Goal: Task Accomplishment & Management: Complete application form

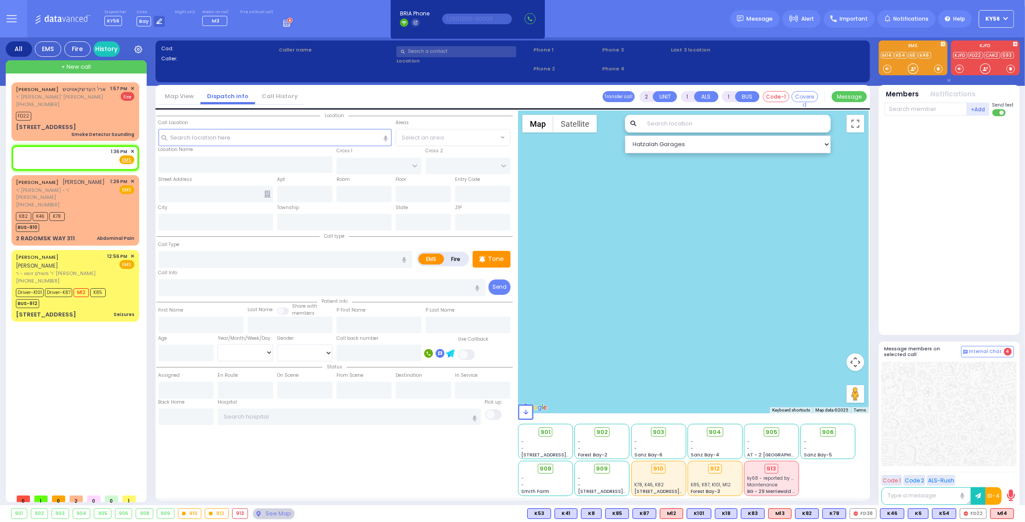
select select
radio input "true"
select select
type input "13:36"
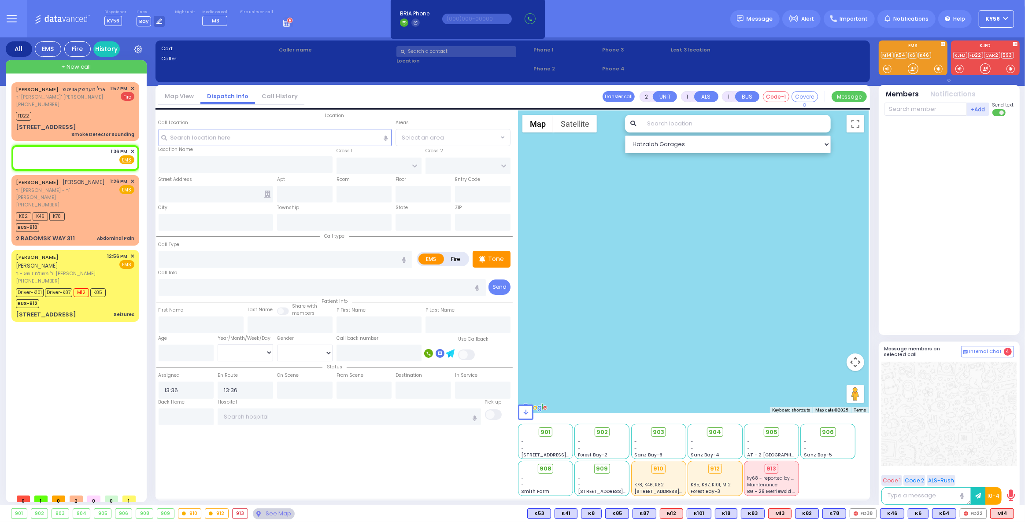
select select "Hatzalah Garages"
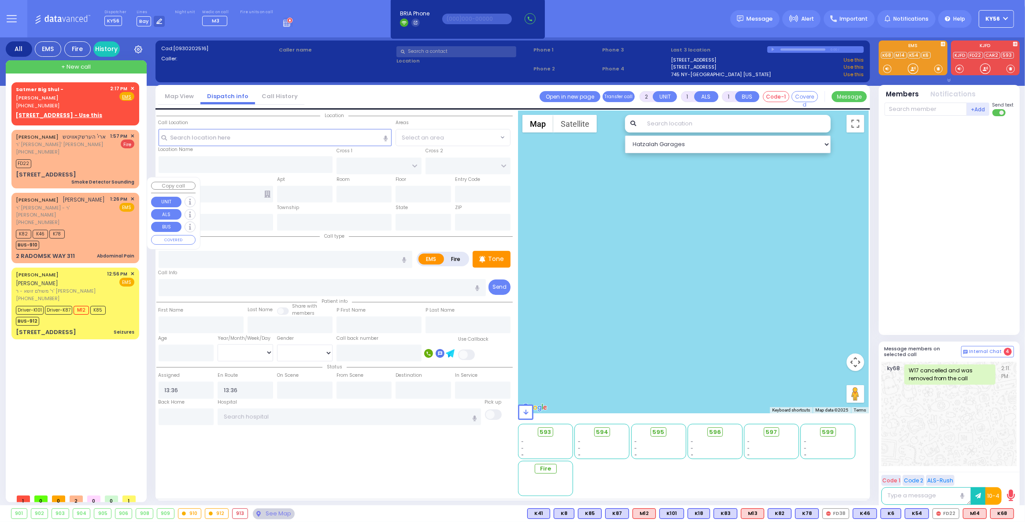
drag, startPoint x: 97, startPoint y: 223, endPoint x: 94, endPoint y: 220, distance: 4.7
click at [94, 228] on div "K82 K46 K78 BUS-910" at bounding box center [75, 239] width 118 height 22
type input "6"
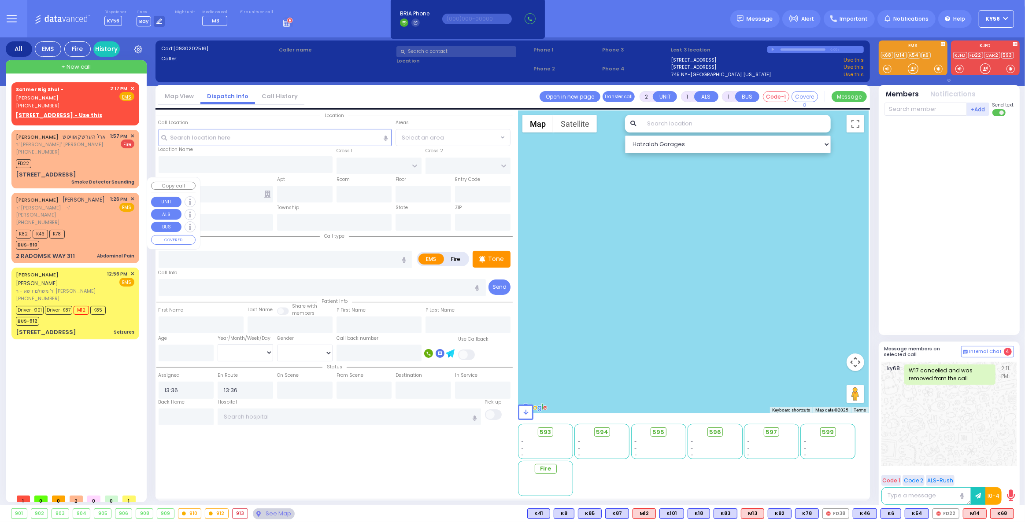
select select
type input "Abdominal Pain"
radio input "true"
type input "YIDA JOEL"
type input "DEUTSCH"
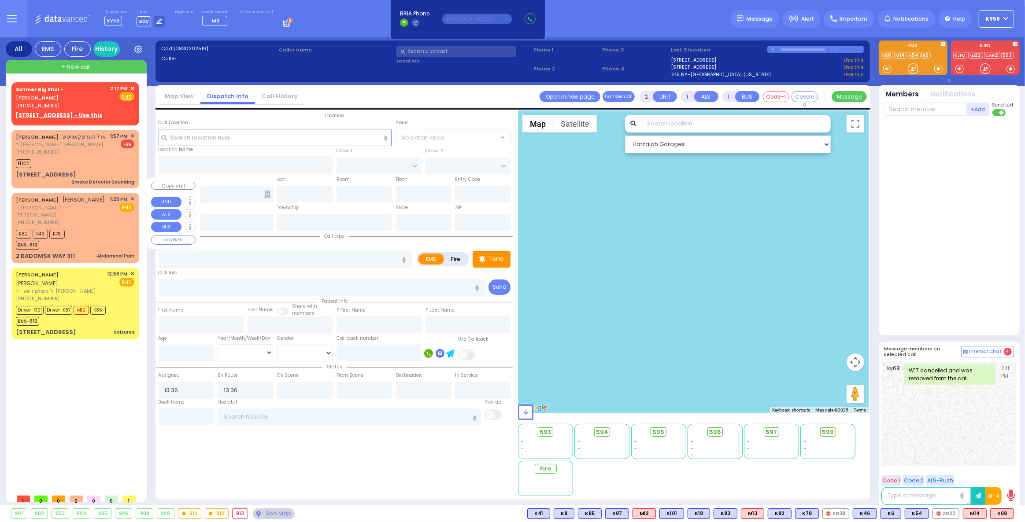
type input "Sarah"
type input "Deutsch"
type input "35"
select select "Year"
select select "[DEMOGRAPHIC_DATA]"
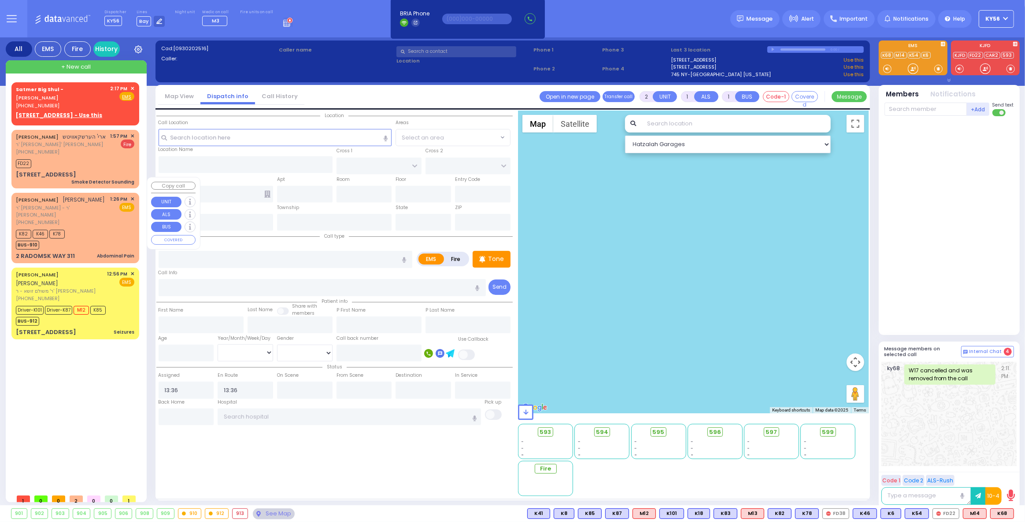
type input "13:26"
type input "13:27"
select select "Hatzalah Garages"
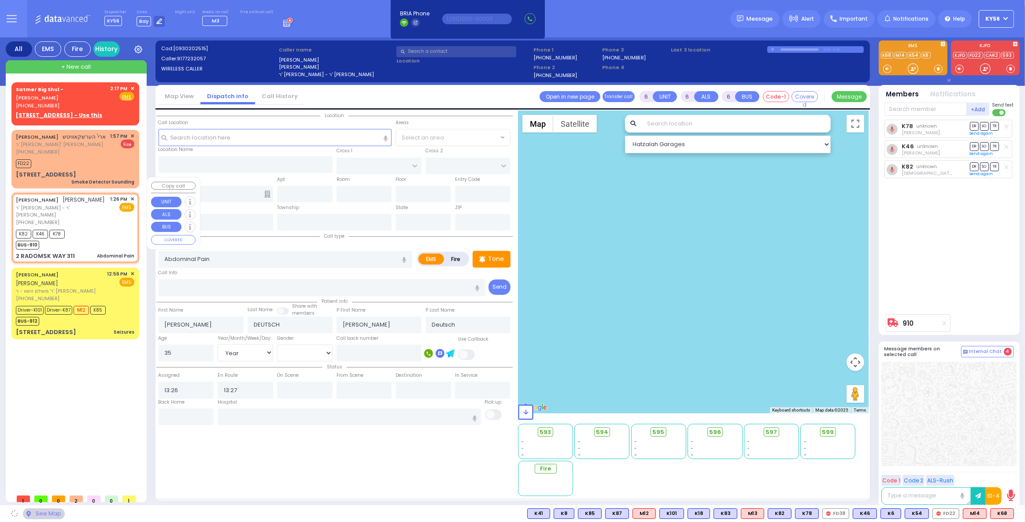
type input "RADOMSK WAY"
type input "NICKLESBURG RD"
type input "2 RADOMSK WAY"
type input "311"
type input "Monroe"
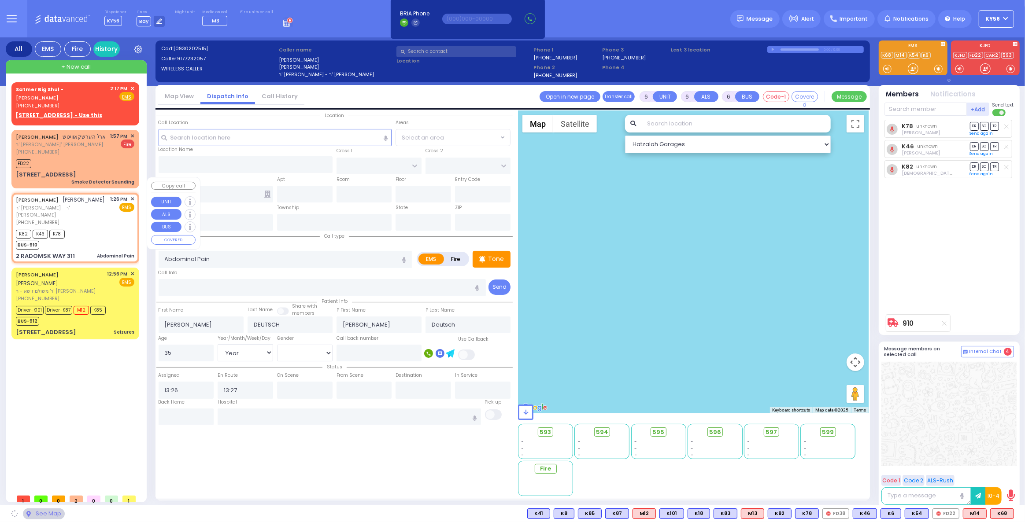
type input "[US_STATE]"
type input "10950"
select select "SECTION 5"
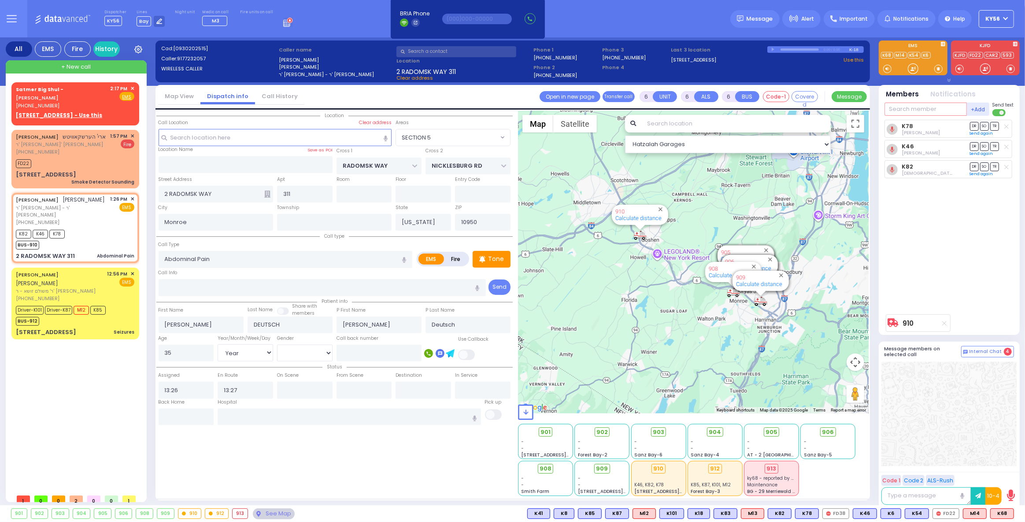
click at [937, 114] on input "text" at bounding box center [926, 109] width 82 height 13
type input "m3"
click at [929, 125] on div "Medic3" at bounding box center [914, 127] width 44 height 9
select select
radio input "true"
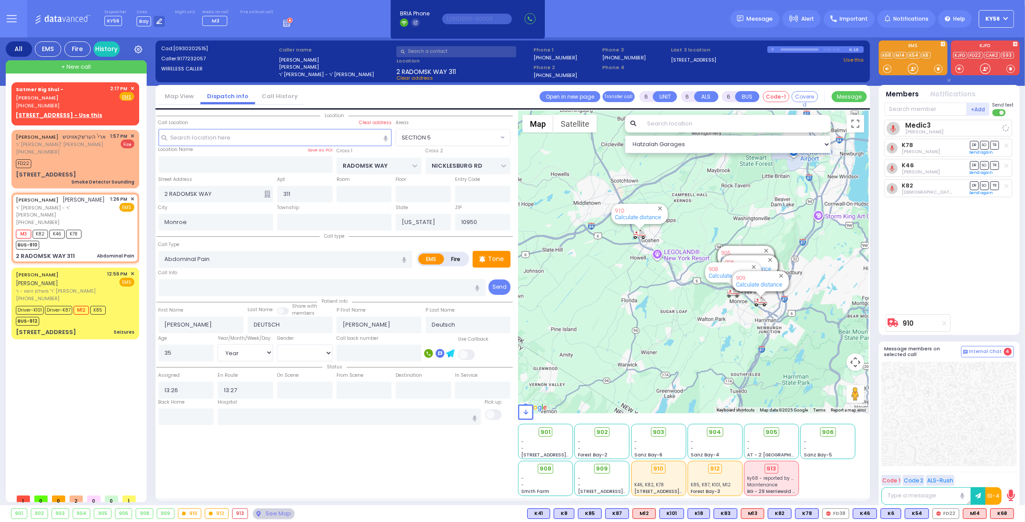
select select "Year"
select select "[DEMOGRAPHIC_DATA]"
select select "Hatzalah Garages"
select select "SECTION 5"
click at [250, 419] on input "text" at bounding box center [349, 417] width 263 height 17
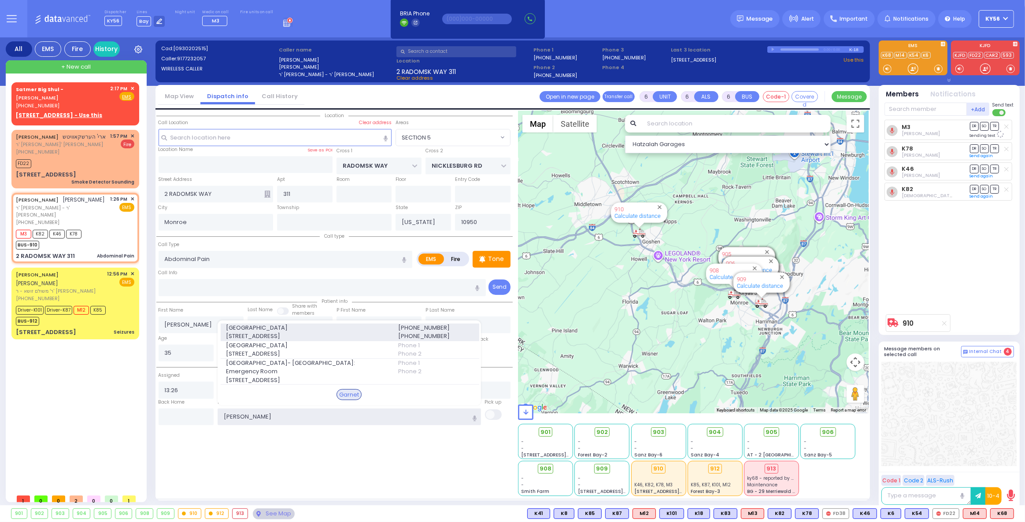
type input "garn"
click at [305, 336] on span "707 East Main Street" at bounding box center [306, 336] width 161 height 9
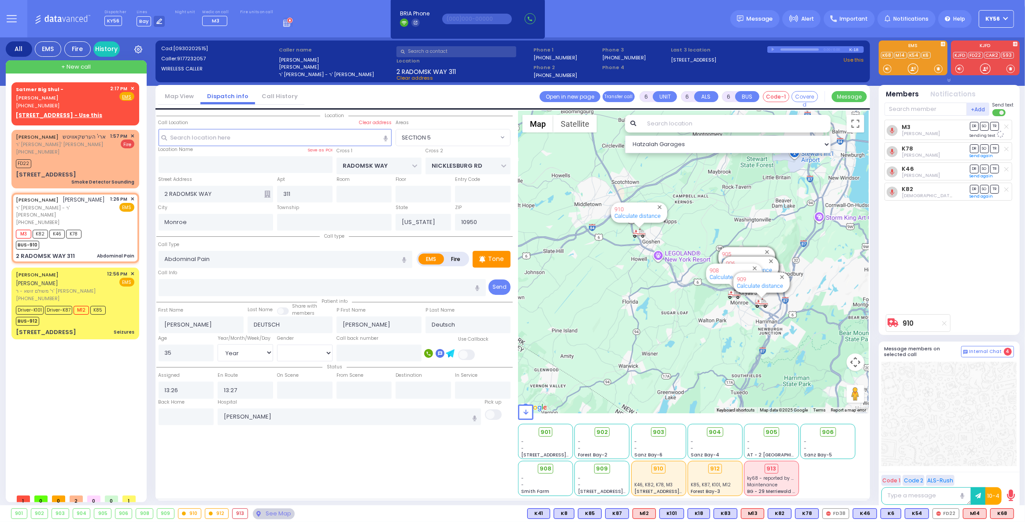
select select
radio input "true"
select select "Year"
select select "[DEMOGRAPHIC_DATA]"
type input "Orange Regional Medical Center"
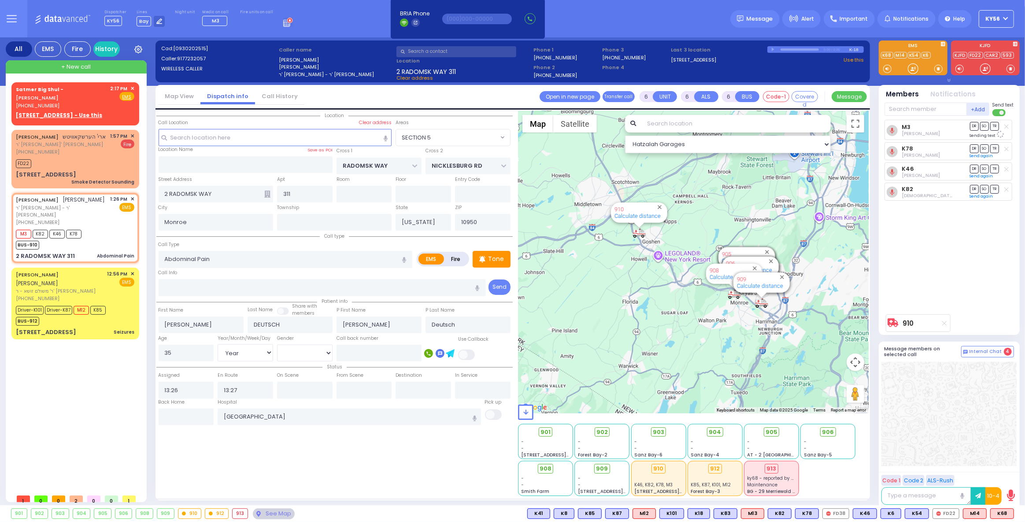
select select "Hatzalah Garages"
select select "SECTION 5"
click at [86, 102] on div "(845) 783-9492" at bounding box center [62, 105] width 92 height 7
type input "2"
type input "1"
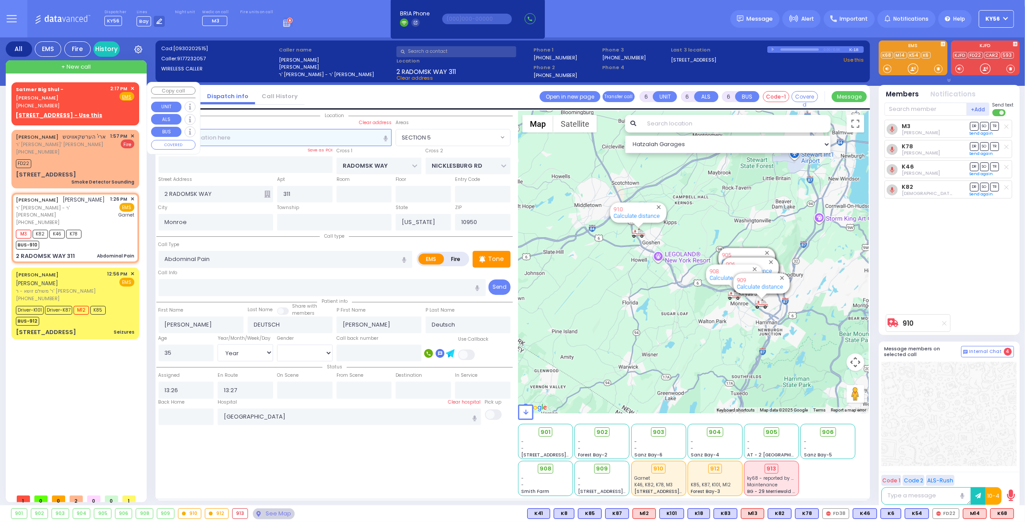
type input "1"
select select
radio input "true"
select select
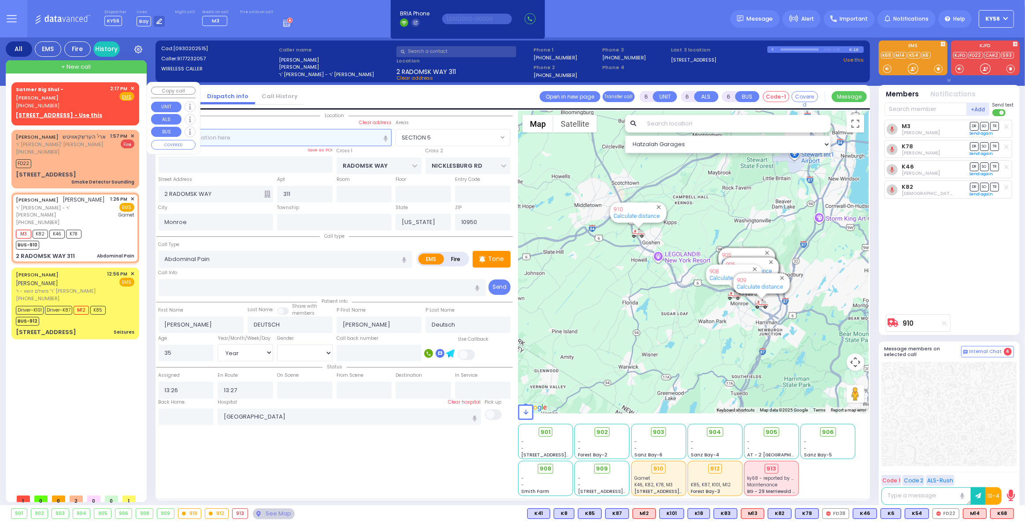
type input "14:17"
select select "Hatzalah Garages"
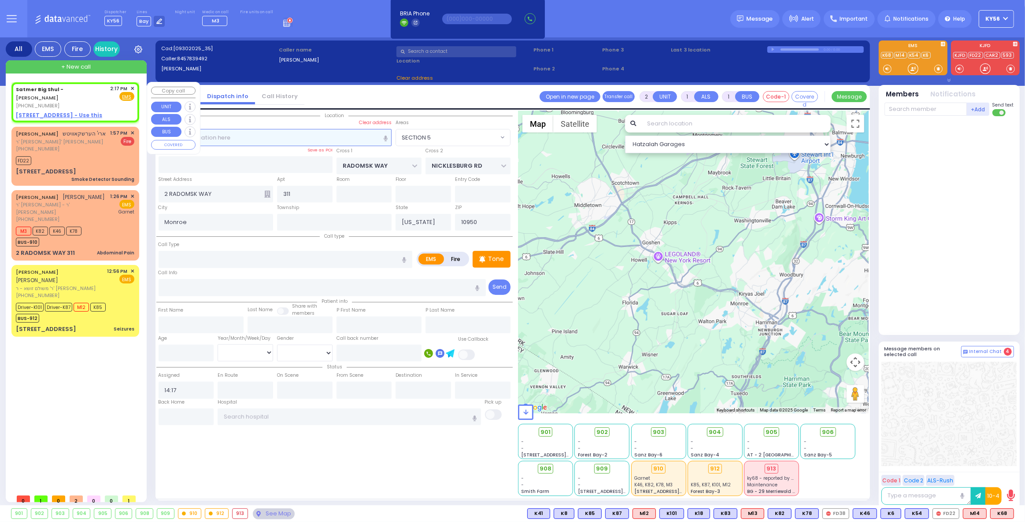
select select
radio input "true"
select select
select select "Hatzalah Garages"
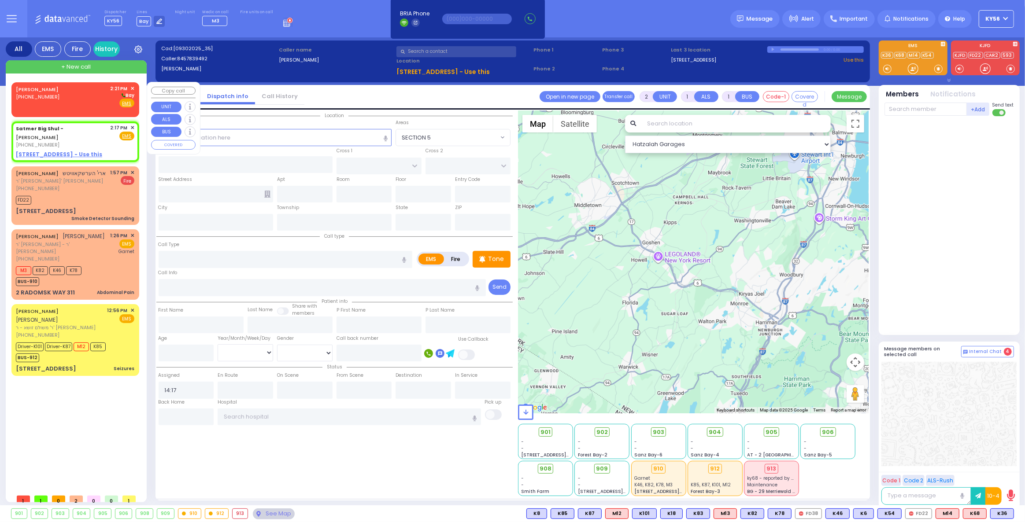
click at [69, 104] on div "YOSEF ZICHERMAN (347) 957-2022 2:21 PM ✕ Bay" at bounding box center [75, 96] width 118 height 23
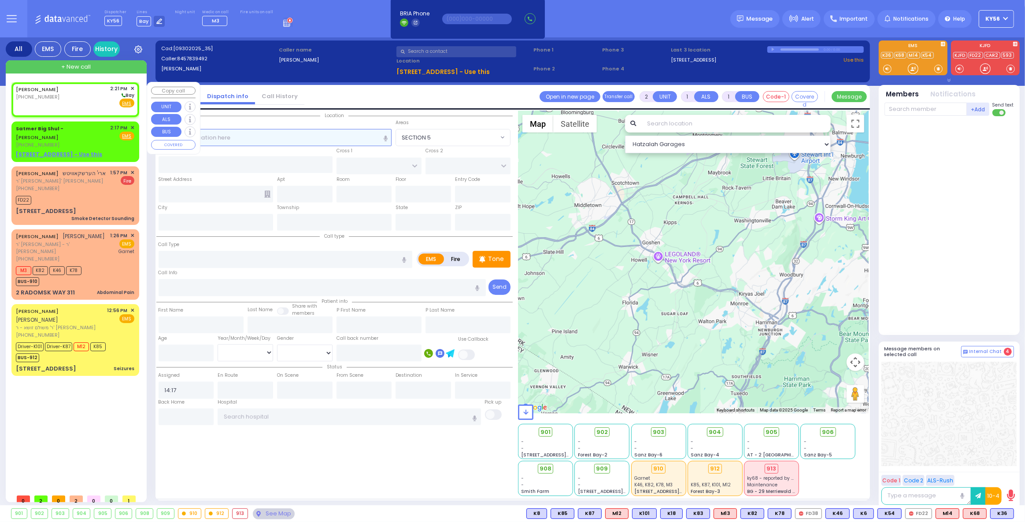
select select
radio input "true"
select select
type input "14:21"
select select "Hatzalah Garages"
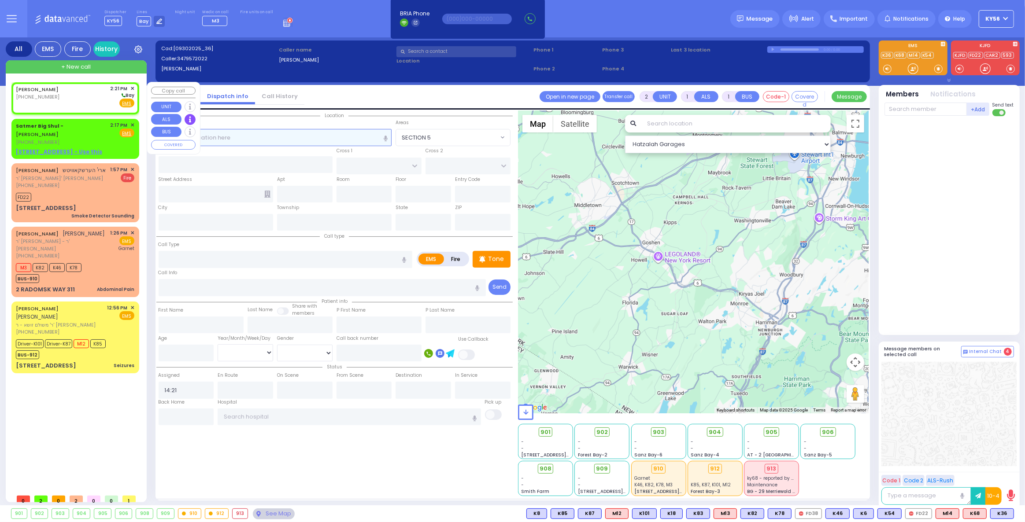
select select
radio input "true"
select select
select select "Hatzalah Garages"
click at [297, 137] on input "text" at bounding box center [275, 137] width 233 height 17
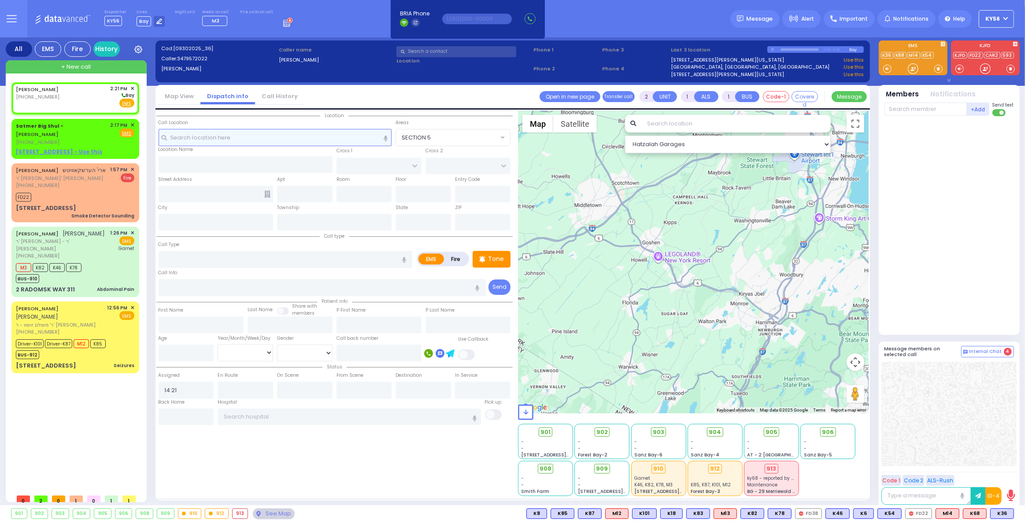
click at [302, 136] on input "text" at bounding box center [275, 137] width 233 height 17
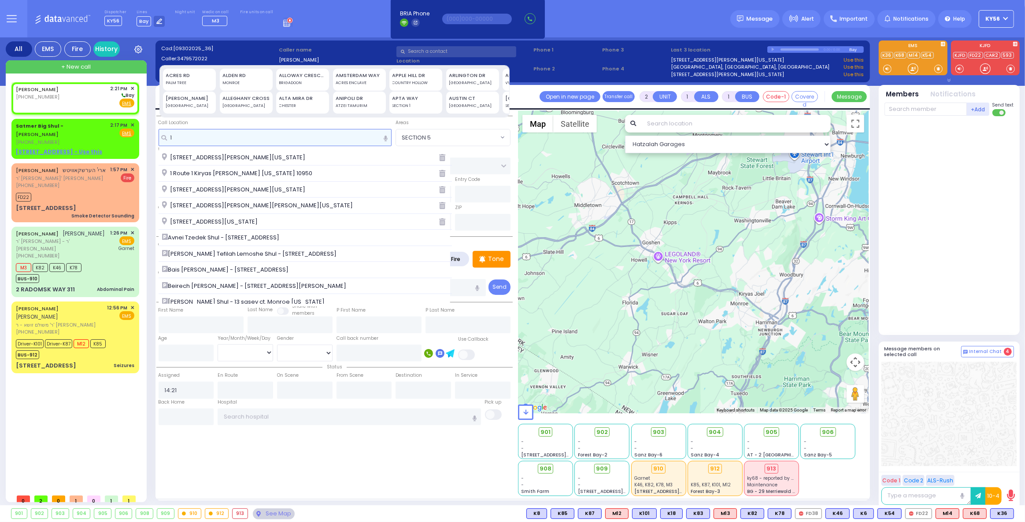
type input "1"
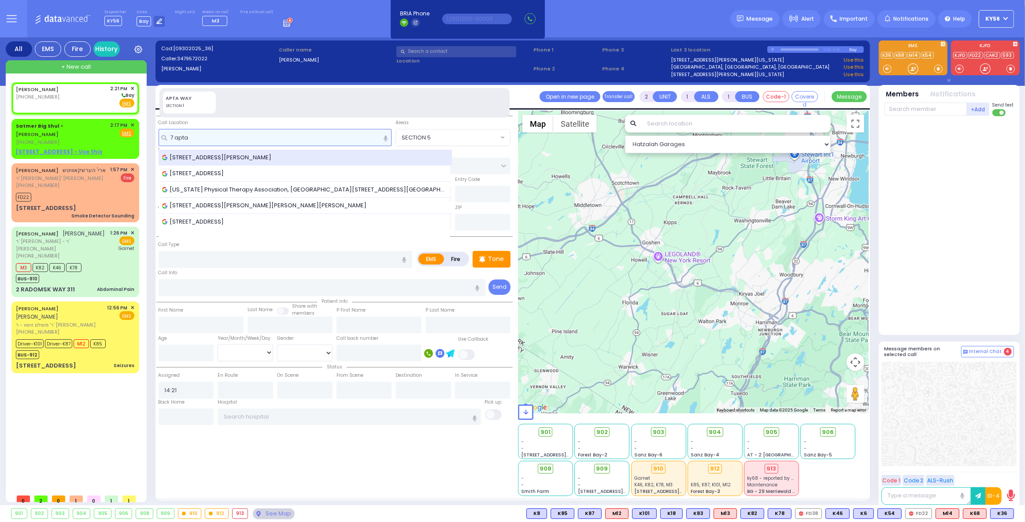
type input "7 apta"
click at [259, 157] on span "7 Apta Way, Kiryas Joel, NY, USA" at bounding box center [218, 157] width 113 height 9
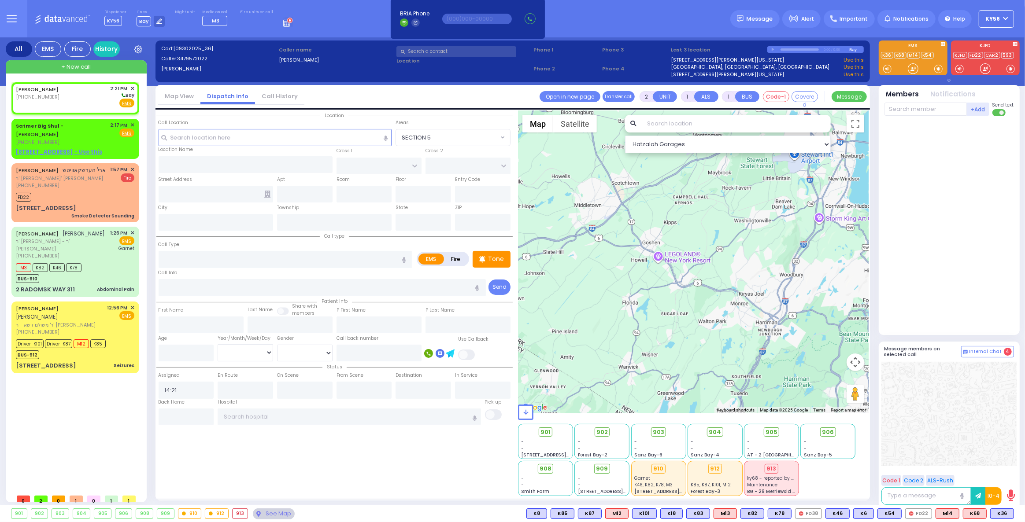
select select
radio input "true"
select select
select select "Hatzalah Garages"
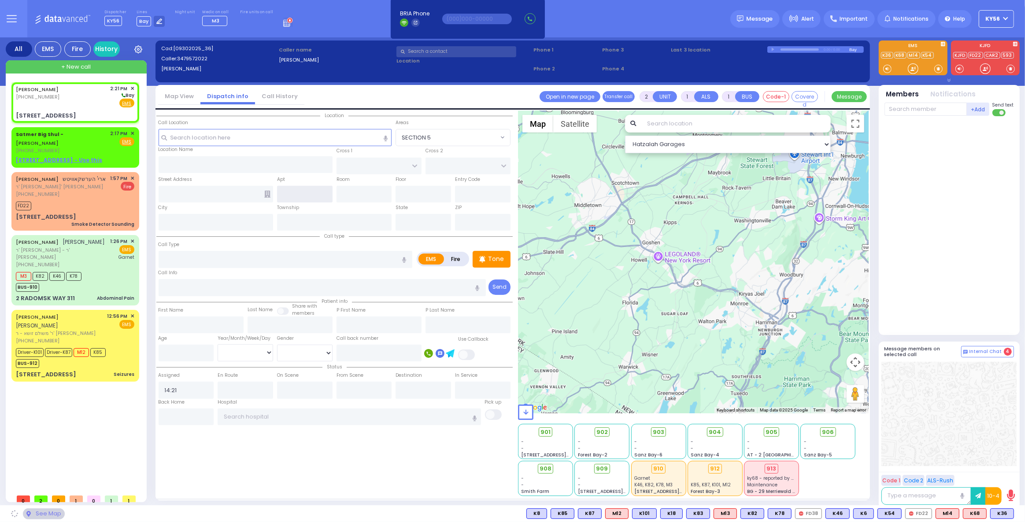
type input "QUICKWAY RD"
type input "7 Apta Way"
type input "[PERSON_NAME]"
type input "[US_STATE]"
type input "10950"
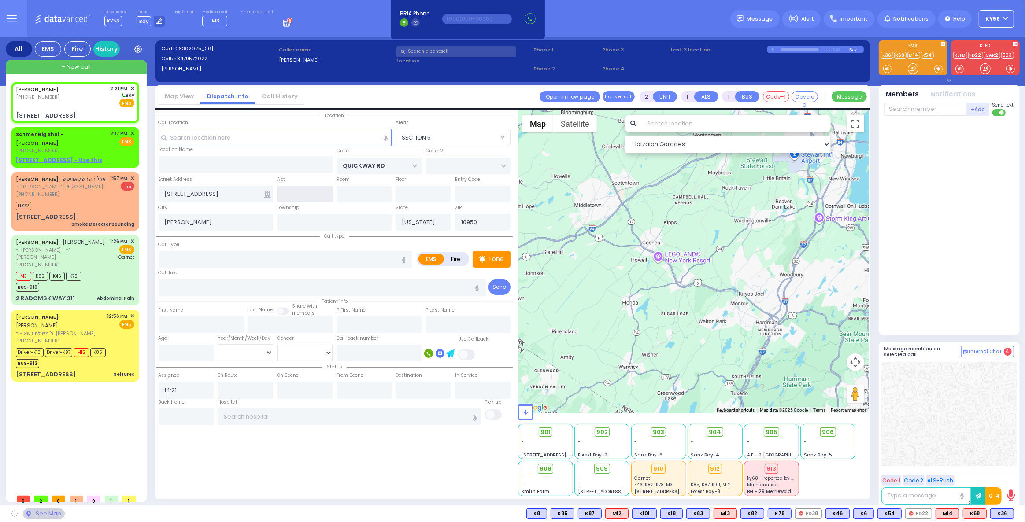
select select "SECTION 1"
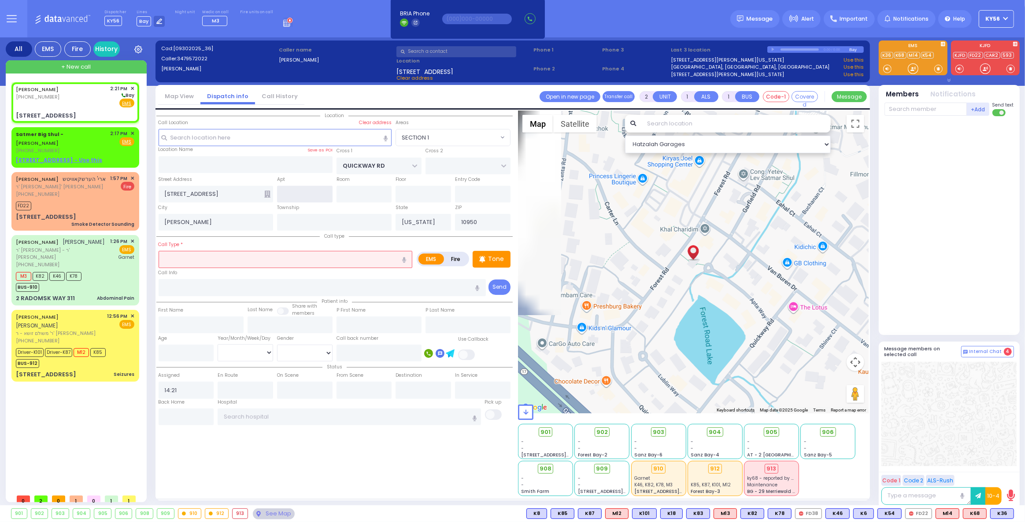
select select
radio input "true"
select select
select select "Hatzalah Garages"
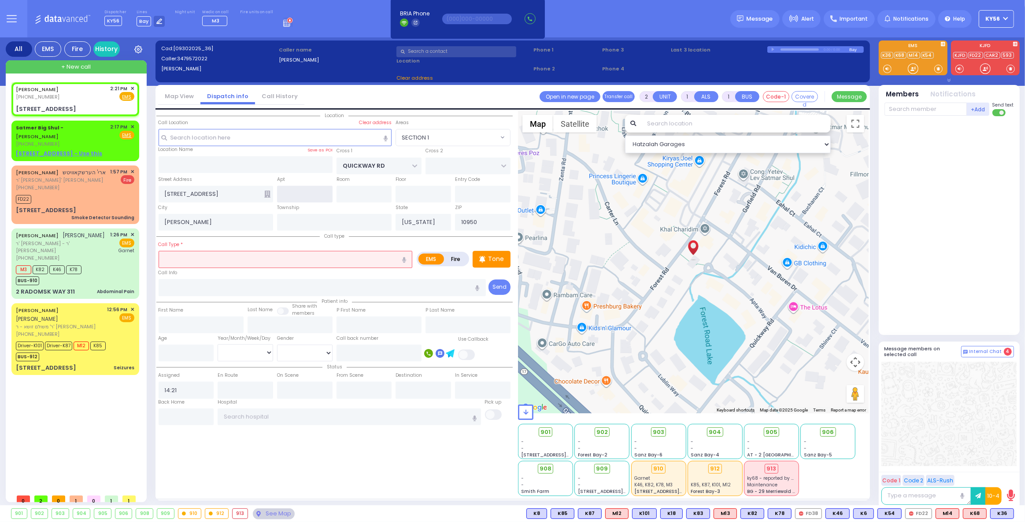
select select "SECTION 1"
click at [242, 257] on input "text" at bounding box center [286, 259] width 254 height 17
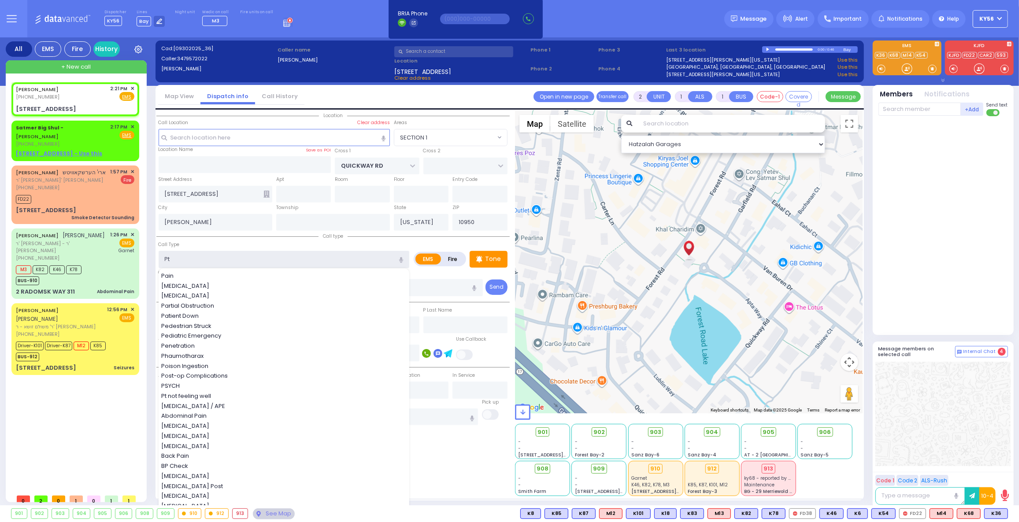
type input "Pt"
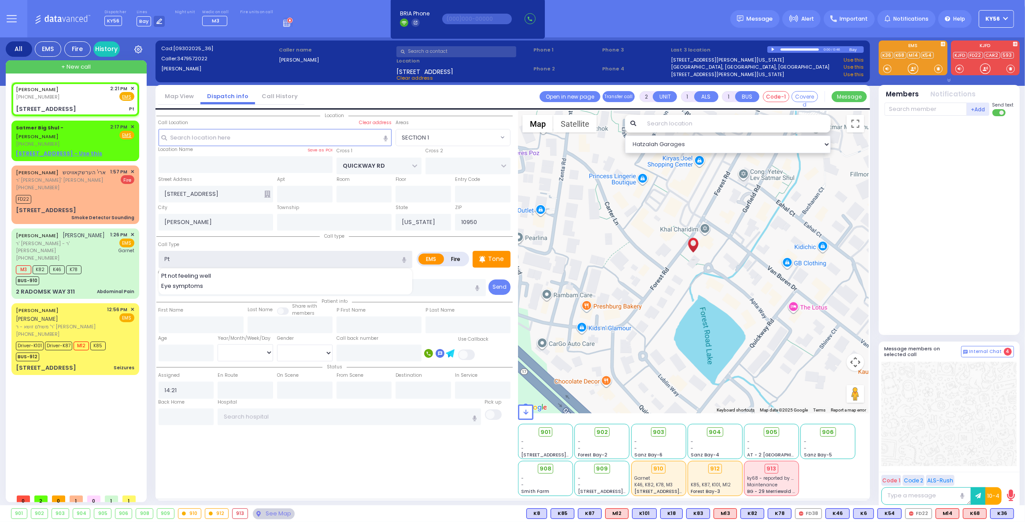
select select
radio input "true"
select select
select select "Hatzalah Garages"
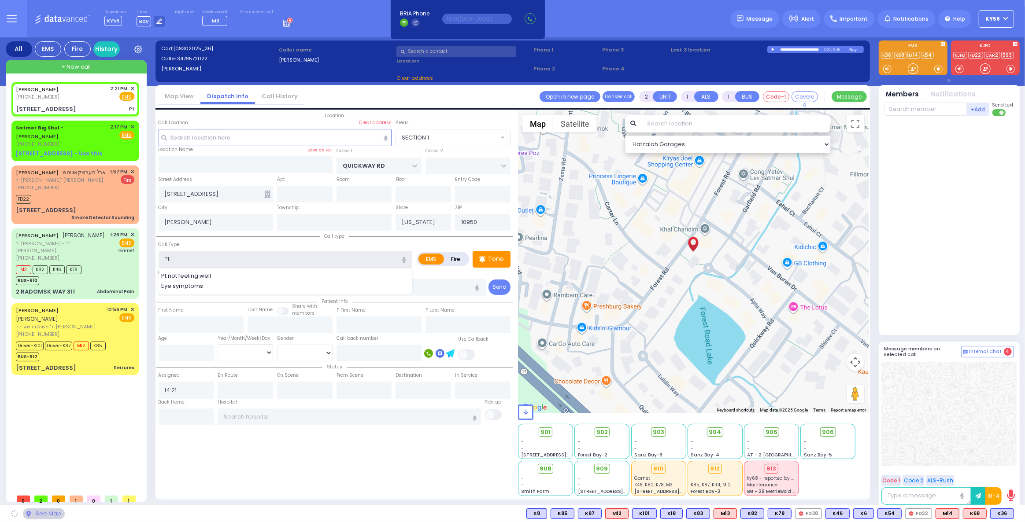
select select "SECTION 1"
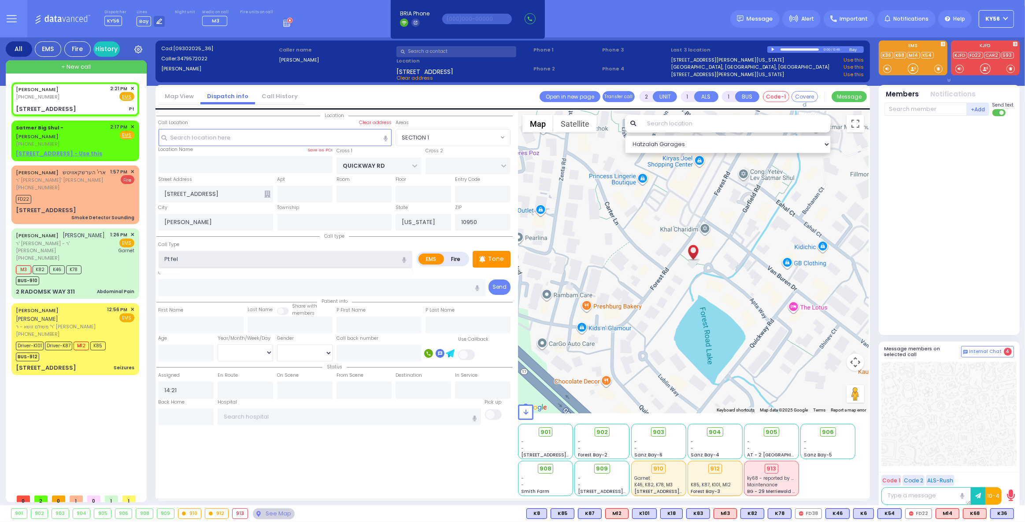
type input "Pt fell"
select select
radio input "true"
select select
select select "Hatzalah Garages"
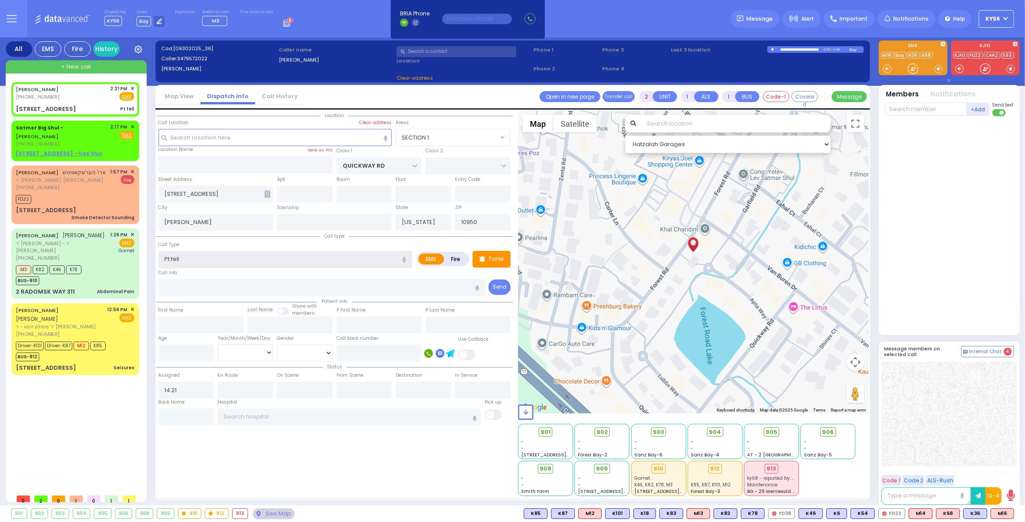
select select "SECTION 1"
type input "Pt fell"
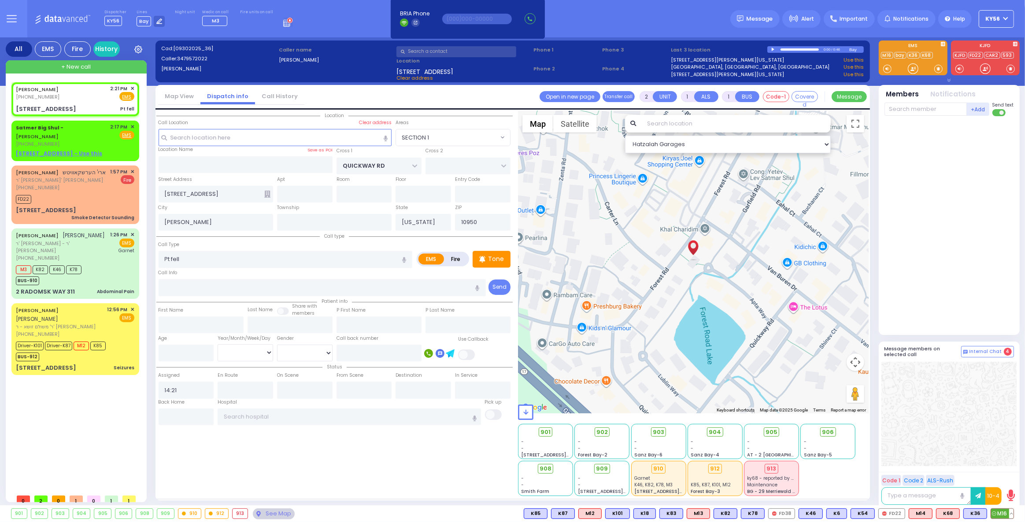
click at [999, 511] on span "M16" at bounding box center [1002, 514] width 22 height 10
select select
radio input "true"
select select
type input "14:22"
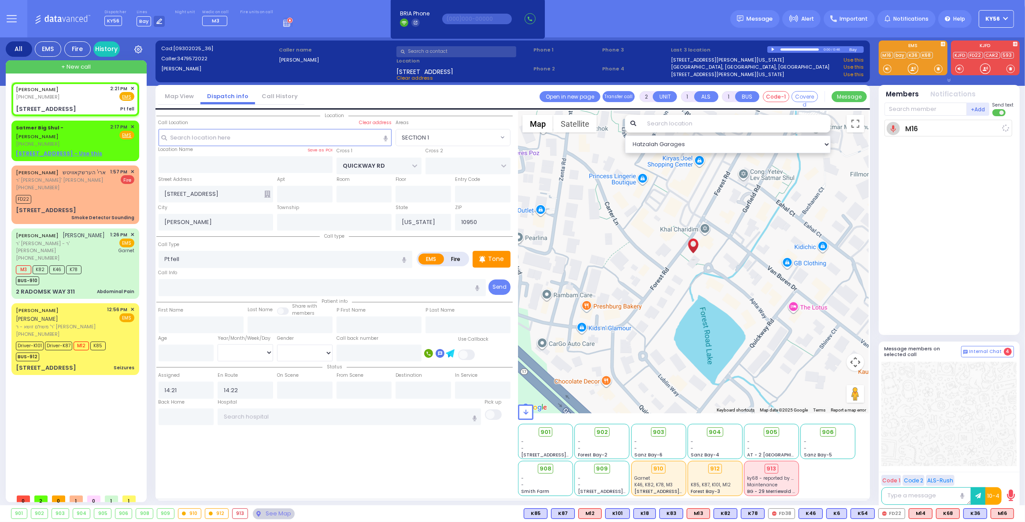
select select "Hatzalah Garages"
select select "SECTION 1"
select select
radio input "true"
select select
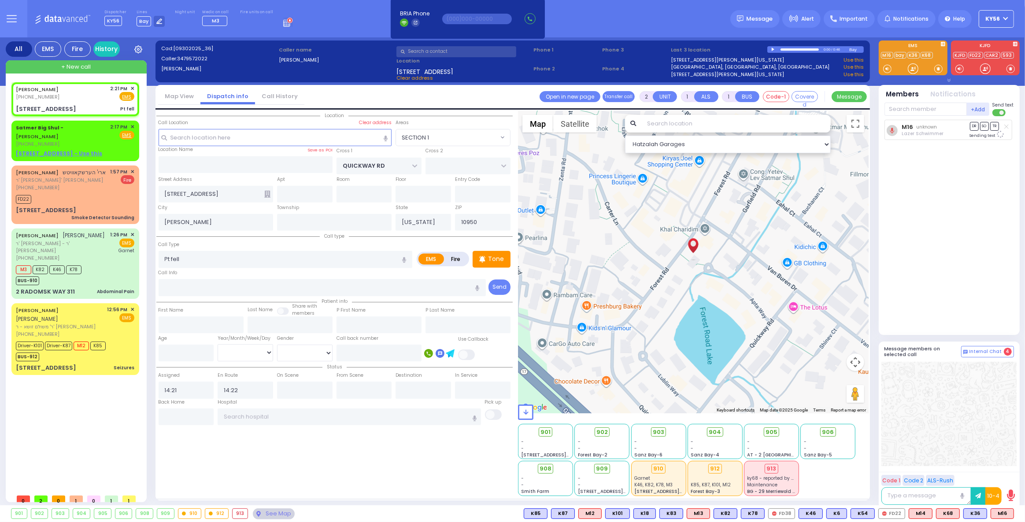
select select "Hatzalah Garages"
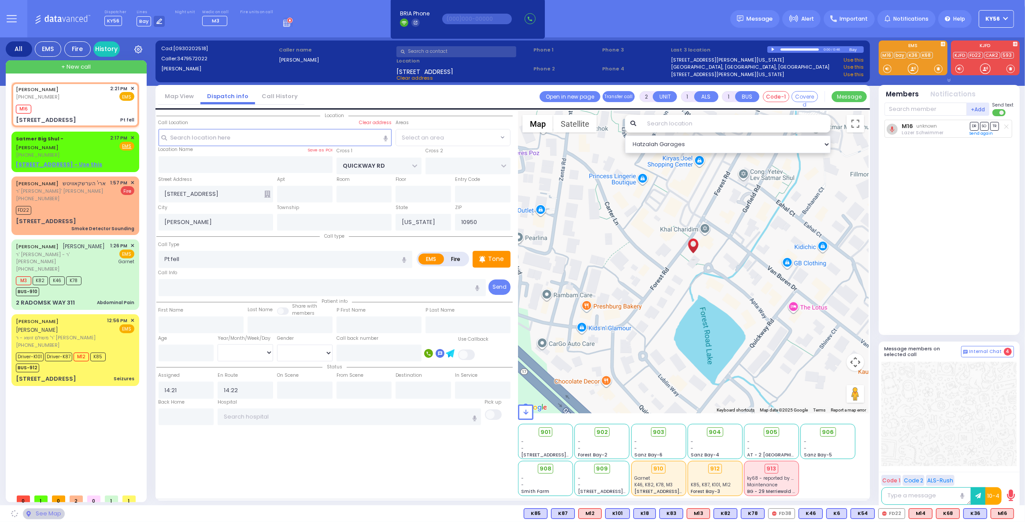
select select "SECTION 1"
click at [130, 136] on span "✕" at bounding box center [132, 137] width 4 height 7
click at [1006, 516] on span "K36" at bounding box center [1002, 514] width 23 height 10
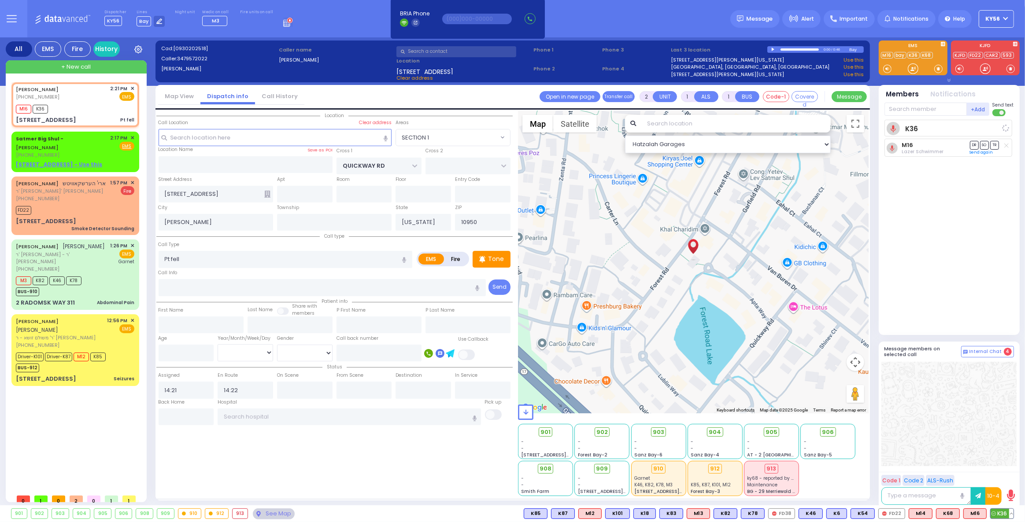
select select
radio input "true"
select select
select select "Hatzalah Garages"
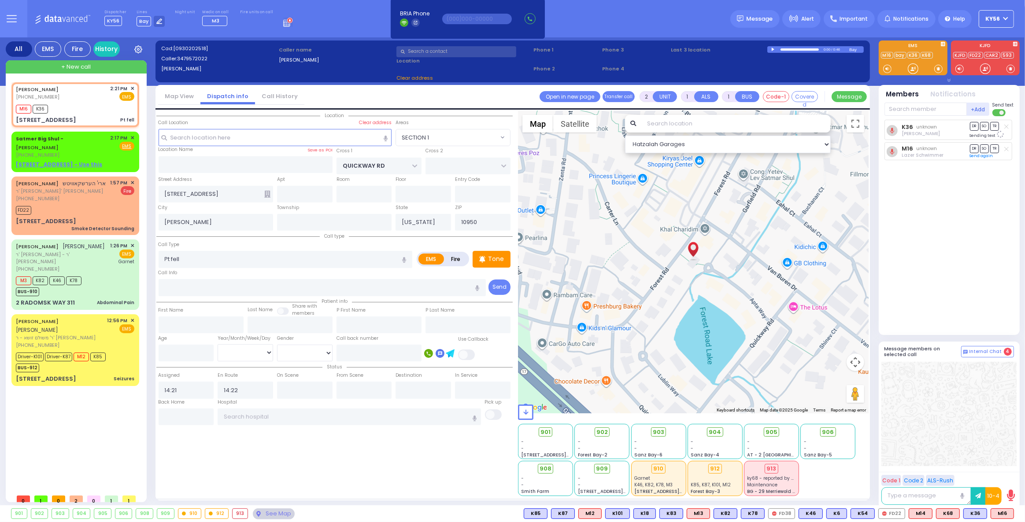
select select "SECTION 1"
click at [133, 137] on span "✕" at bounding box center [132, 137] width 4 height 7
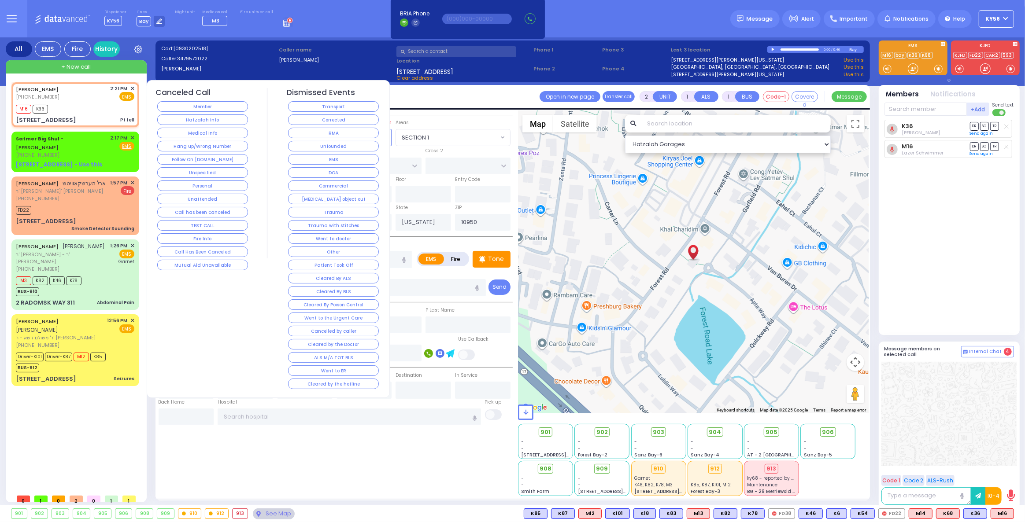
click at [189, 144] on button "Hang up/Wrong Number" at bounding box center [202, 146] width 91 height 11
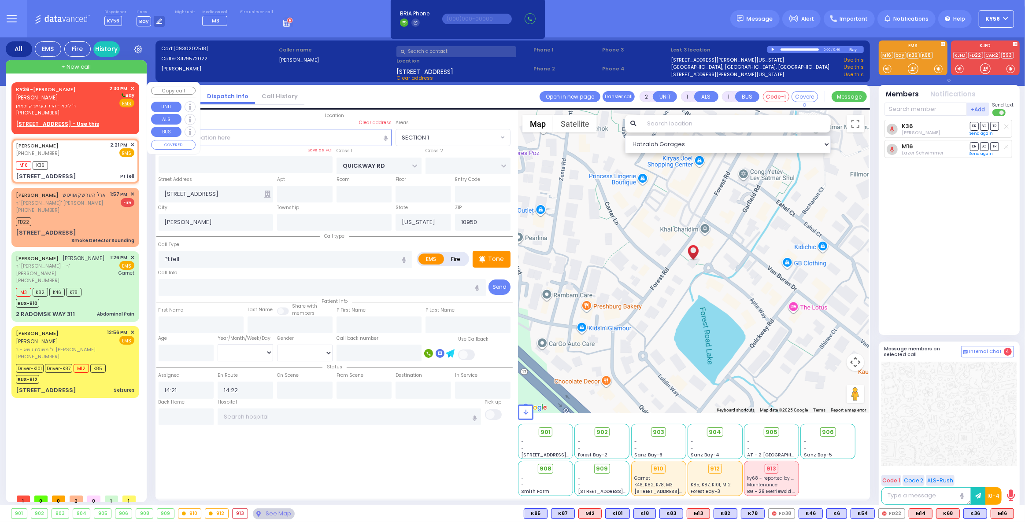
click at [70, 107] on span "ר' ליפא - הרר בעריש קויפמאן" at bounding box center [61, 105] width 91 height 7
select select
radio input "true"
type input "SHMIEL SHLOME"
type input "KAUFMAN"
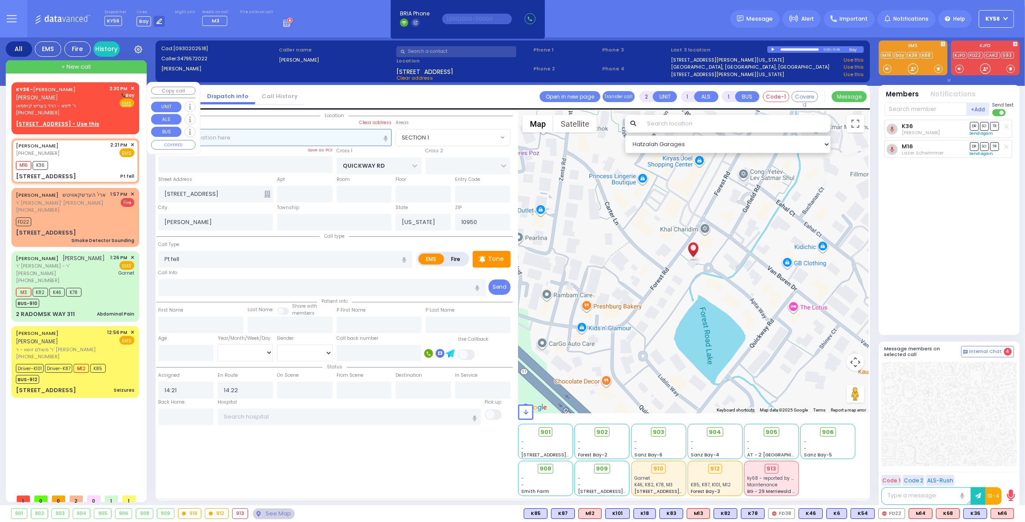
select select
type input "14:30"
select select "Hatzalah Garages"
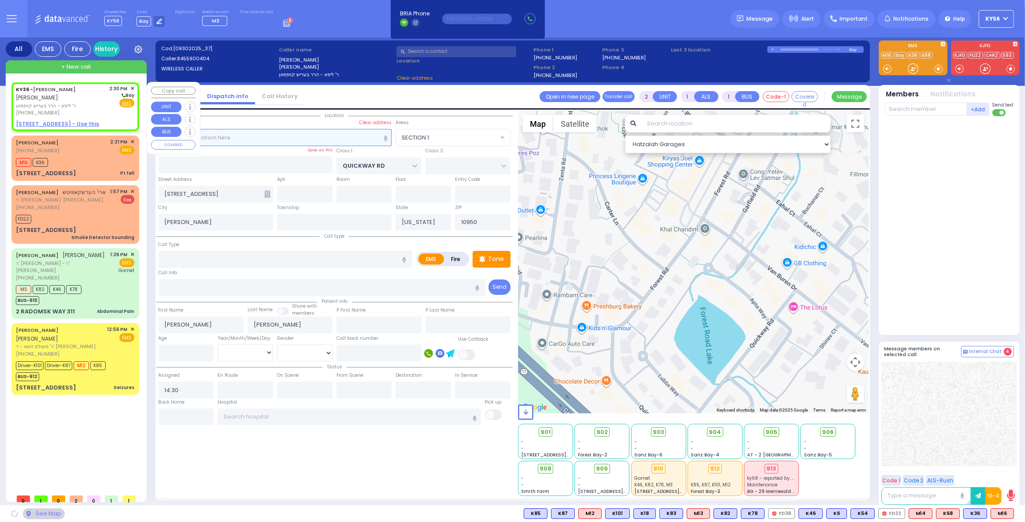
select select
radio input "true"
select select
select select "Hatzalah Garages"
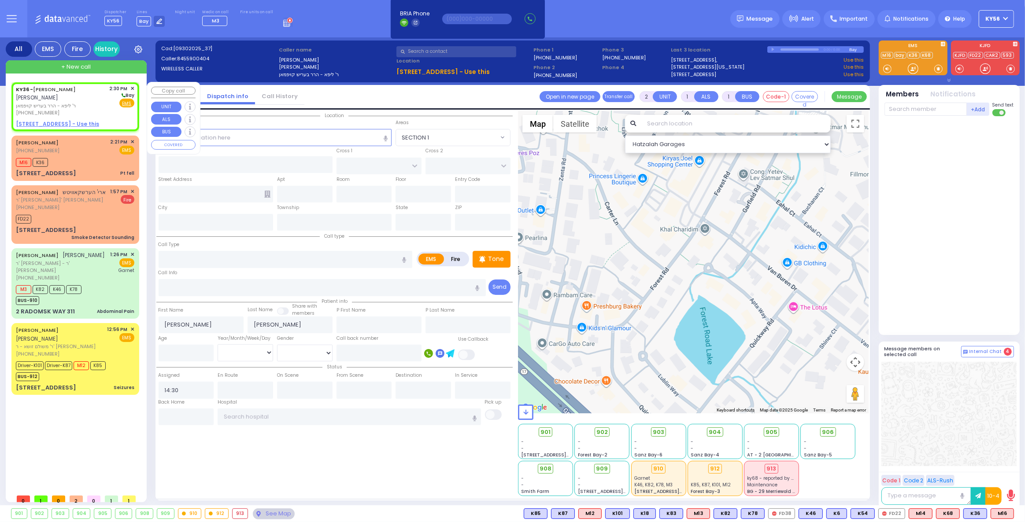
click at [133, 87] on span "✕" at bounding box center [132, 88] width 4 height 7
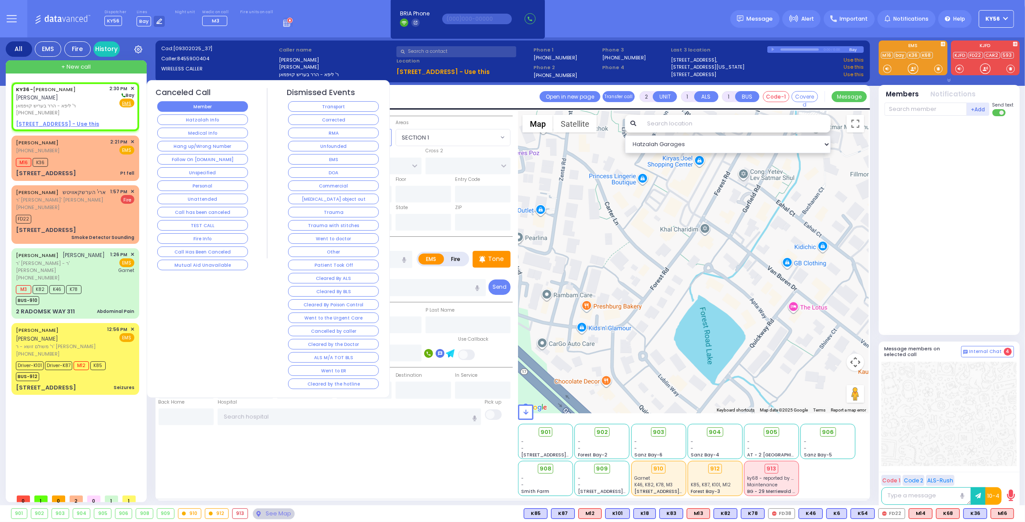
click at [205, 111] on button "Member" at bounding box center [202, 106] width 91 height 11
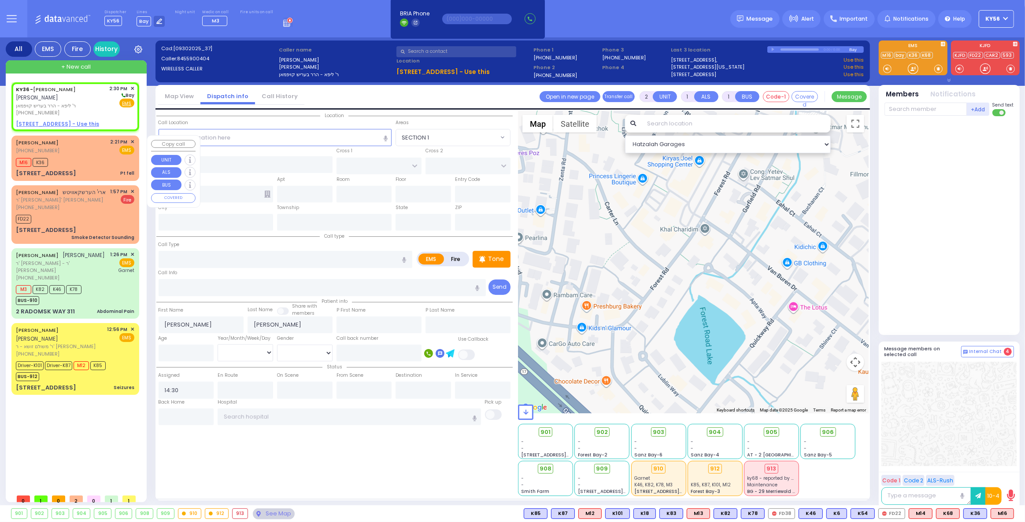
select select
radio input "true"
select select
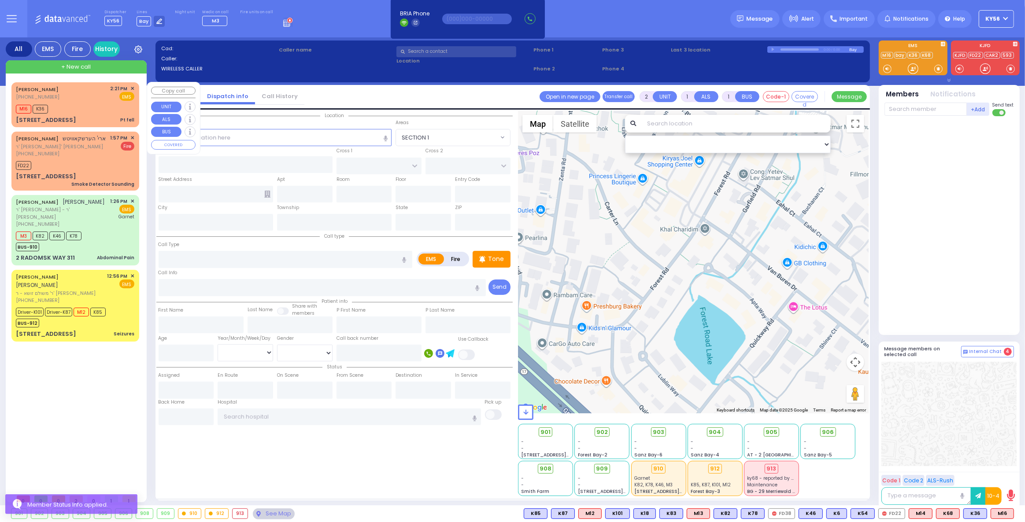
click at [76, 105] on div "M16 K36" at bounding box center [75, 108] width 118 height 11
select select
type input "Pt fell"
radio input "true"
select select
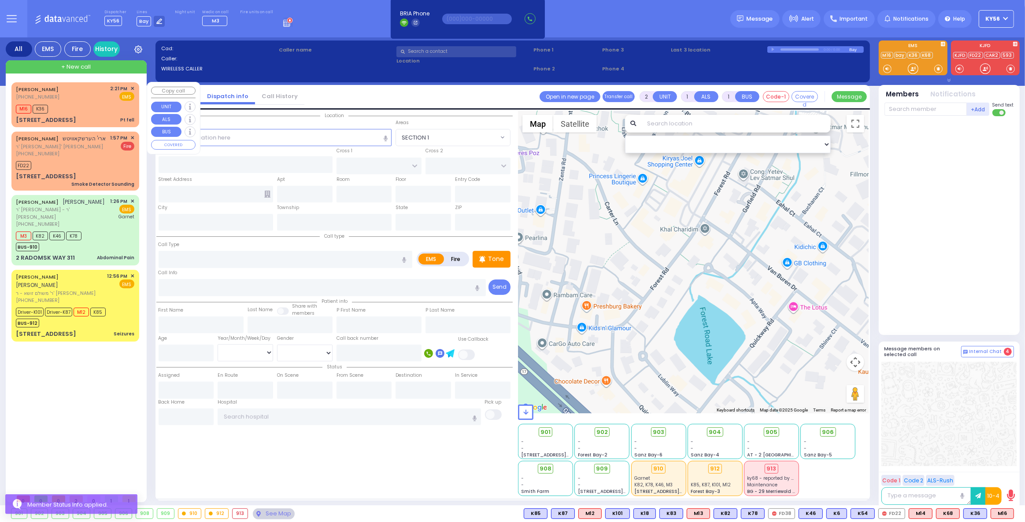
type input "14:21"
type input "14:22"
select select "Hatzalah Garages"
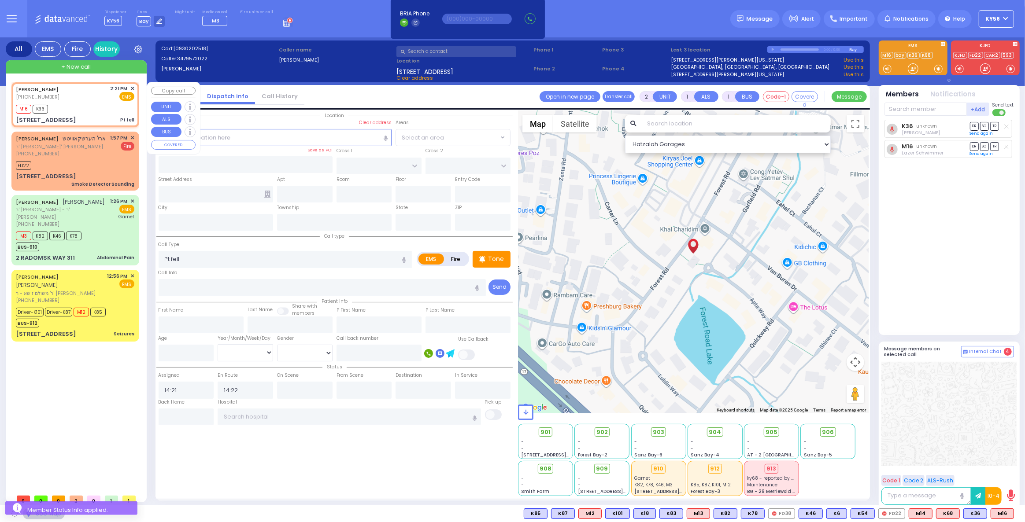
type input "QUICKWAY RD"
type input "7 Apta Way"
type input "[PERSON_NAME]"
type input "[US_STATE]"
type input "10950"
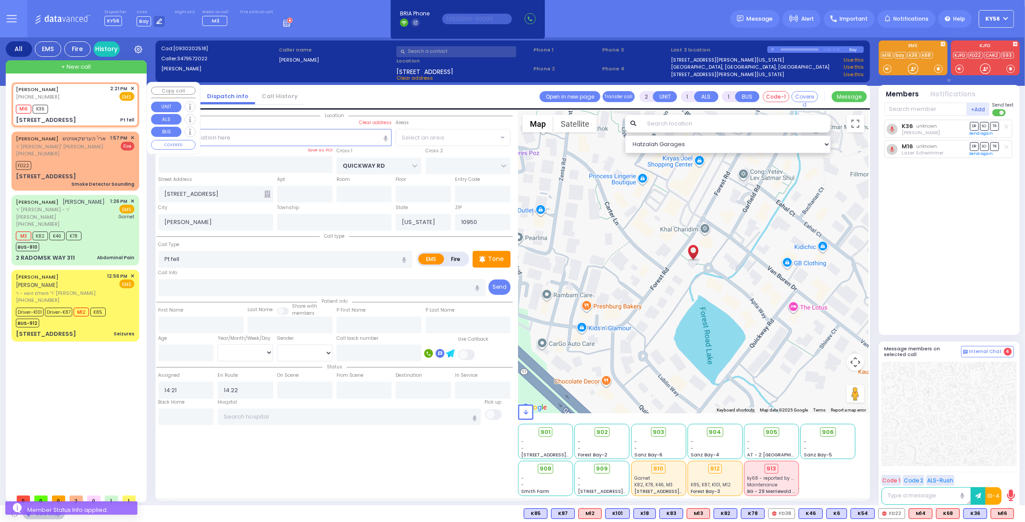
select select "SECTION 1"
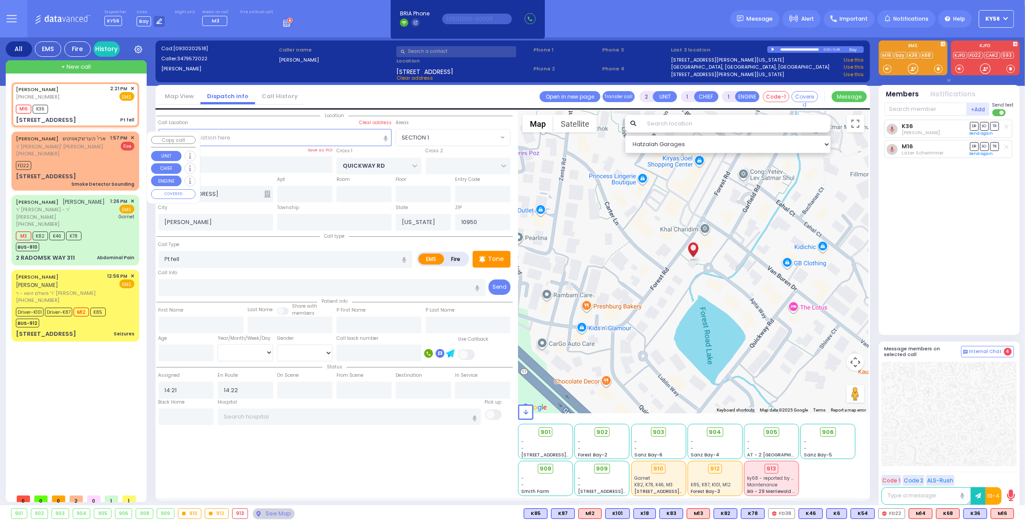
click at [67, 158] on div "ARYE HERSHKOWITZ ארי' הערשקאוויטש ר' חיים יחזקאל - ר' אהרן פרענקל (845) 662-217…" at bounding box center [75, 161] width 124 height 56
select select
type input "Smoke Detector Sounding"
radio input "false"
radio input "true"
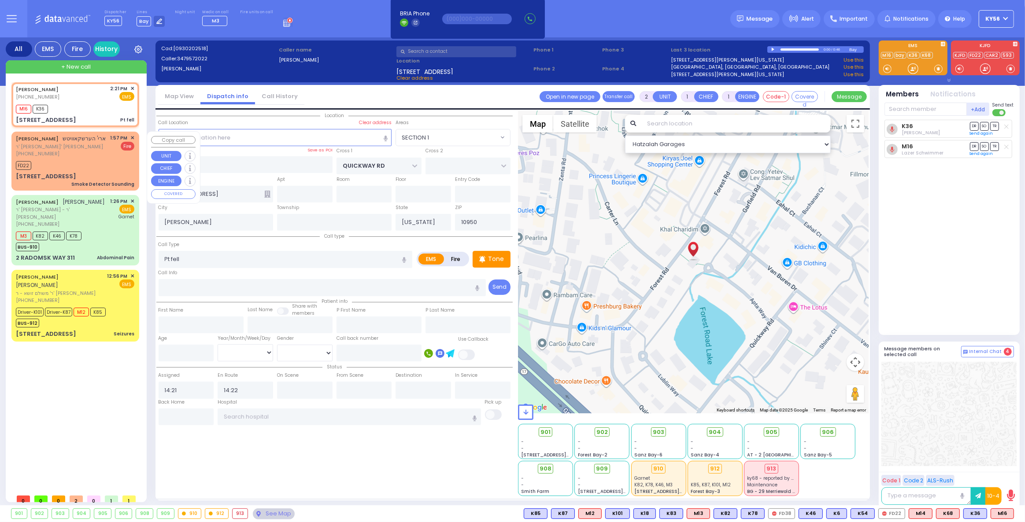
type input "ARYE"
type input "HERSHKOWITZ"
select select
type input "13:57"
type input "13:59"
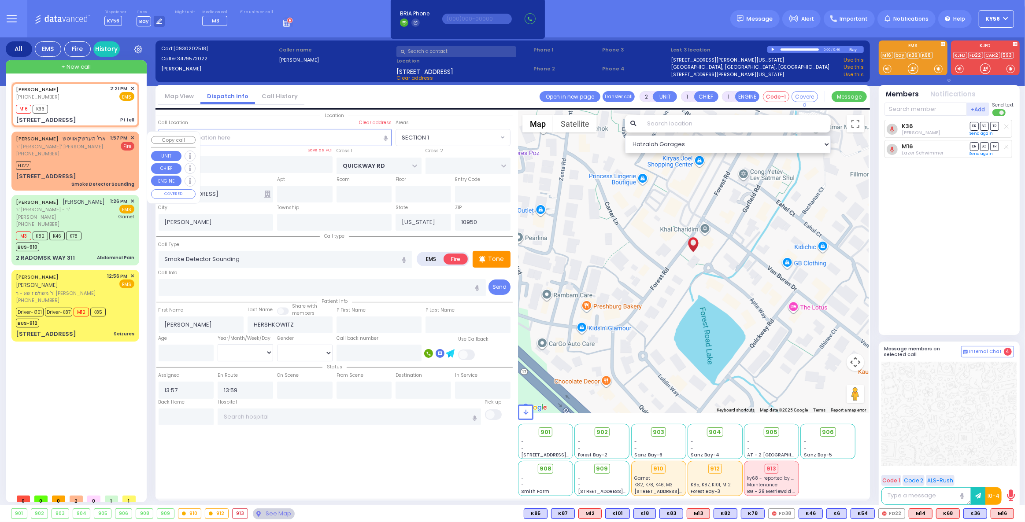
type input "NICKLESBURG RD"
type input "KRAKOW BLVD"
type input "2 TZFAS RD"
type input "301"
select select "Hatzalah Garages"
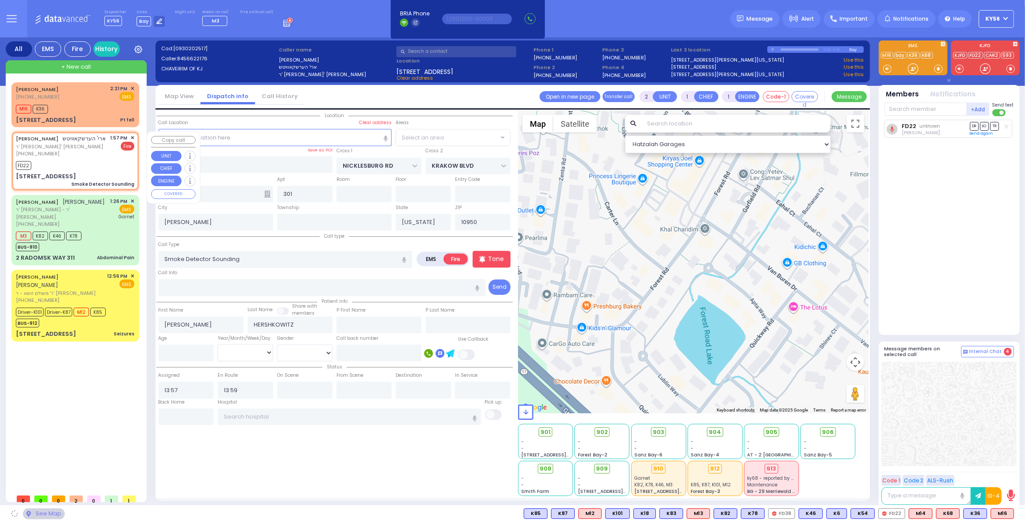
select select "ATZEI TAMURIM"
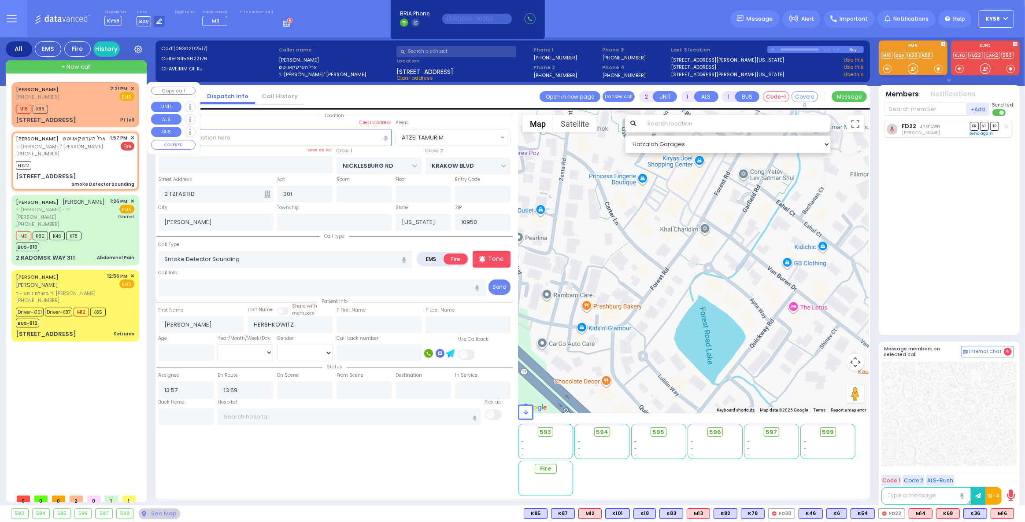
click at [69, 110] on div "M16 K36" at bounding box center [75, 108] width 118 height 11
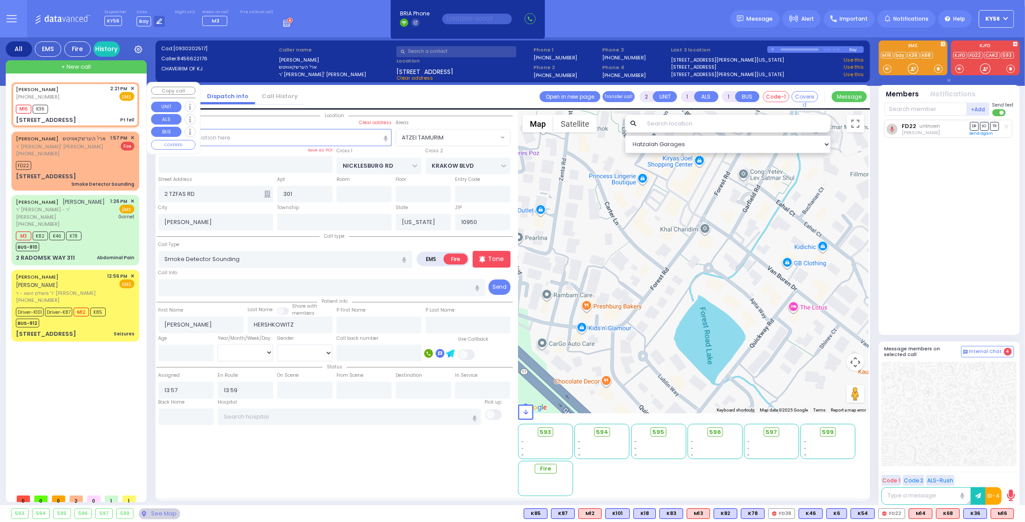
select select
type input "Pt fell"
radio input "true"
select select
type input "14:21"
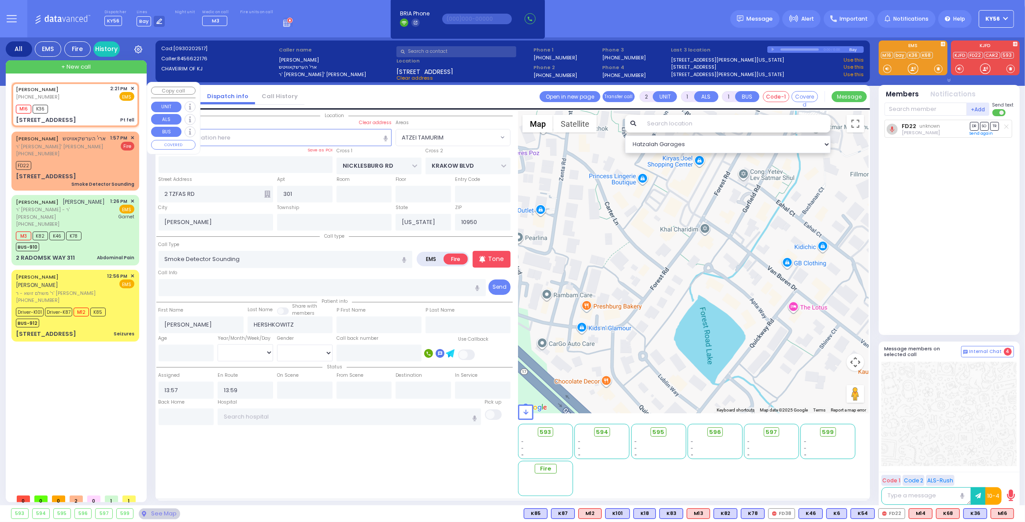
type input "14:22"
type input "QUICKWAY RD"
type input "7 Apta Way"
select select "SECTION 1"
select select "Hatzalah Garages"
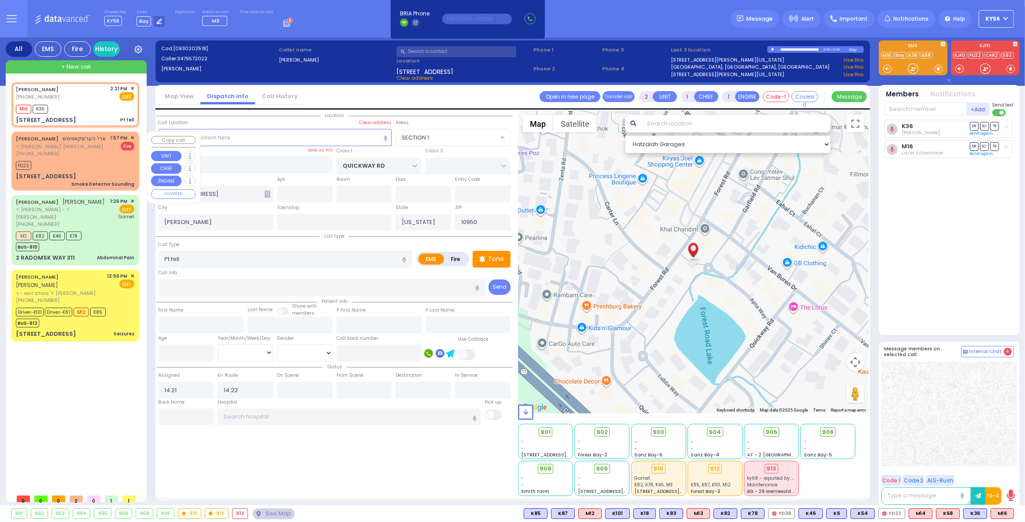
click at [64, 145] on span "ר' חיים יחזקאל - ר' אהרן פרענקל" at bounding box center [61, 146] width 90 height 7
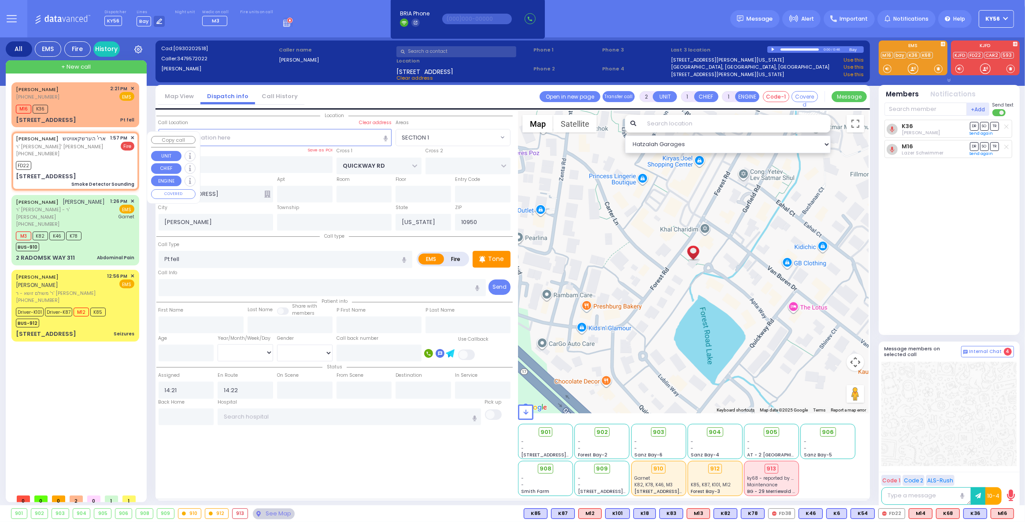
select select
type input "Smoke Detector Sounding"
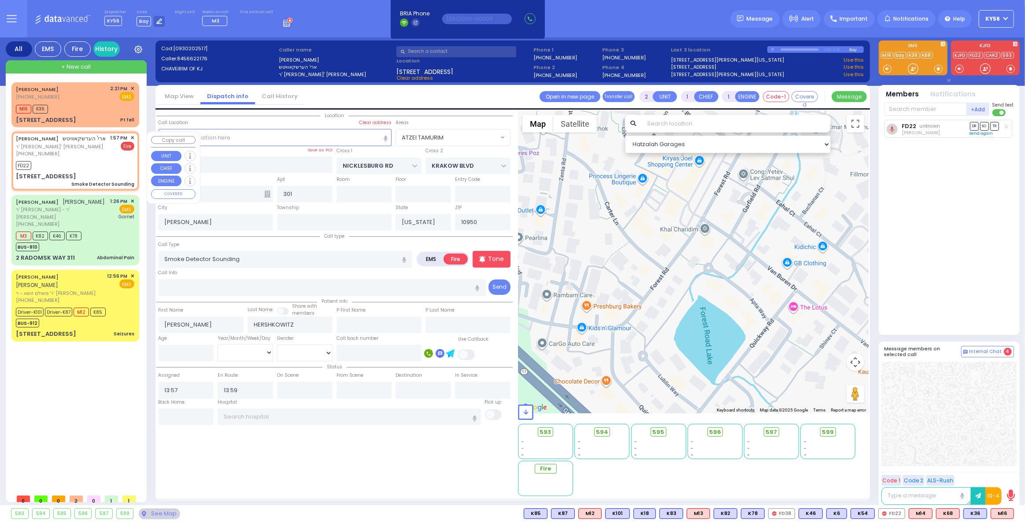
click at [130, 136] on div "1:57 PM ✕" at bounding box center [123, 137] width 24 height 7
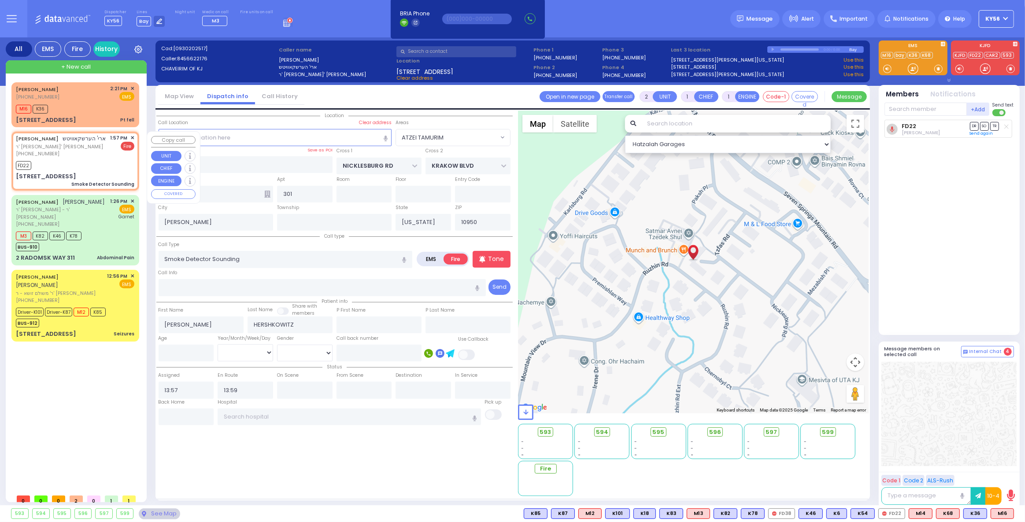
click at [133, 136] on span "✕" at bounding box center [132, 137] width 4 height 7
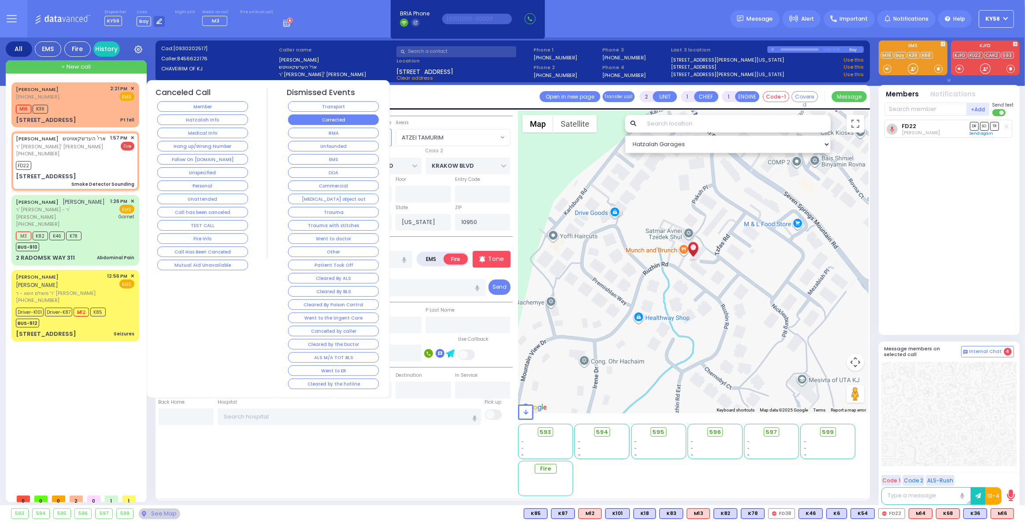
click at [320, 122] on button "Corrected" at bounding box center [333, 120] width 91 height 11
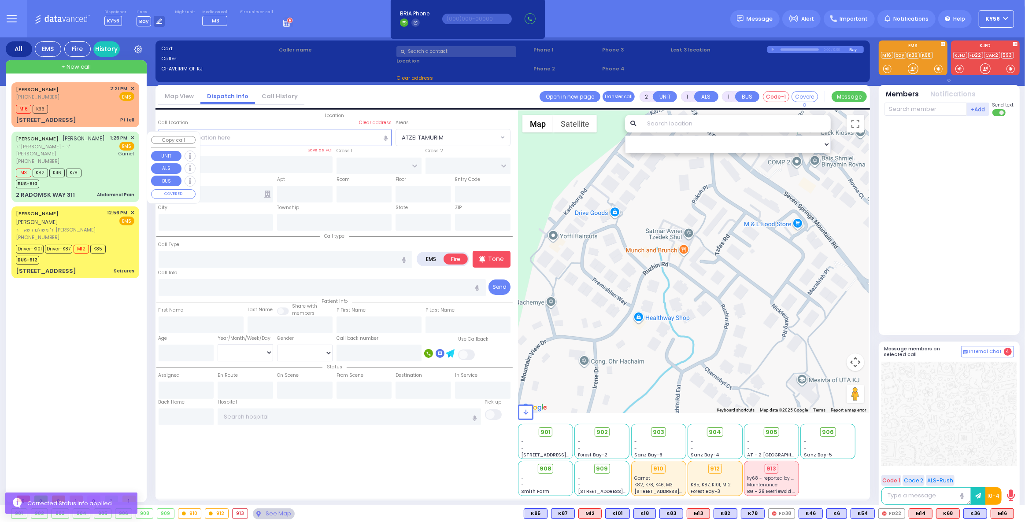
click at [96, 191] on div "2 RADOMSK WAY 311 Abdominal Pain" at bounding box center [75, 195] width 118 height 9
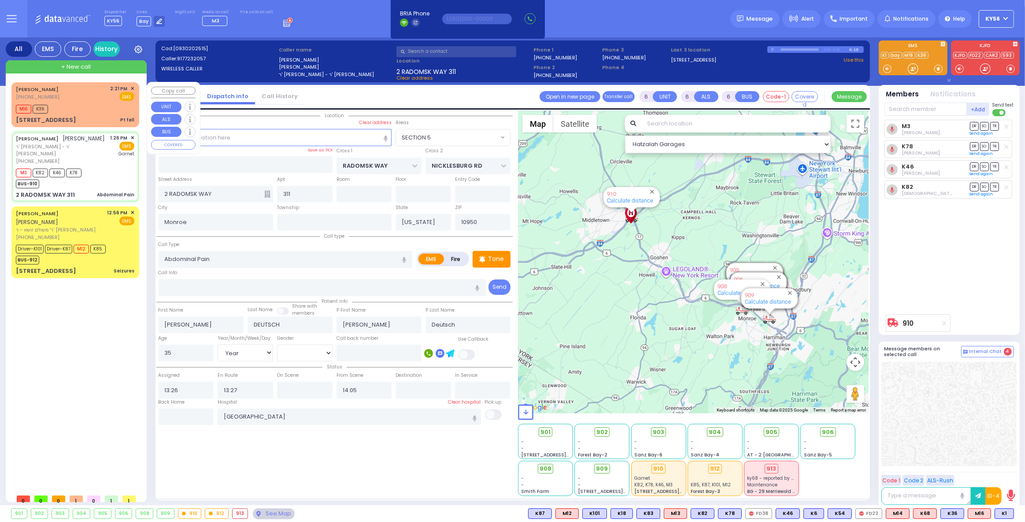
click at [50, 123] on div "7 Apta Way Pt fell" at bounding box center [75, 120] width 118 height 9
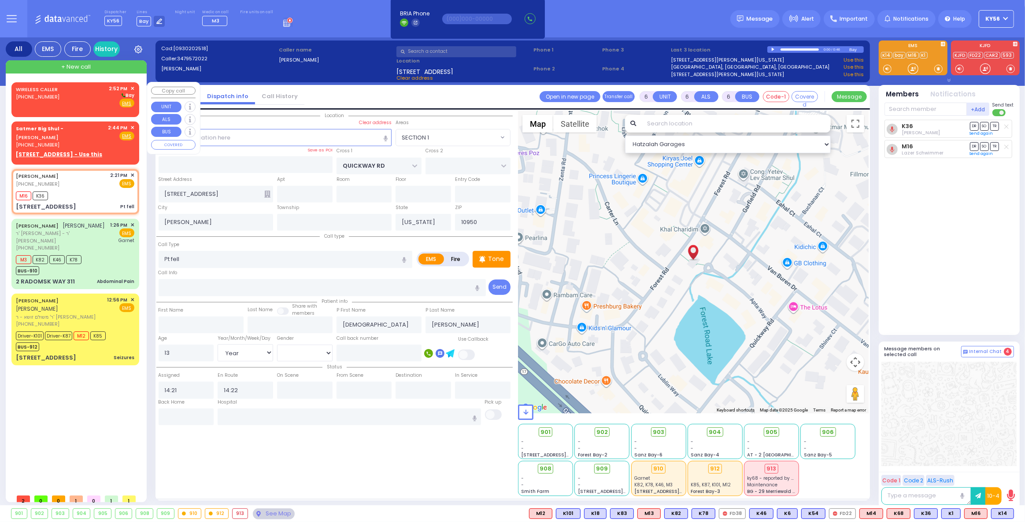
click at [75, 104] on div "WIRELESS CALLER (203) 917-1935 2:52 PM ✕ Bay" at bounding box center [75, 96] width 118 height 23
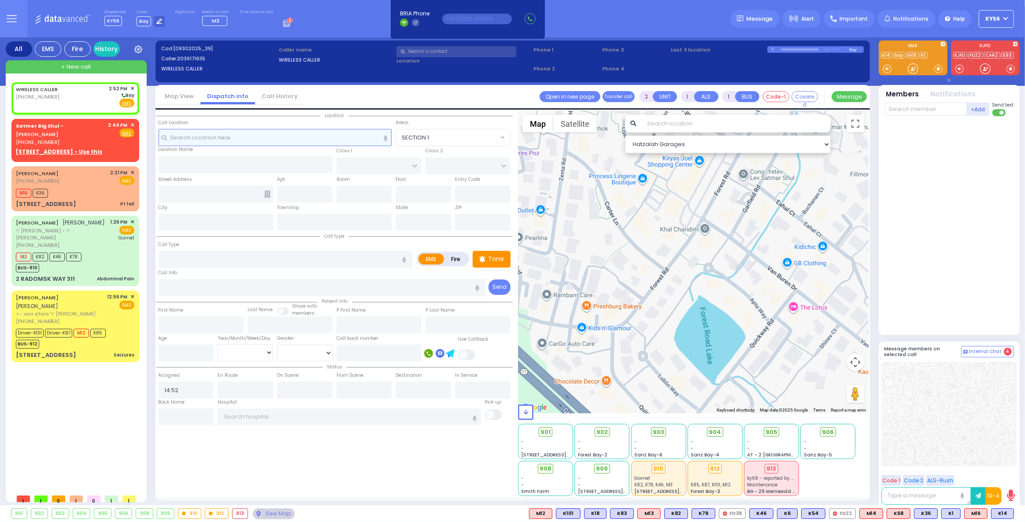
click at [323, 139] on input "text" at bounding box center [275, 137] width 233 height 17
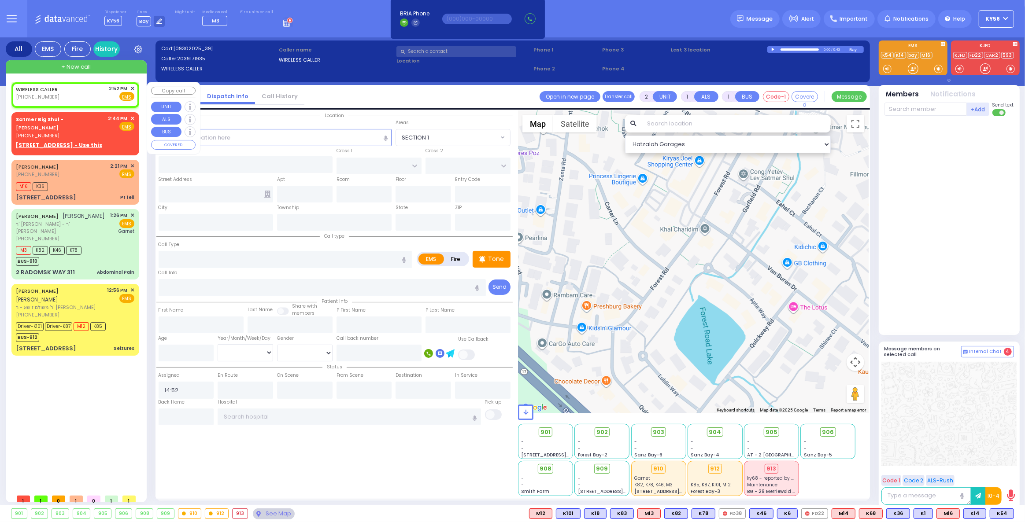
click at [133, 88] on span "✕" at bounding box center [132, 88] width 4 height 7
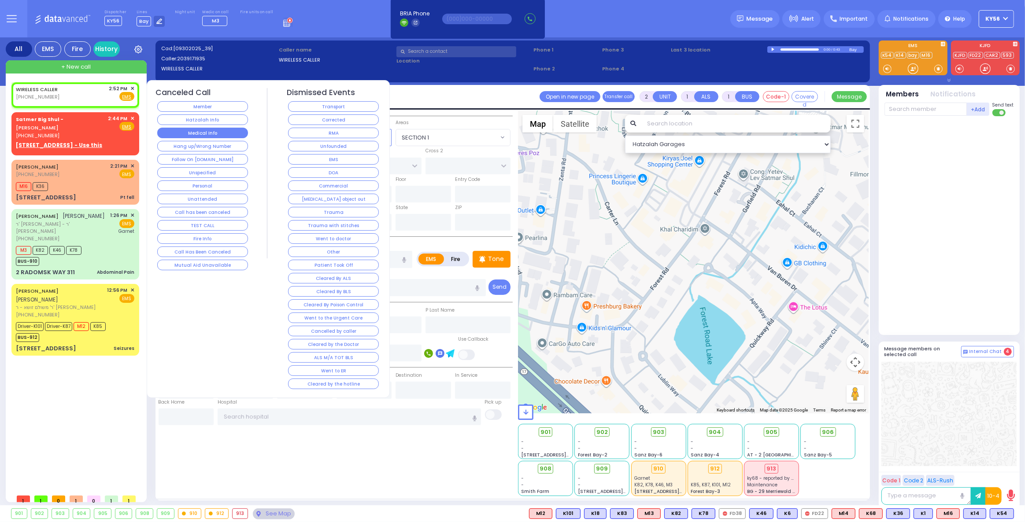
click at [215, 133] on button "Medical Info" at bounding box center [202, 133] width 91 height 11
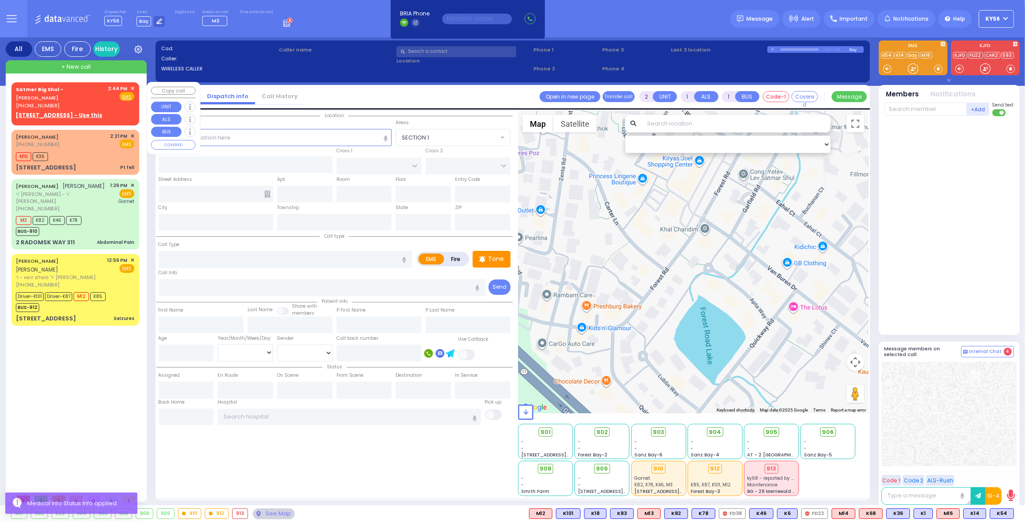
click at [133, 88] on span "✕" at bounding box center [132, 88] width 4 height 7
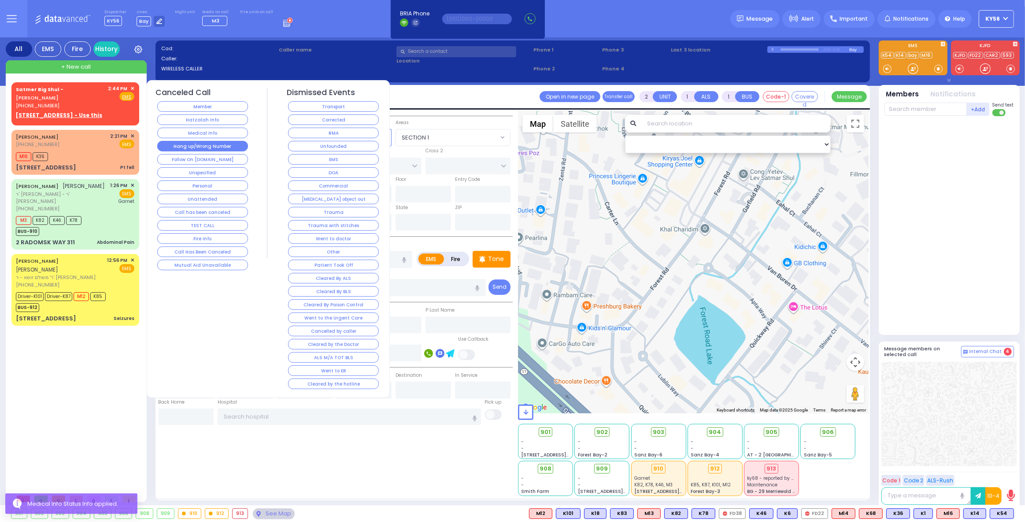
click at [195, 143] on button "Hang up/Wrong Number" at bounding box center [202, 146] width 91 height 11
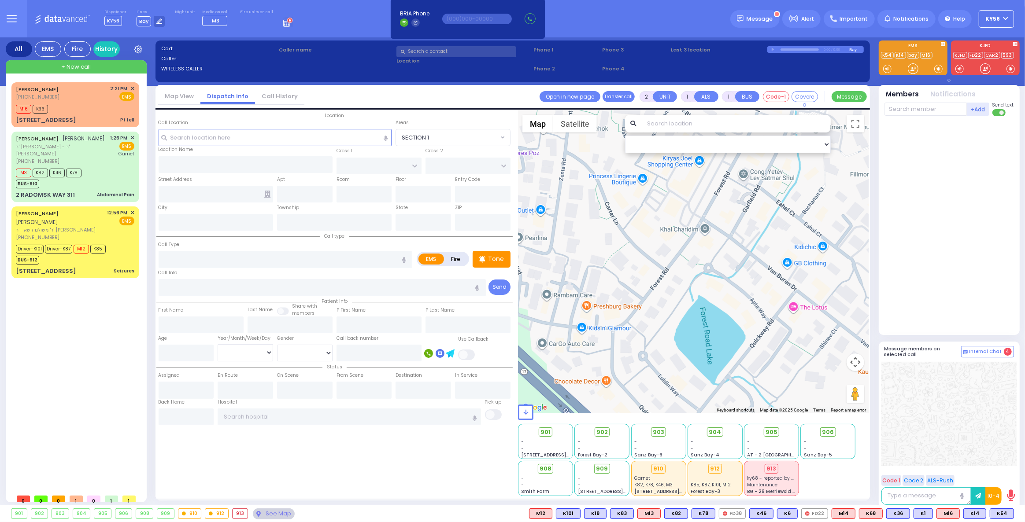
click at [235, 514] on div "913" at bounding box center [240, 514] width 15 height 10
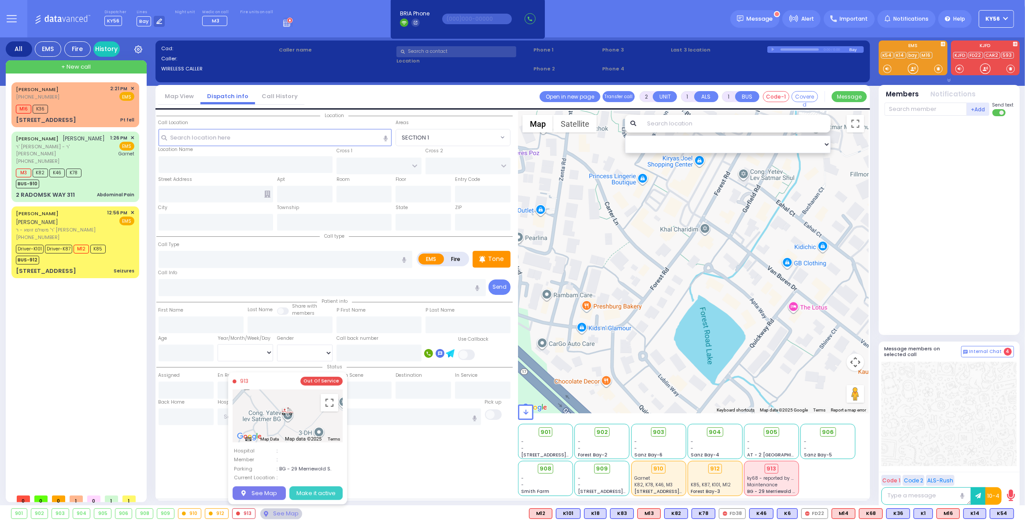
click at [325, 493] on button "Make it active" at bounding box center [315, 493] width 53 height 14
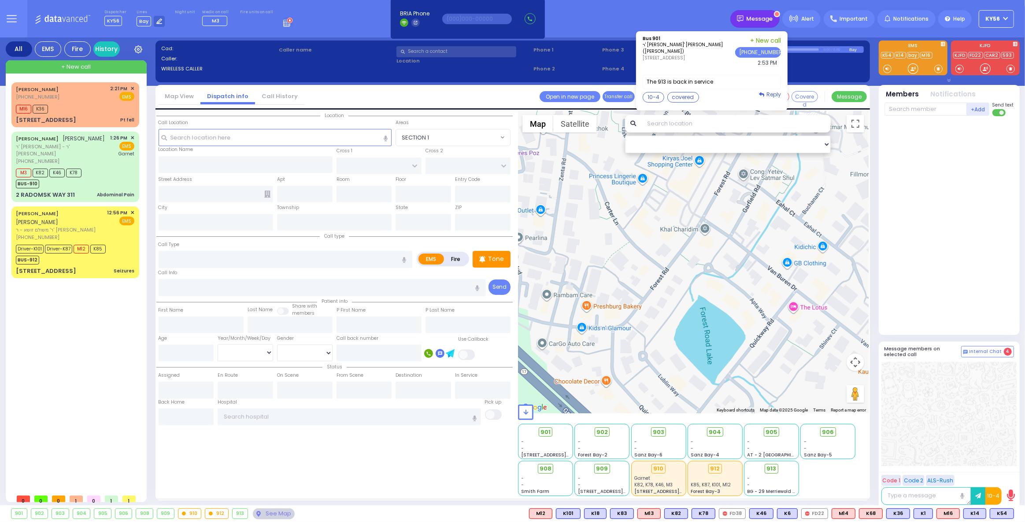
click at [768, 21] on span "Message" at bounding box center [760, 19] width 26 height 9
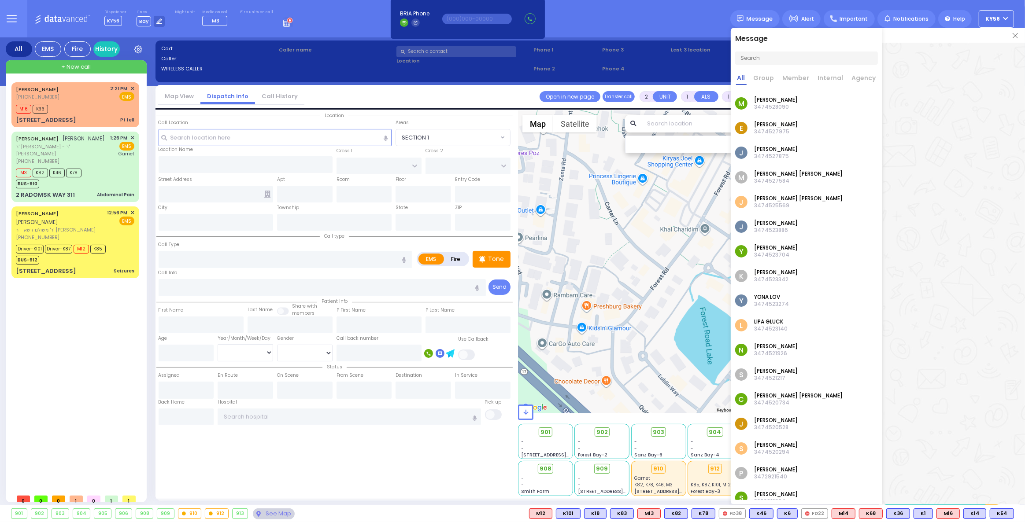
click at [779, 106] on p "3474528090" at bounding box center [776, 107] width 44 height 7
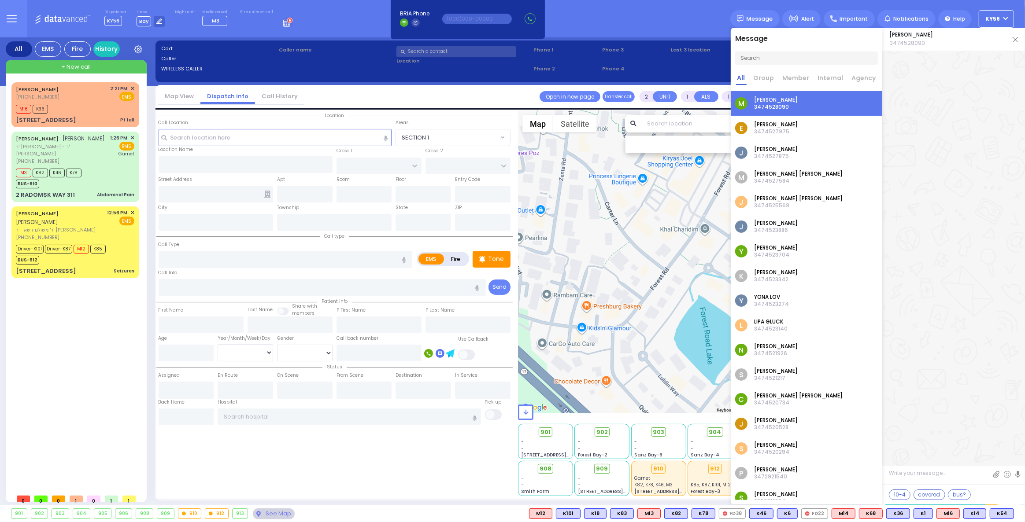
click at [762, 127] on p "[PERSON_NAME]" at bounding box center [776, 124] width 44 height 7
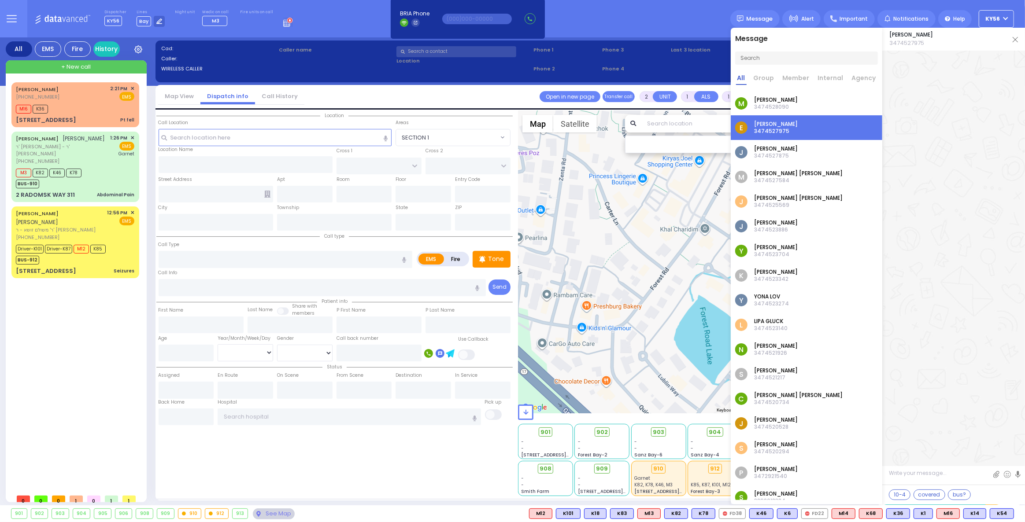
click at [778, 102] on p "[PERSON_NAME]" at bounding box center [776, 99] width 44 height 7
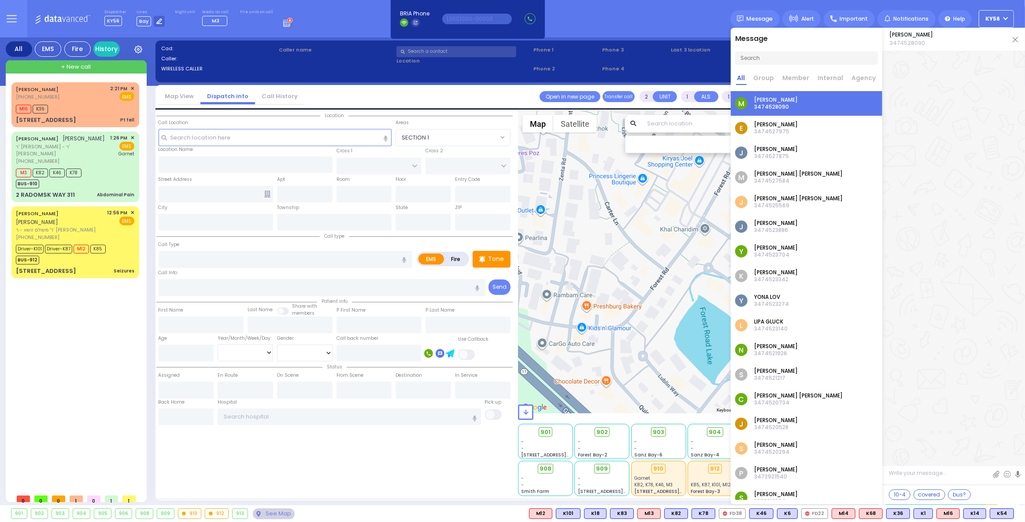
click at [796, 126] on p "[PERSON_NAME]" at bounding box center [776, 124] width 44 height 7
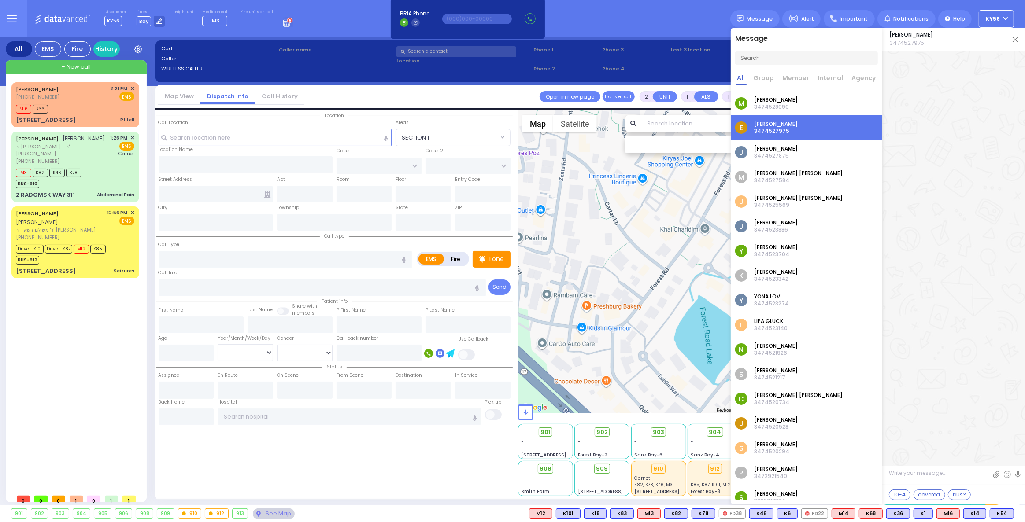
click at [862, 76] on link "Agency" at bounding box center [864, 79] width 27 height 11
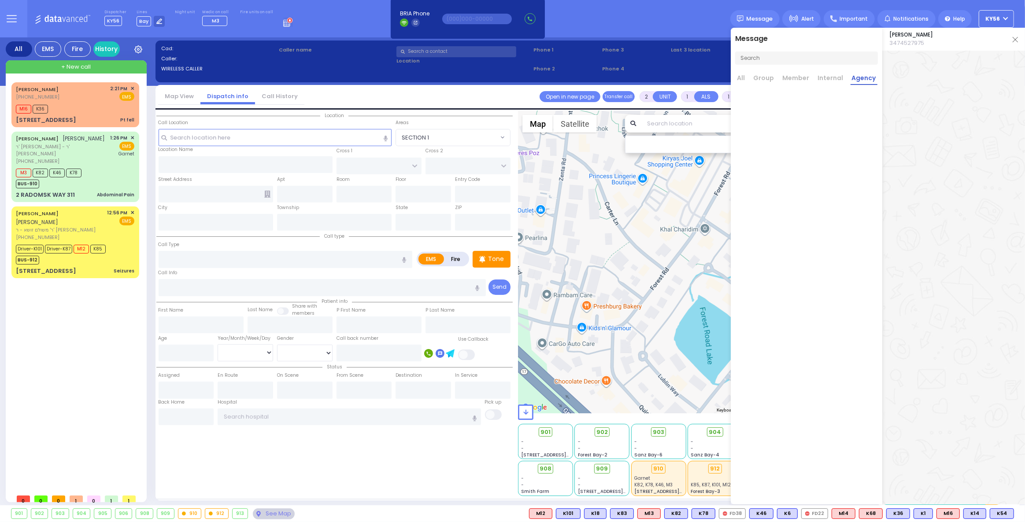
click at [836, 76] on link "Internal" at bounding box center [831, 79] width 28 height 11
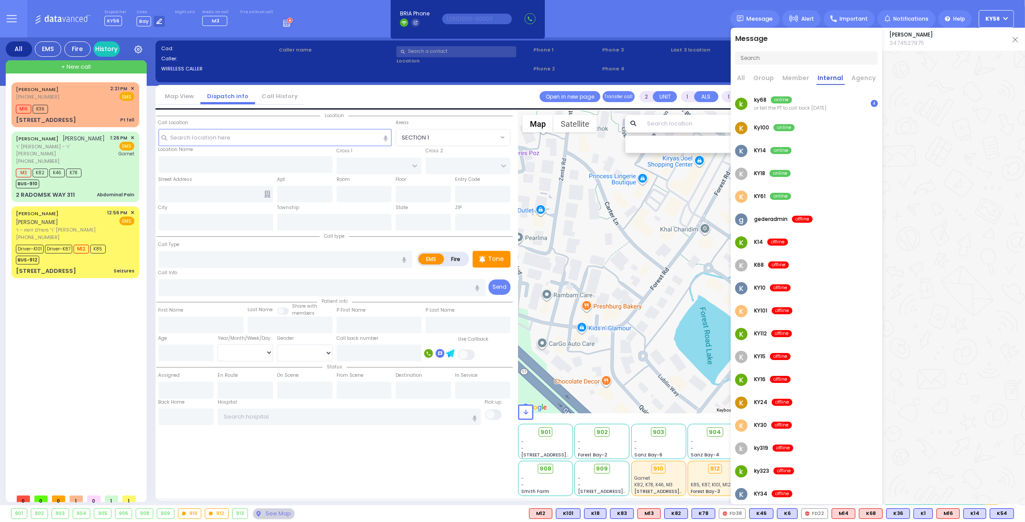
click at [795, 79] on link "Member" at bounding box center [796, 79] width 30 height 11
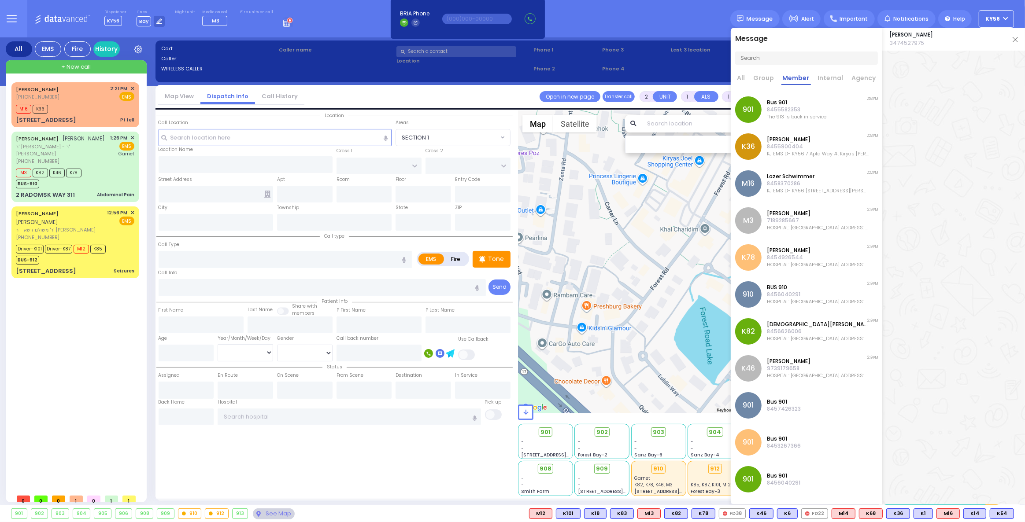
click at [821, 107] on p "8455582353" at bounding box center [796, 109] width 59 height 7
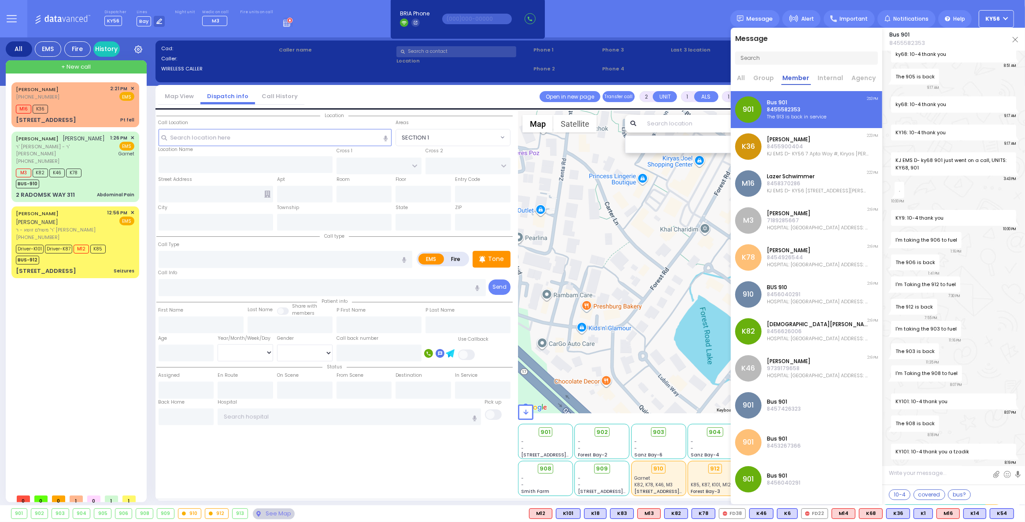
scroll to position [3952, 0]
click at [917, 474] on textarea at bounding box center [953, 477] width 143 height 16
click at [902, 491] on button "10-4" at bounding box center [900, 495] width 22 height 11
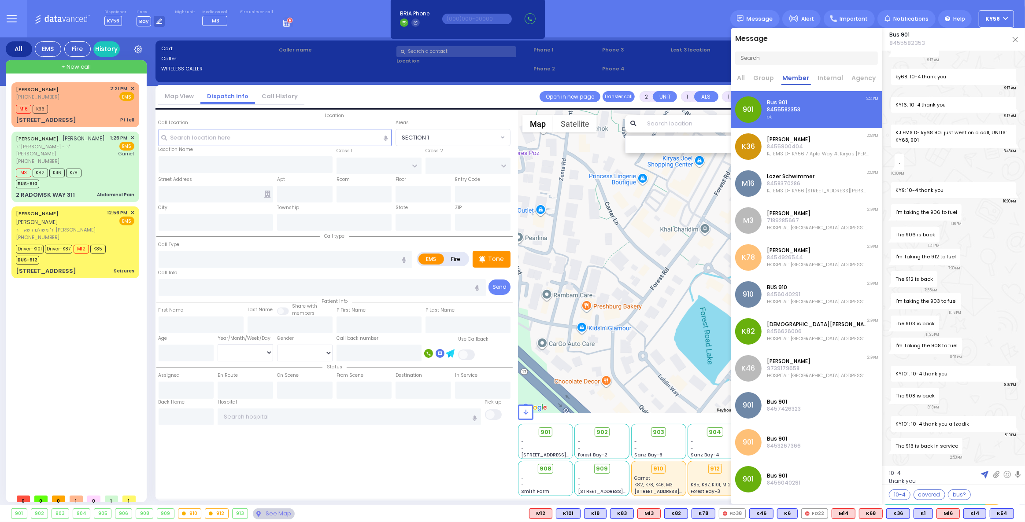
drag, startPoint x: 920, startPoint y: 480, endPoint x: 881, endPoint y: 473, distance: 39.3
click at [884, 469] on div "10-4 thank you Attach Phone Number Attach file" at bounding box center [953, 475] width 143 height 19
click at [1014, 41] on img at bounding box center [1015, 39] width 5 height 5
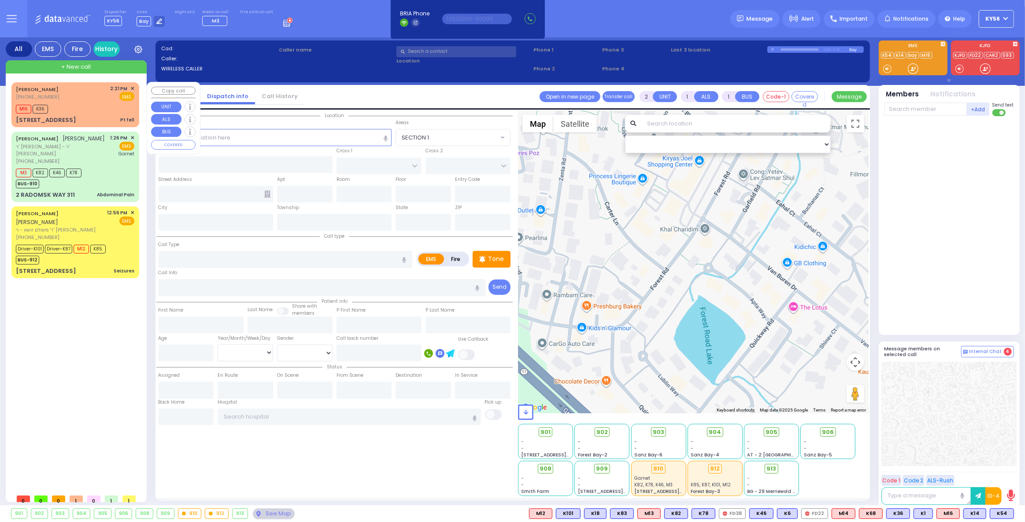
click at [133, 86] on span "✕" at bounding box center [132, 88] width 4 height 7
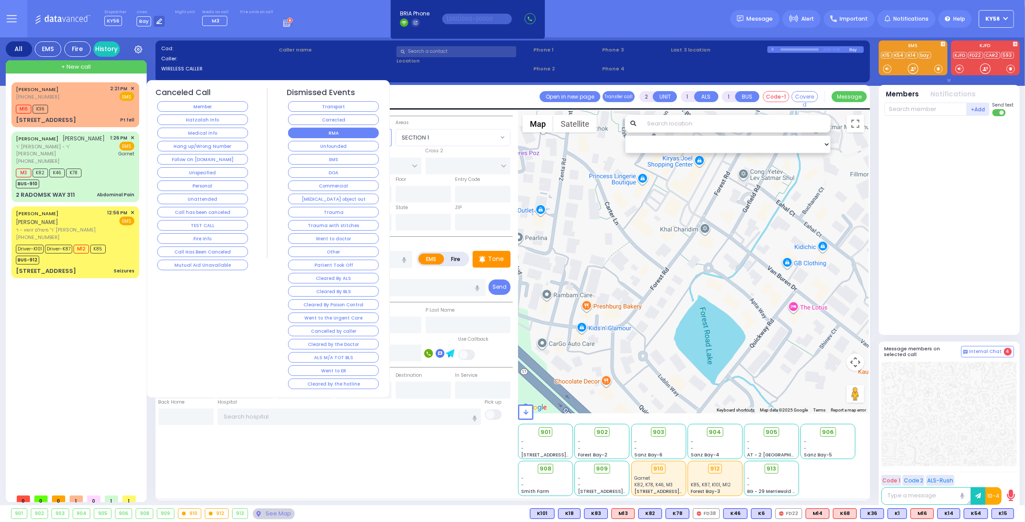
click at [327, 130] on button "RMA" at bounding box center [333, 133] width 91 height 11
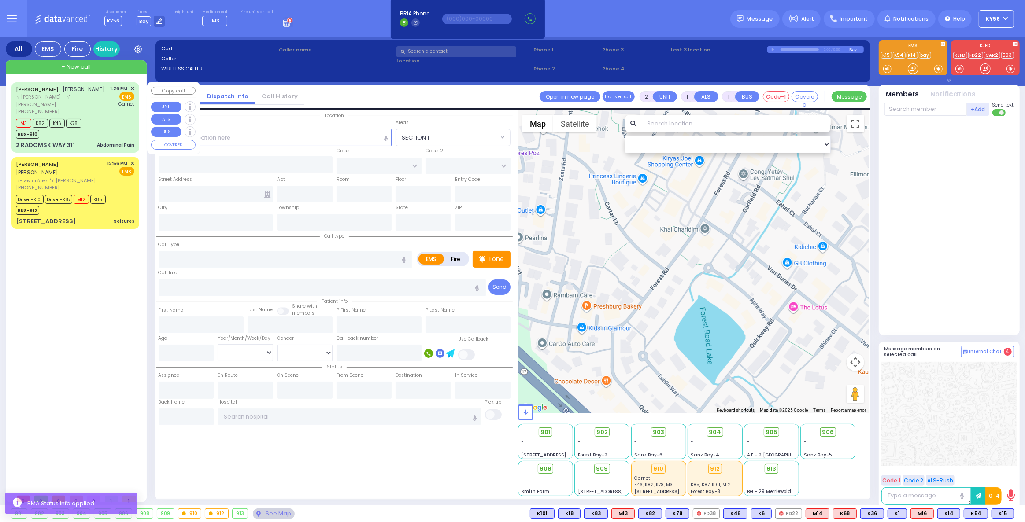
click at [94, 128] on div "M3 K82 K46 K78 BUS-910" at bounding box center [75, 128] width 118 height 22
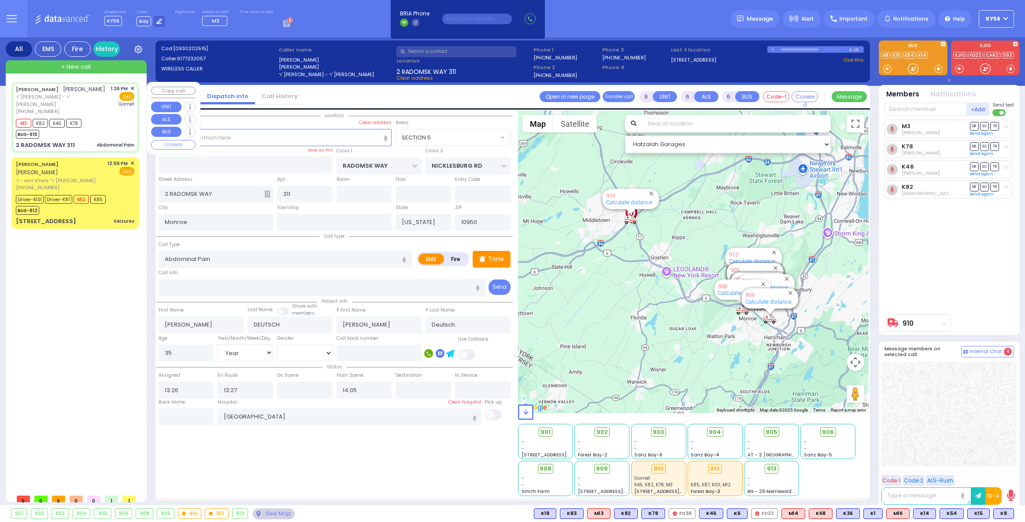
select select "SECTION 5"
select select "Year"
select select "[DEMOGRAPHIC_DATA]"
click at [93, 177] on span "ר' משולם זושא - ר' ברוך מרדכי ראזענבערג" at bounding box center [60, 180] width 89 height 7
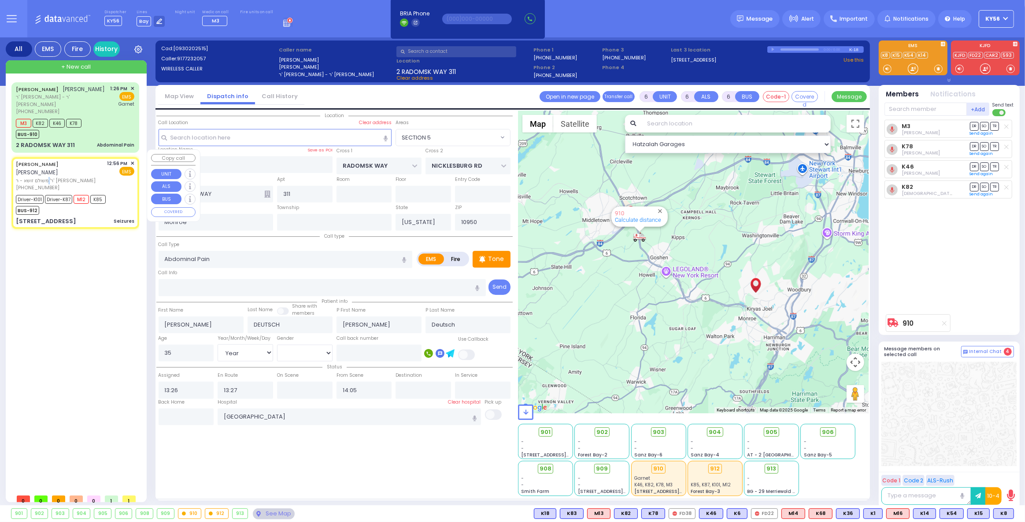
select select
type input "Seizures"
radio input "true"
type input "ELUZER"
type input "LOWY"
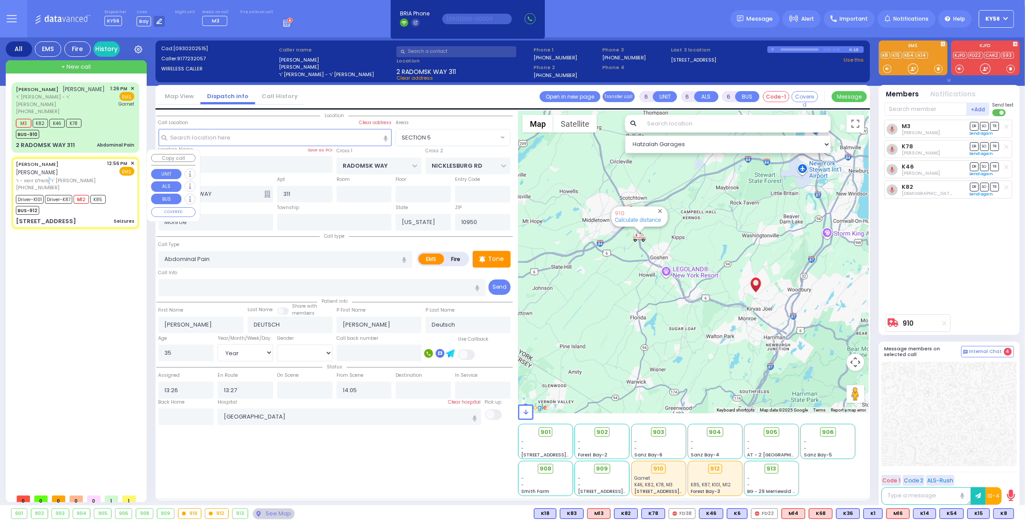
type input "Yitzchok"
type input "Lowy"
type input "1"
select select "Year"
select select "[DEMOGRAPHIC_DATA]"
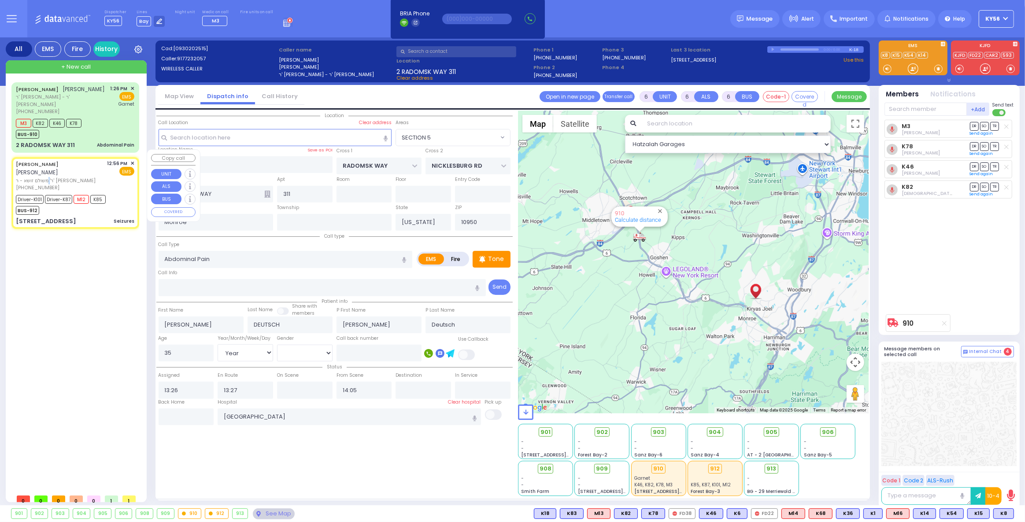
type input "12:56"
type input "12:57"
type input "12:58"
type input "13:22"
type input "DINEV RD"
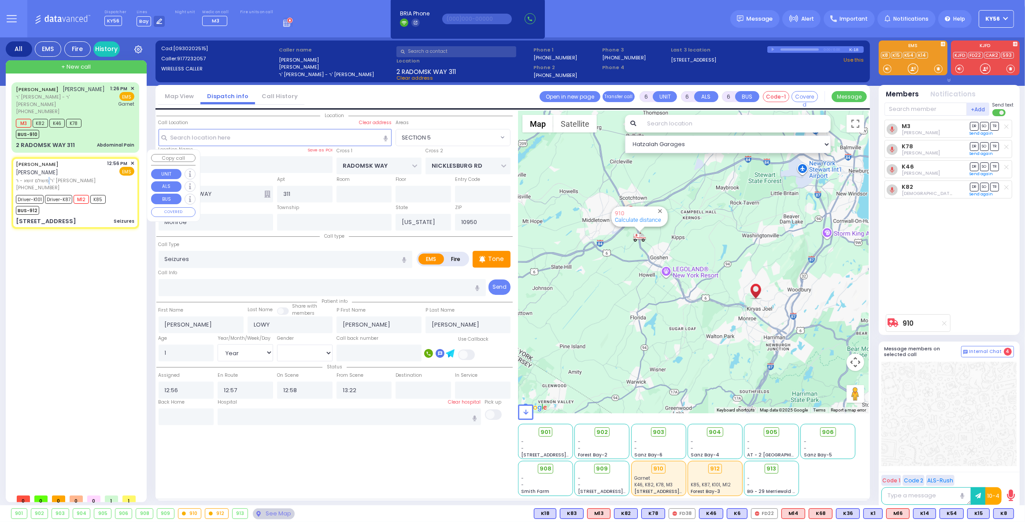
type input "HAMASPIK WAY"
type input "73 BAKERTOWN RD"
type input "102"
type input "[PERSON_NAME]"
select select "BEIRECH MOSHE"
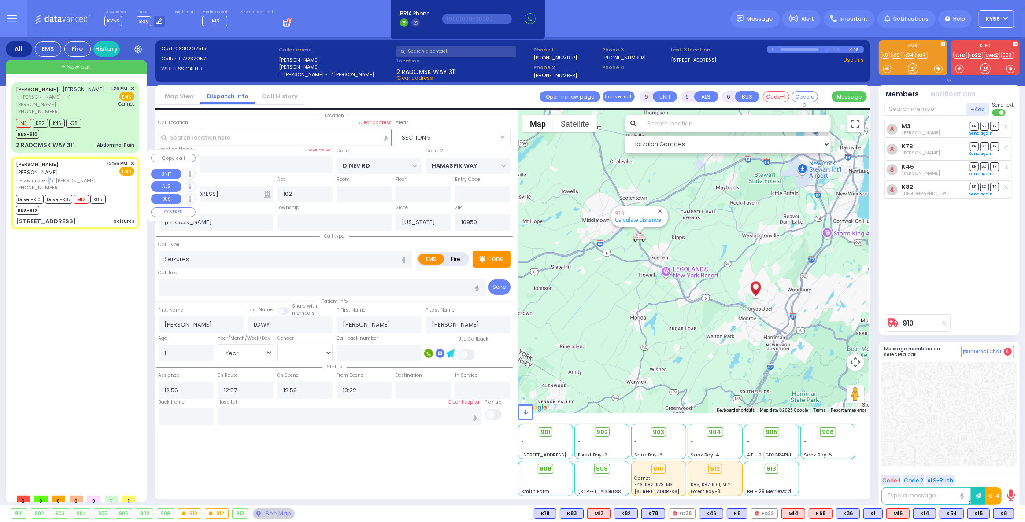
select select "Hatzalah Garages"
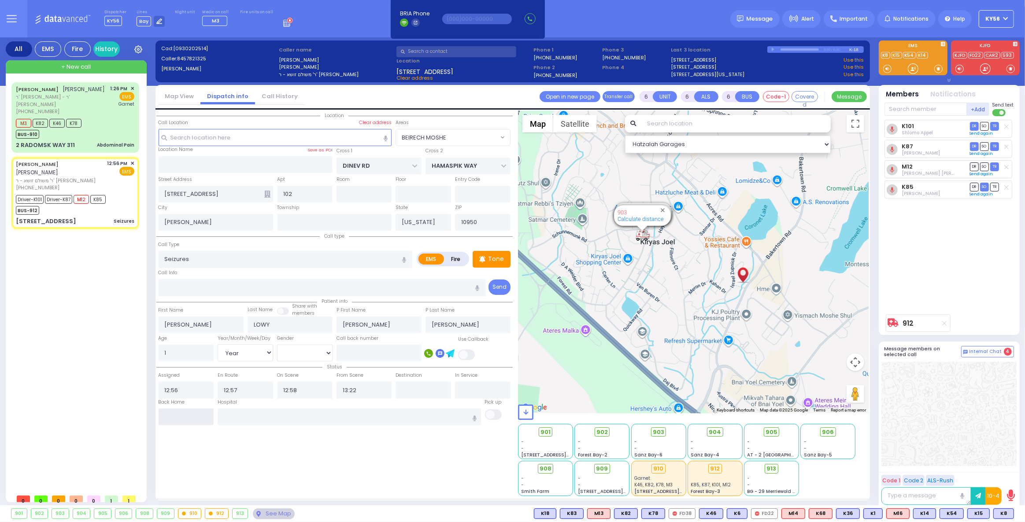
click at [188, 418] on input "text" at bounding box center [187, 417] width 56 height 17
type input "15:05"
select select
radio input "true"
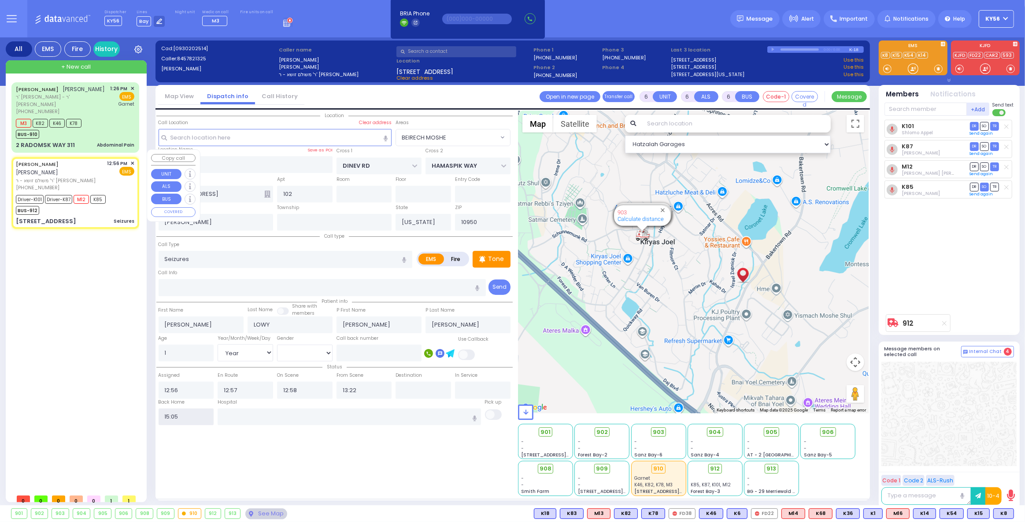
select select
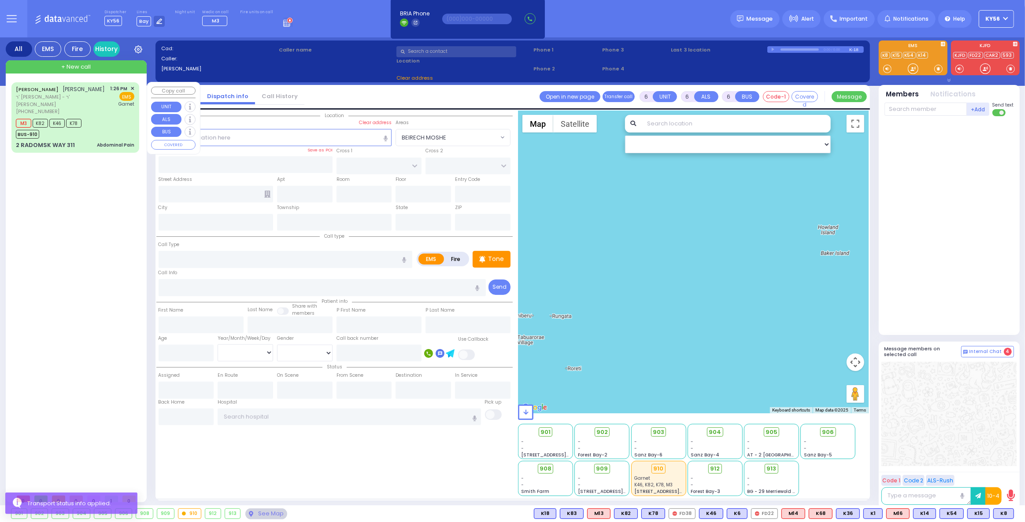
click at [94, 118] on div "M3 K82 K46 K78 BUS-910" at bounding box center [75, 128] width 118 height 22
select select
type input "Abdominal Pain"
radio input "true"
type input "YIDA JOEL"
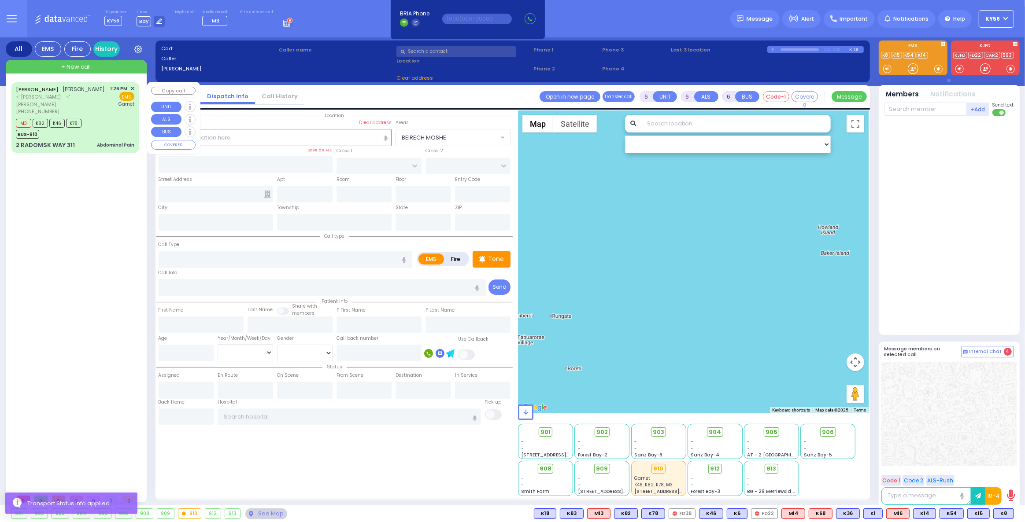
type input "DEUTSCH"
type input "Sarah"
type input "Deutsch"
type input "35"
select select "Year"
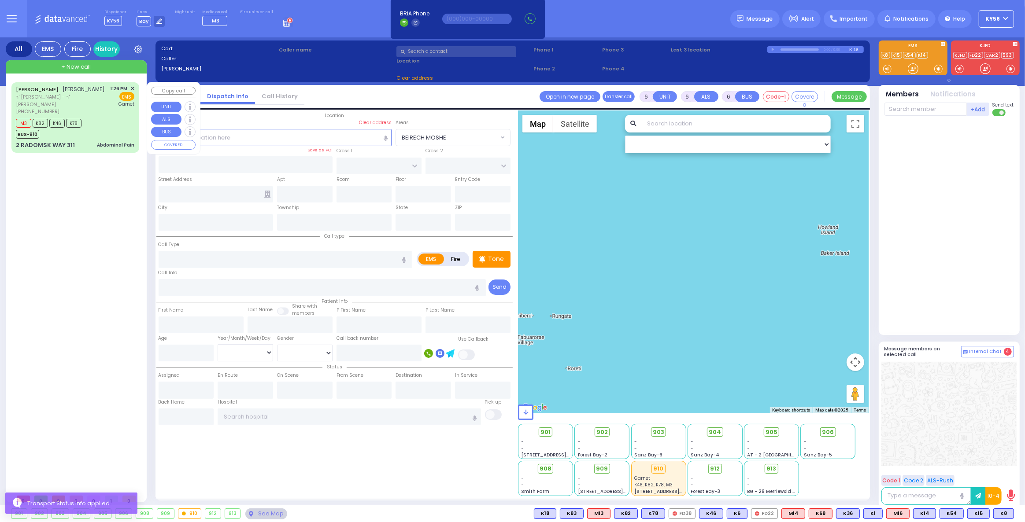
select select "[DEMOGRAPHIC_DATA]"
type input "13:26"
type input "13:27"
type input "14:05"
type input "Orange Regional Medical Center"
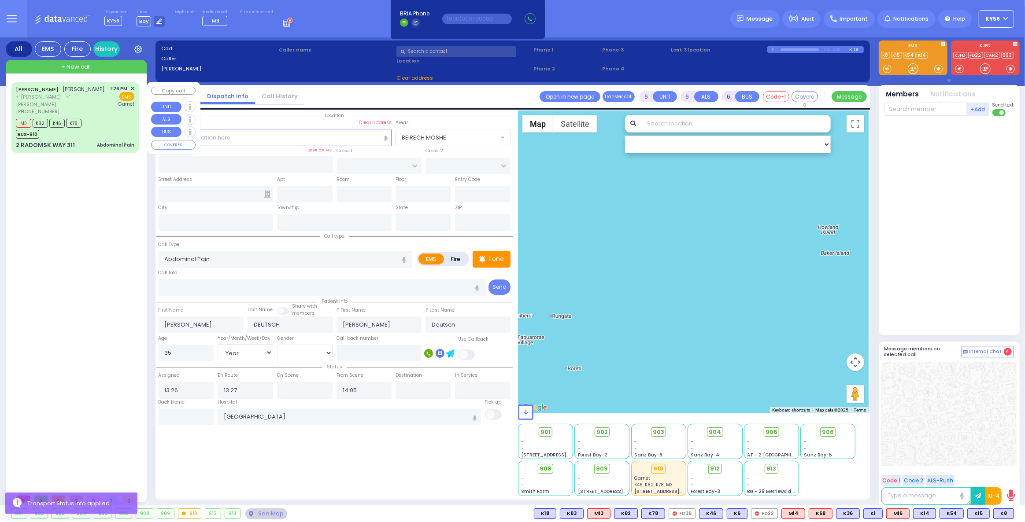
type input "RADOMSK WAY"
type input "NICKLESBURG RD"
type input "2 RADOMSK WAY"
type input "311"
type input "Monroe"
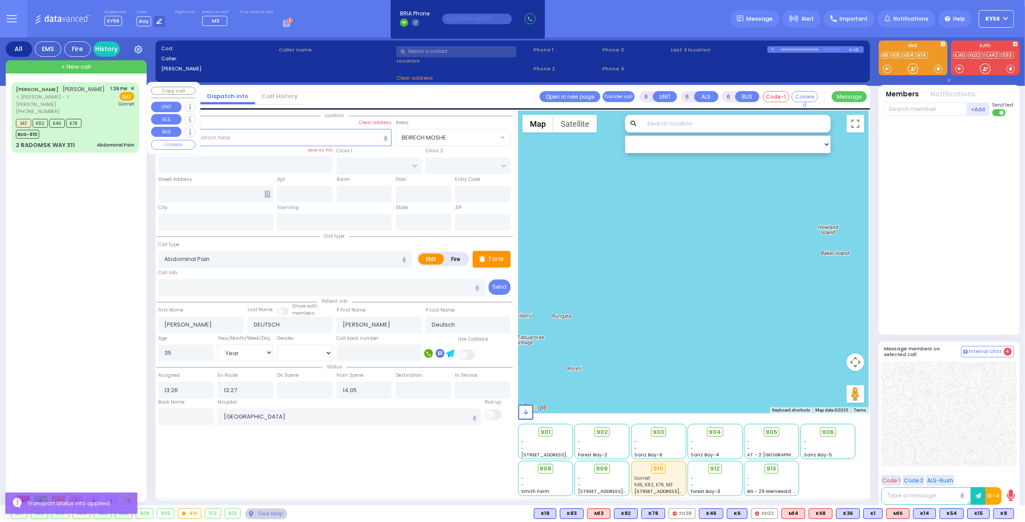
type input "[US_STATE]"
type input "10950"
select select "Hatzalah Garages"
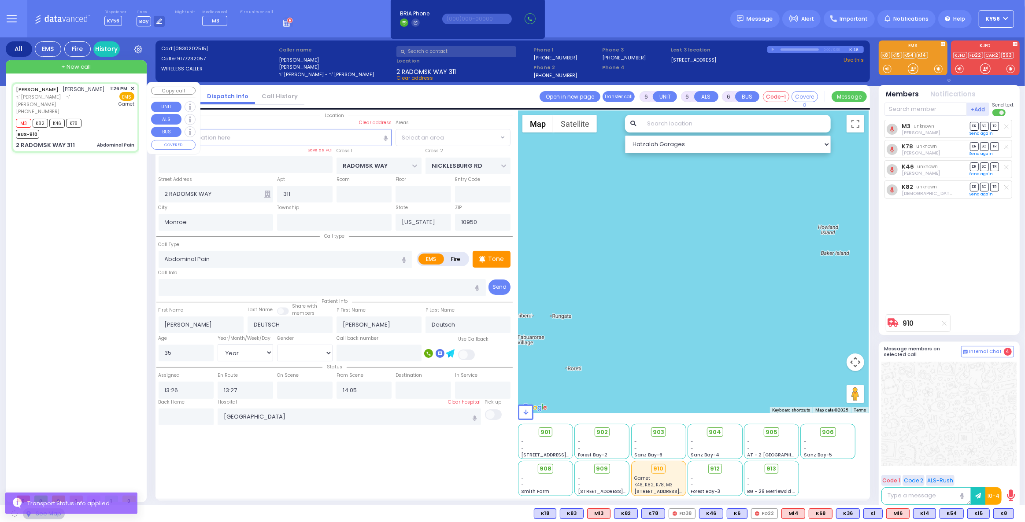
select select "SECTION 5"
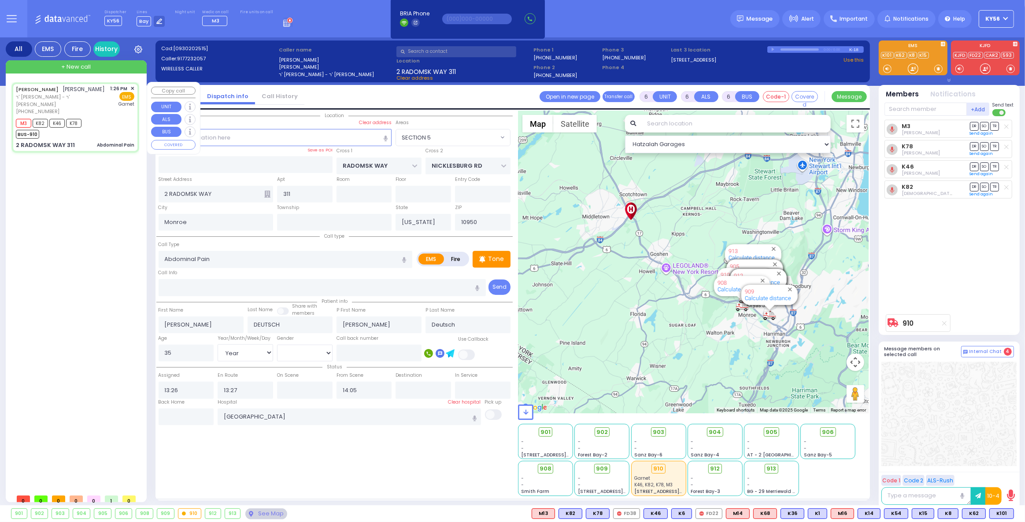
click at [86, 123] on div "M3 K82 K46 K78 BUS-910" at bounding box center [51, 128] width 71 height 22
select select
radio input "true"
select select "Year"
select select "[DEMOGRAPHIC_DATA]"
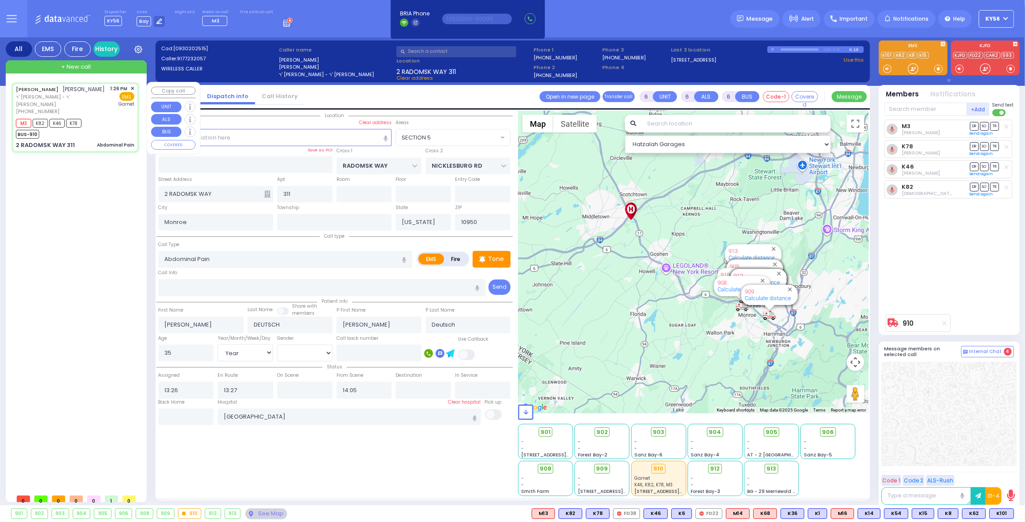
select select "SECTION 5"
select select "Hatzalah Garages"
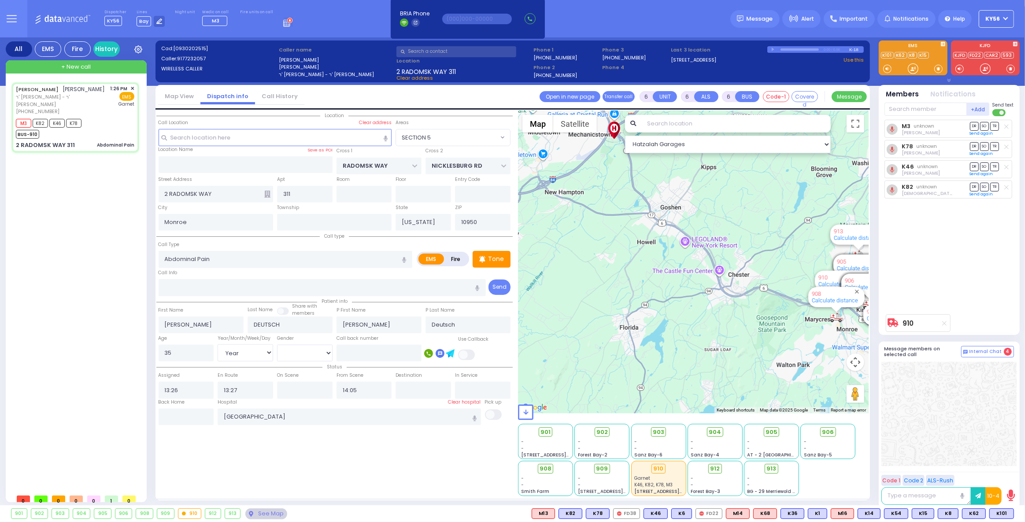
drag, startPoint x: 757, startPoint y: 286, endPoint x: 675, endPoint y: 272, distance: 83.1
click at [683, 274] on div "910 Calculate distance 594 Calculate distance 595 Calculate distance 596 Calcul…" at bounding box center [693, 262] width 351 height 303
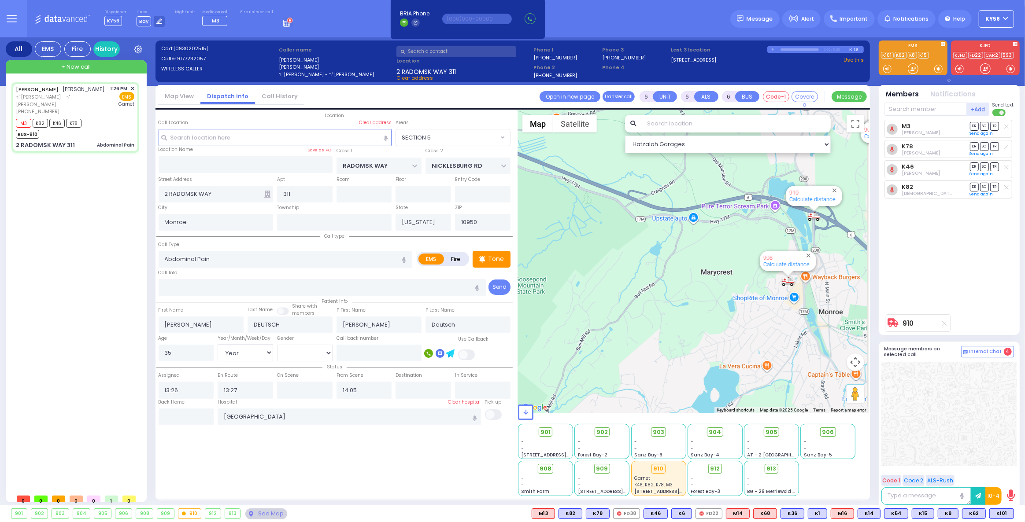
drag, startPoint x: 737, startPoint y: 298, endPoint x: 602, endPoint y: 281, distance: 136.8
click at [611, 281] on div "910 Calculate distance 594 Calculate distance 595 Calculate distance 596 Calcul…" at bounding box center [693, 262] width 351 height 303
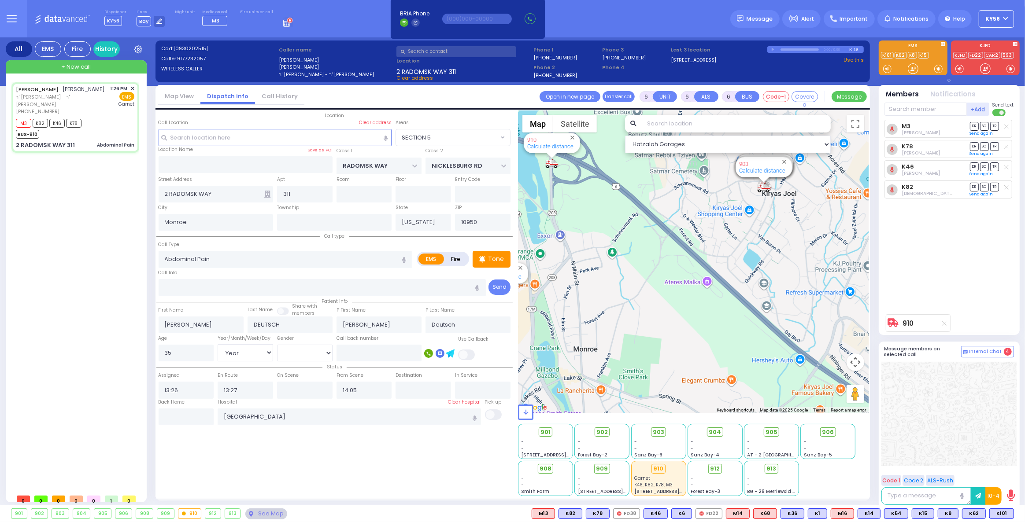
drag, startPoint x: 600, startPoint y: 229, endPoint x: 681, endPoint y: 258, distance: 86.0
click at [681, 258] on div "910 Calculate distance 594 Calculate distance 595 Calculate distance 596 Calcul…" at bounding box center [693, 262] width 351 height 303
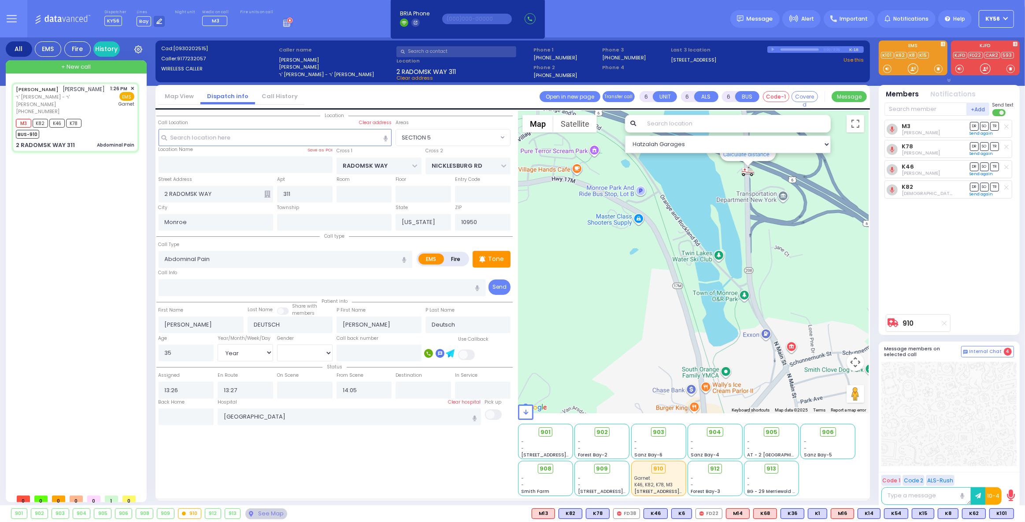
drag, startPoint x: 724, startPoint y: 240, endPoint x: 661, endPoint y: 264, distance: 67.9
click at [663, 264] on div "910 Calculate distance 594 Calculate distance 595 Calculate distance 596 Calcul…" at bounding box center [693, 262] width 351 height 303
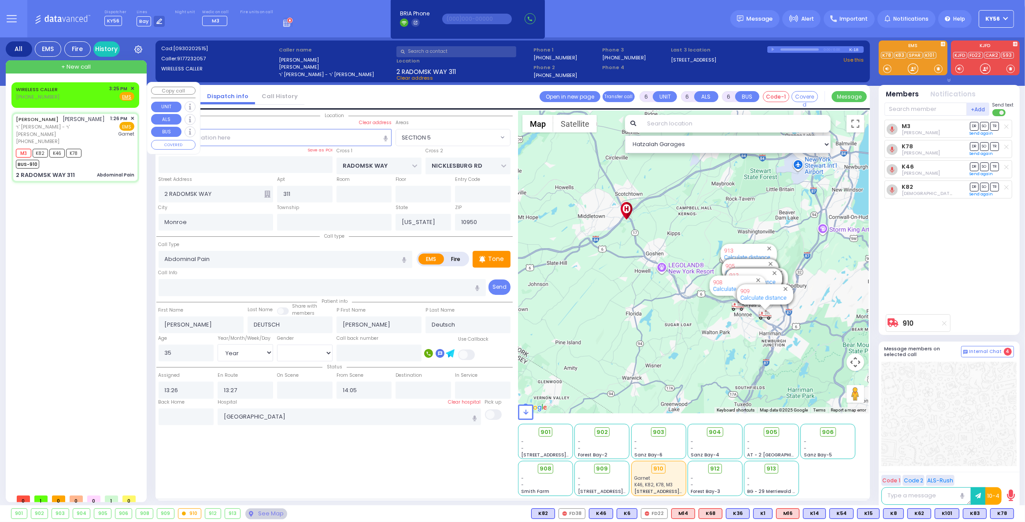
click at [134, 89] on span "✕" at bounding box center [132, 88] width 4 height 7
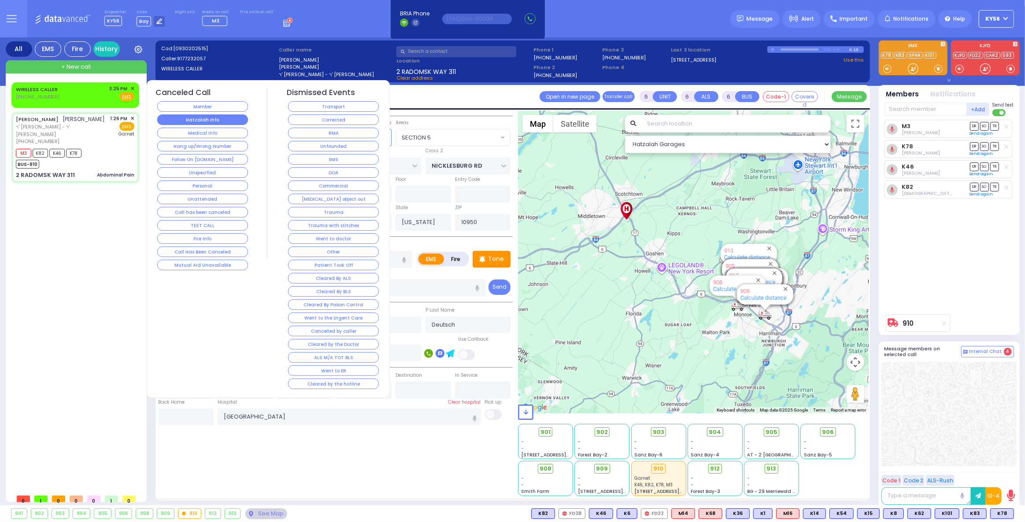
click at [208, 118] on button "Hatzalah Info" at bounding box center [202, 120] width 91 height 11
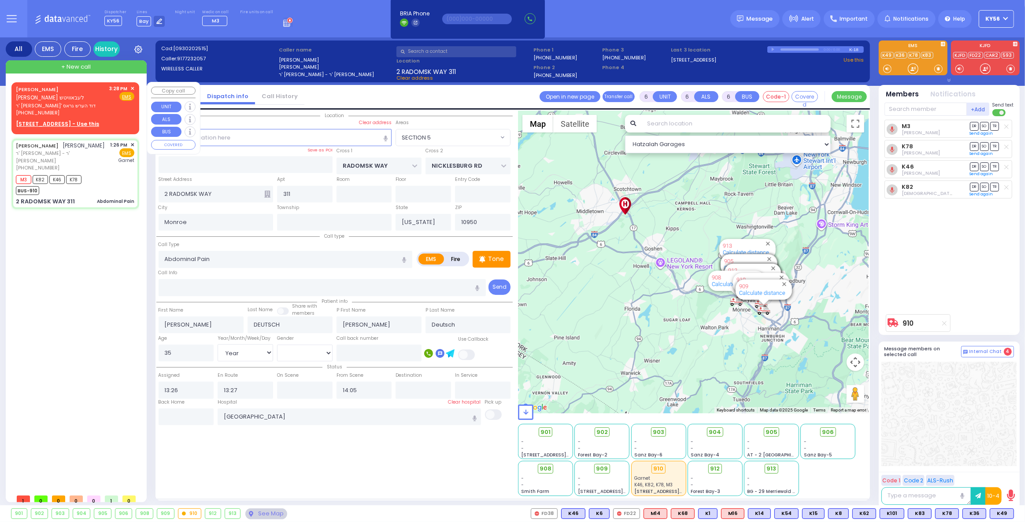
click at [66, 122] on u "3 LIZENSK BLVD 103 - Use this" at bounding box center [57, 123] width 83 height 7
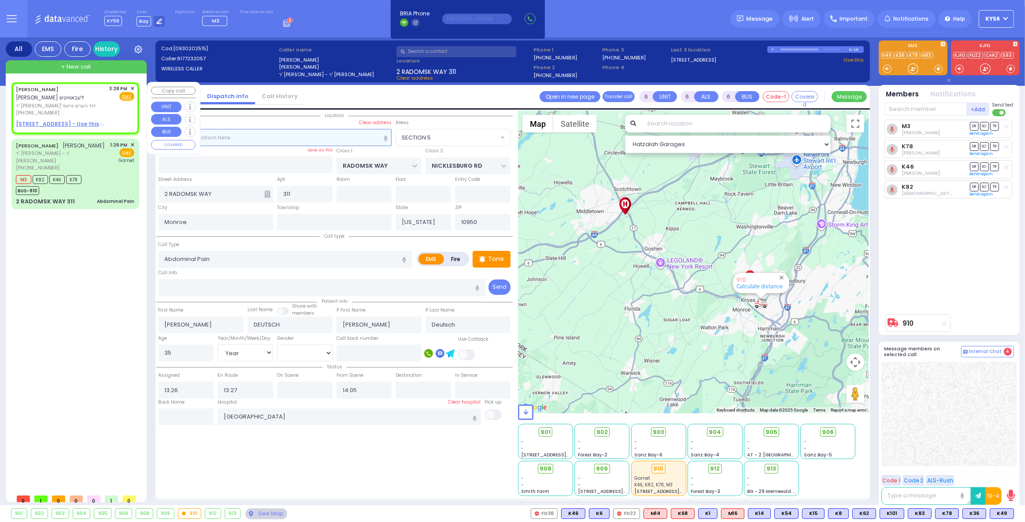
type input "2"
type input "1"
select select
radio input "true"
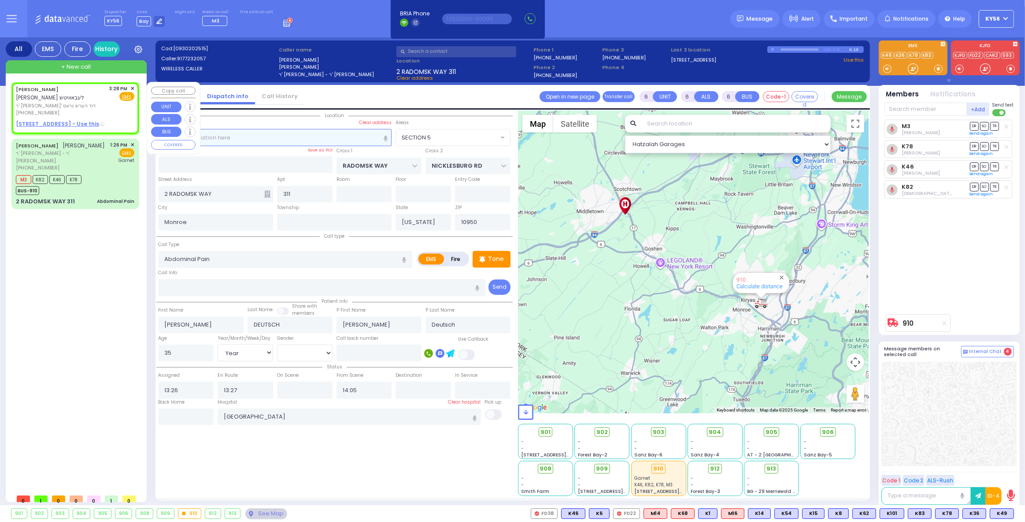
type input "AVRUM JACOB"
type input "LEBOWITZ"
select select
type input "15:28"
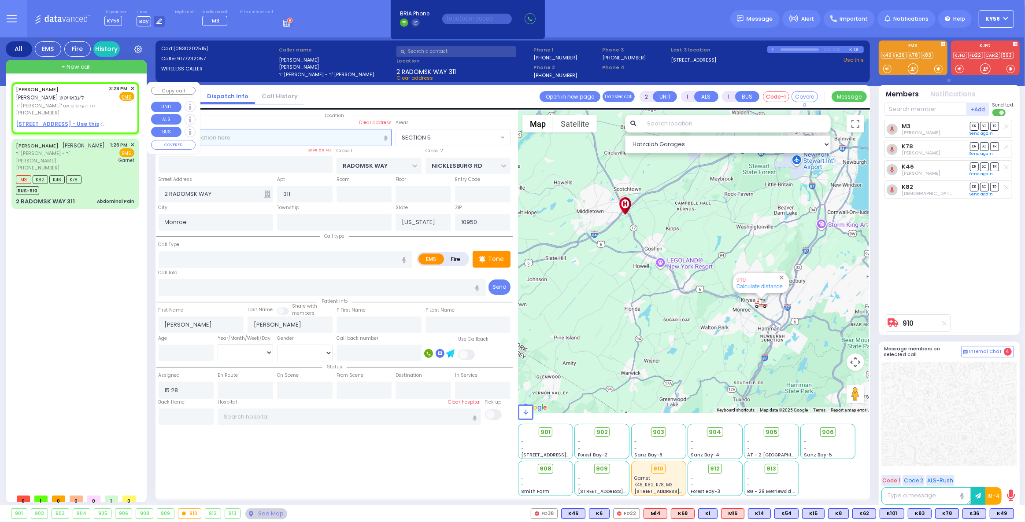
select select "Hatzalah Garages"
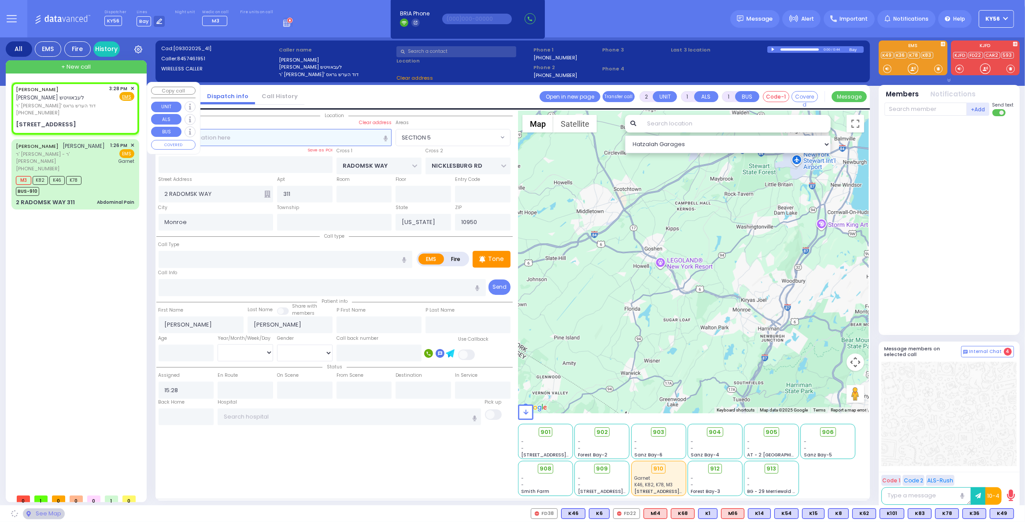
select select
radio input "true"
select select
select select "Hatzalah Garages"
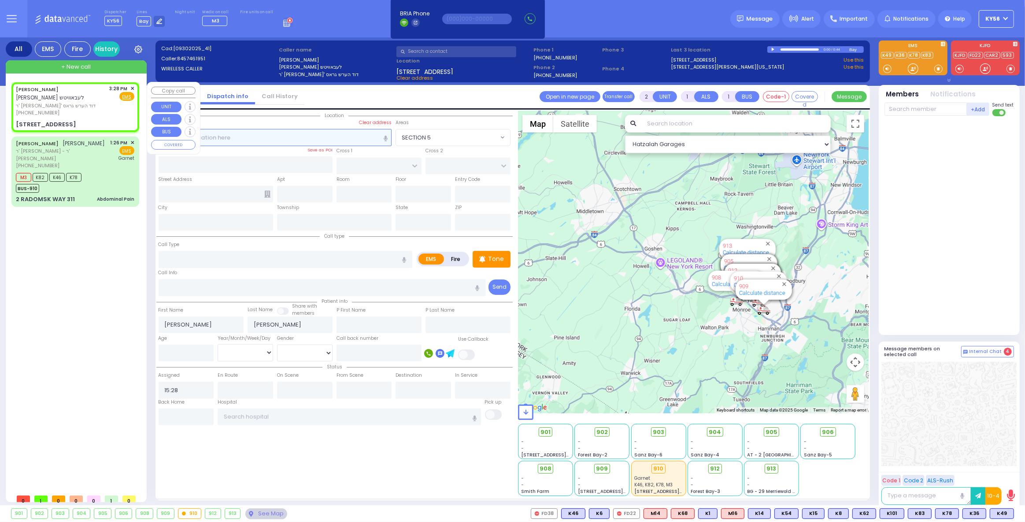
select select
radio input "true"
select select
select select "Hatzalah Garages"
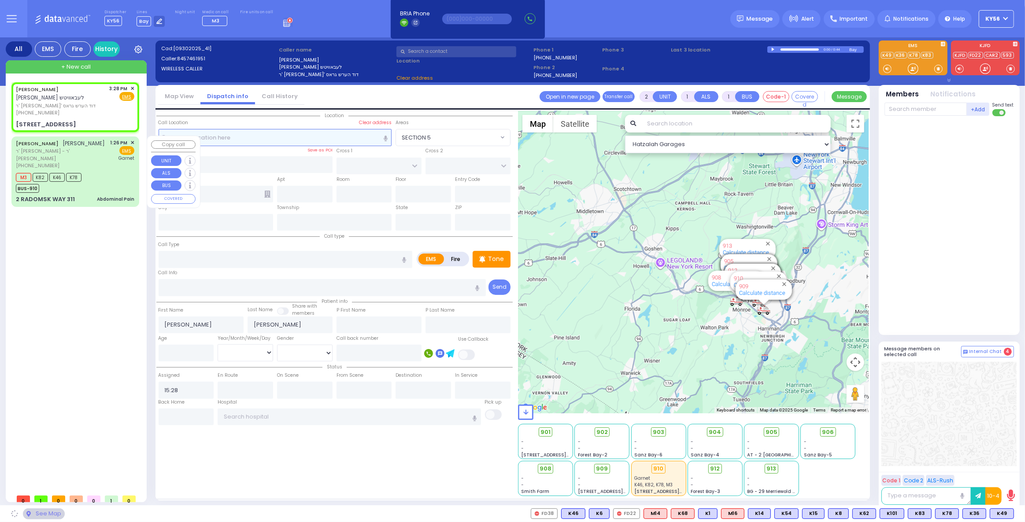
select select
radio input "true"
select select
type input "SCHUNNEMUNK RD"
type input "3 LIZENSK BLVD"
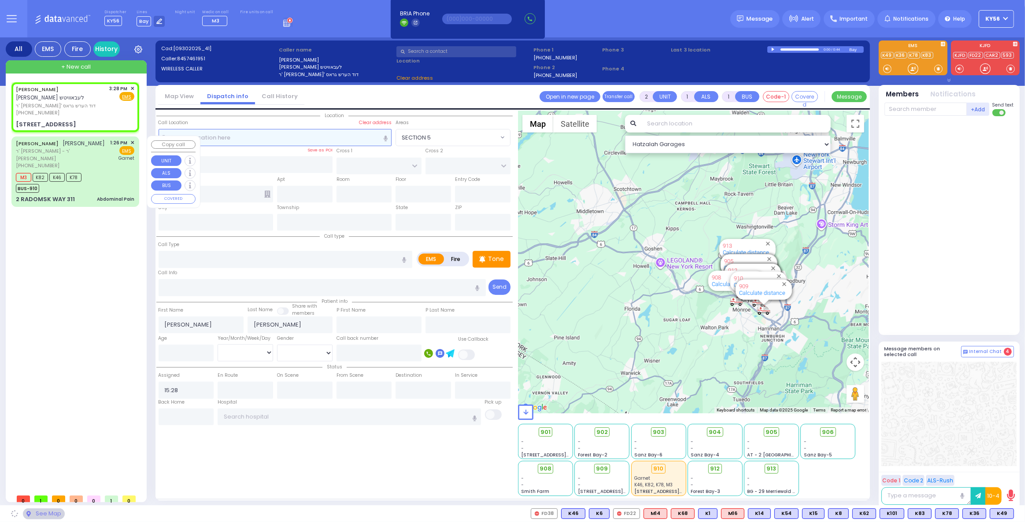
type input "103"
type input "Monroe"
type input "[US_STATE]"
type input "10950"
select select "Hatzalah Garages"
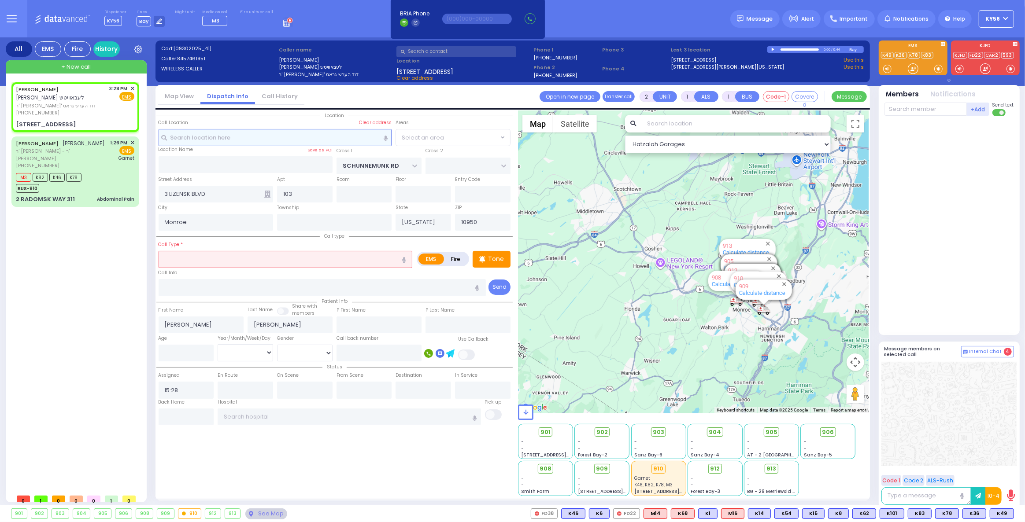
select select "[GEOGRAPHIC_DATA]"
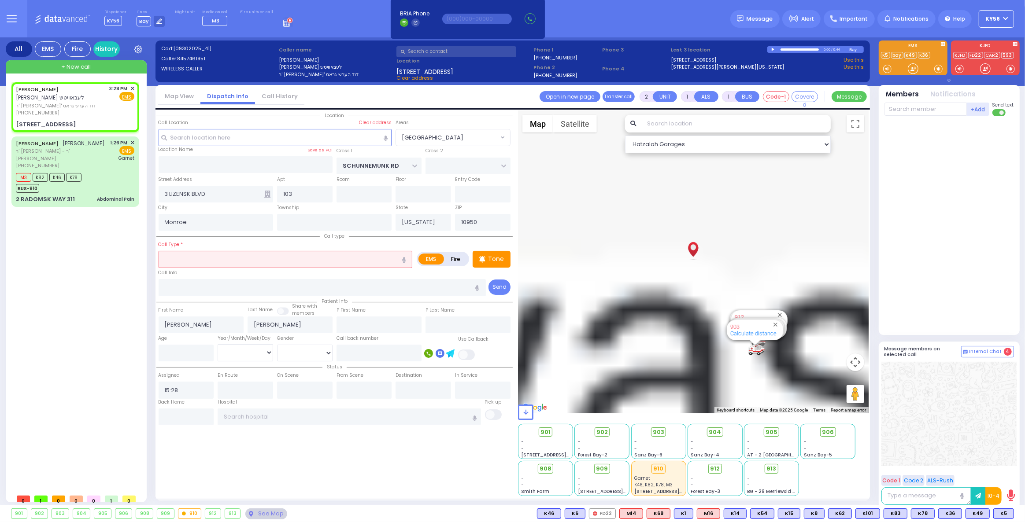
click at [243, 257] on input "text" at bounding box center [286, 259] width 254 height 17
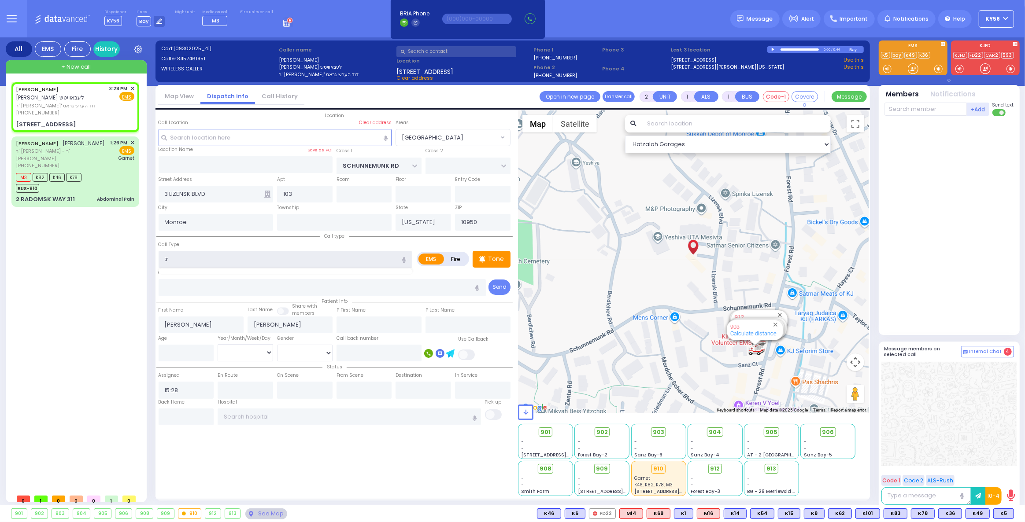
type input "tra"
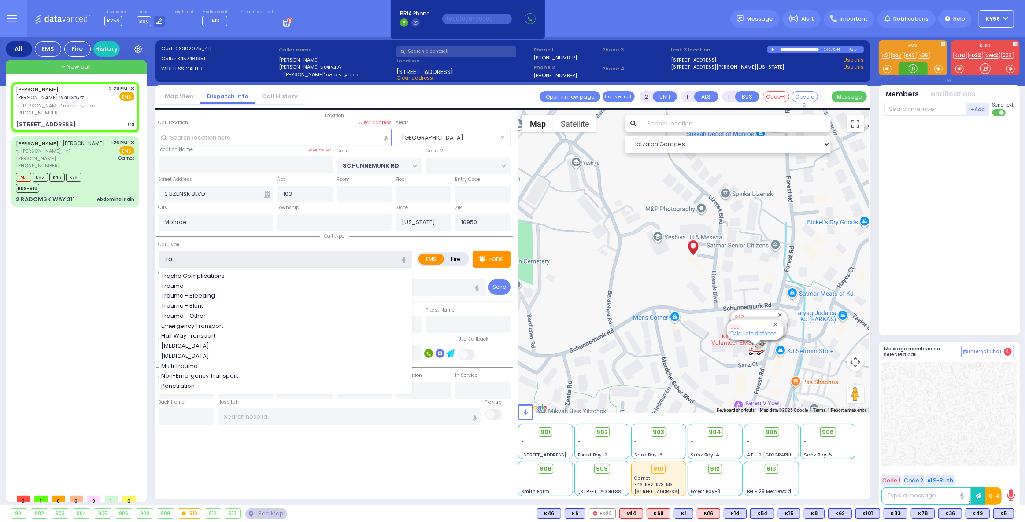
select select
radio input "true"
select select
select select "Hatzalah Garages"
select select "[GEOGRAPHIC_DATA]"
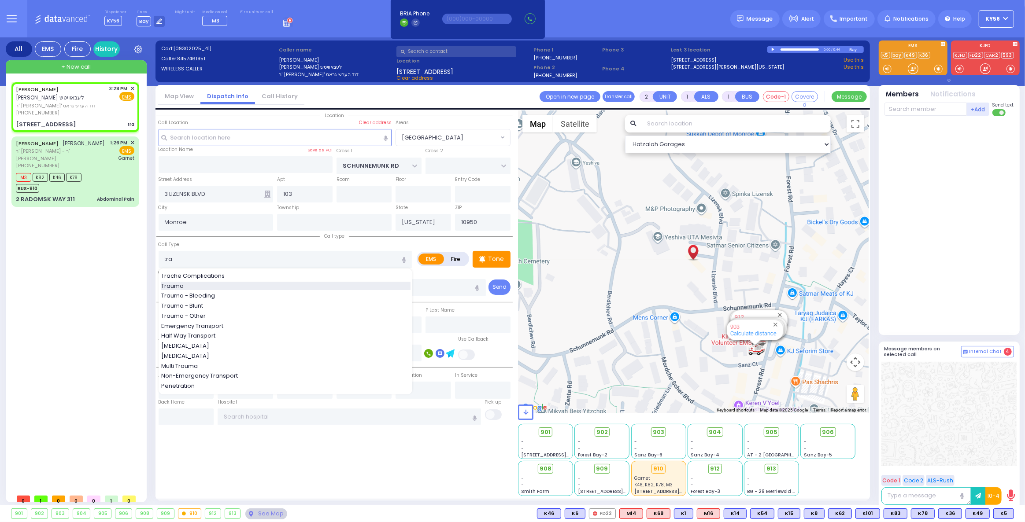
click at [185, 288] on span "Trauma" at bounding box center [174, 286] width 26 height 9
type input "Trauma"
type input "0"
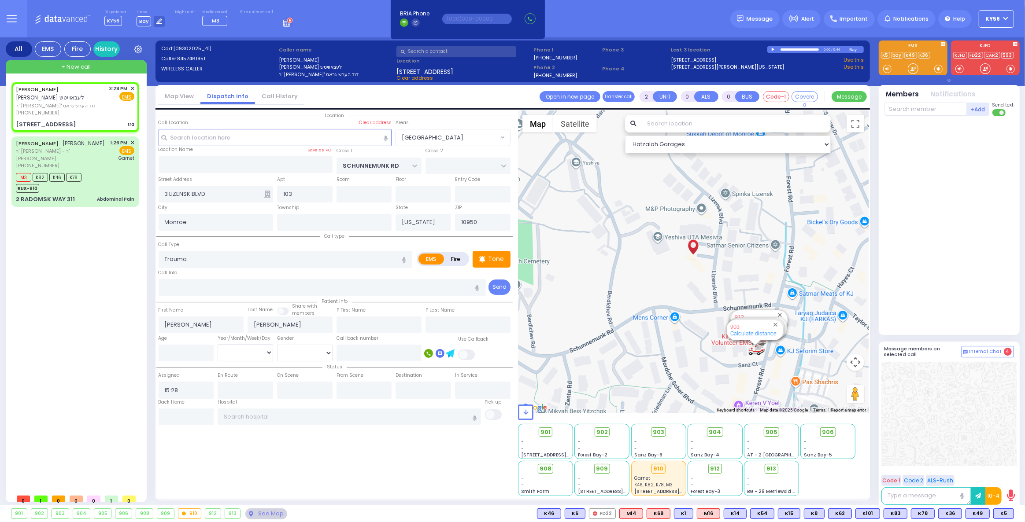
click at [195, 274] on div "Call Info" at bounding box center [322, 282] width 327 height 28
select select
radio input "true"
select select
select select "Hatzalah Garages"
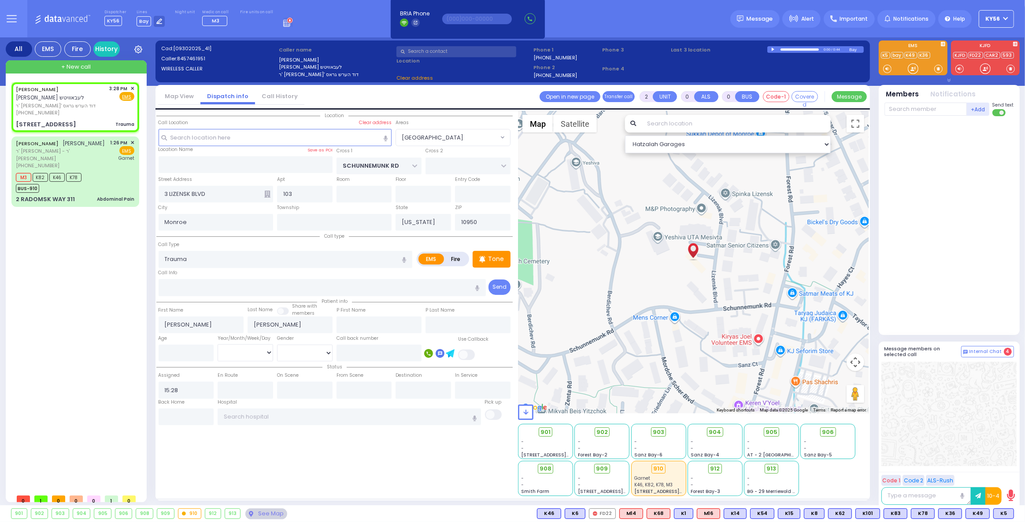
select select "[GEOGRAPHIC_DATA]"
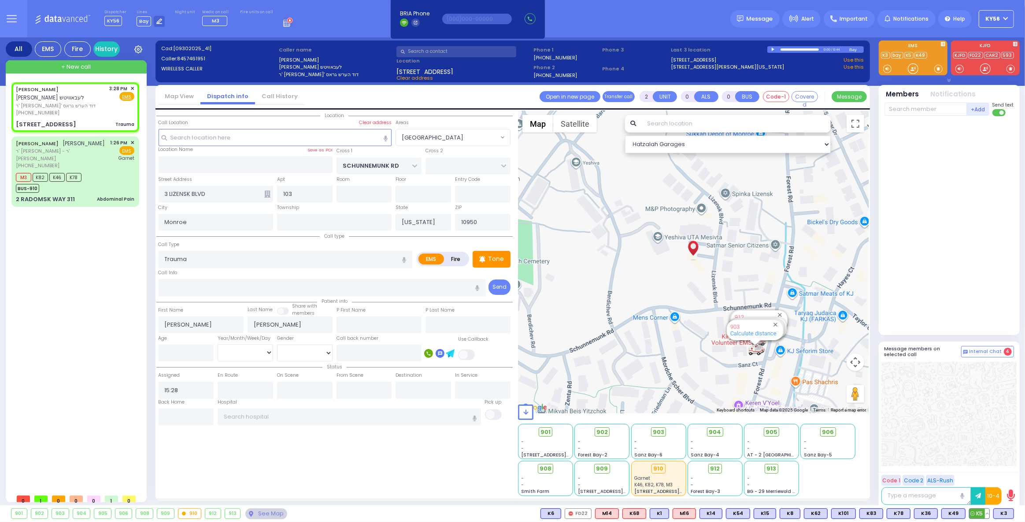
click at [980, 515] on span "K5" at bounding box center [980, 514] width 20 height 10
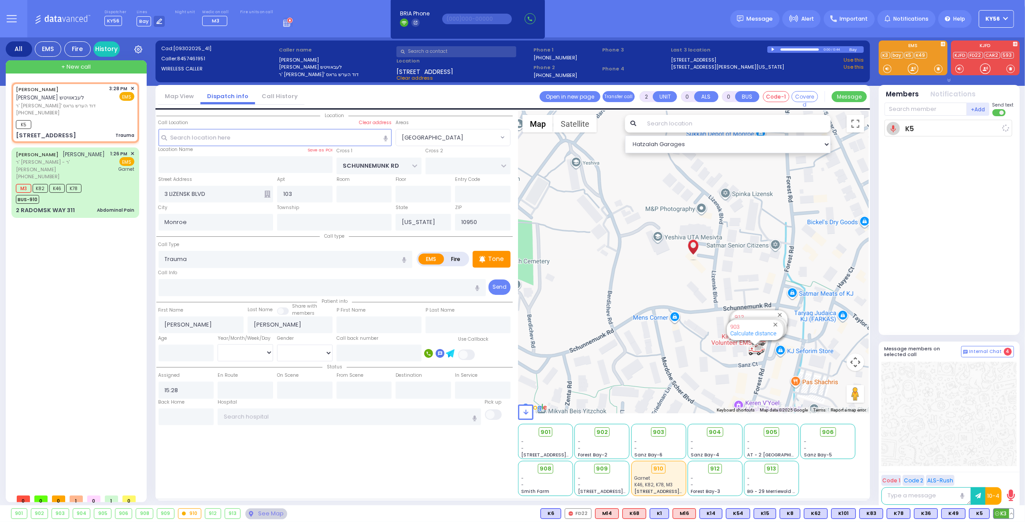
select select
radio input "true"
select select
type input "15:30"
select select "Hatzalah Garages"
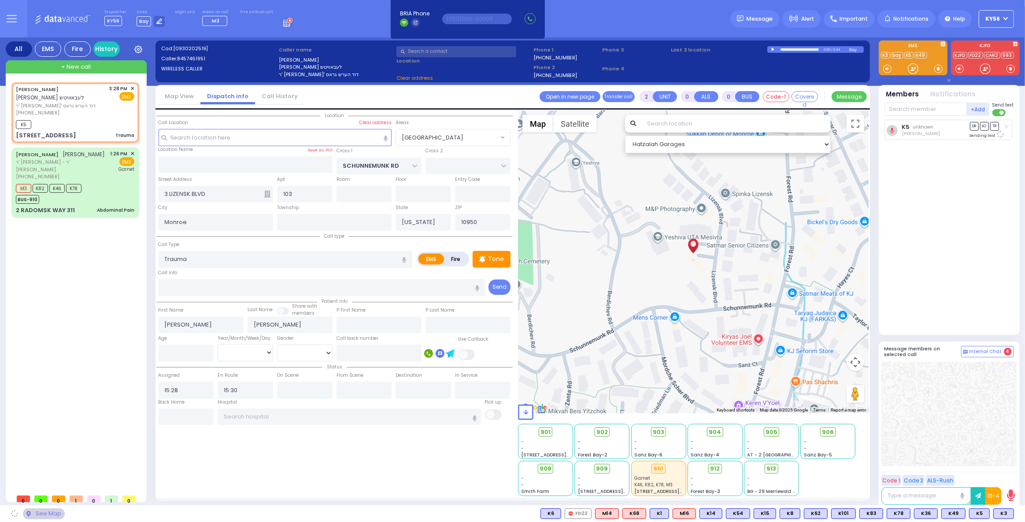
click at [0, 0] on span "K3" at bounding box center [0, 0] width 0 height 0
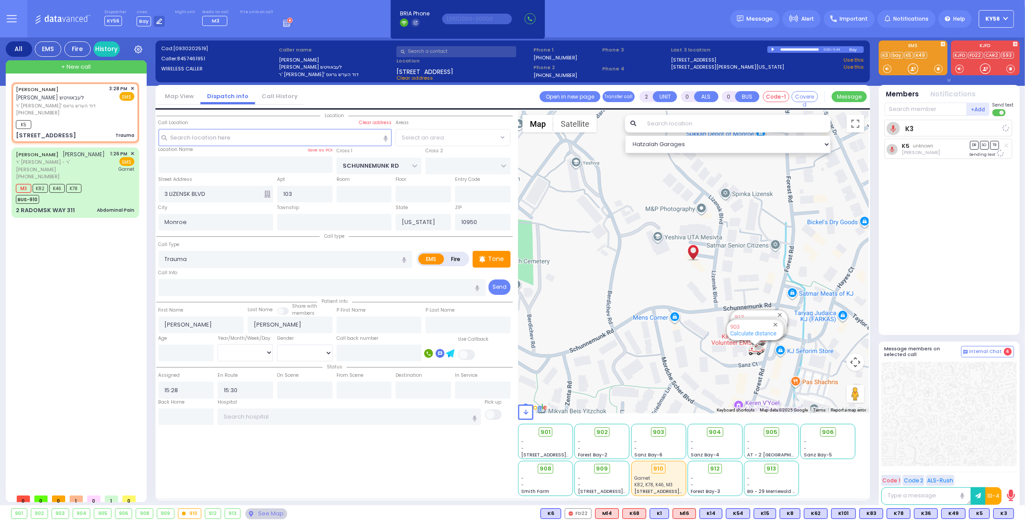
select select "[GEOGRAPHIC_DATA]"
select select
radio input "true"
select select
select select "Hatzalah Garages"
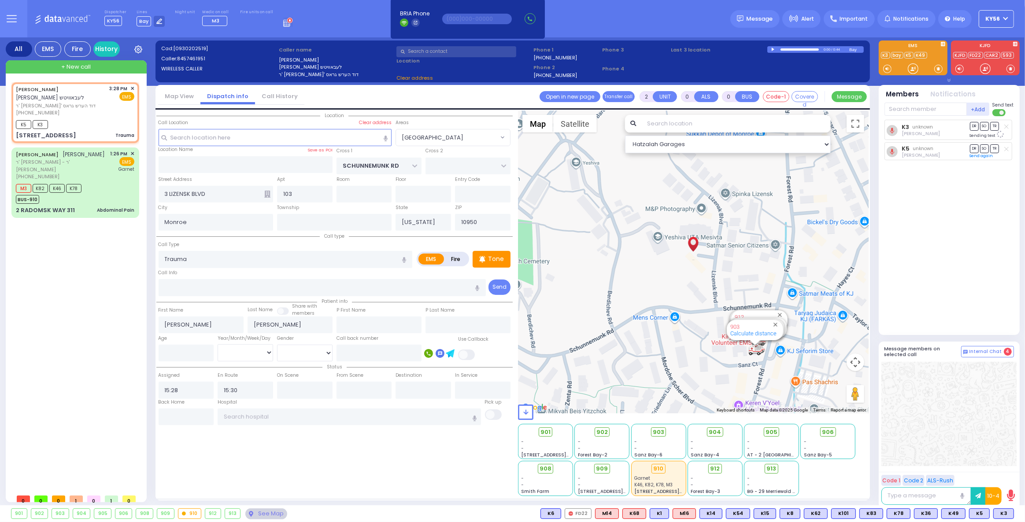
select select "[GEOGRAPHIC_DATA]"
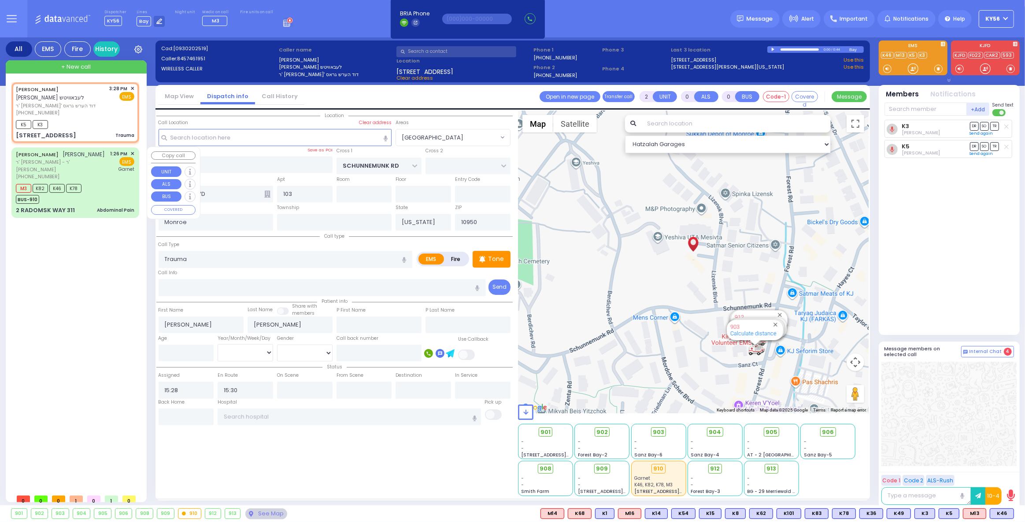
click at [114, 188] on div "M3 K82 K46 K78 BUS-910" at bounding box center [75, 193] width 118 height 22
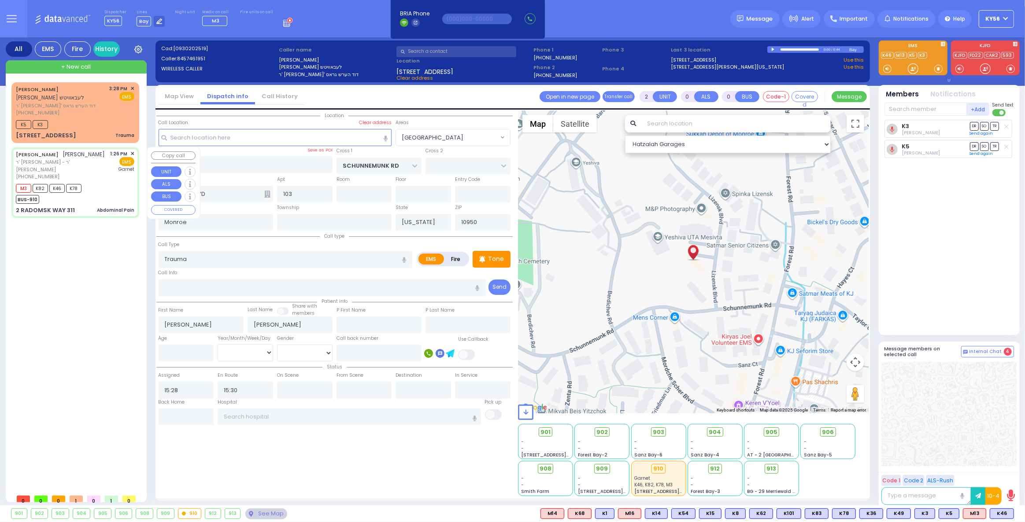
type input "6"
select select
type input "Abdominal Pain"
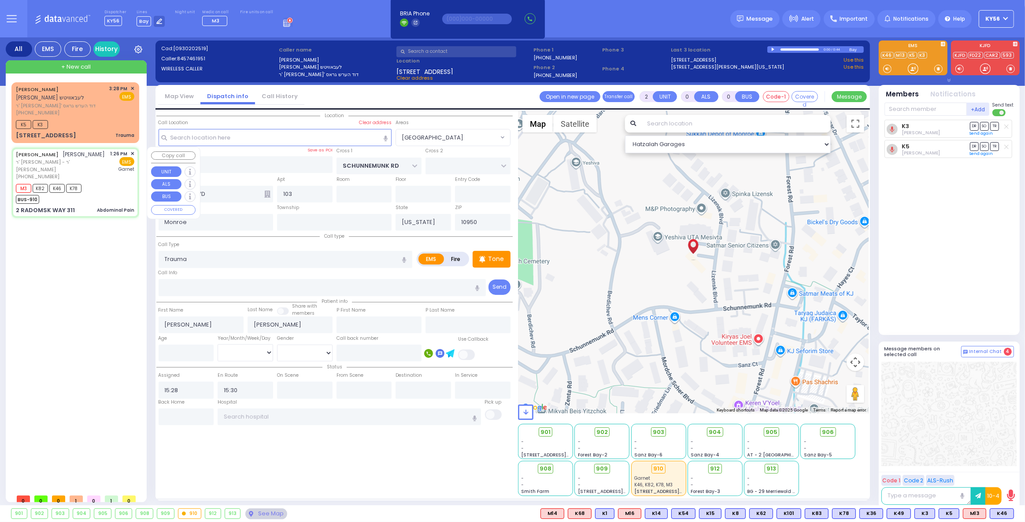
radio input "true"
type input "YIDA JOEL"
type input "DEUTSCH"
type input "Sarah"
type input "Deutsch"
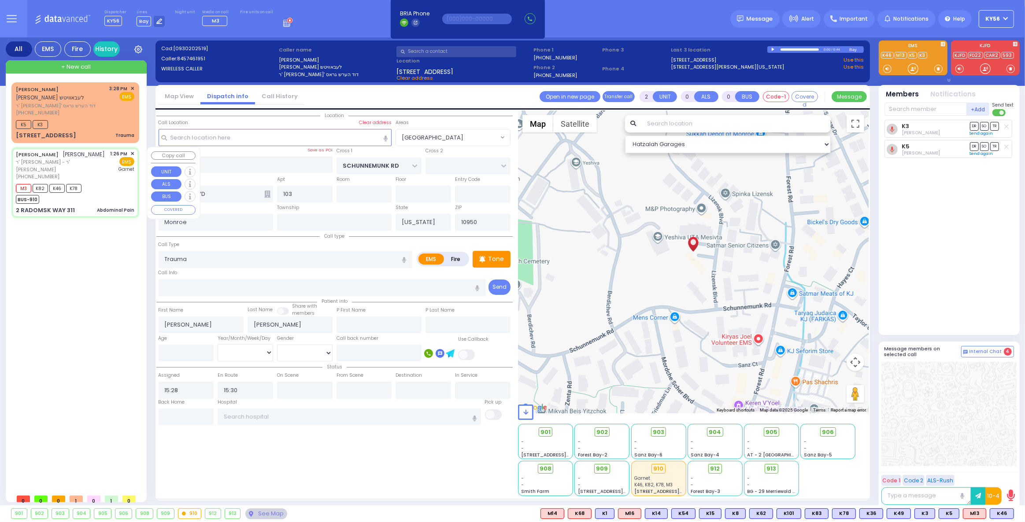
type input "35"
select select "Year"
select select "[DEMOGRAPHIC_DATA]"
type input "13:26"
type input "13:27"
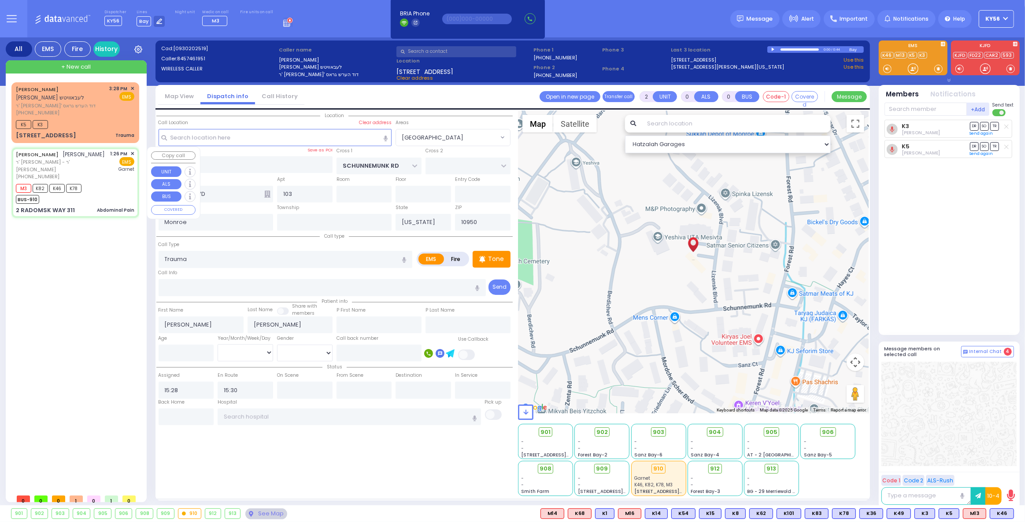
type input "14:05"
type input "Orange Regional Medical Center"
type input "RADOMSK WAY"
type input "NICKLESBURG RD"
type input "2 RADOMSK WAY"
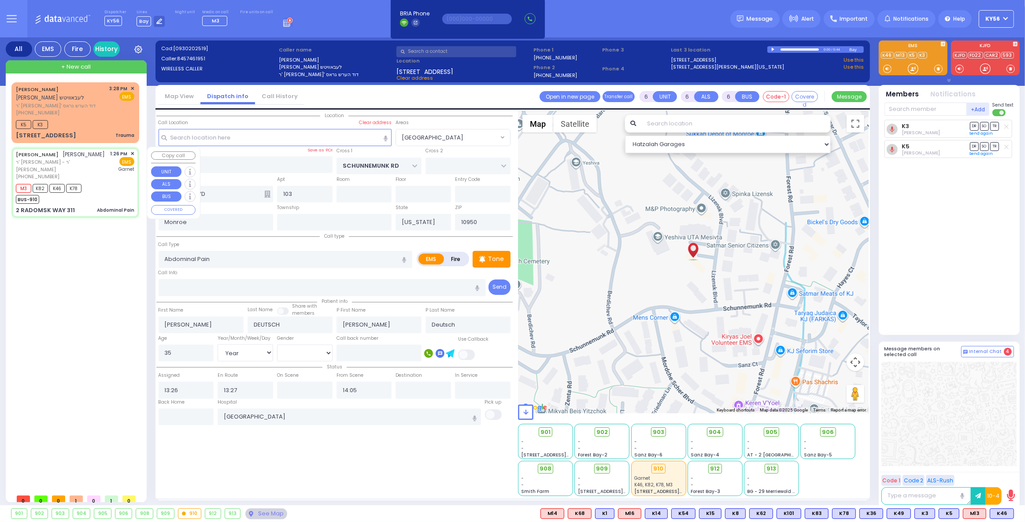
type input "311"
select select "SECTION 5"
select select "Hatzalah Garages"
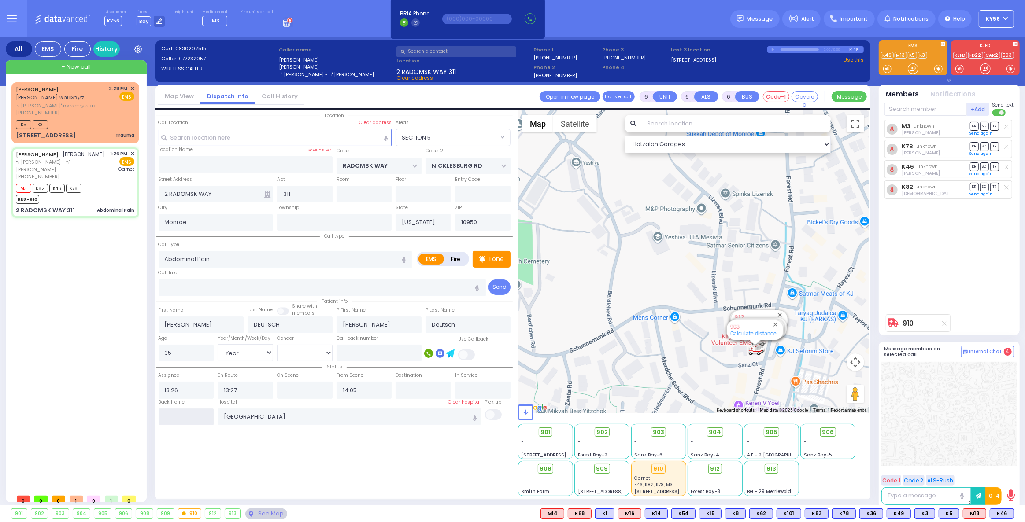
click at [191, 418] on input "text" at bounding box center [187, 417] width 56 height 17
type input "15:32"
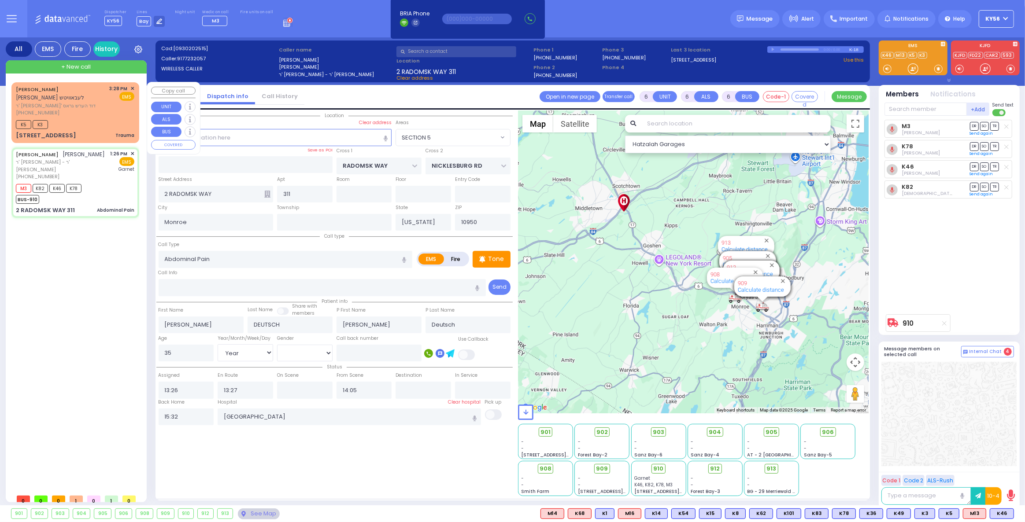
click at [83, 130] on div "AVRUM JACOB LEBOWITZ אברהם יעקב לעבאוויטש ר' שאול יחזקאל - ר' דוד הערש גראס (84…" at bounding box center [75, 113] width 124 height 58
type input "2"
type input "0"
select select
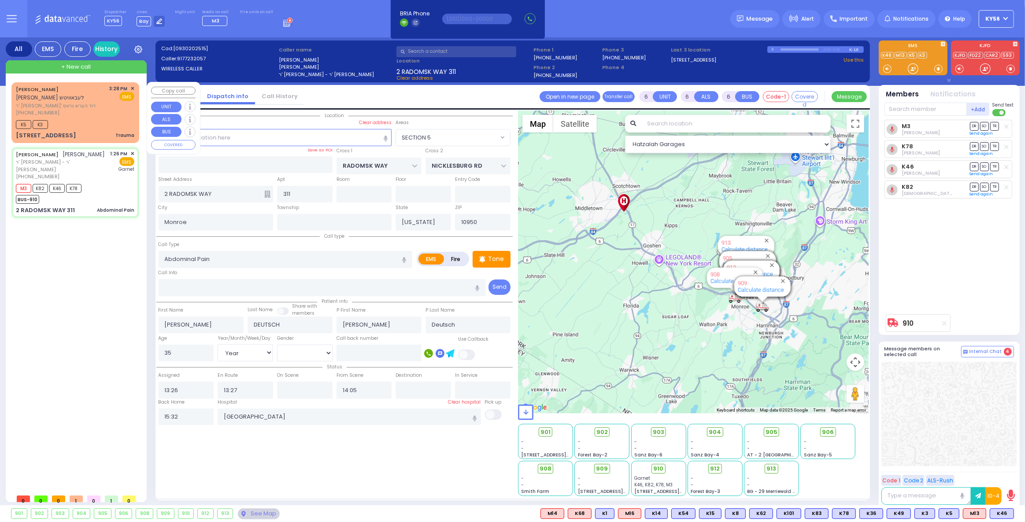
type input "Trauma"
radio input "true"
type input "AVRUM JACOB"
type input "LEBOWITZ"
select select
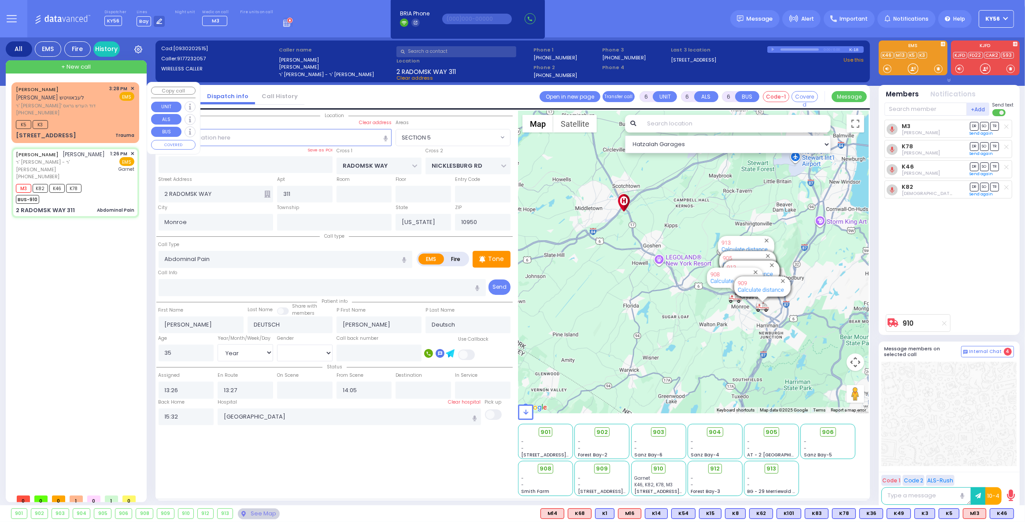
select select
type input "15:28"
type input "15:30"
select select "Hatzalah Garages"
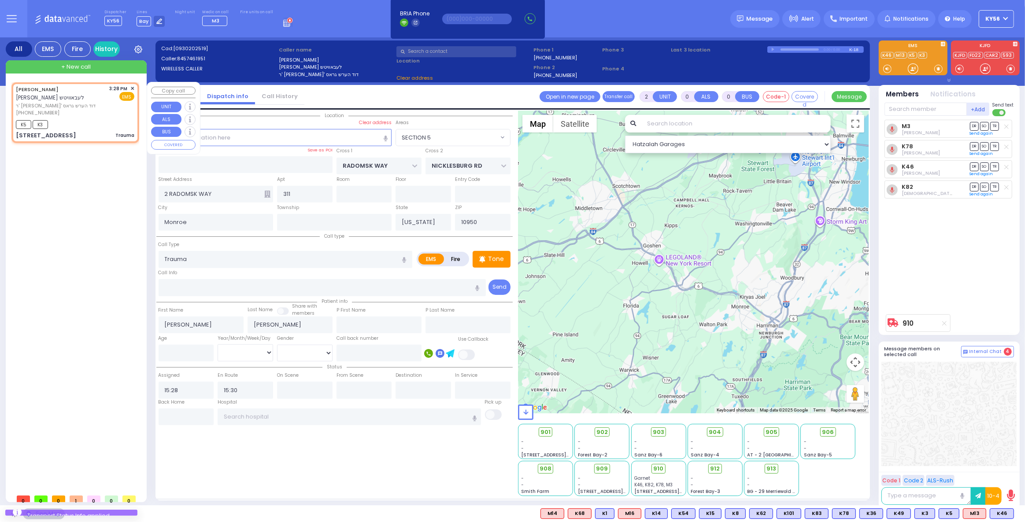
type input "SCHUNNEMUNK RD"
type input "3 LIZENSK BLVD"
type input "103"
select select "[GEOGRAPHIC_DATA]"
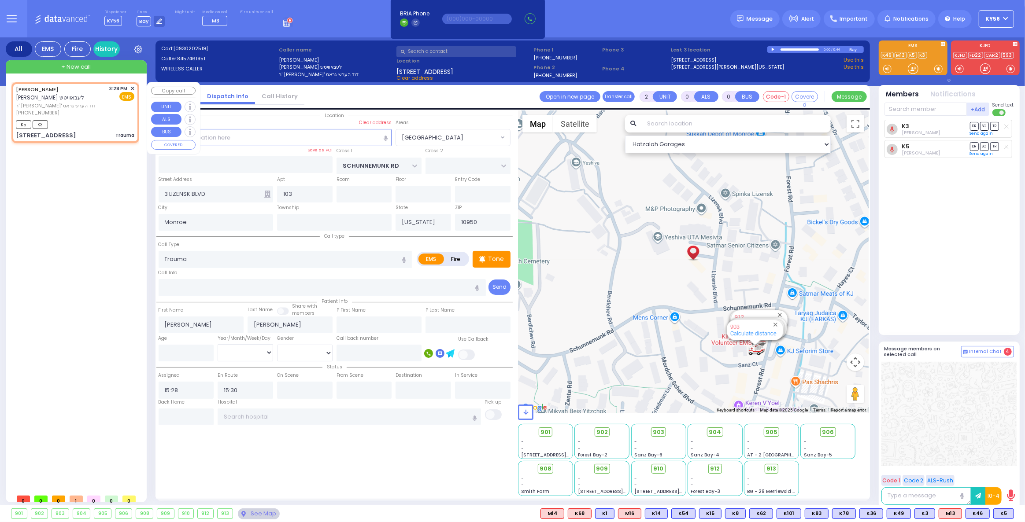
click at [135, 88] on div "AVRUM JACOB LEBOWITZ אברהם יעקב לעבאוויטש ר' שאול יחזקאל - ר' דוד הערש גראס (84…" at bounding box center [75, 113] width 124 height 58
select select
radio input "true"
select select
click at [132, 87] on span "✕" at bounding box center [132, 88] width 4 height 7
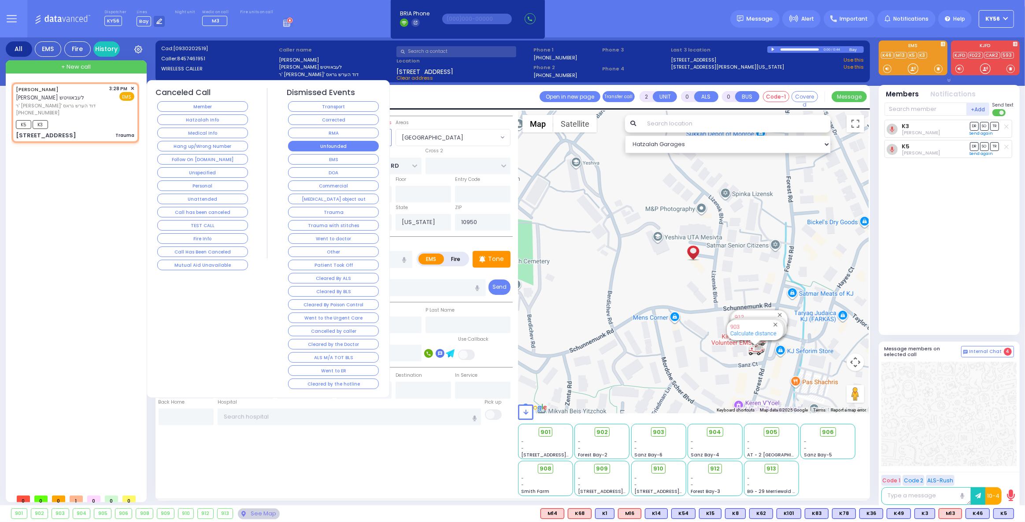
click at [343, 144] on button "Unfounded" at bounding box center [333, 146] width 91 height 11
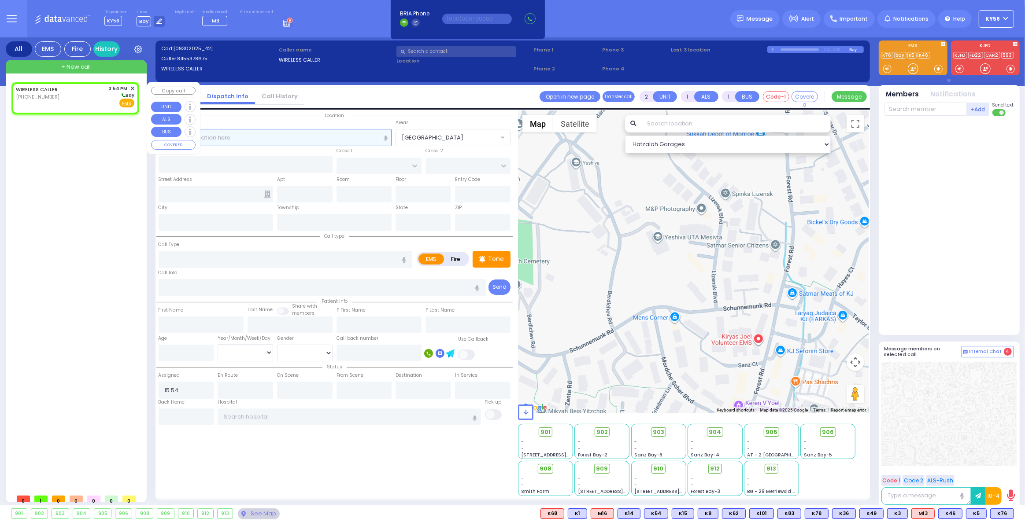
click at [311, 137] on input "text" at bounding box center [275, 137] width 233 height 17
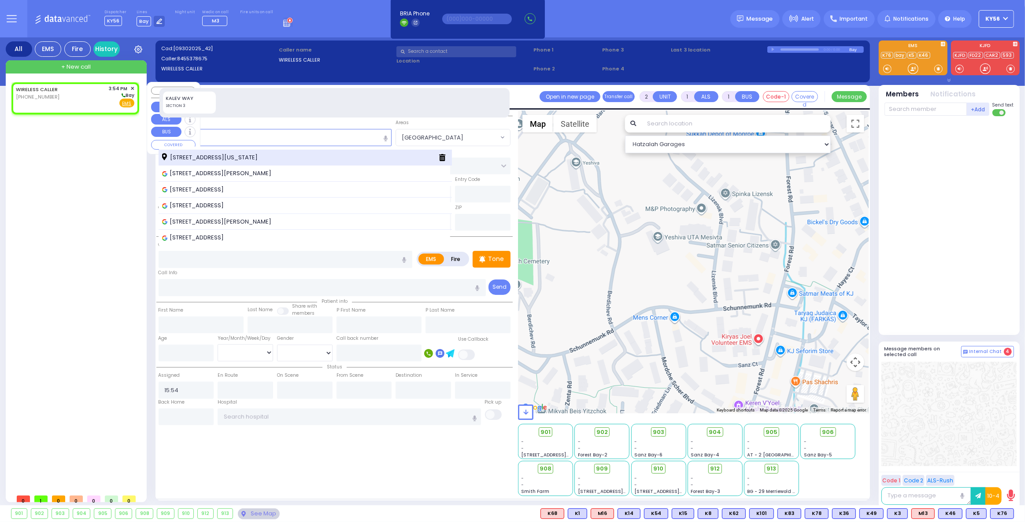
click at [301, 154] on div "[STREET_ADDRESS][US_STATE]" at bounding box center [297, 157] width 270 height 9
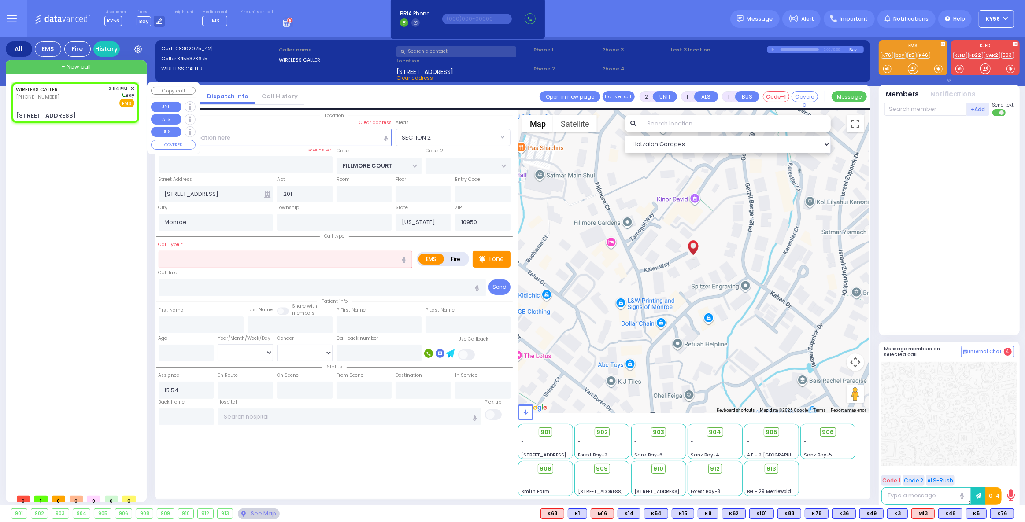
click at [286, 255] on input "text" at bounding box center [286, 259] width 254 height 17
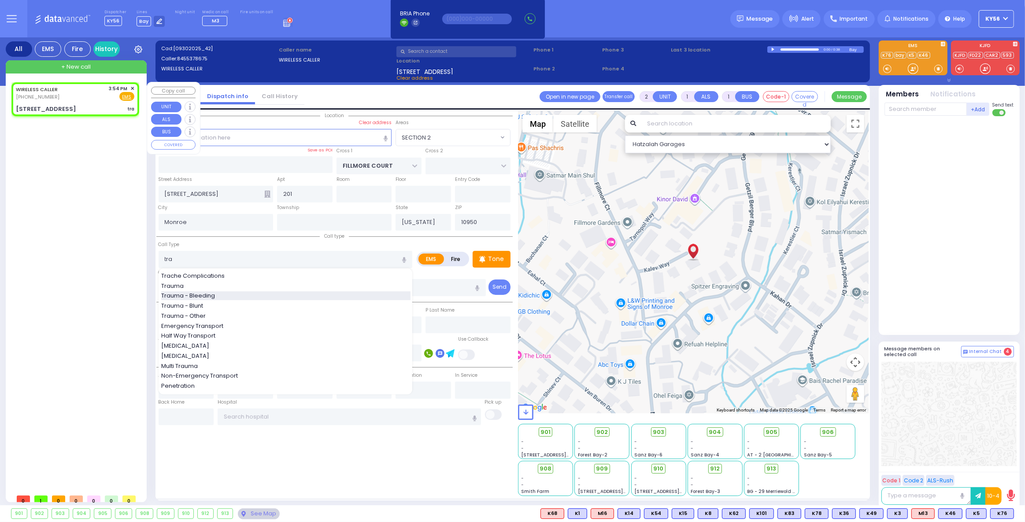
click at [196, 296] on span "Trauma - Bleeding" at bounding box center [189, 296] width 57 height 9
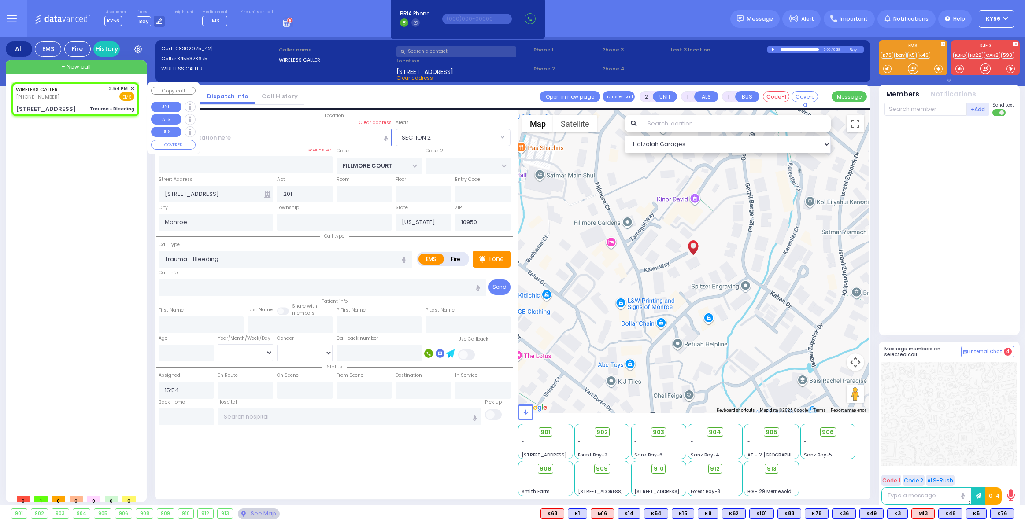
select select "SECTION 2"
select select
click at [1001, 518] on span "K3" at bounding box center [1004, 514] width 20 height 10
select select
radio input "true"
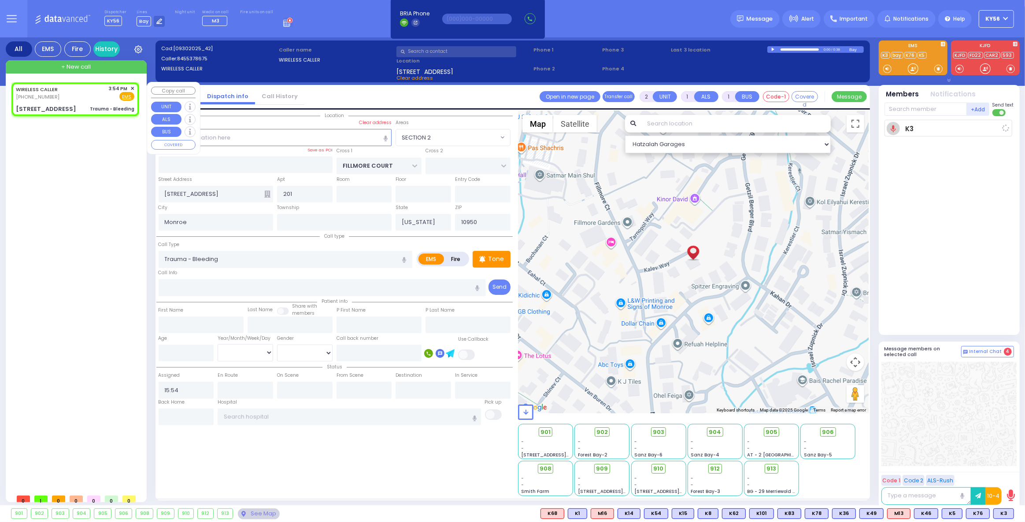
select select
type input "15:56"
select select "Hatzalah Garages"
select select "SECTION 2"
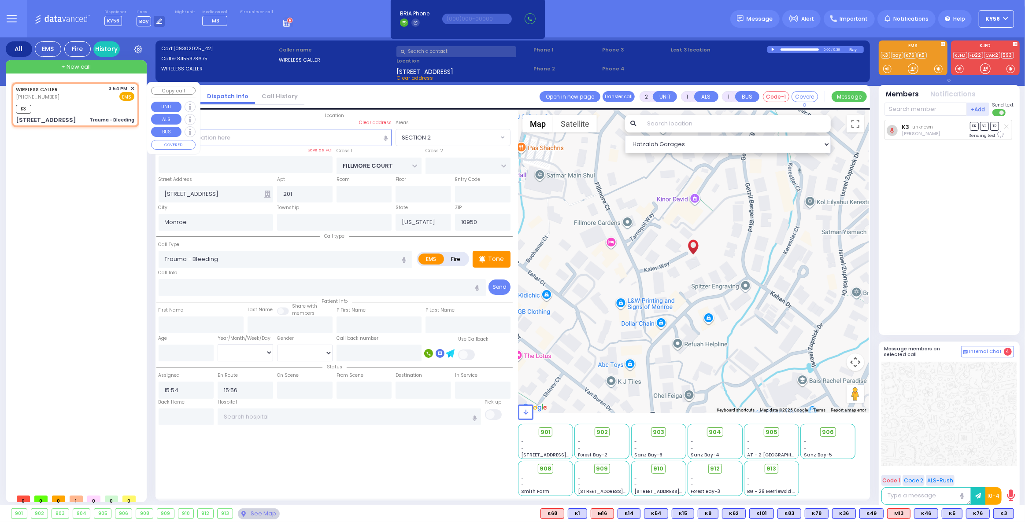
select select
radio input "true"
select select
select select "Hatzalah Garages"
select select "SECTION 2"
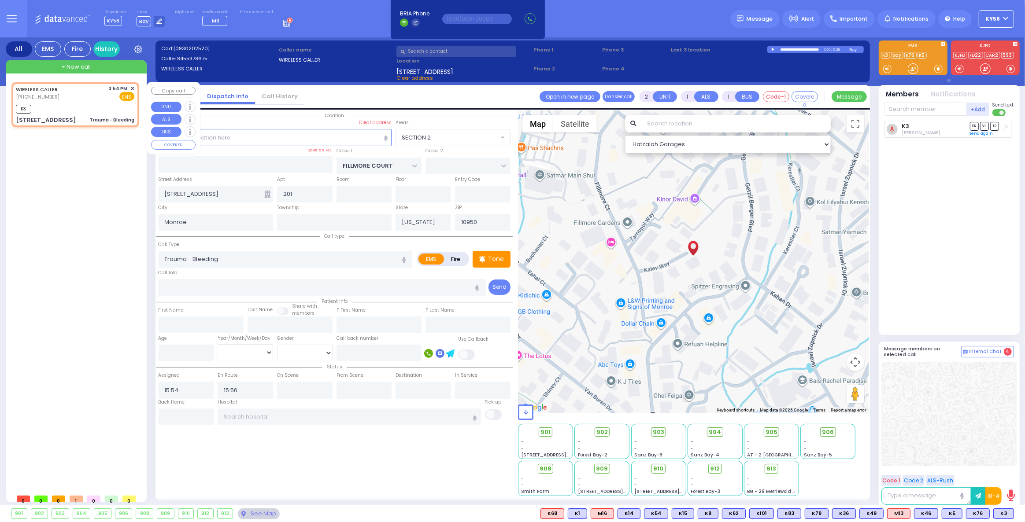
select select
radio input "true"
select select
select select "Hatzalah Garages"
select select
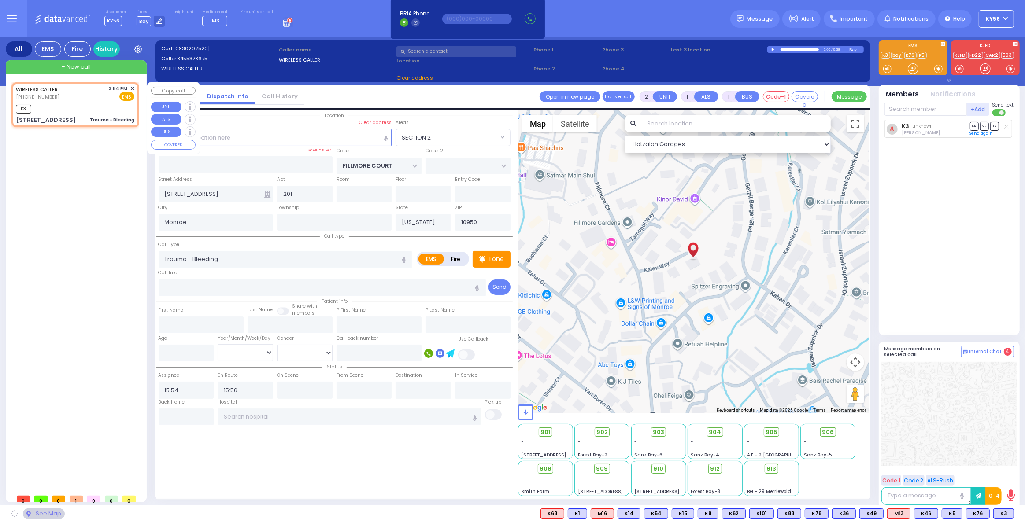
radio input "true"
select select
select select "Hatzalah Garages"
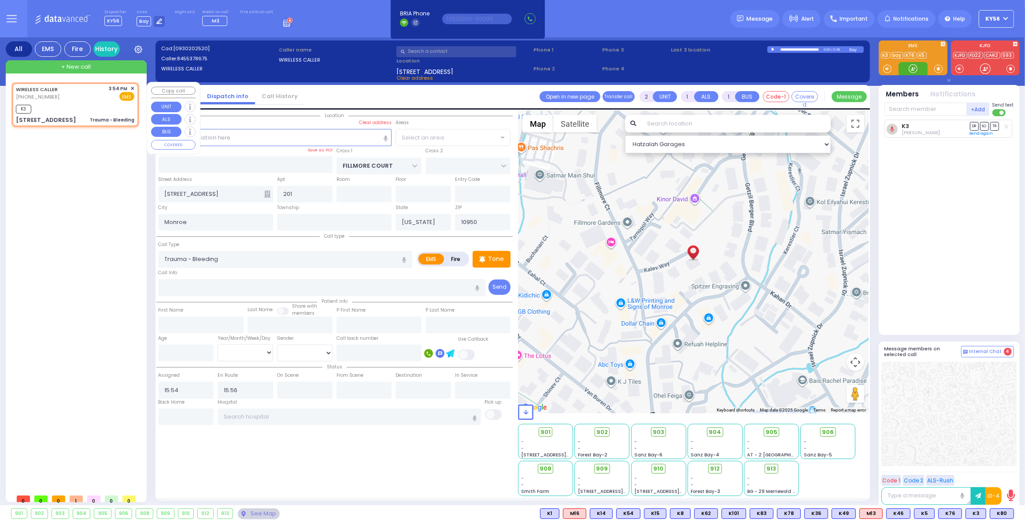
select select "SECTION 2"
click at [1002, 513] on span "K60" at bounding box center [1001, 514] width 23 height 10
select select
radio input "true"
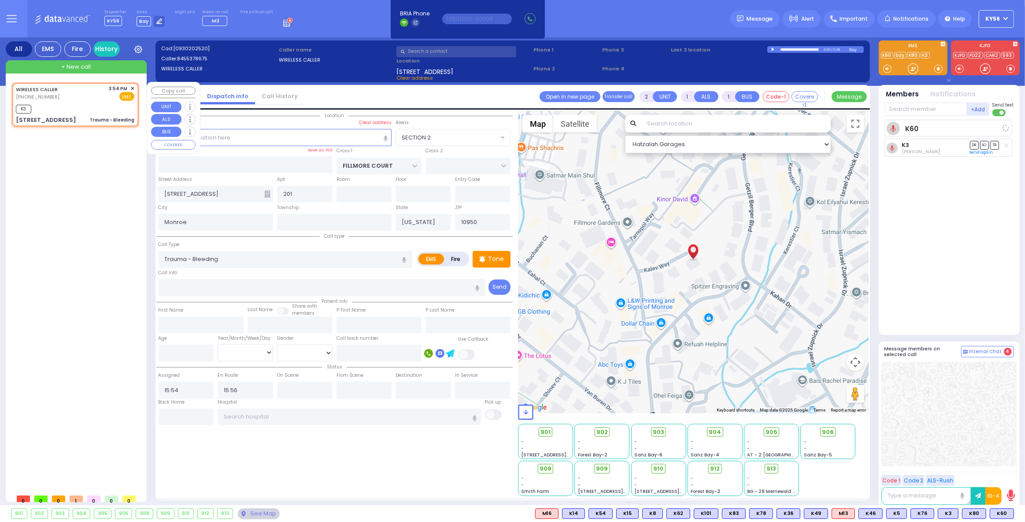
select select
select select "Hatzalah Garages"
select select "SECTION 2"
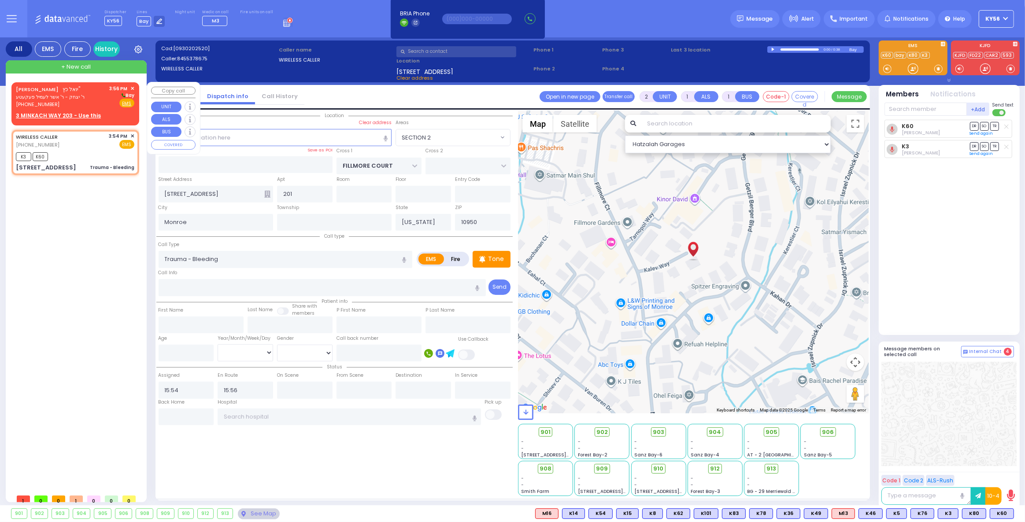
click at [73, 94] on span "ר' יצחק - ר' אשר לעמיל פעקעטע" at bounding box center [50, 96] width 69 height 7
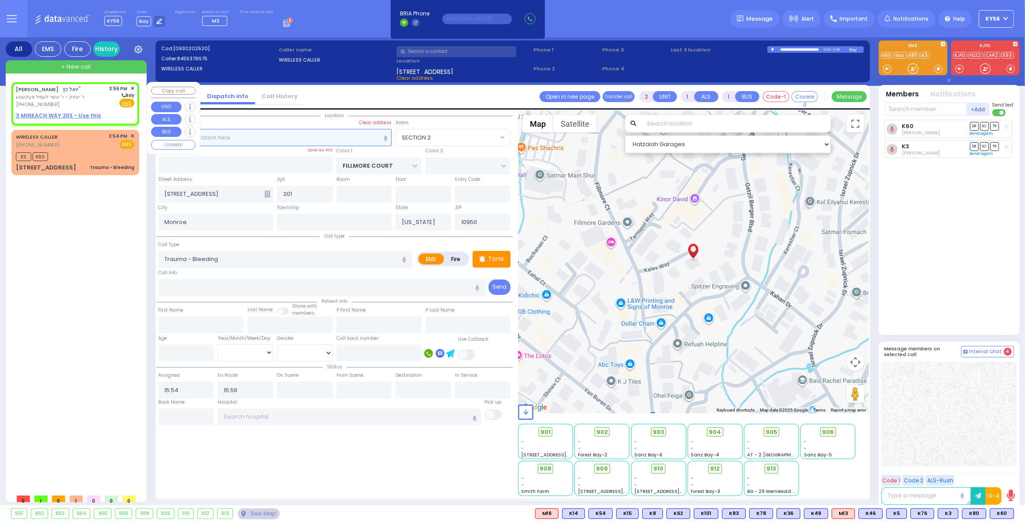
select select
radio input "true"
type input "[PERSON_NAME]"
type input "KATZ"
select select
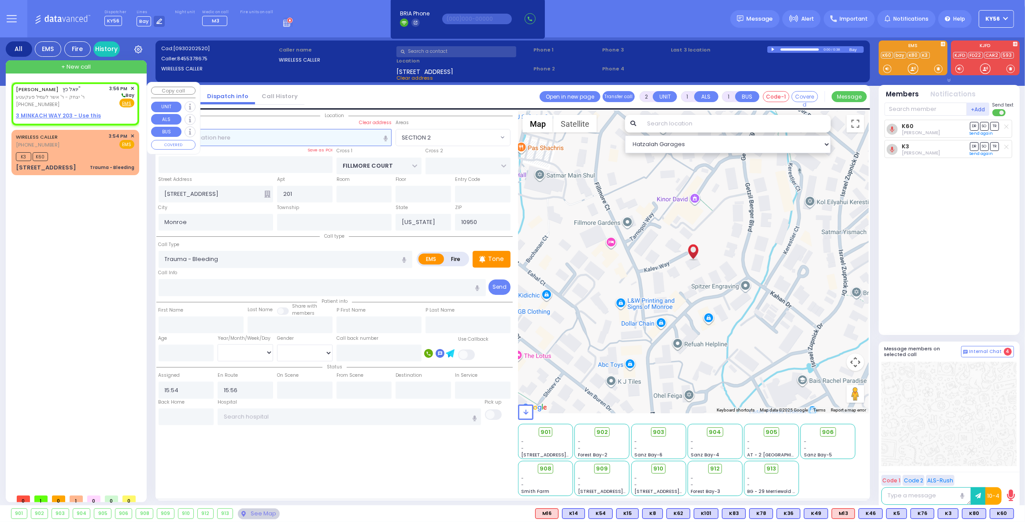
type input "15:56"
select select
radio input "true"
select select
select select "Hatzalah Garages"
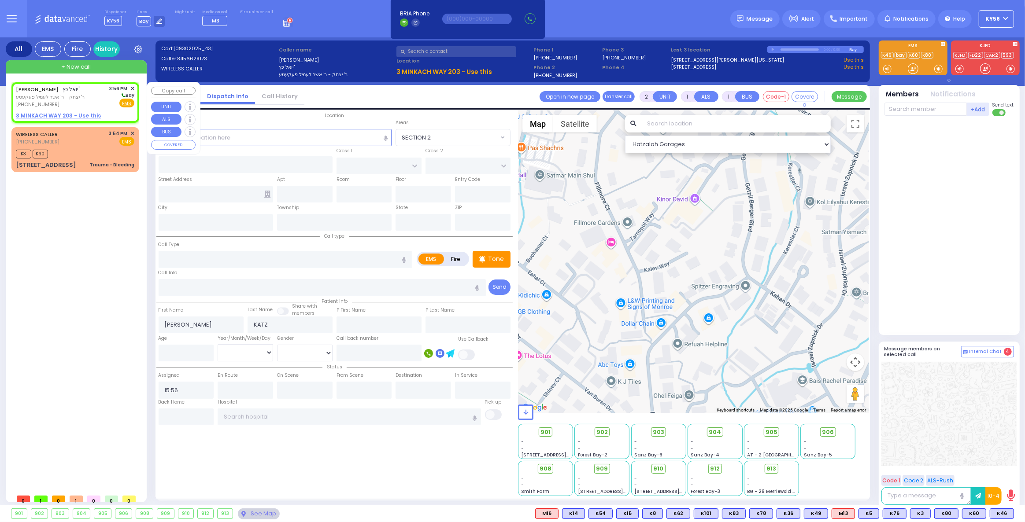
click at [82, 116] on u "3 MINKACH WAY 203 - Use this" at bounding box center [58, 115] width 85 height 7
select select
radio input "true"
select select
select select "Hatzalah Garages"
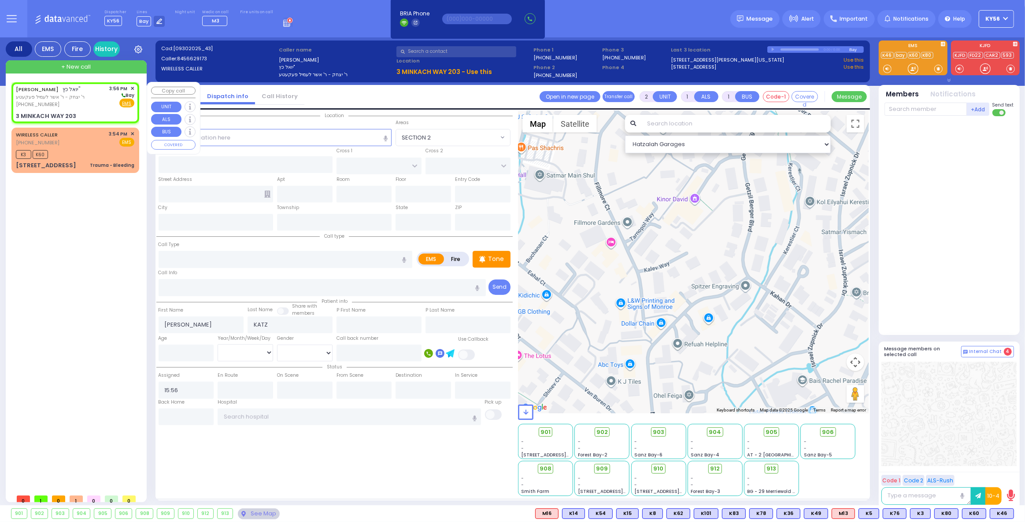
select select
radio input "true"
select select
select select "Hatzalah Garages"
type input "AMSTERDAM WAY"
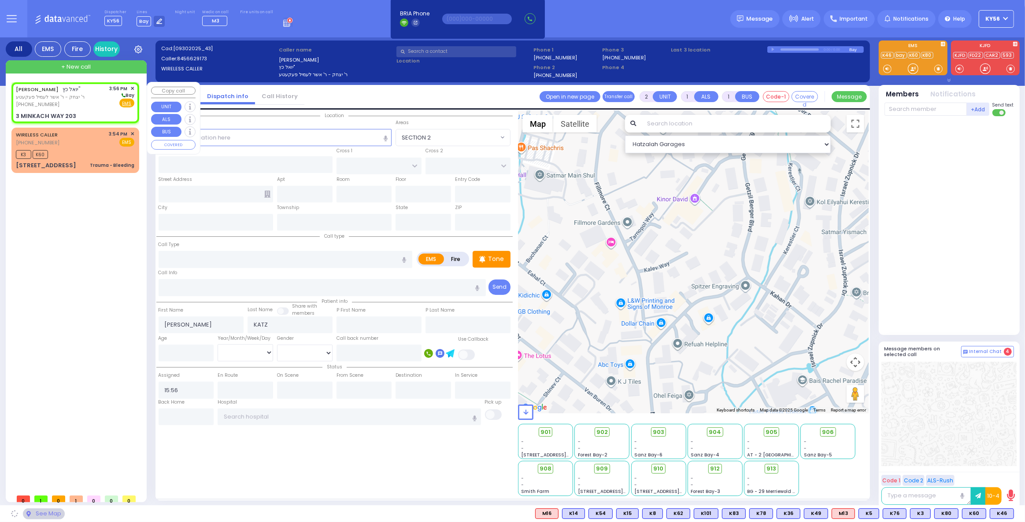
type input "[GEOGRAPHIC_DATA]"
type input "3 MINKACH WAY"
type input "203"
type input "[PERSON_NAME]"
type input "[US_STATE]"
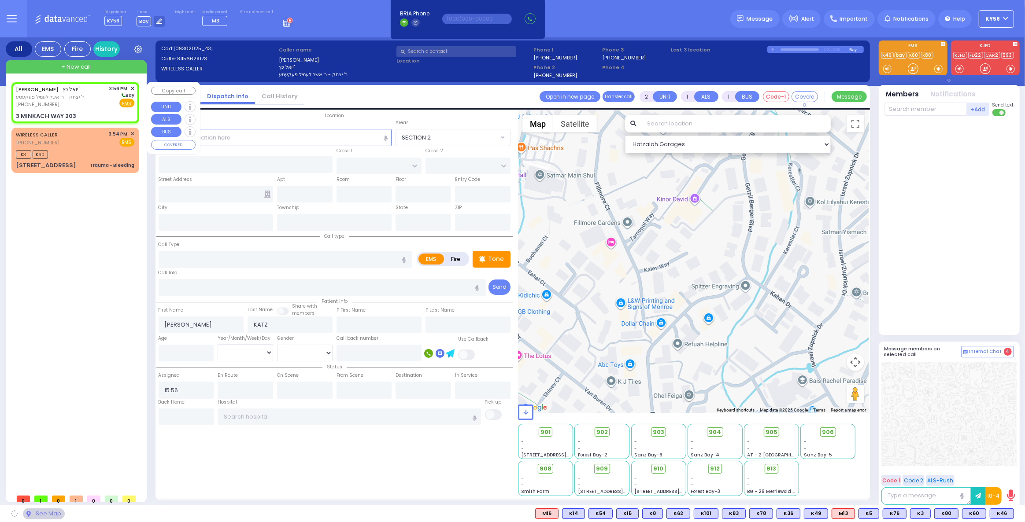
type input "10950"
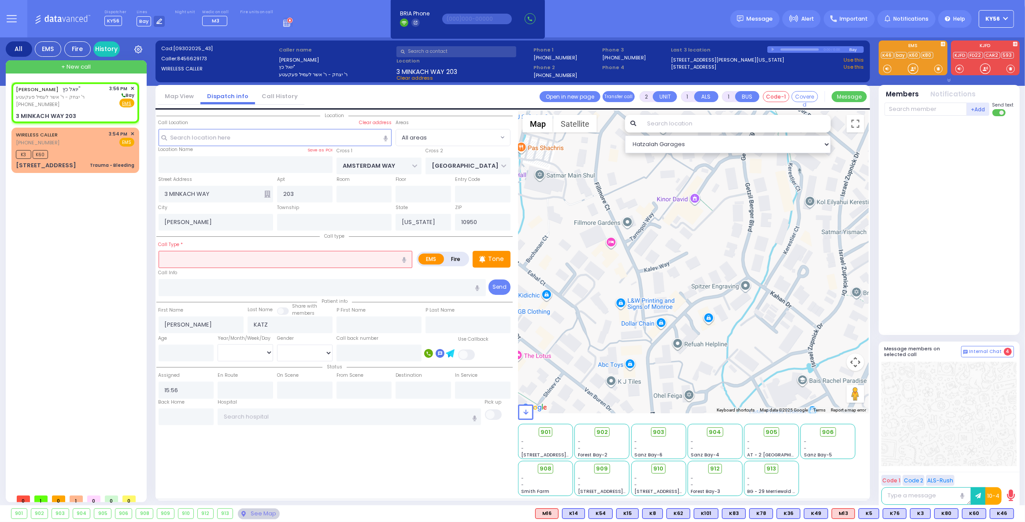
click at [213, 264] on input "text" at bounding box center [286, 259] width 254 height 17
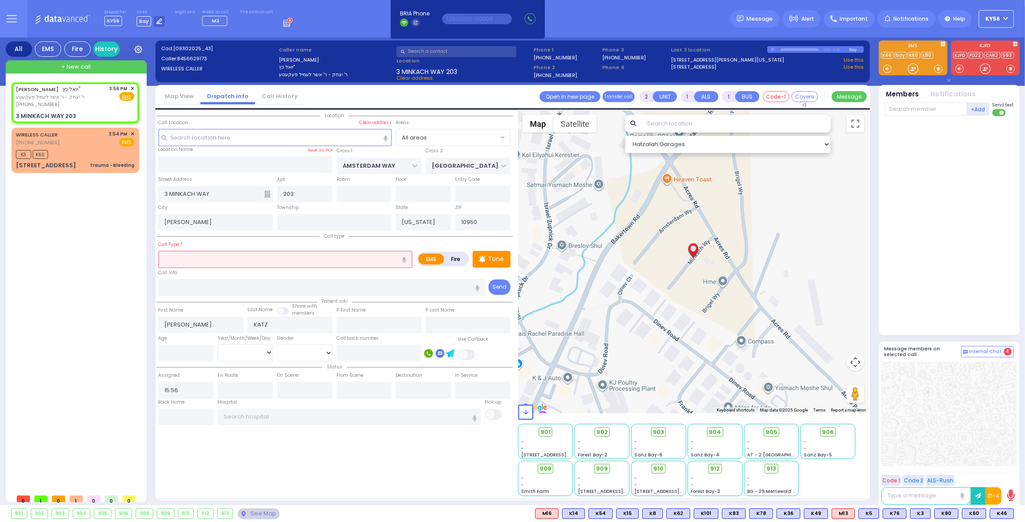
select select
radio input "true"
select select
select select "Hatzalah Garages"
type input "dislocaton"
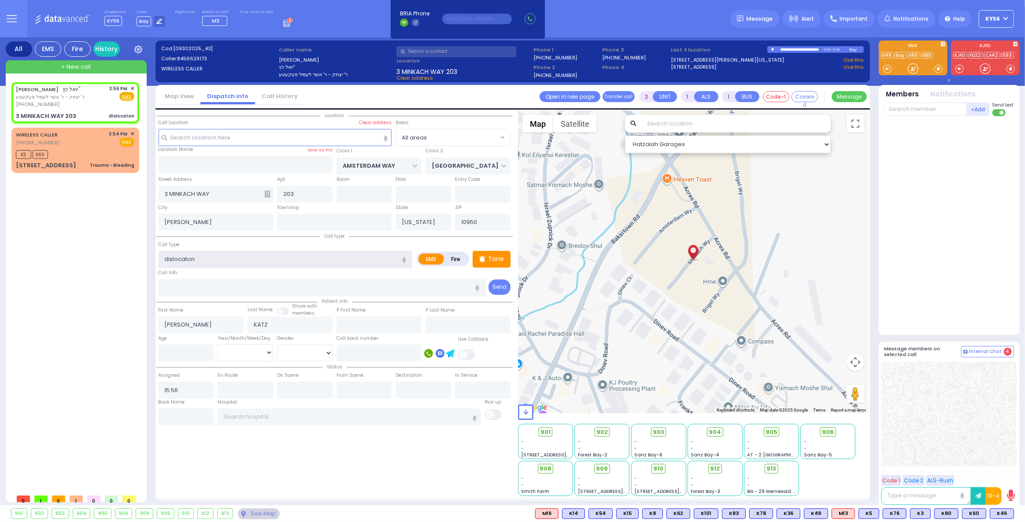
select select
radio input "true"
select select
select select "Hatzalah Garages"
type input "[MEDICAL_DATA]"
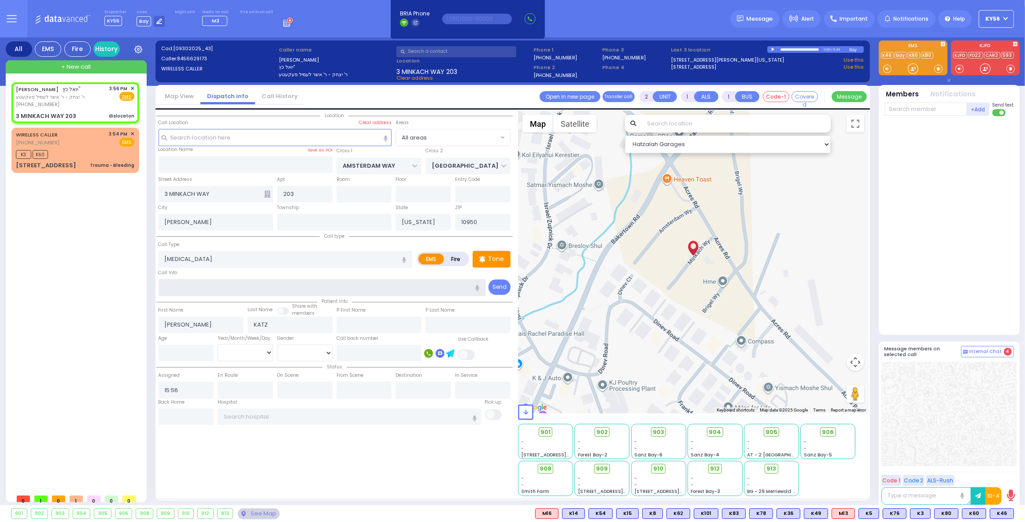
click at [210, 294] on input "text" at bounding box center [322, 287] width 327 height 17
select select
radio input "true"
select select
select select "Hatzalah Garages"
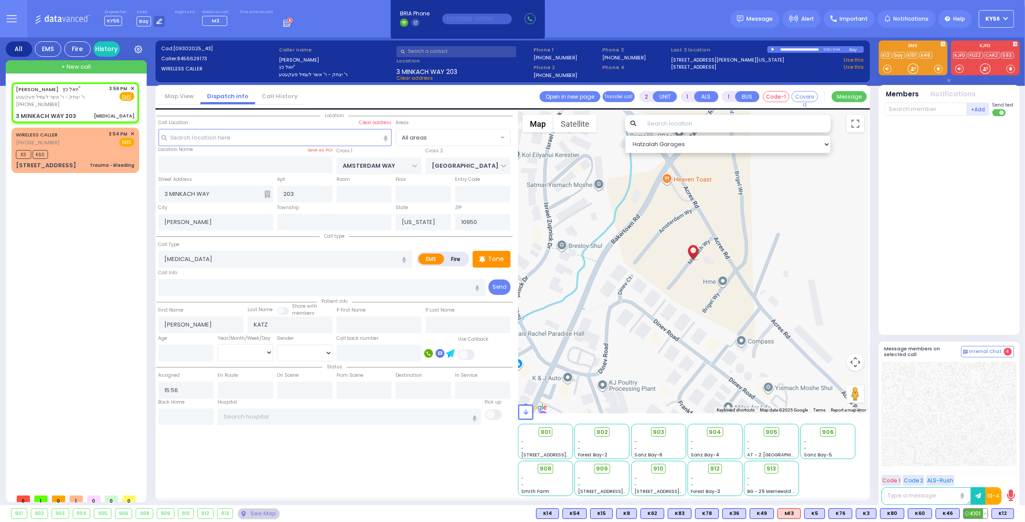
drag, startPoint x: 981, startPoint y: 514, endPoint x: 997, endPoint y: 513, distance: 16.3
click at [0, 0] on span "K101" at bounding box center [0, 0] width 0 height 0
click at [1006, 513] on span "K12" at bounding box center [1003, 514] width 22 height 10
select select
radio input "true"
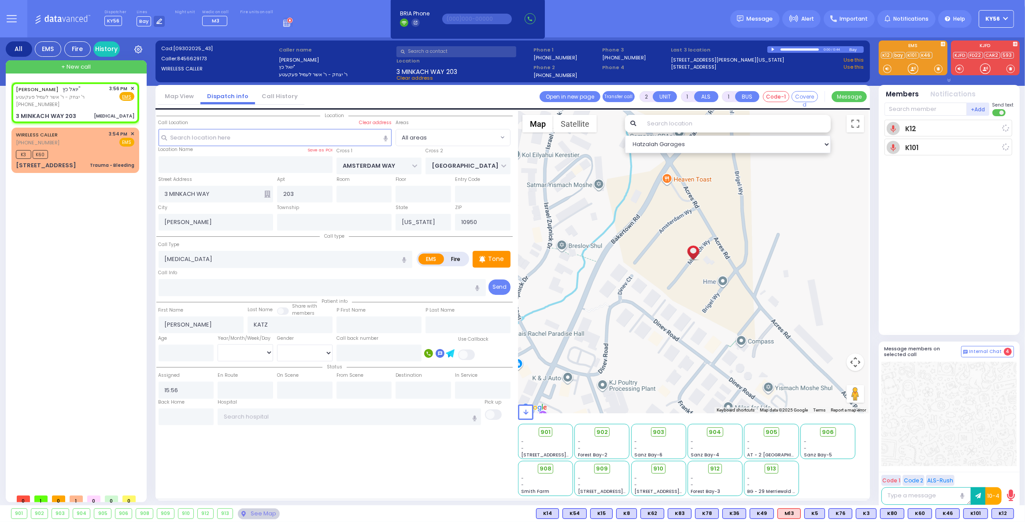
select select
type input "15:58"
select select "Hatzalah Garages"
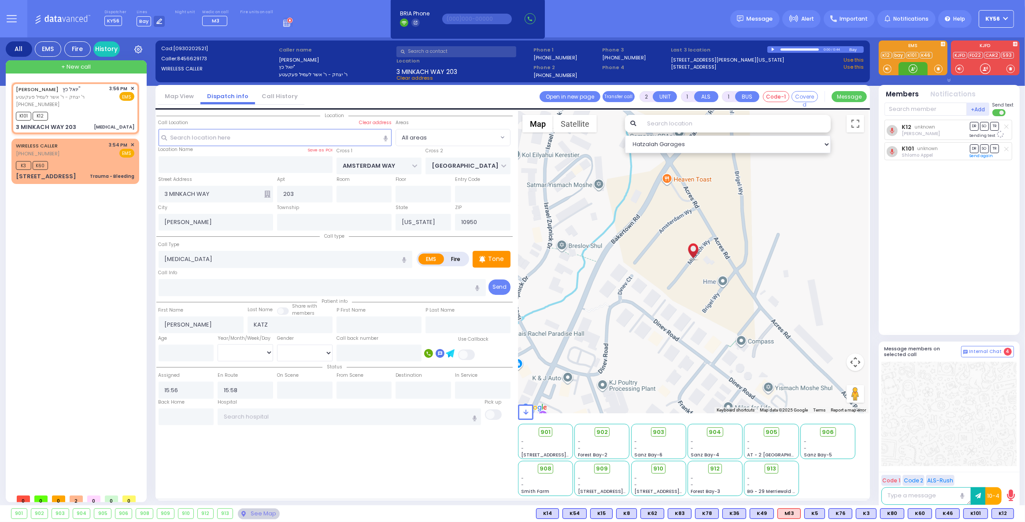
select select
radio input "true"
select select
select select "Hatzalah Garages"
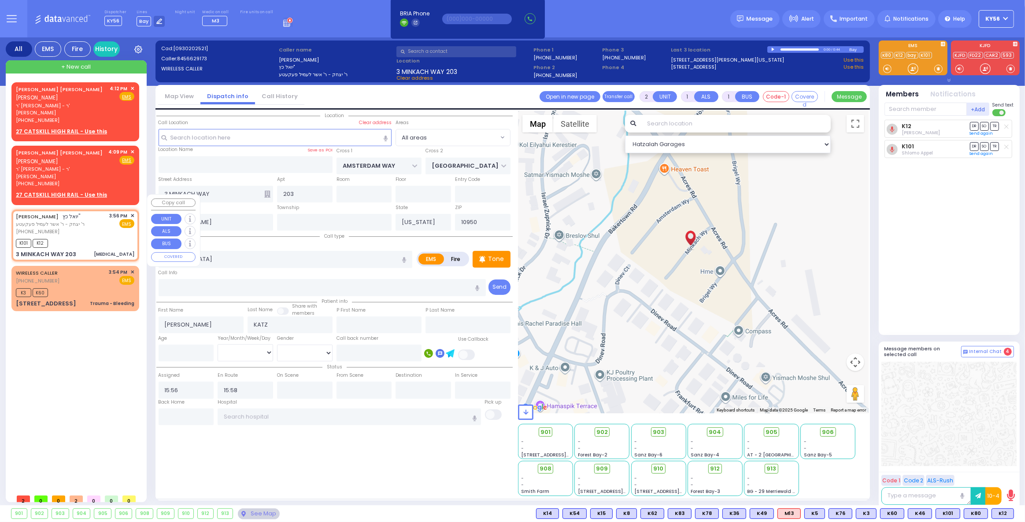
click at [133, 212] on span "✕" at bounding box center [132, 215] width 4 height 7
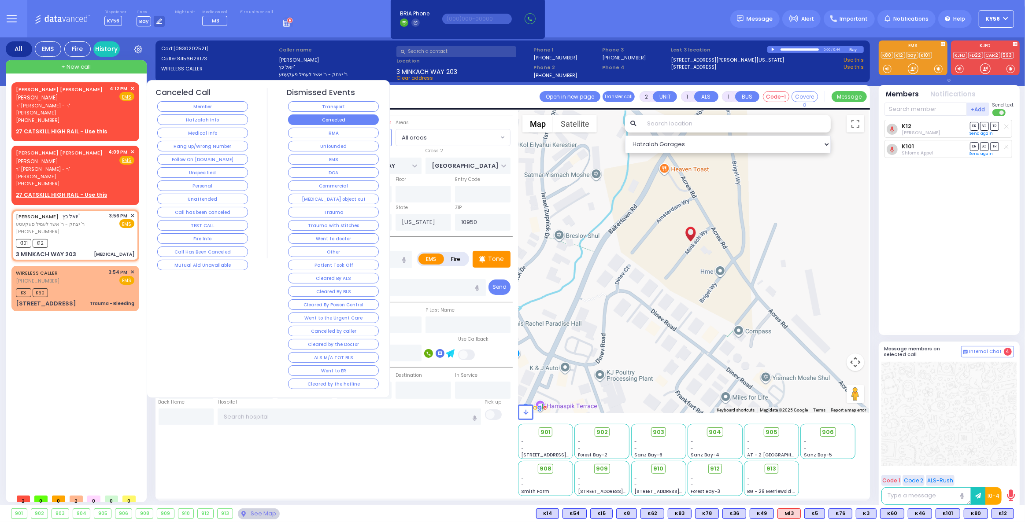
click at [353, 122] on button "Corrected" at bounding box center [333, 120] width 91 height 11
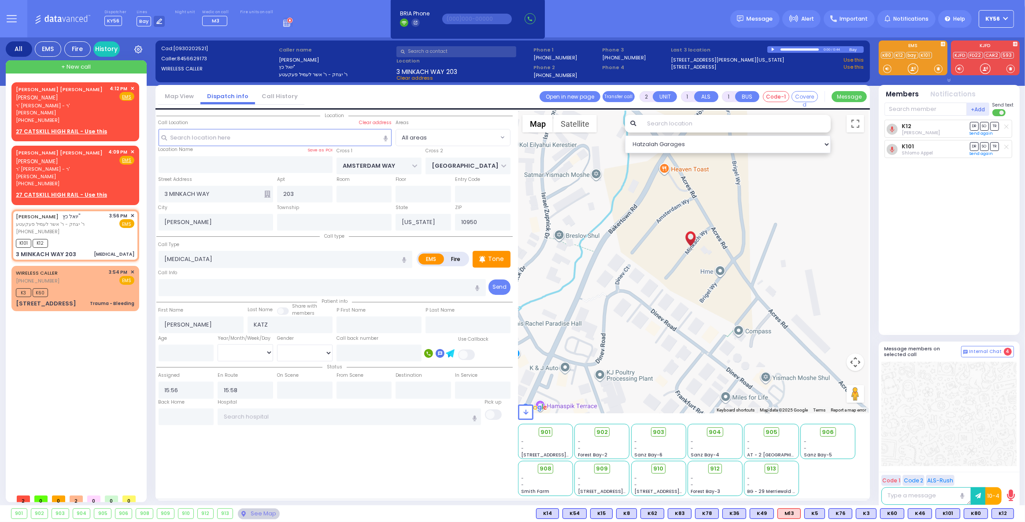
select select
radio input "true"
select select
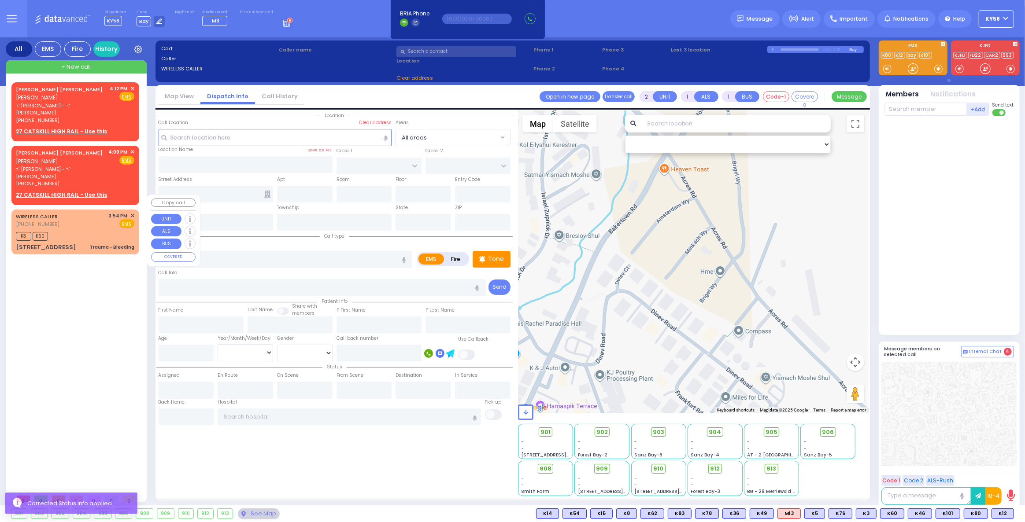
click at [87, 212] on div "WIRELESS CALLER [PHONE_NUMBER] 3:54 PM ✕ EMS" at bounding box center [75, 220] width 118 height 16
select select
type input "Trauma - Bleeding"
radio input "true"
select select
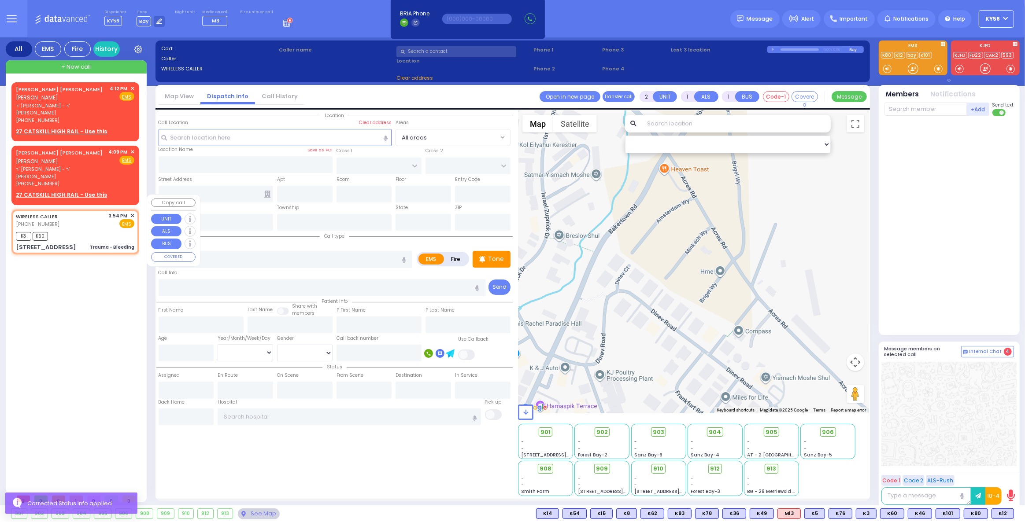
type input "15:54"
type input "15:56"
type input "FILLMORE COURT"
type input "[STREET_ADDRESS]"
type input "201"
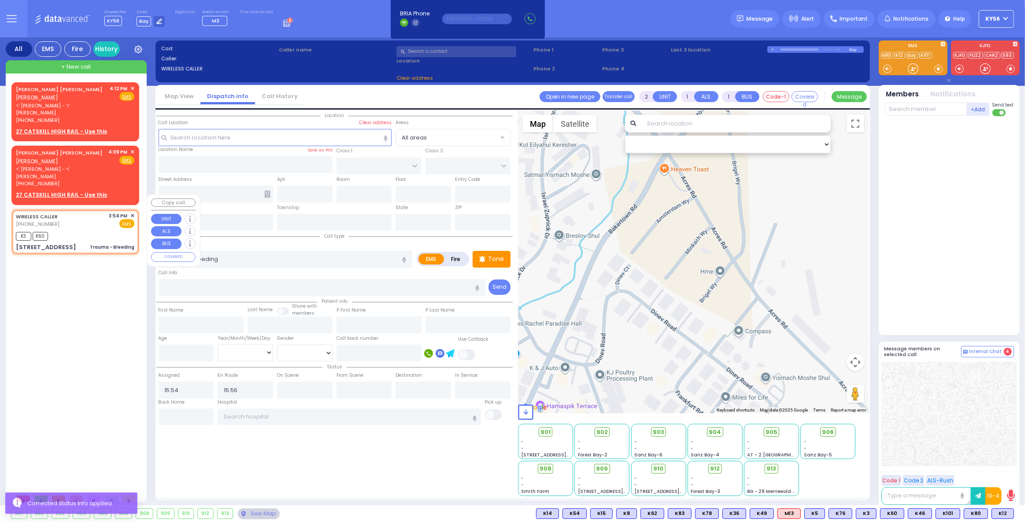
type input "Monroe"
type input "[US_STATE]"
type input "10950"
select select "SECTION 2"
select select "Hatzalah Garages"
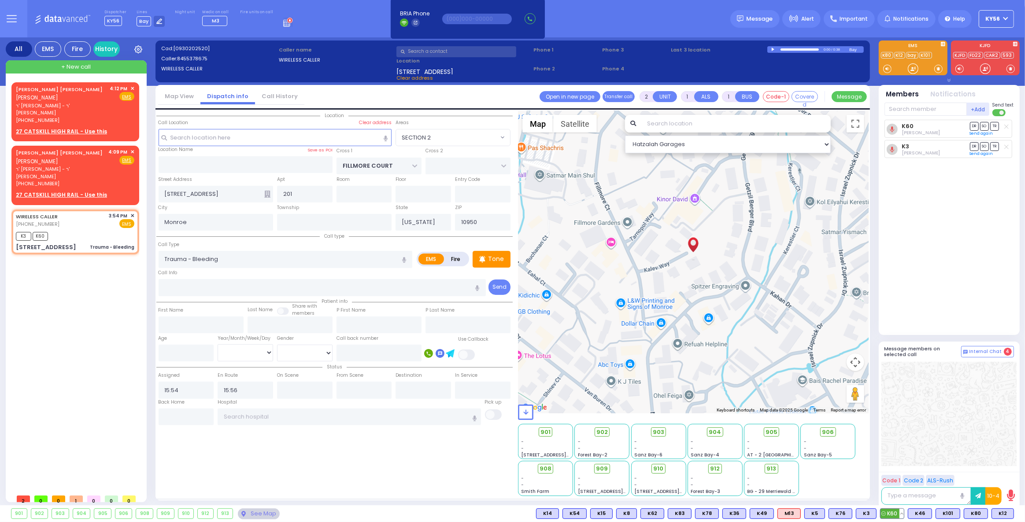
click at [904, 511] on button at bounding box center [901, 514] width 4 height 10
click at [899, 474] on icon at bounding box center [895, 474] width 9 height 9
click at [72, 103] on span "ר' [PERSON_NAME] - ר' [PERSON_NAME]" at bounding box center [61, 109] width 91 height 15
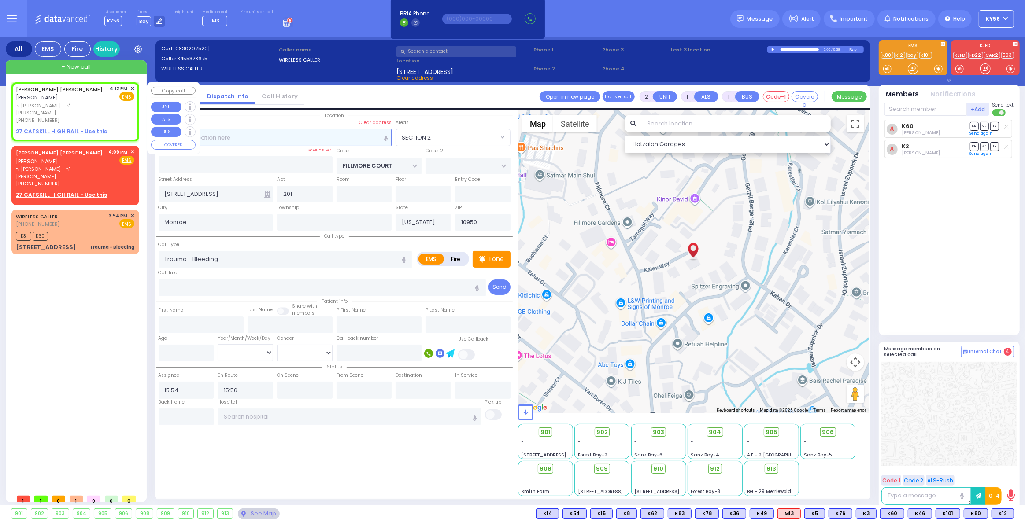
select select
radio input "true"
type input "[PERSON_NAME] M."
type input "TEITELBAUM"
select select
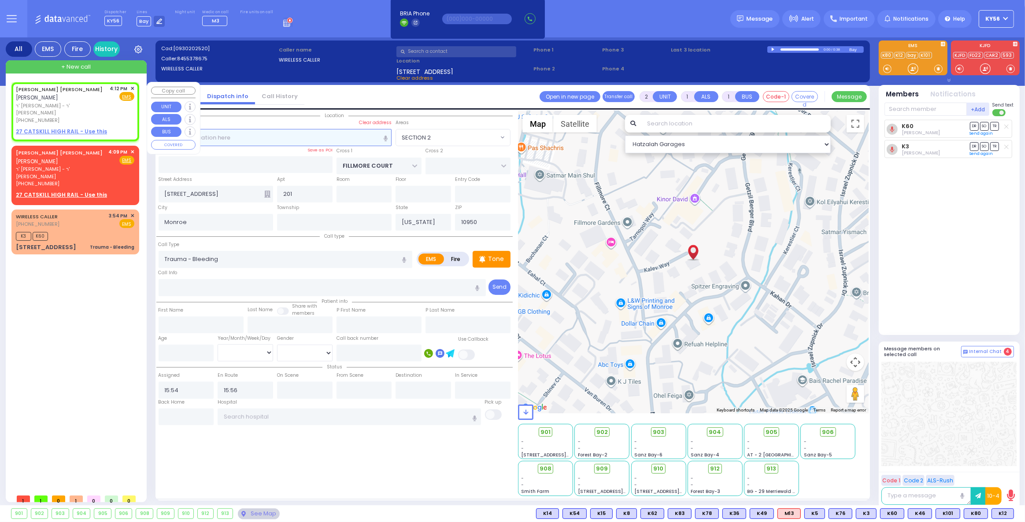
type input "16:12"
select select "Hatzalah Garages"
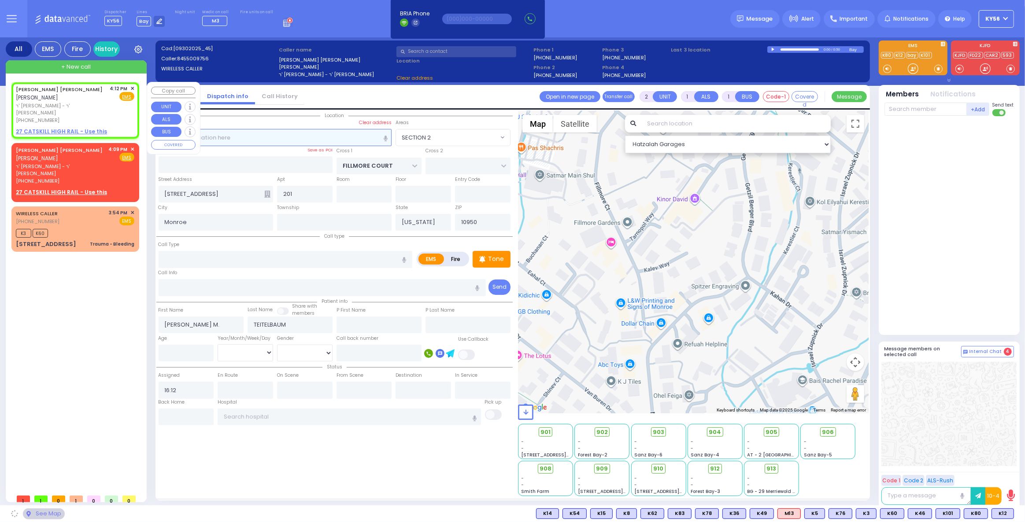
select select
radio input "true"
select select
select select "Hatzalah Garages"
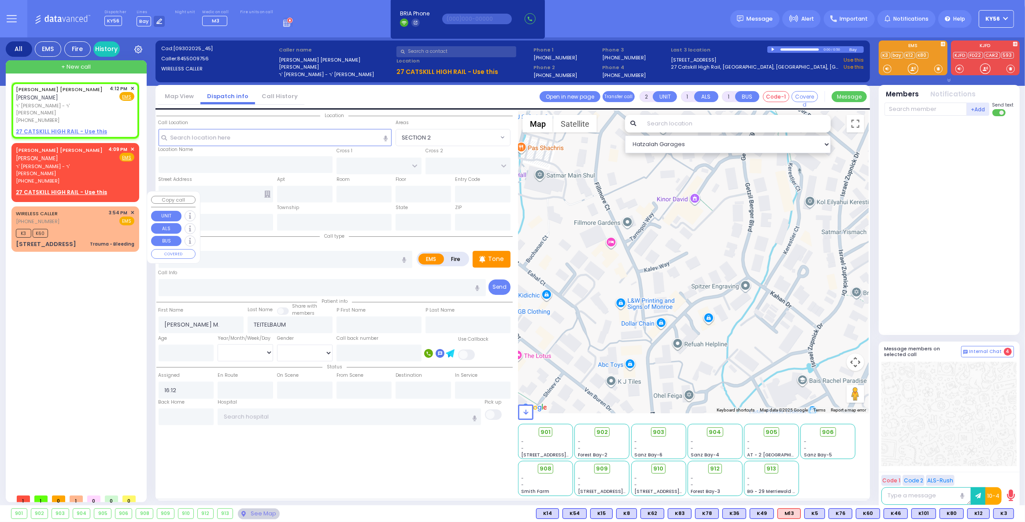
click at [104, 209] on div "WIRELESS CALLER [PHONE_NUMBER] 3:54 PM ✕ EMS" at bounding box center [75, 217] width 118 height 16
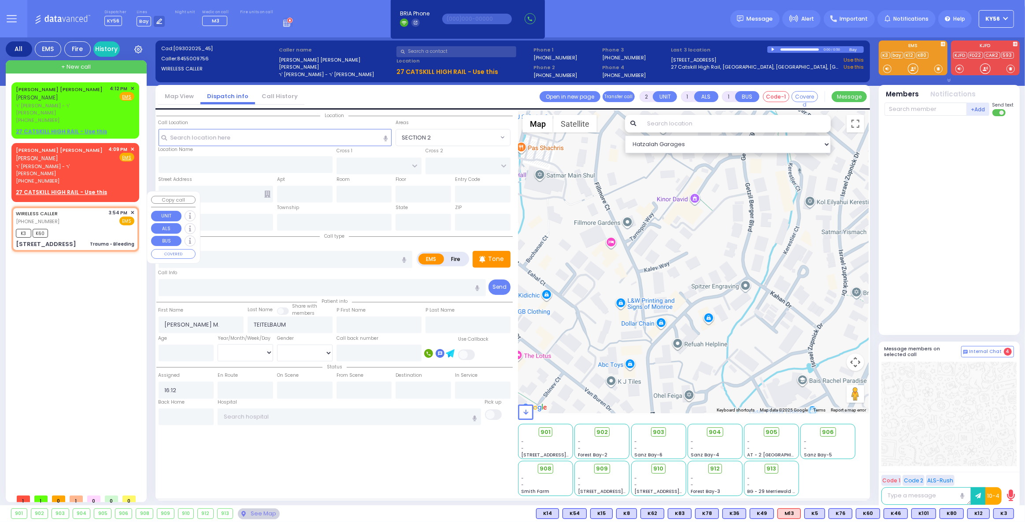
select select
type input "Trauma - Bleeding"
radio input "true"
select select
type input "15:54"
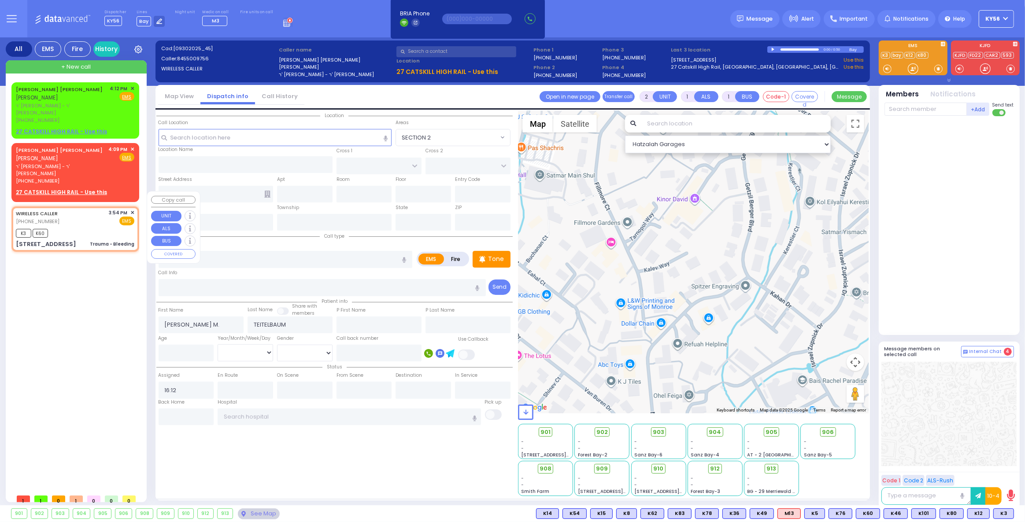
type input "15:56"
type input "FILLMORE COURT"
type input "[STREET_ADDRESS]"
type input "201"
type input "Monroe"
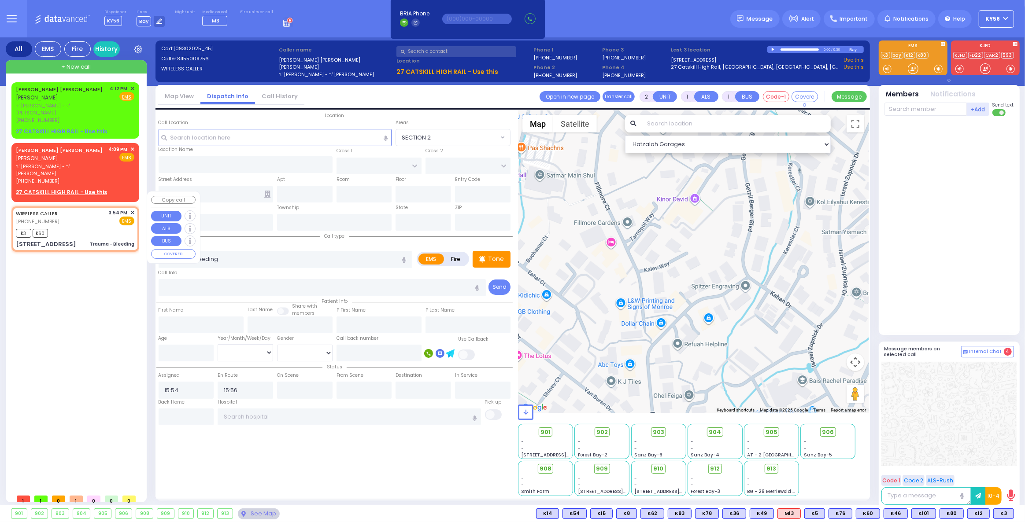
type input "[US_STATE]"
type input "10950"
select select "SECTION 2"
select select "Hatzalah Garages"
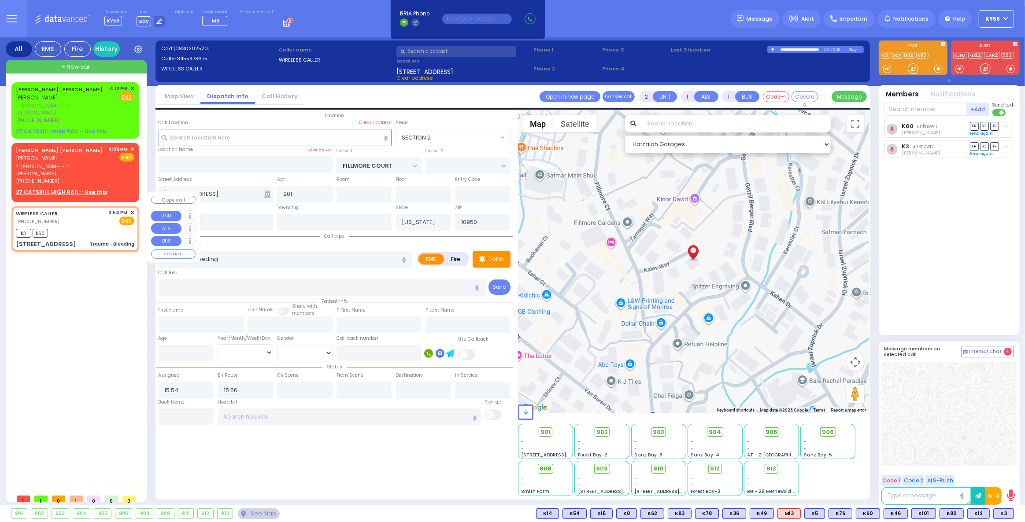
click at [130, 209] on div "3:54 PM ✕" at bounding box center [122, 212] width 26 height 7
select select
radio input "true"
select select
select select "SECTION 2"
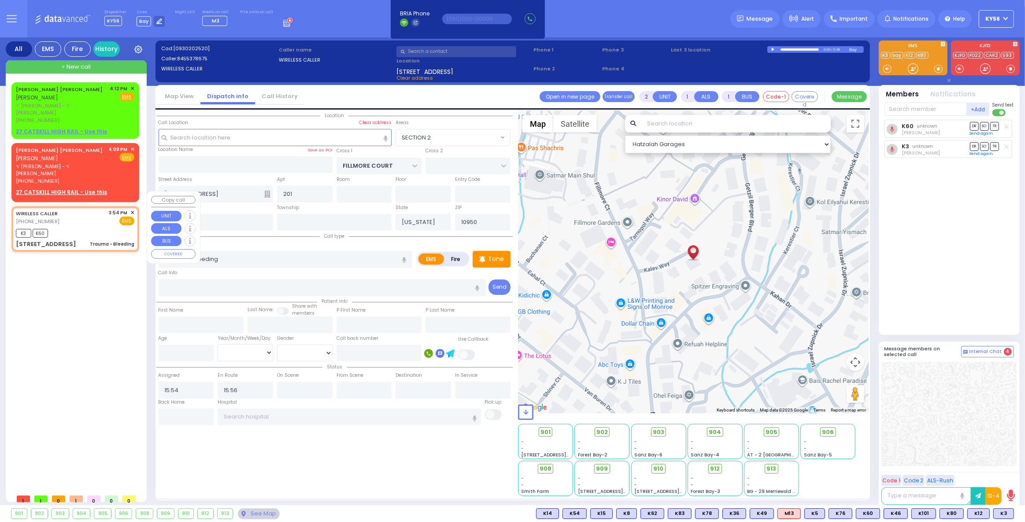
select select "Hatzalah Garages"
click at [131, 209] on span "✕" at bounding box center [132, 212] width 4 height 7
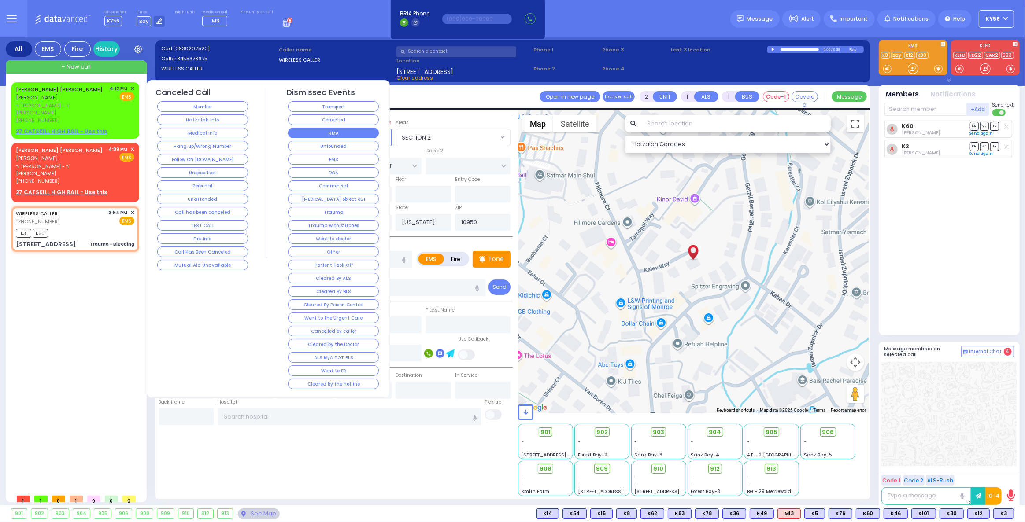
click at [310, 132] on button "RMA" at bounding box center [333, 133] width 91 height 11
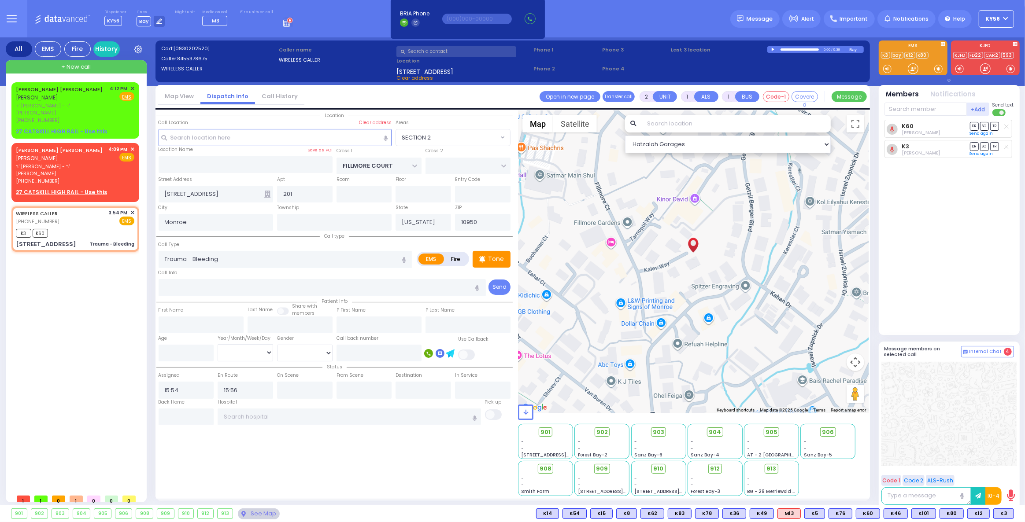
select select
radio input "true"
select select
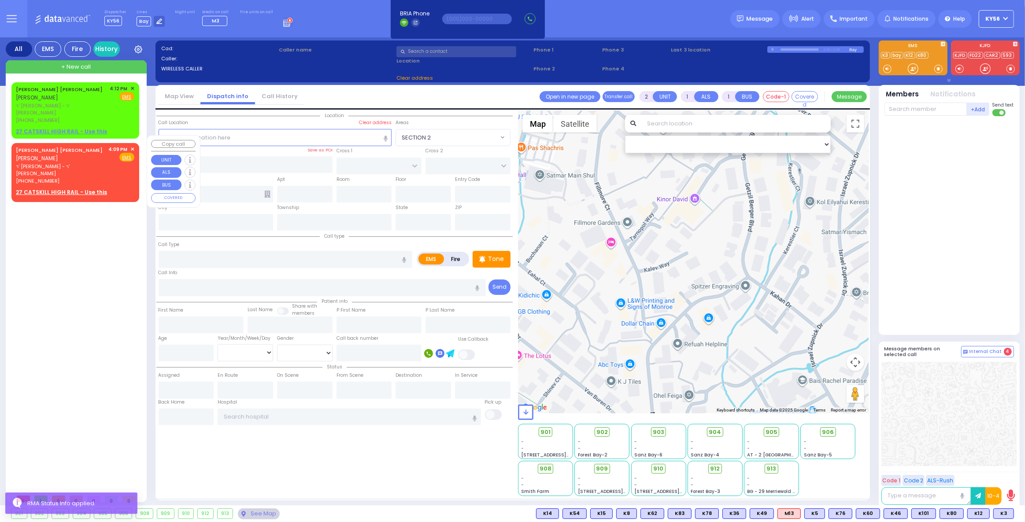
click at [82, 149] on div "[PERSON_NAME] [PERSON_NAME] [PERSON_NAME]" at bounding box center [61, 154] width 90 height 17
select select
radio input "true"
type input "[PERSON_NAME] M."
type input "TEITELBAUM"
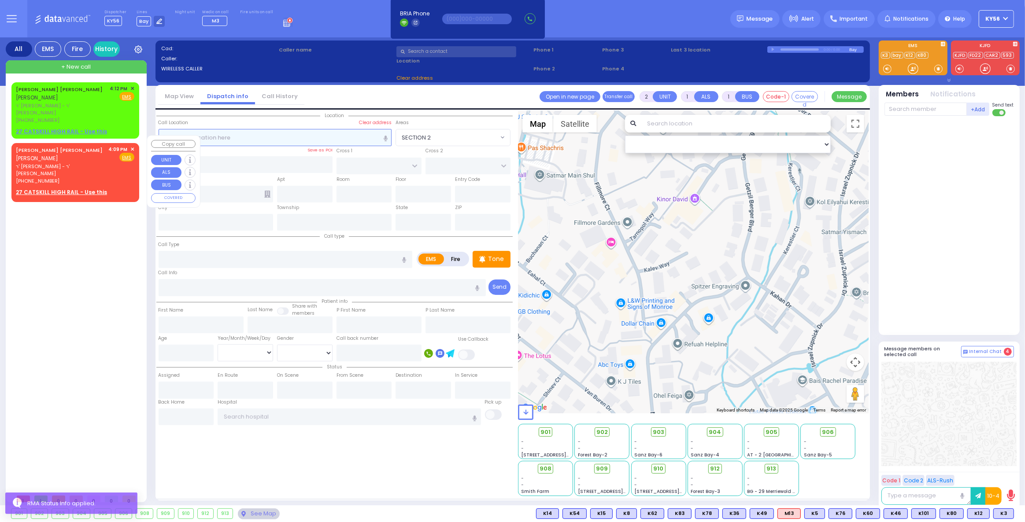
select select
type input "16:09"
select select "Hatzalah Garages"
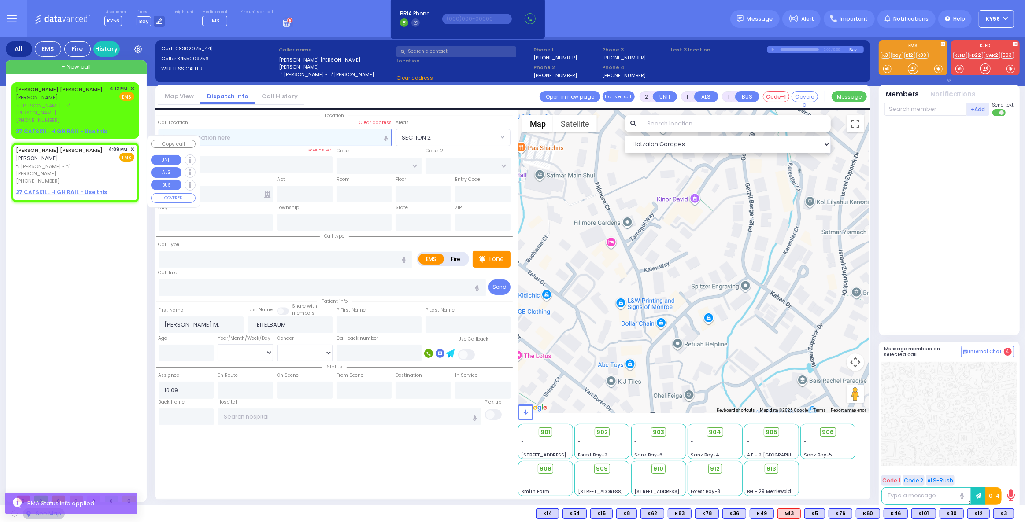
select select
radio input "true"
select select
select select "Hatzalah Garages"
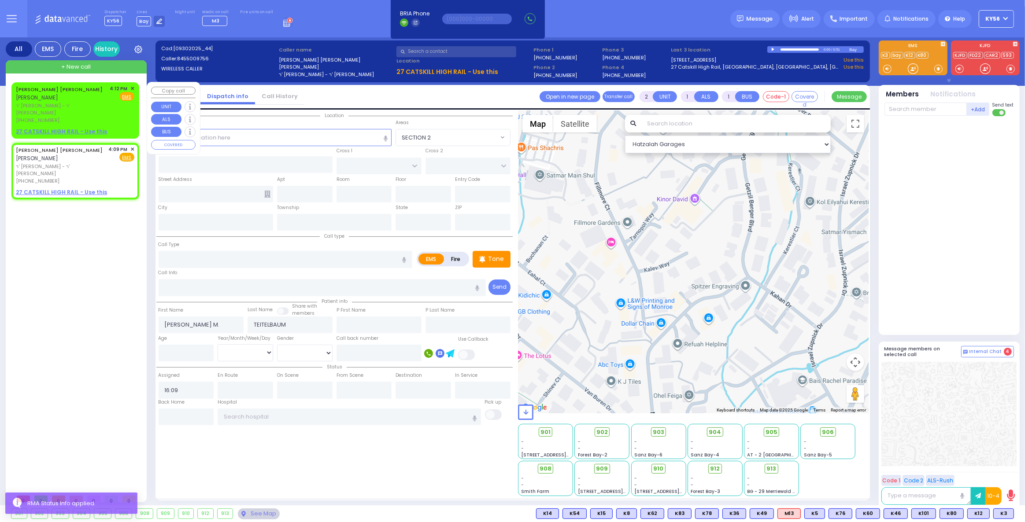
click at [77, 117] on div "[PHONE_NUMBER]" at bounding box center [61, 120] width 91 height 7
select select
radio input "true"
select select
type input "16:12"
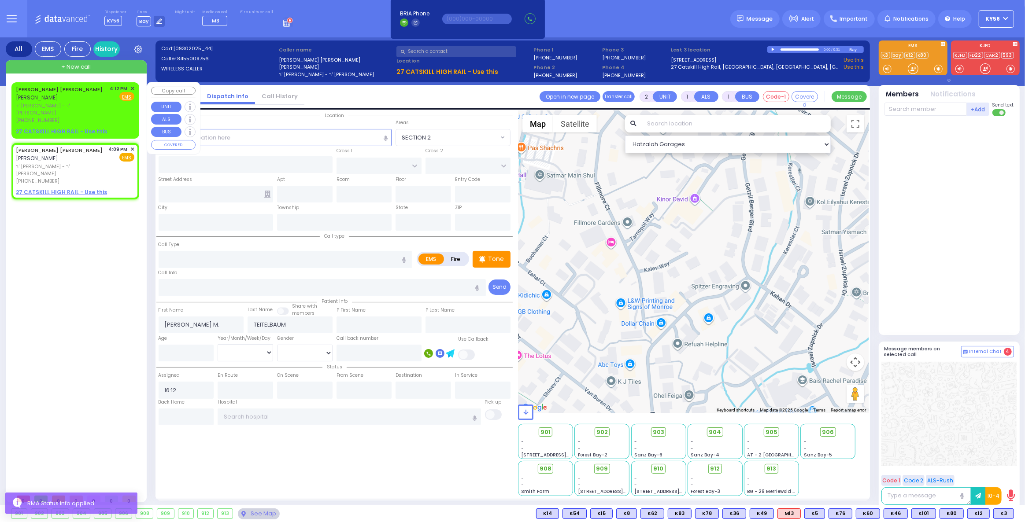
select select "Hatzalah Garages"
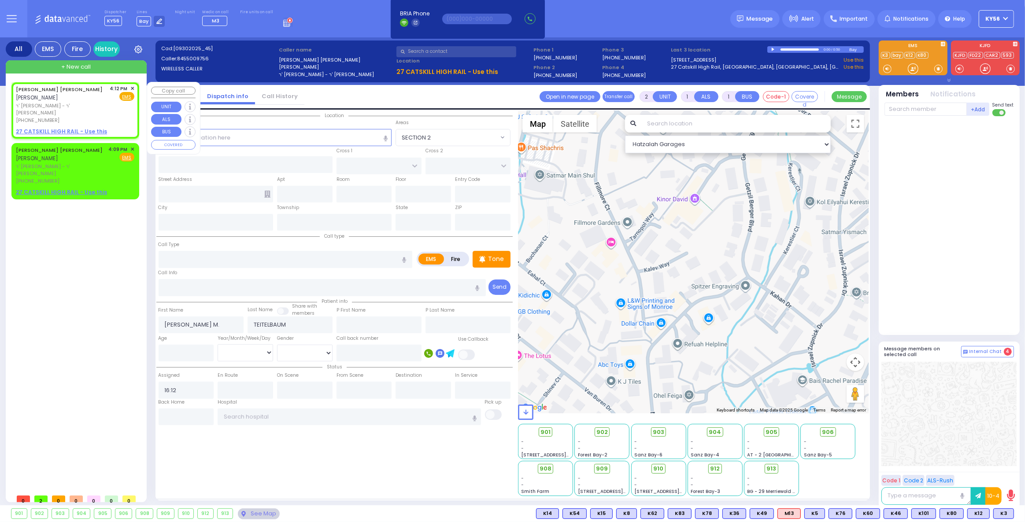
click at [133, 86] on span "✕" at bounding box center [132, 88] width 4 height 7
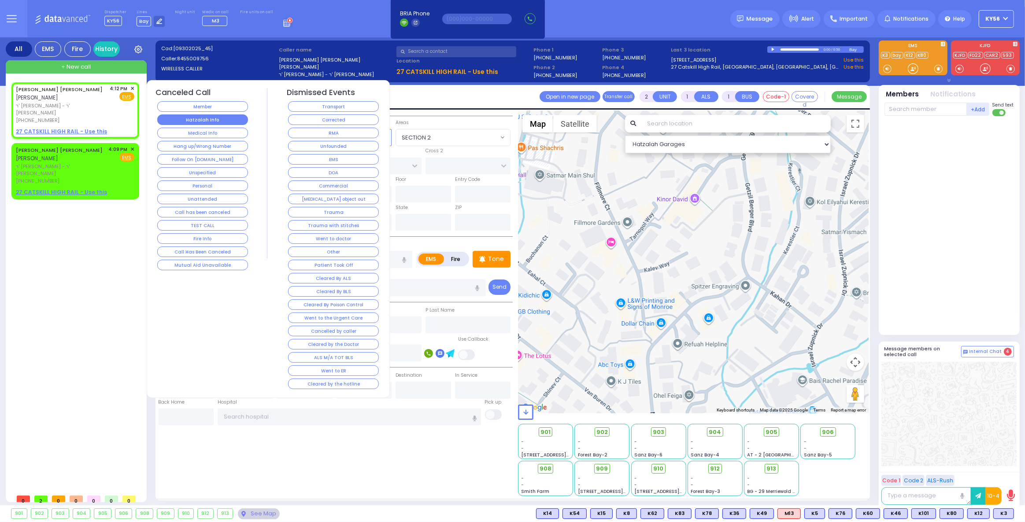
click at [215, 120] on button "Hatzalah Info" at bounding box center [202, 120] width 91 height 11
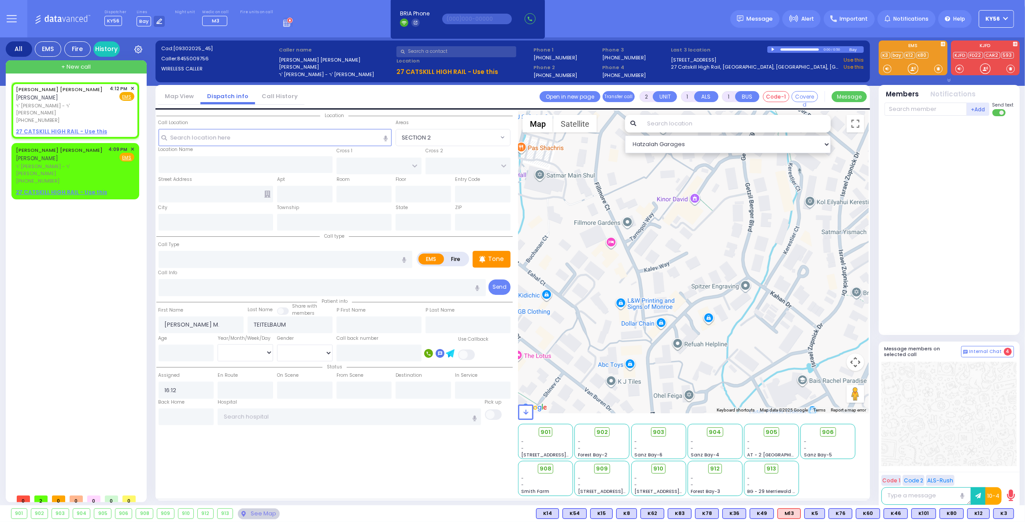
select select
radio input "true"
select select
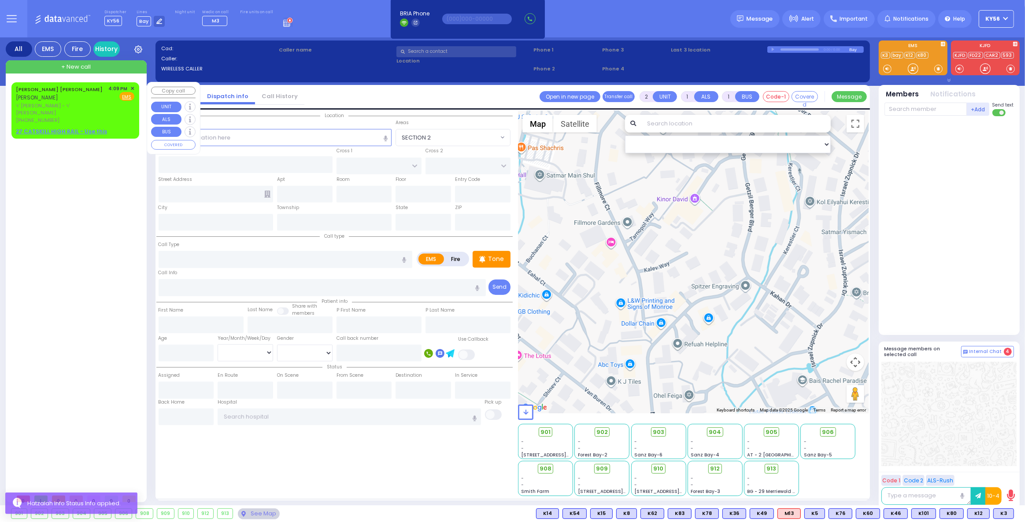
click at [132, 87] on span "✕" at bounding box center [132, 88] width 4 height 7
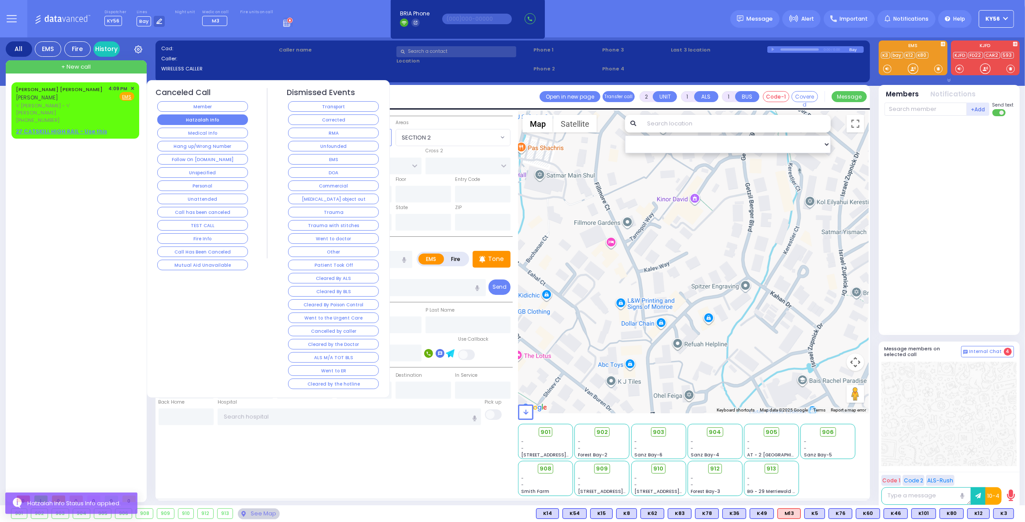
click at [176, 117] on button "Hatzalah Info" at bounding box center [202, 120] width 91 height 11
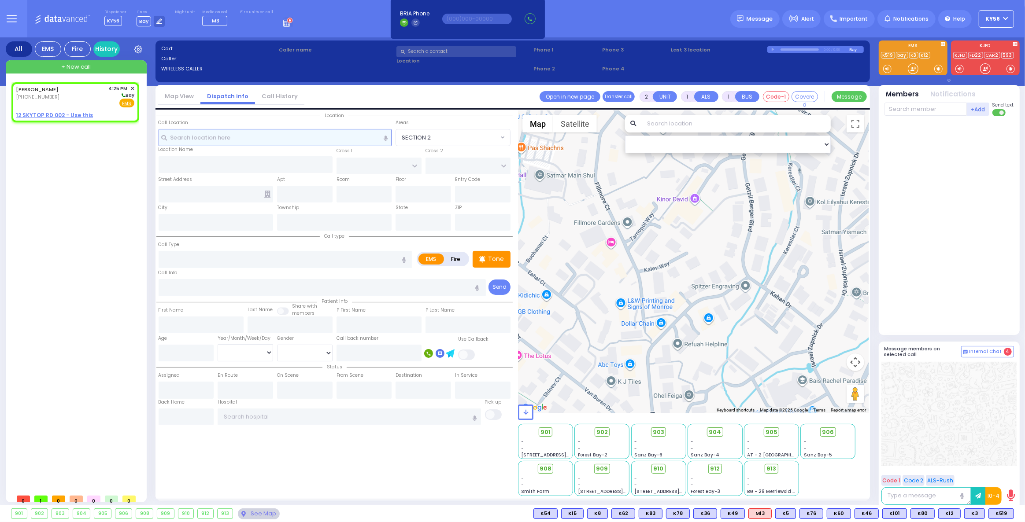
select select
radio input "true"
type input "[PERSON_NAME]"
select select
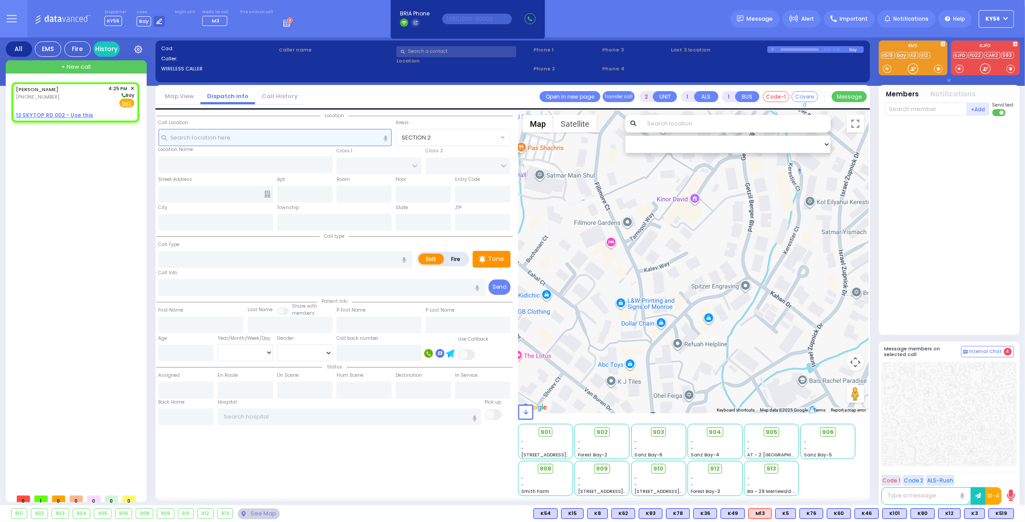
type input "16:25"
select select "Hatzalah Garages"
select select
radio input "true"
select select
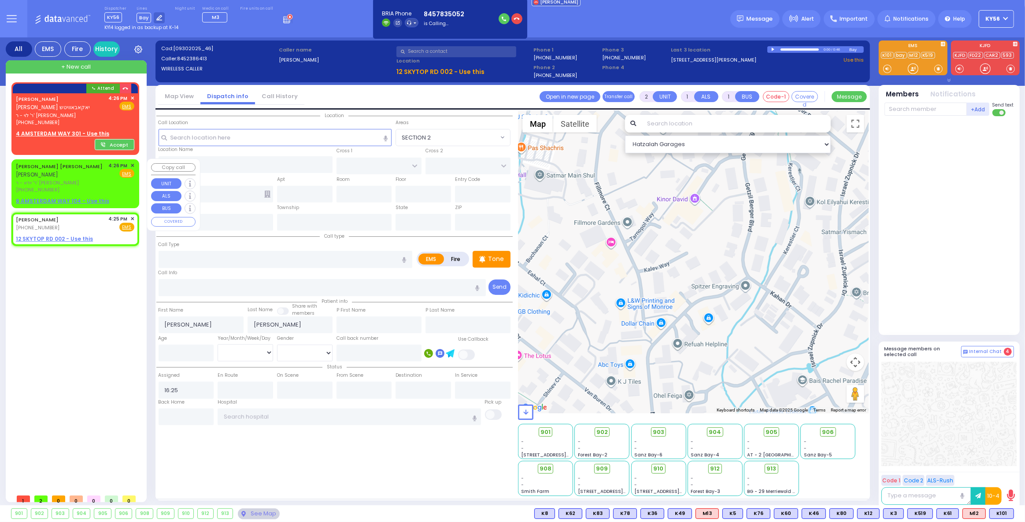
click at [51, 167] on link "[PERSON_NAME] [PERSON_NAME]" at bounding box center [59, 166] width 87 height 7
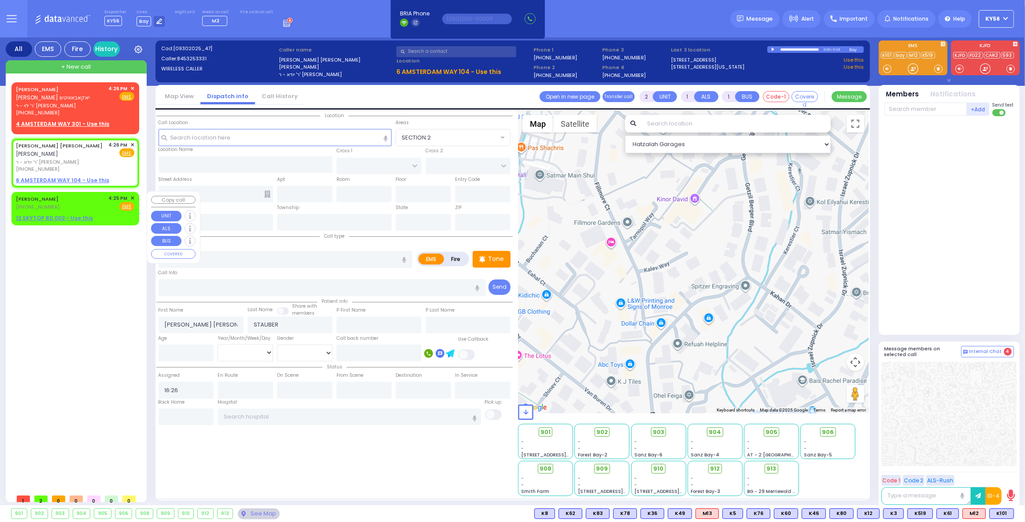
click at [62, 205] on div "[PHONE_NUMBER]" at bounding box center [39, 207] width 46 height 7
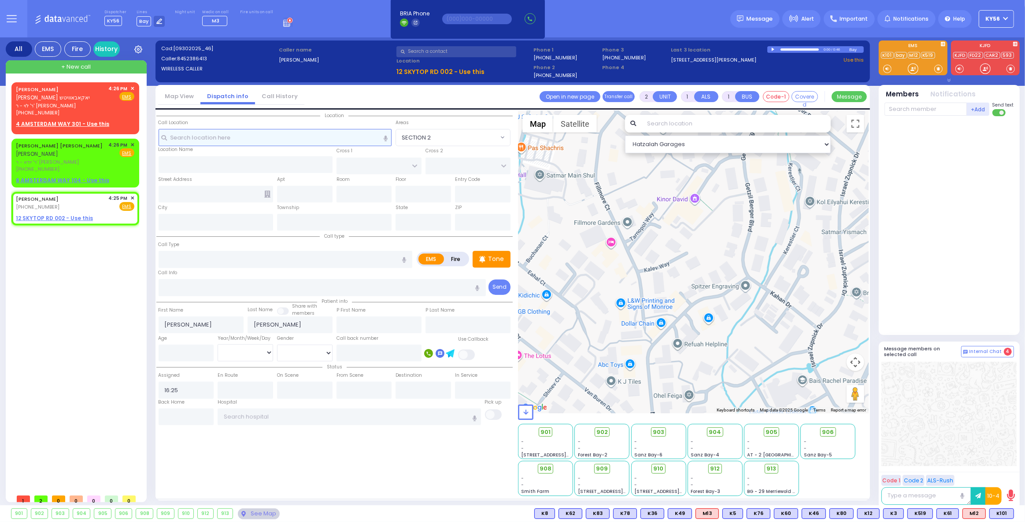
click at [225, 132] on input "text" at bounding box center [275, 137] width 233 height 17
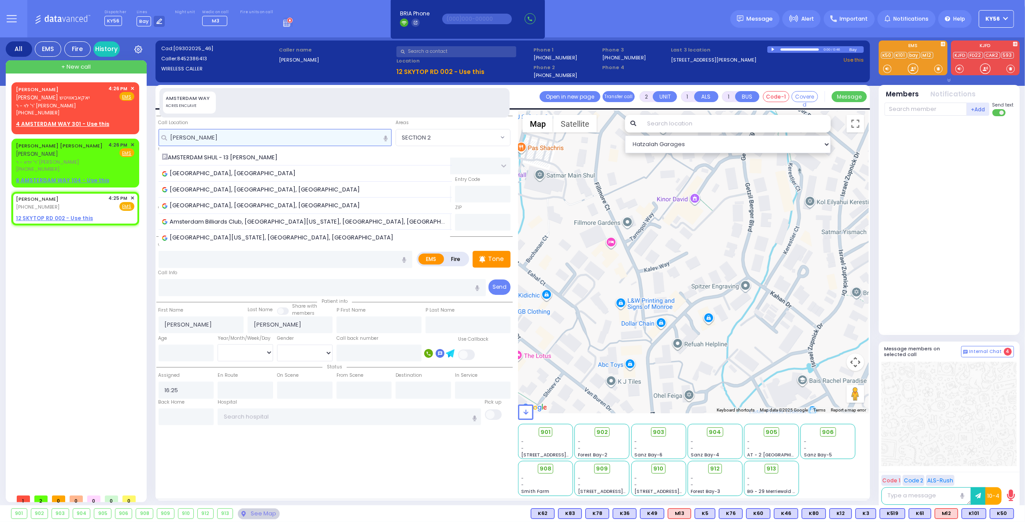
click at [201, 136] on input "[PERSON_NAME]" at bounding box center [275, 137] width 233 height 17
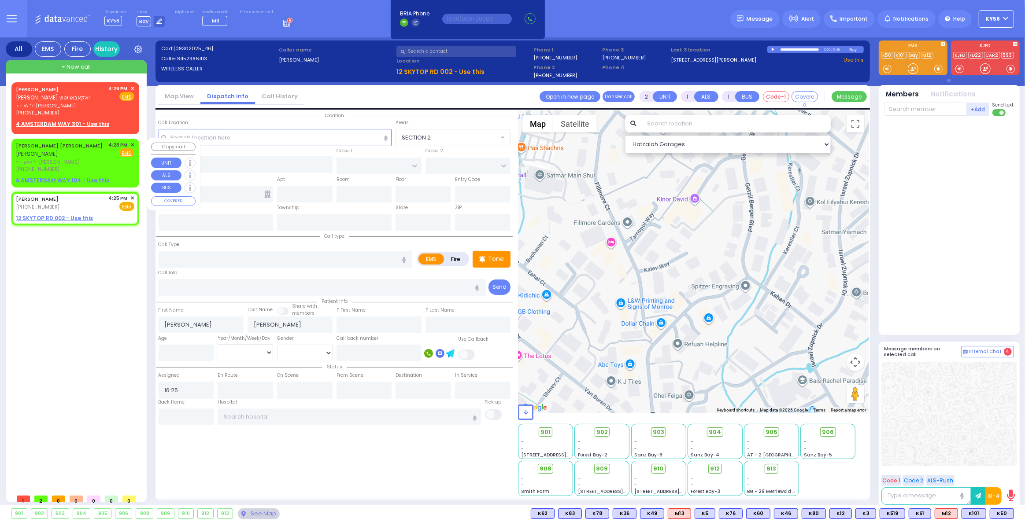
click at [95, 178] on u "6 AMSTERDAM WAY 104 - Use this" at bounding box center [62, 180] width 93 height 7
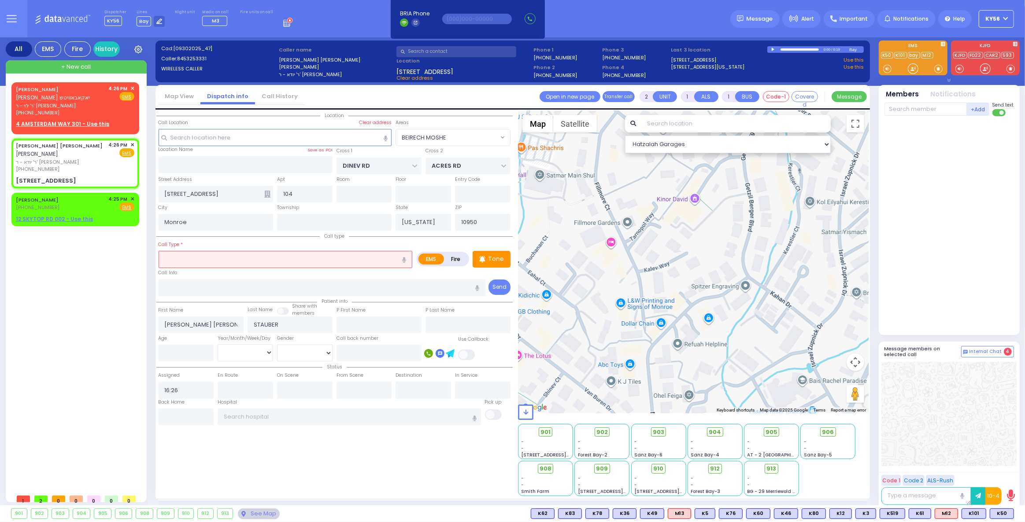
click at [222, 257] on input "text" at bounding box center [286, 259] width 254 height 17
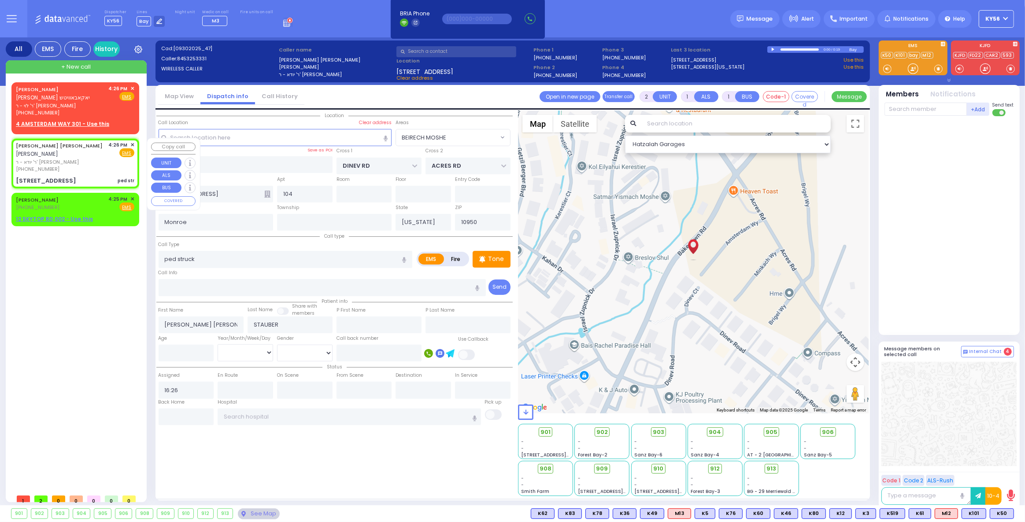
click at [91, 164] on span "ר' יודא - ר' [PERSON_NAME]" at bounding box center [61, 162] width 90 height 7
click at [927, 109] on input "text" at bounding box center [926, 109] width 82 height 13
click at [928, 125] on div "Medic12" at bounding box center [914, 127] width 44 height 9
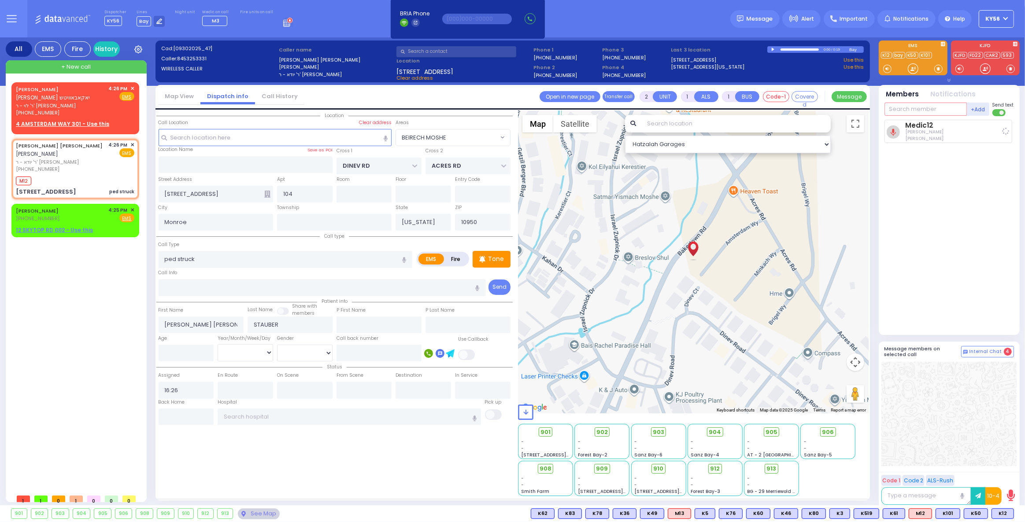
click at [922, 107] on input "text" at bounding box center [926, 109] width 82 height 13
click at [919, 126] on div "KY101" at bounding box center [914, 127] width 44 height 9
click at [904, 104] on input "text" at bounding box center [926, 109] width 82 height 13
click at [907, 126] on div "910" at bounding box center [914, 127] width 44 height 9
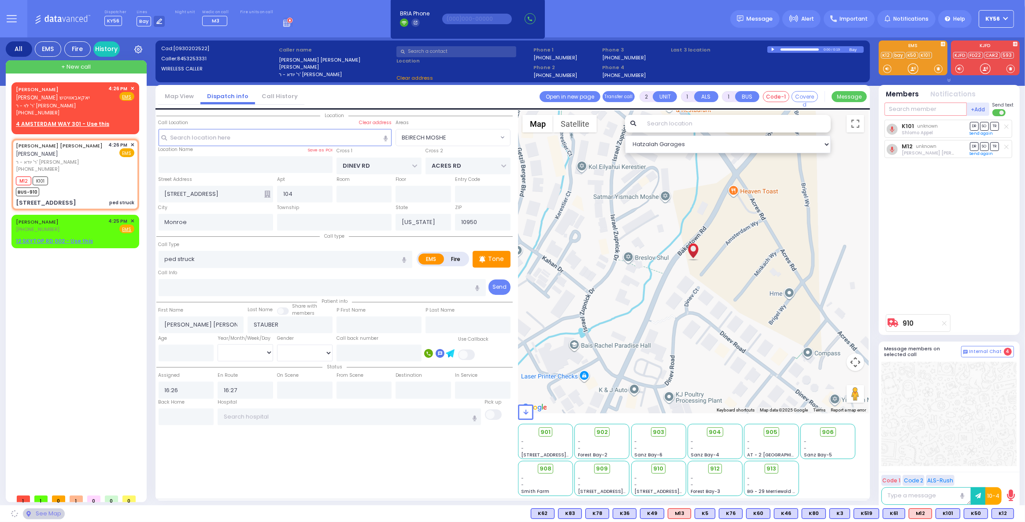
click at [906, 107] on input "text" at bounding box center [926, 109] width 82 height 13
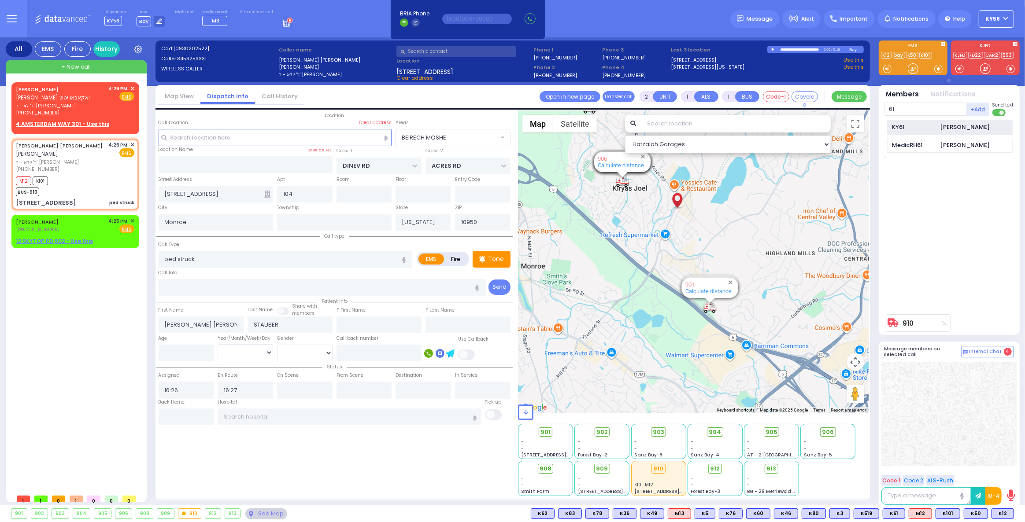
click at [910, 123] on div "KY61" at bounding box center [914, 127] width 44 height 9
click at [92, 108] on span "ר' לוי - ר' [PERSON_NAME]" at bounding box center [61, 105] width 90 height 7
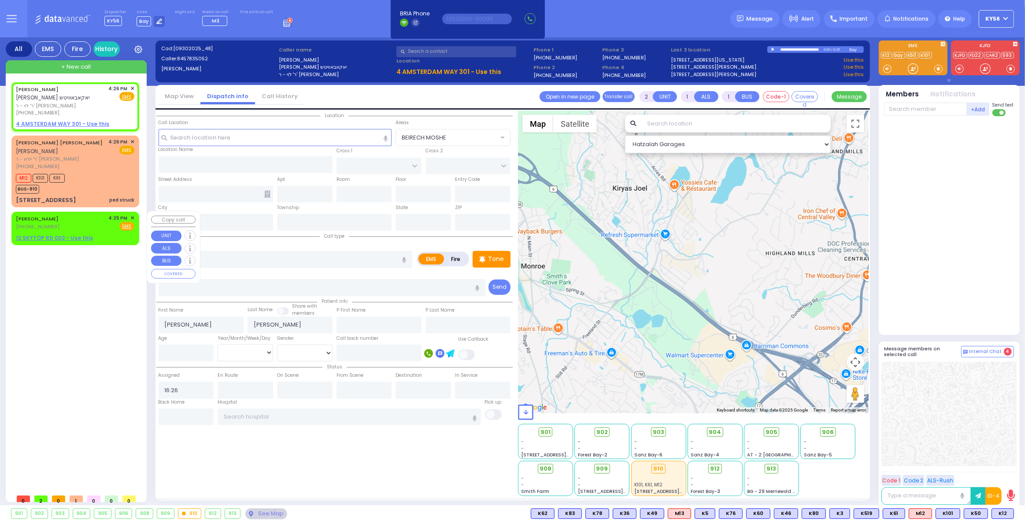
click at [89, 220] on div "[PERSON_NAME] [PHONE_NUMBER] 4:25 PM ✕ Fire EMS" at bounding box center [75, 223] width 118 height 16
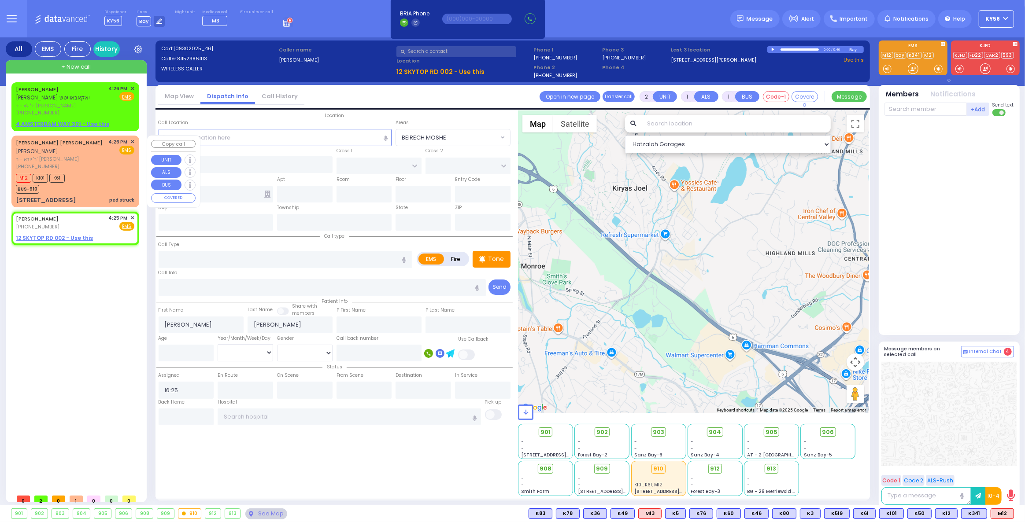
click at [87, 187] on div "M12 K101 K61 BUS-910" at bounding box center [75, 183] width 118 height 22
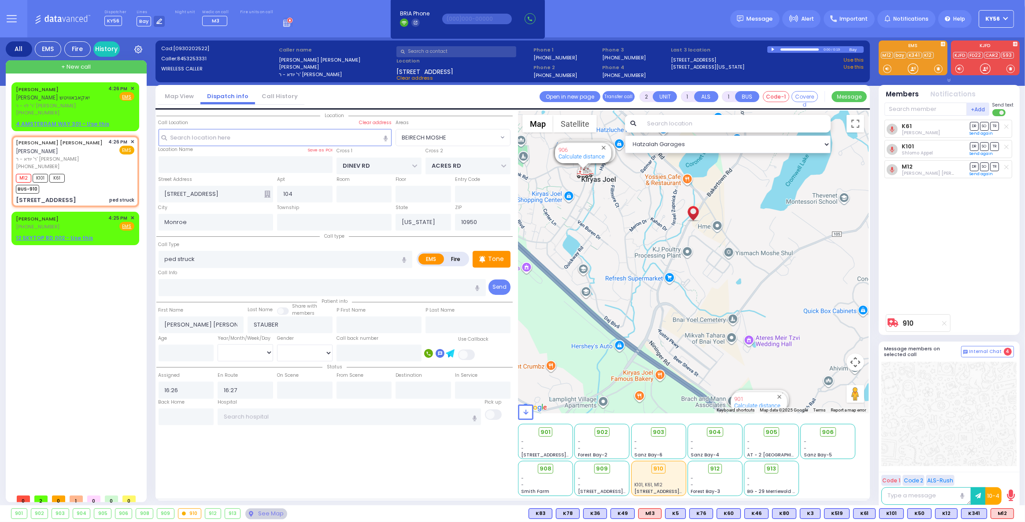
drag, startPoint x: 708, startPoint y: 272, endPoint x: 706, endPoint y: 256, distance: 15.6
click at [706, 258] on div "594 Calculate distance 595 Calculate distance 596 Calculate distance 901 Calcul…" at bounding box center [693, 262] width 351 height 303
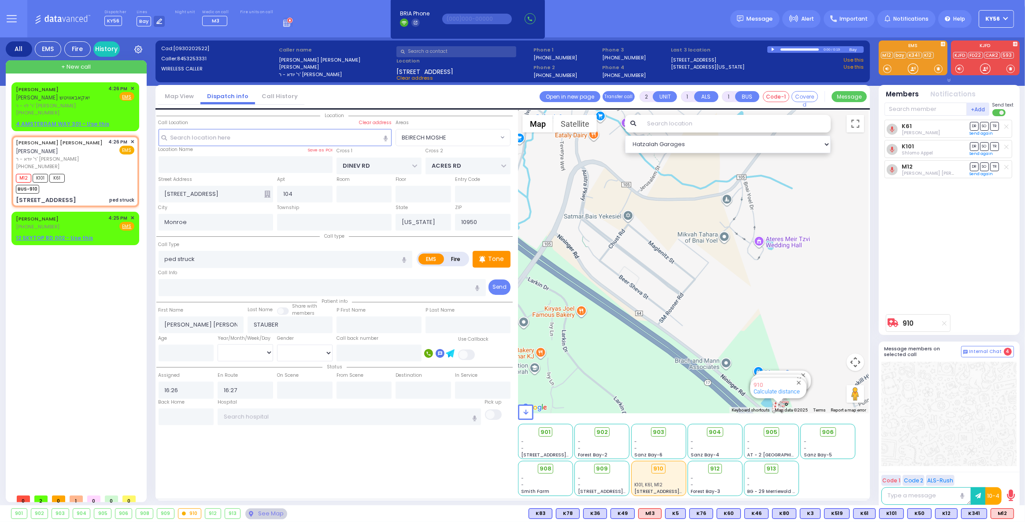
drag, startPoint x: 724, startPoint y: 279, endPoint x: 718, endPoint y: 245, distance: 34.9
click at [718, 248] on div "594 Calculate distance 595 Calculate distance 596 Calculate distance 901 Calcul…" at bounding box center [693, 262] width 351 height 303
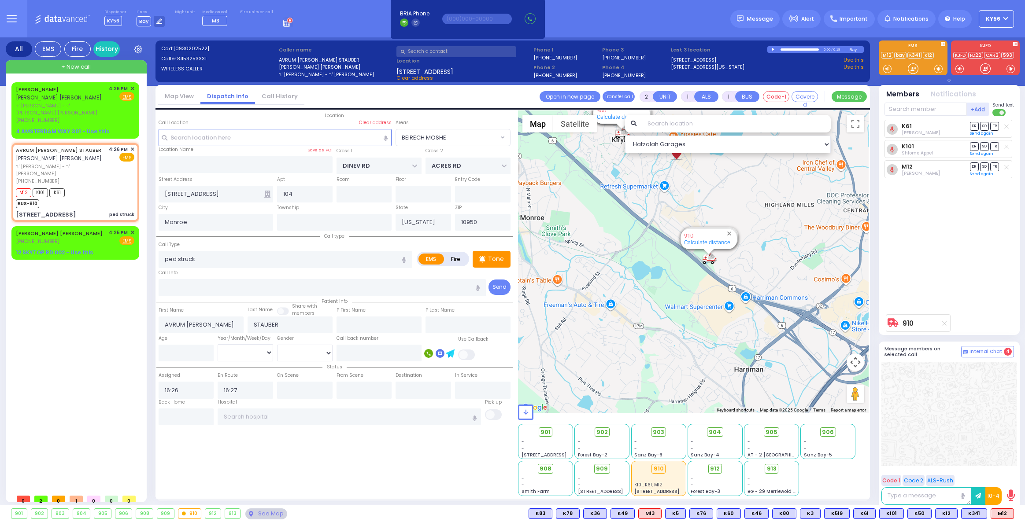
select select "BEIRECH MOSHE"
select select
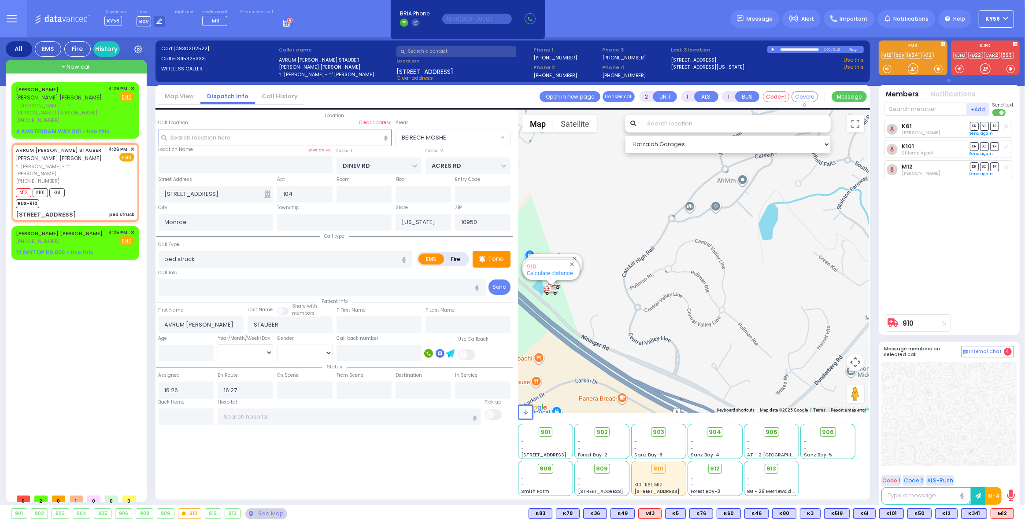
drag, startPoint x: 654, startPoint y: 236, endPoint x: 719, endPoint y: 200, distance: 74.7
click at [700, 215] on div "594 Calculate distance 595 Calculate distance 596 Calculate distance 901 Calcul…" at bounding box center [693, 262] width 351 height 303
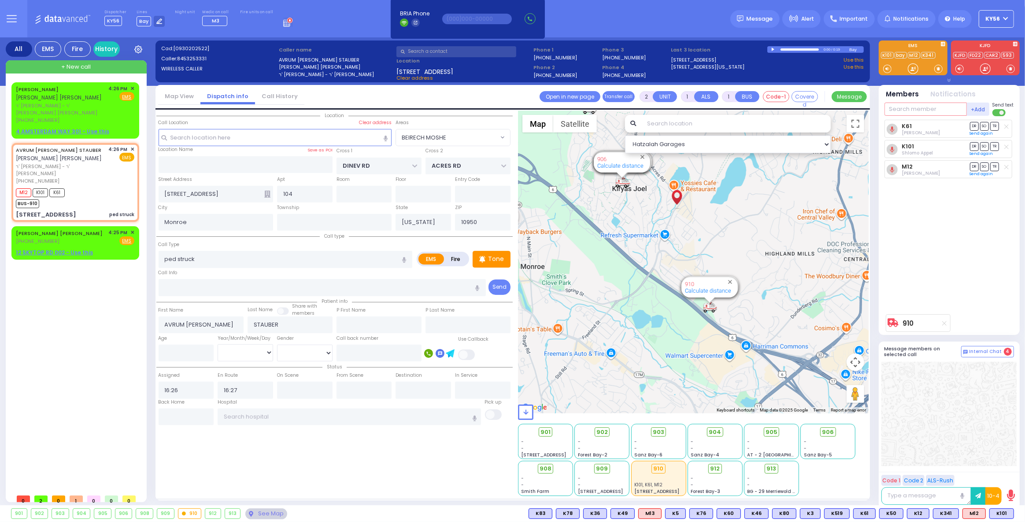
click at [912, 107] on input "text" at bounding box center [926, 109] width 82 height 13
type input "341"
click at [899, 126] on div "KY341" at bounding box center [914, 127] width 44 height 9
select select
radio input "true"
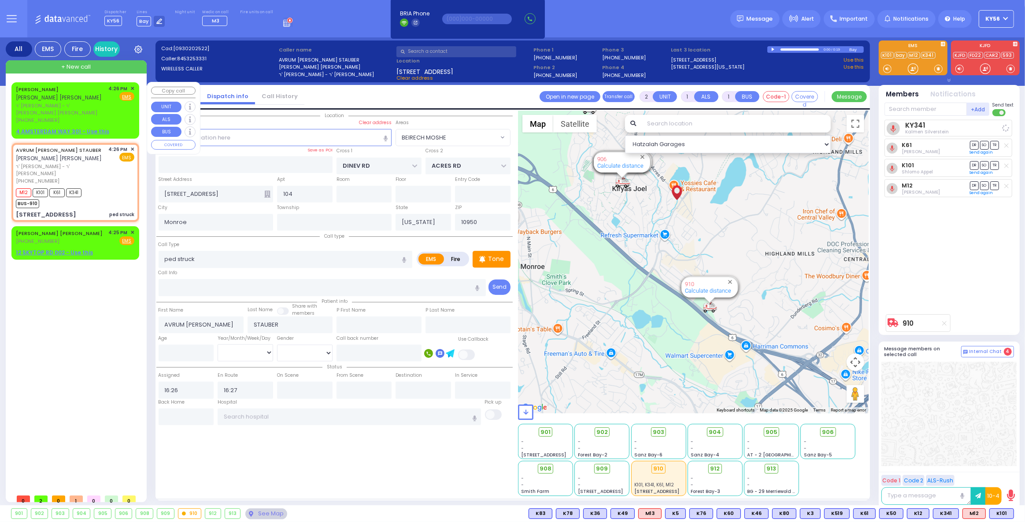
select select
select select "Hatzalah Garages"
select select "BEIRECH MOSHE"
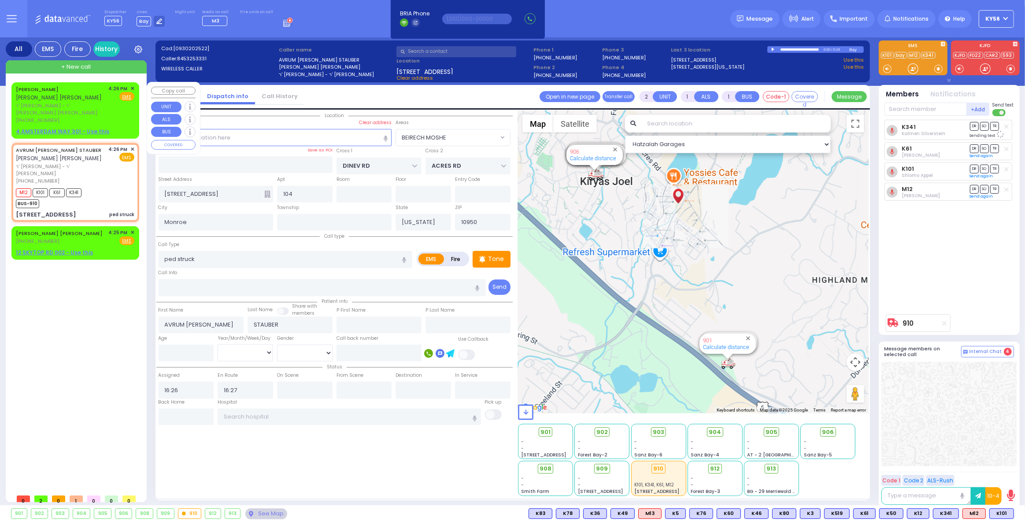
click at [76, 104] on span "ר' לוי - ר' [PERSON_NAME]" at bounding box center [61, 109] width 90 height 15
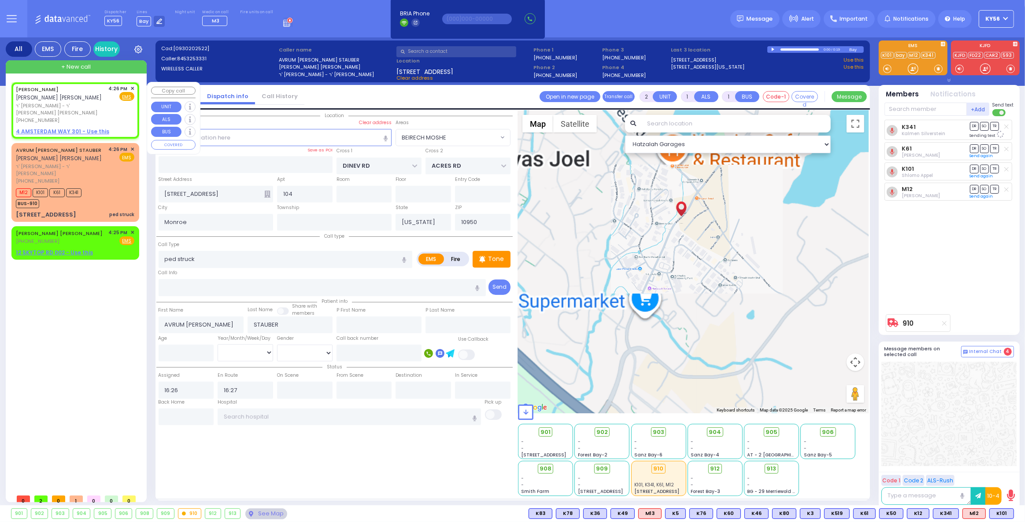
select select
radio input "true"
type input "[PERSON_NAME]"
select select
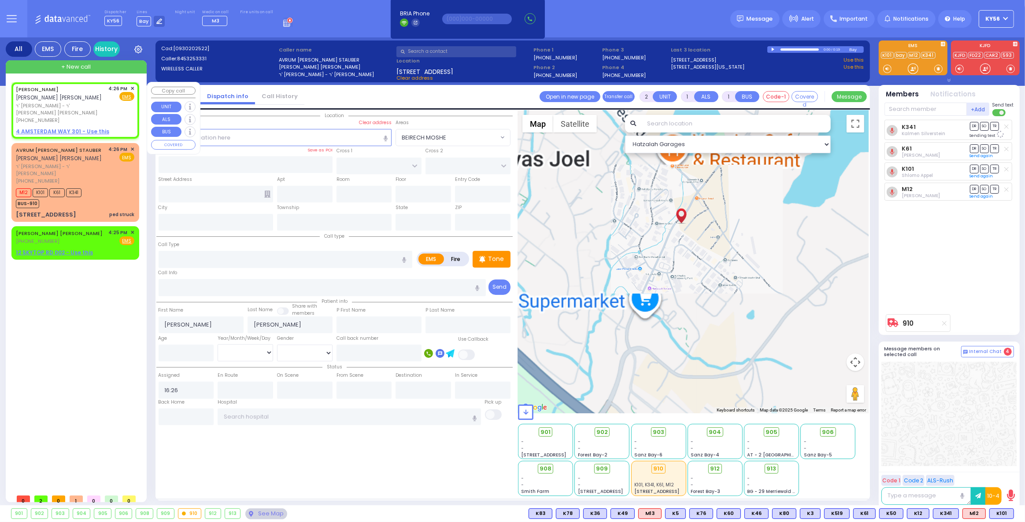
select select "Hatzalah Garages"
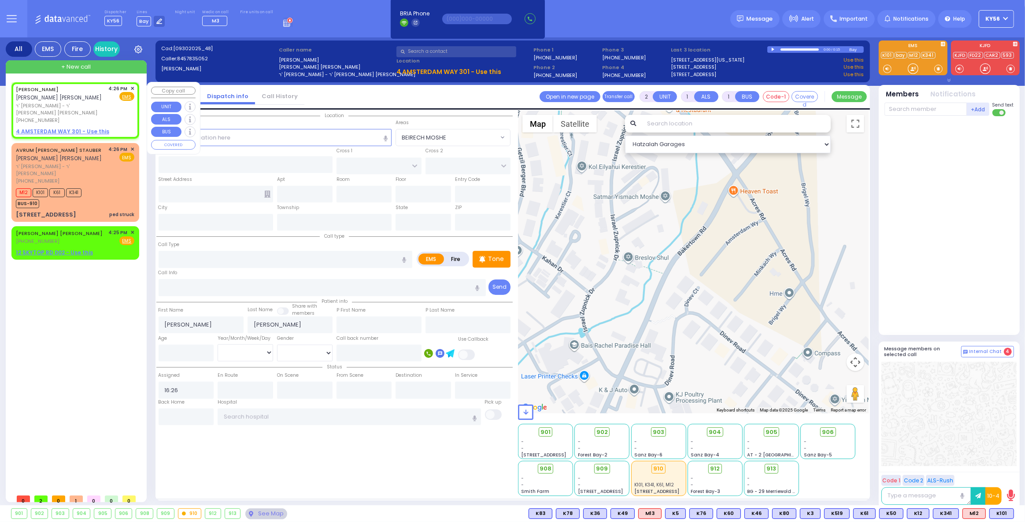
click at [133, 89] on span "✕" at bounding box center [132, 88] width 4 height 7
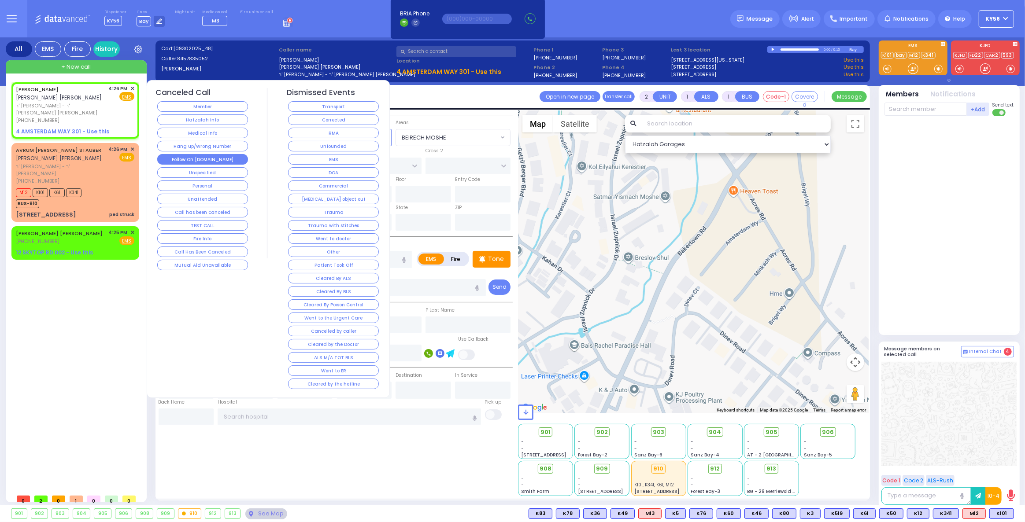
click at [211, 159] on button "Follow On [DOMAIN_NAME]" at bounding box center [202, 159] width 91 height 11
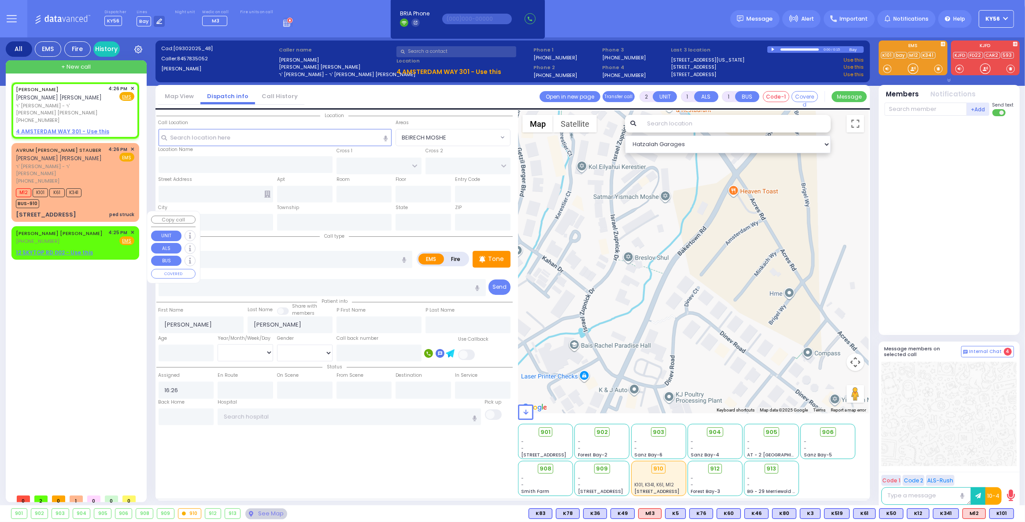
select select
radio input "true"
select select
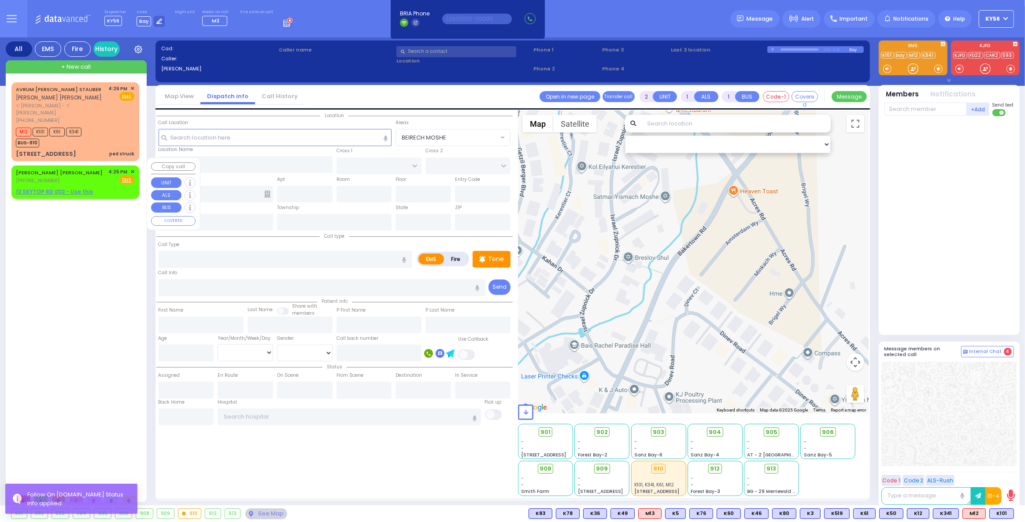
click at [58, 177] on div "[PHONE_NUMBER]" at bounding box center [61, 180] width 90 height 7
select select
radio input "true"
type input "[PERSON_NAME]"
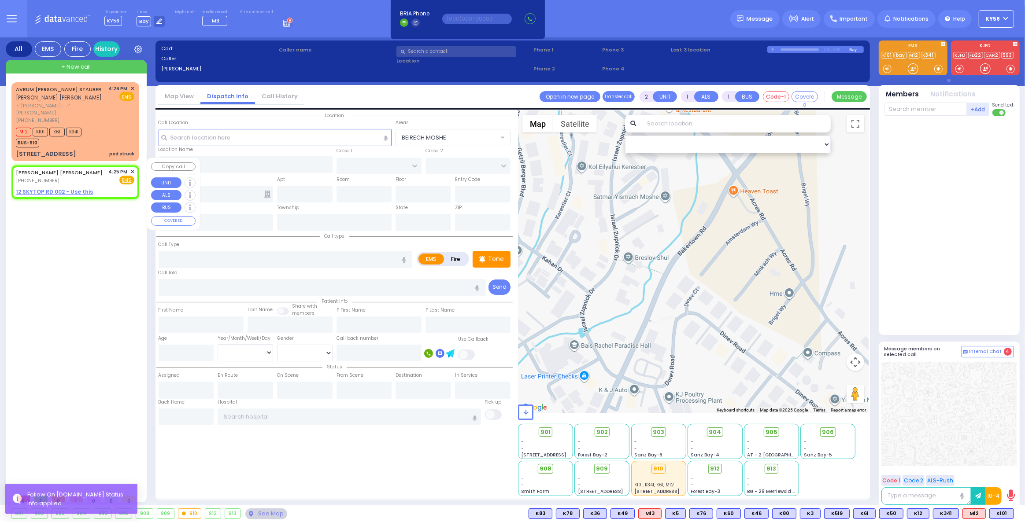
select select
type input "16:25"
select select "Hatzalah Garages"
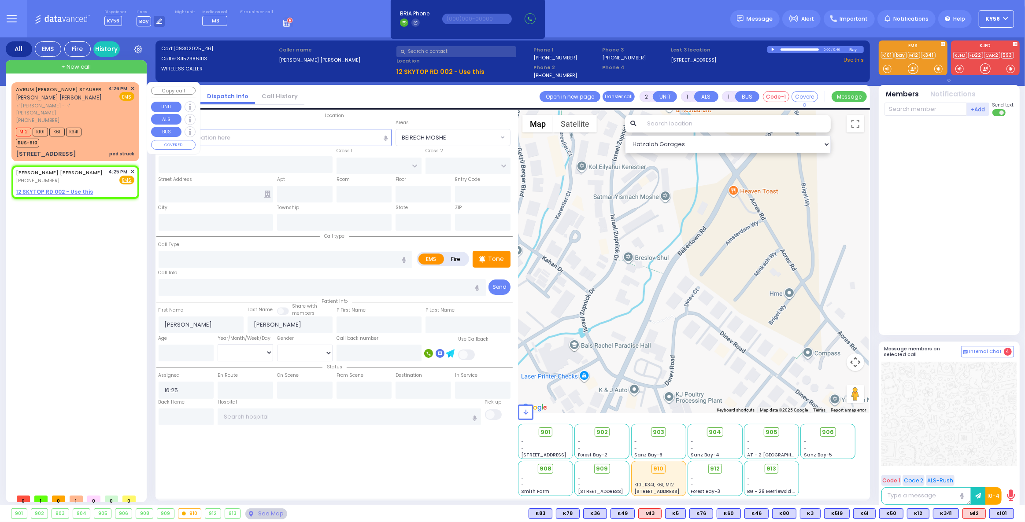
click at [74, 96] on div "AVRUM CHAIM D. STAUBER אברהם חיים דוד שטויבער" at bounding box center [61, 93] width 90 height 17
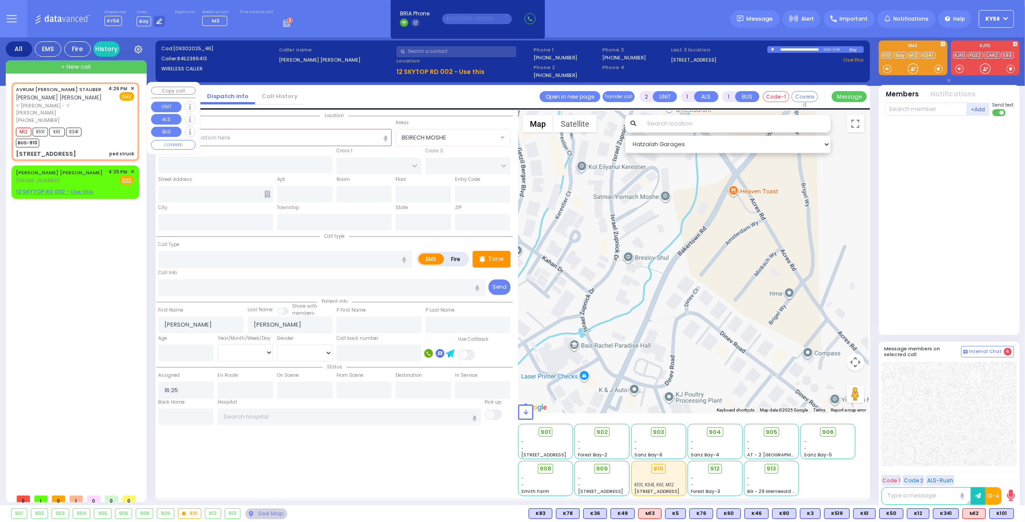
select select
type input "ped struck"
radio input "true"
type input "[PERSON_NAME] [PERSON_NAME]"
type input "STAUBER"
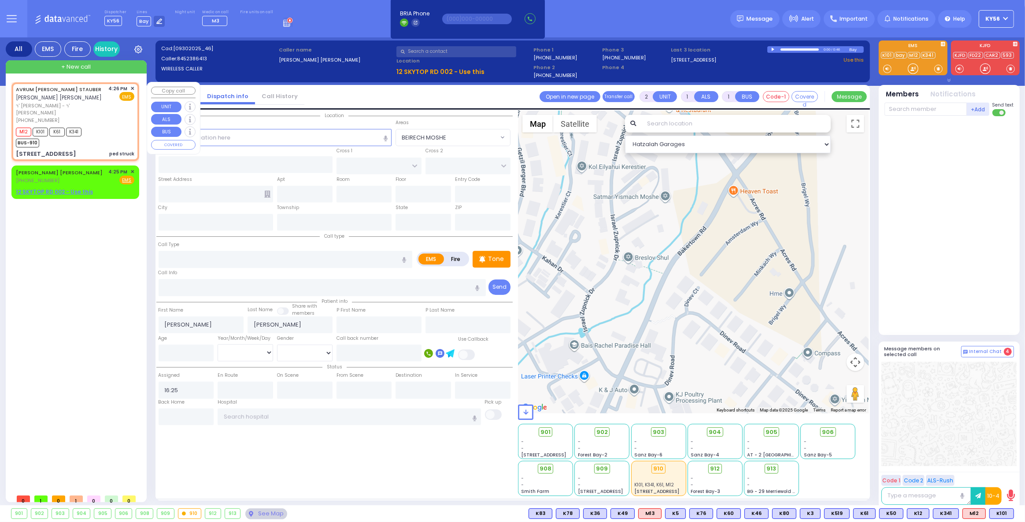
select select
type input "16:26"
type input "16:27"
select select "Hatzalah Garages"
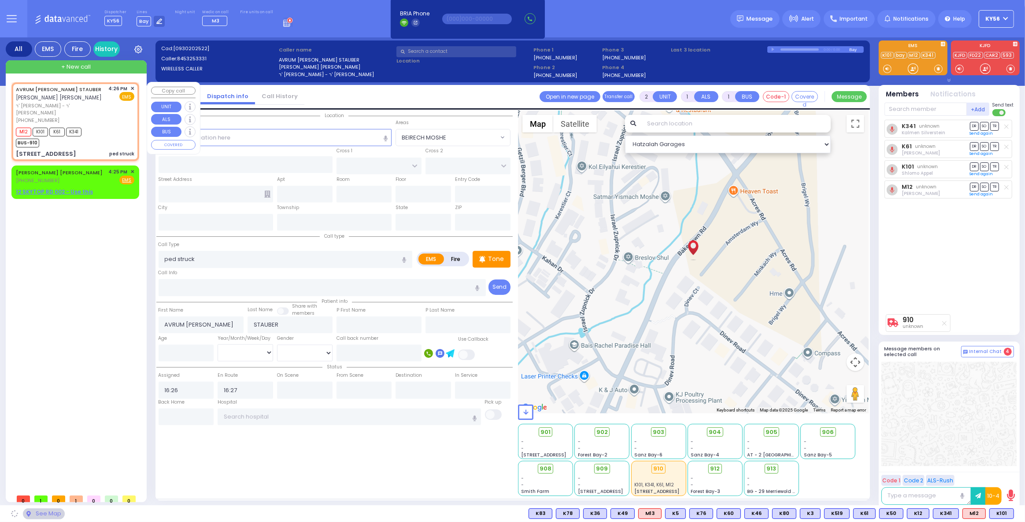
type input "DINEV RD"
type input "ACRES RD"
type input "[STREET_ADDRESS]"
type input "104"
type input "Monroe"
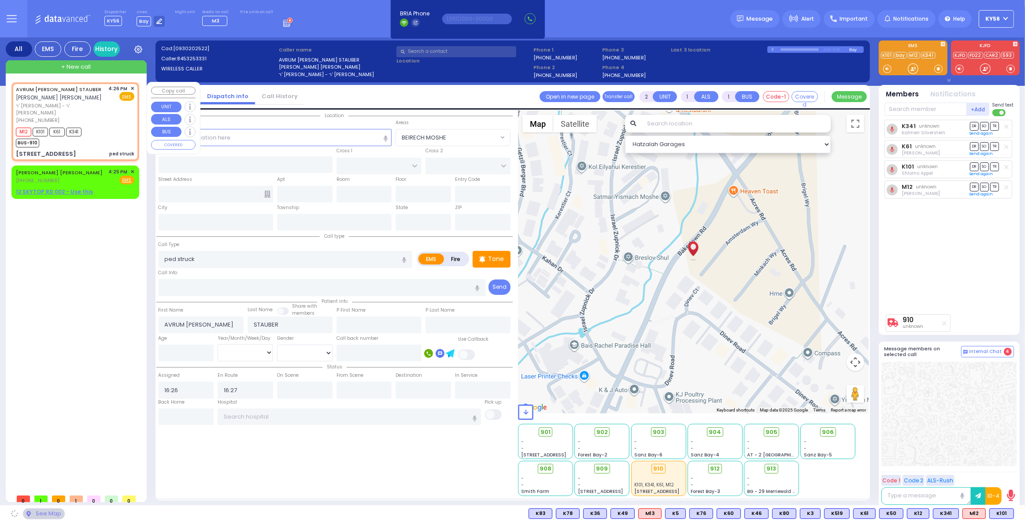
type input "[US_STATE]"
type input "10950"
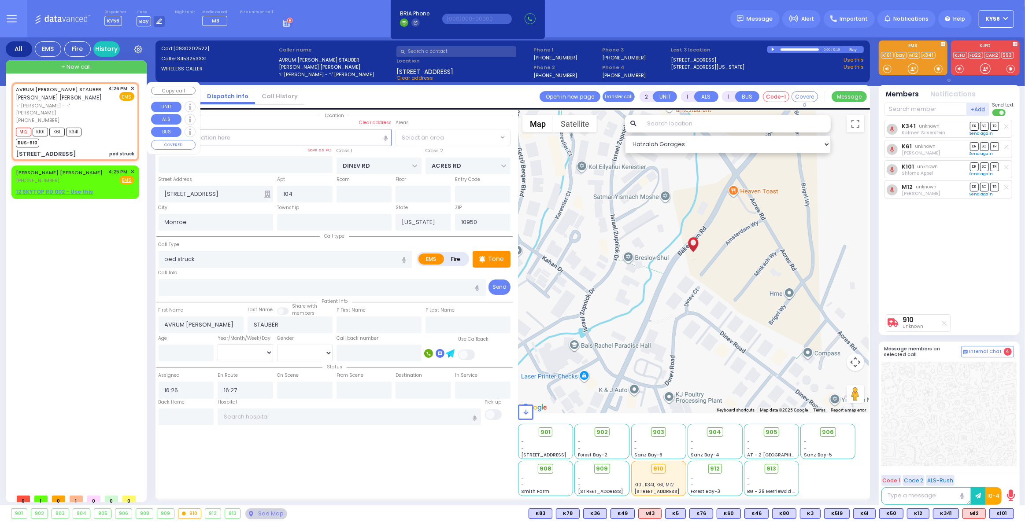
select select "BEIRECH MOSHE"
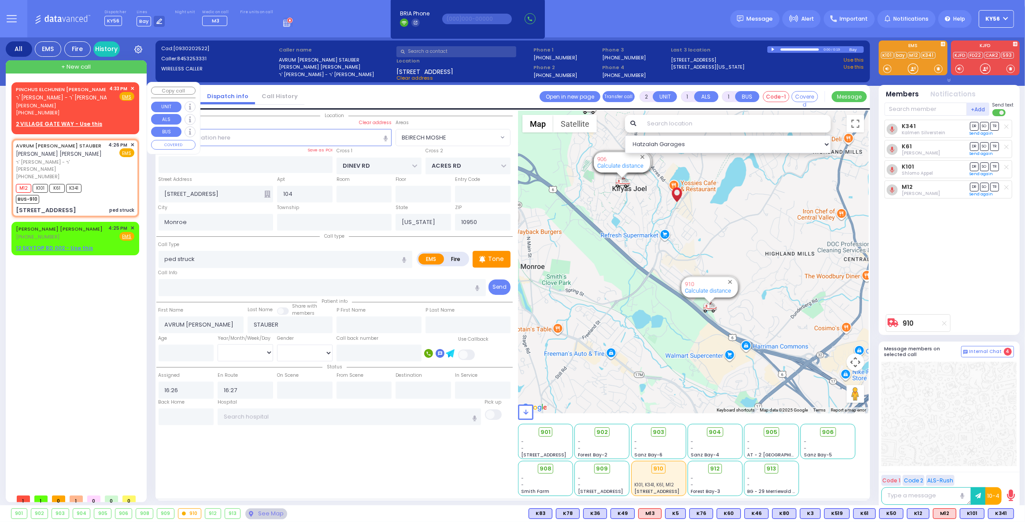
click at [134, 85] on div "PINCHUS ELCHUNEN FRIEDMAN ר' ליפא - ר' מענדל גאלד פנחס אלחנן פריעדמאן (917) 474…" at bounding box center [75, 107] width 124 height 46
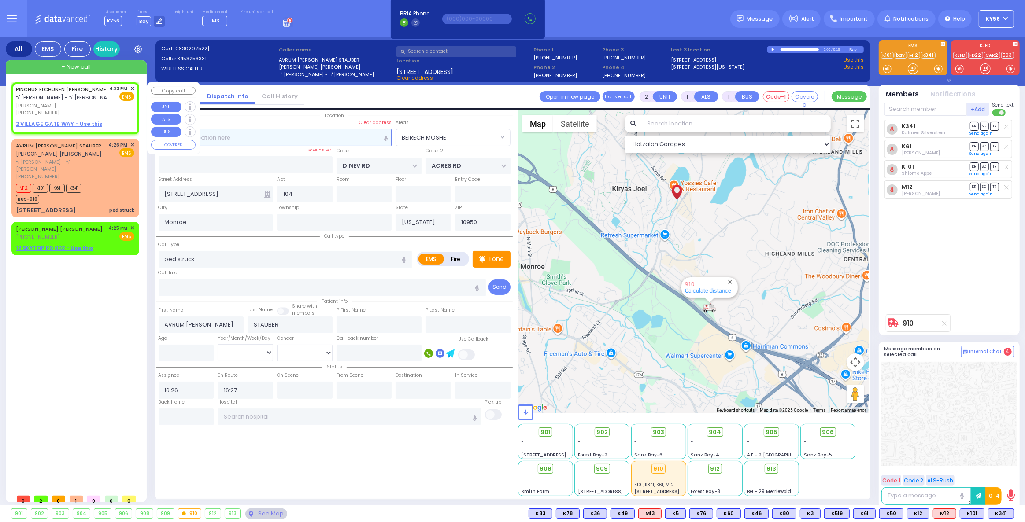
select select
radio input "true"
type input "PINCHUS ELCHUNEN"
type input "FRIEDMAN"
select select
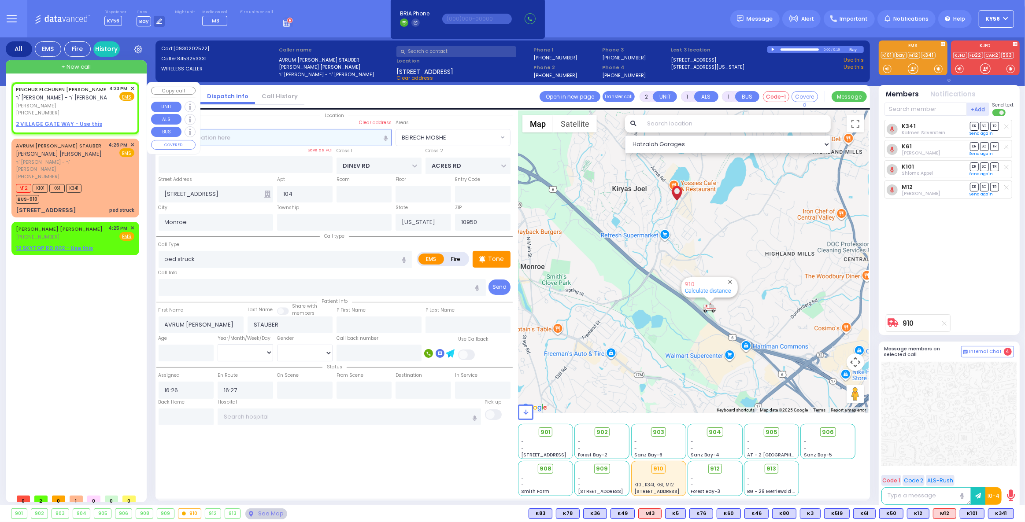
type input "16:33"
select select "Hatzalah Garages"
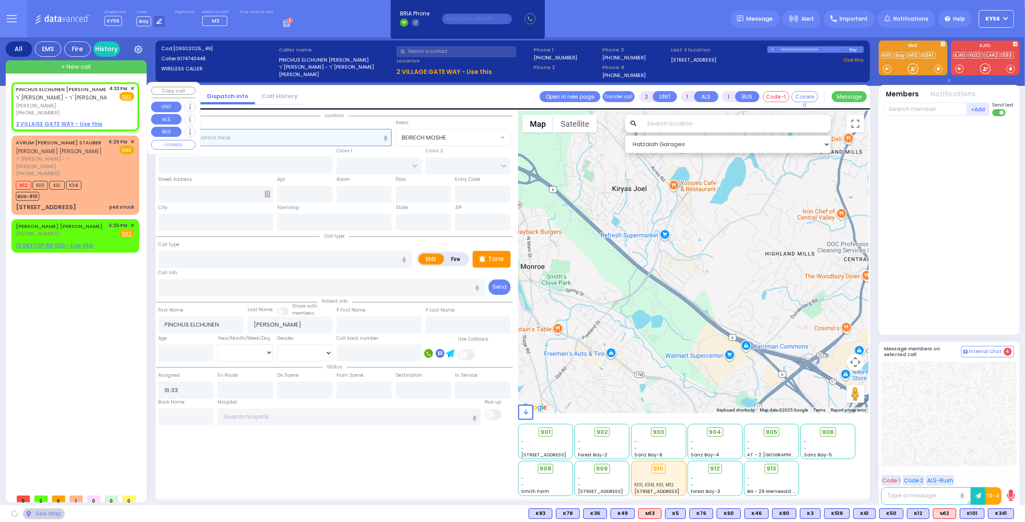
select select
radio input "true"
select select
select select "Hatzalah Garages"
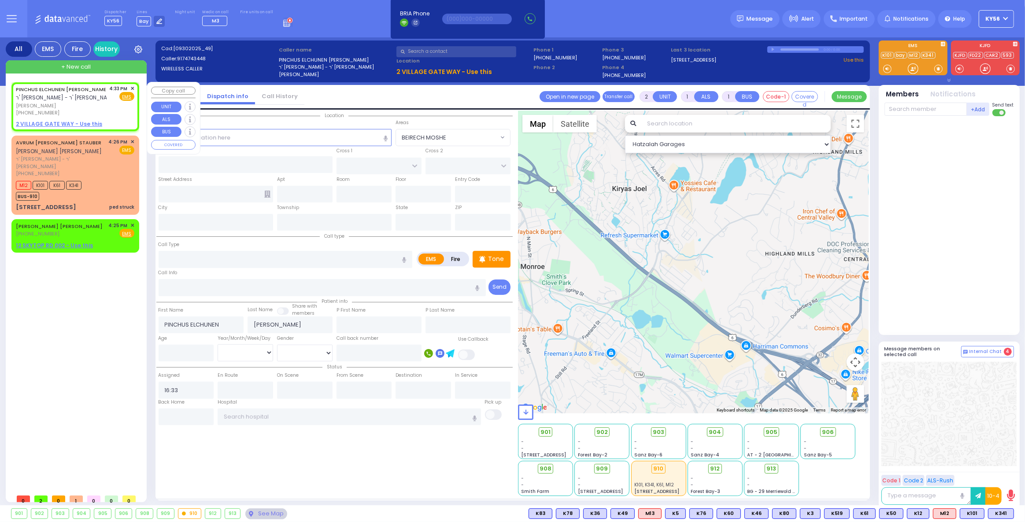
click at [132, 86] on span "✕" at bounding box center [132, 88] width 4 height 7
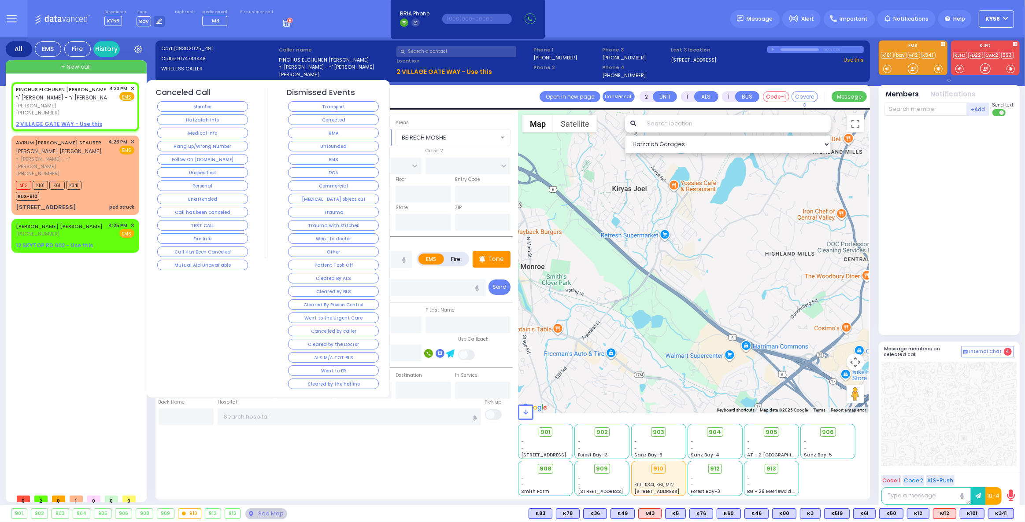
click at [192, 159] on button "Follow On [DOMAIN_NAME]" at bounding box center [202, 159] width 91 height 11
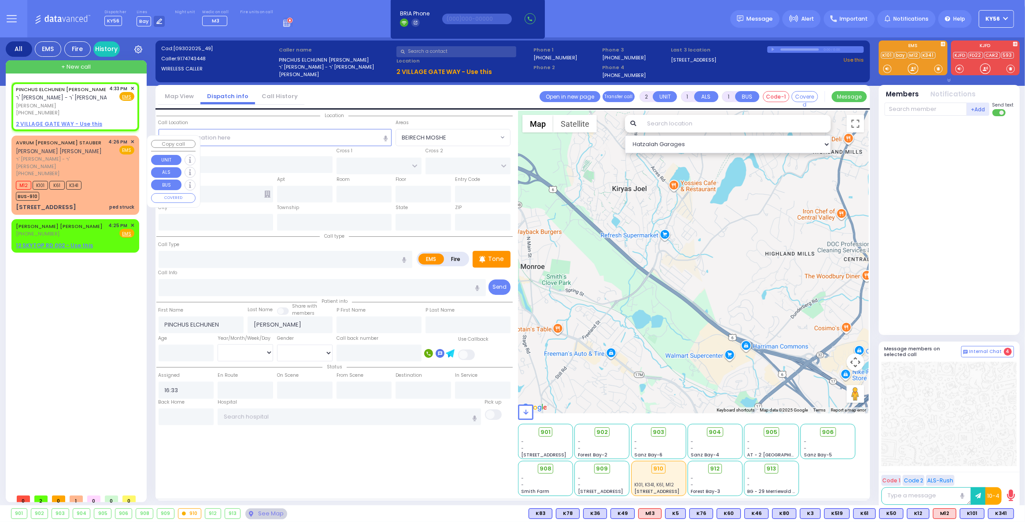
select select
radio input "true"
select select
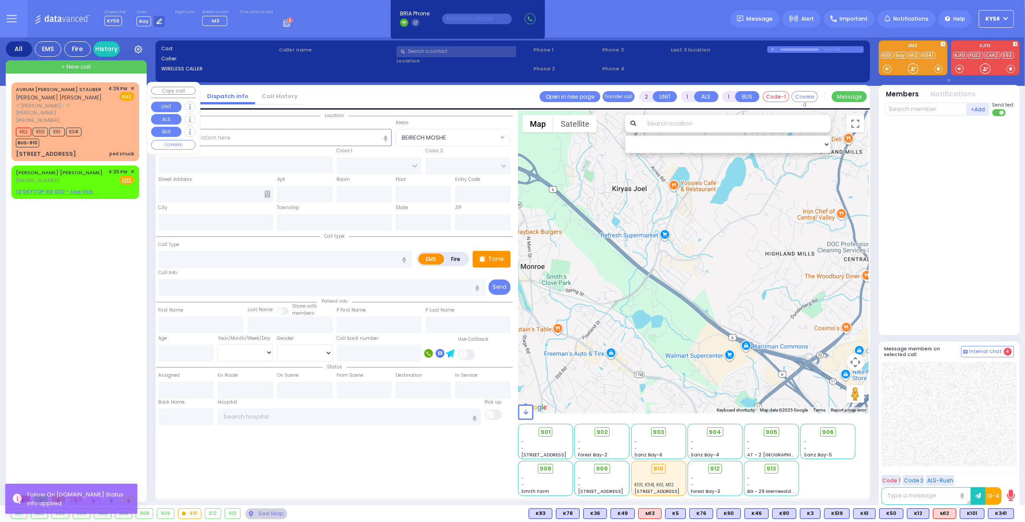
click at [108, 104] on div "AVRUM CHAIM D. STAUBER אברהם חיים דוד שטויבער ר' יודא - ר' מאיר זאב כץ (845) 32…" at bounding box center [75, 104] width 118 height 39
select select
type input "ped struck"
radio input "true"
type input "[PERSON_NAME] [PERSON_NAME]"
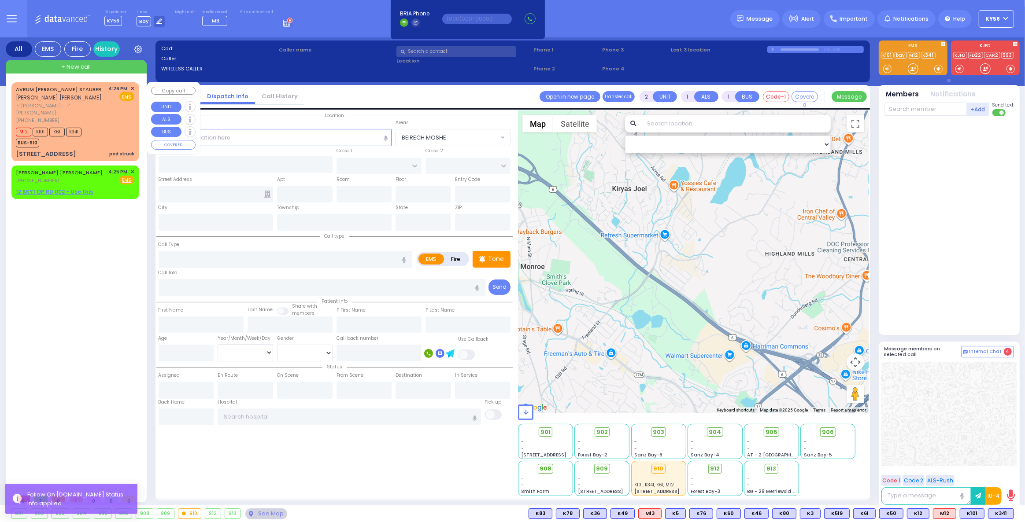
type input "STAUBER"
select select
type input "16:26"
type input "16:27"
select select "Hatzalah Garages"
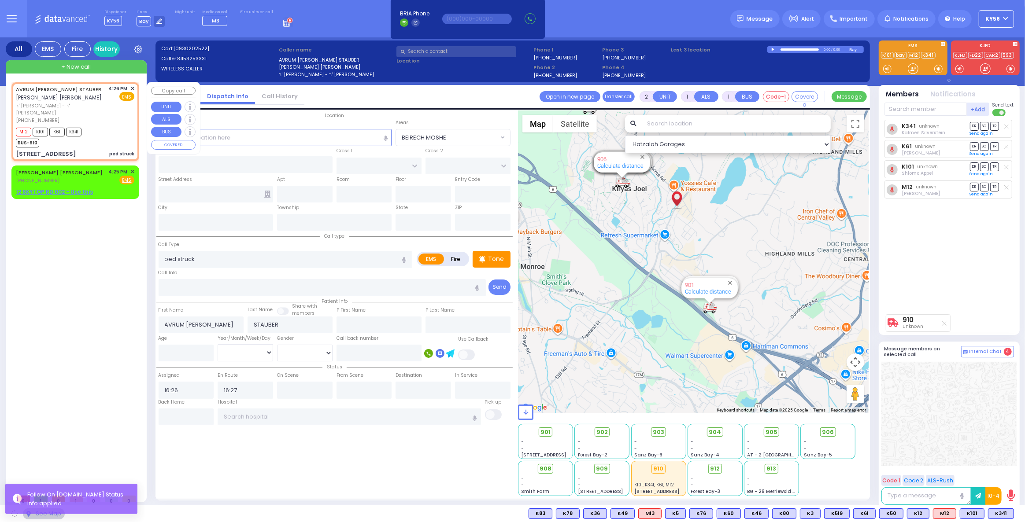
type input "DINEV RD"
type input "ACRES RD"
type input "[STREET_ADDRESS]"
type input "104"
type input "Monroe"
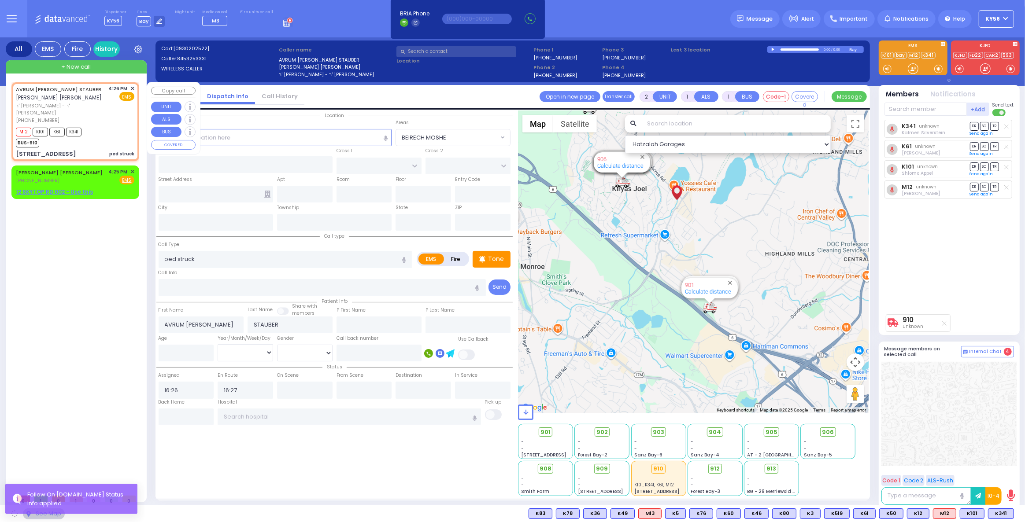
type input "[US_STATE]"
type input "10950"
select select "BEIRECH MOSHE"
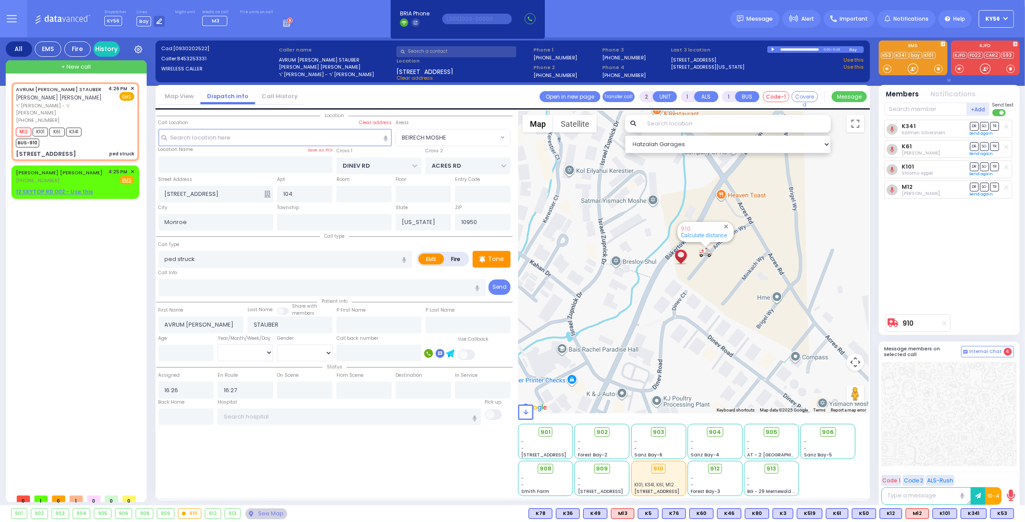
click at [467, 51] on input "text" at bounding box center [456, 51] width 120 height 11
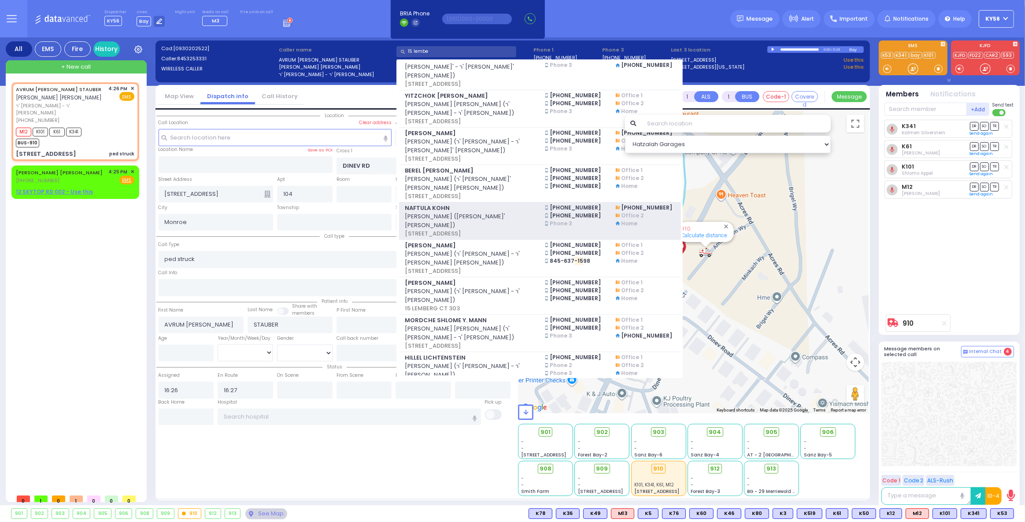
scroll to position [320, 0]
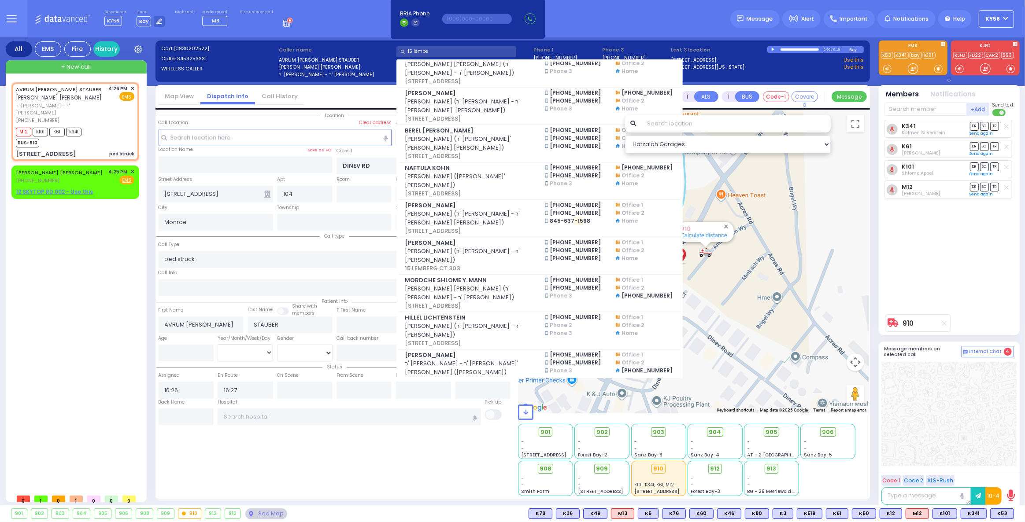
type input "15 lembe"
click at [53, 239] on div "AVRUM CHAIM D. STAUBER אברהם חיים דוד שטויבער ר' יודא - ר' מאיר זאב כץ (845) 32…" at bounding box center [76, 286] width 131 height 408
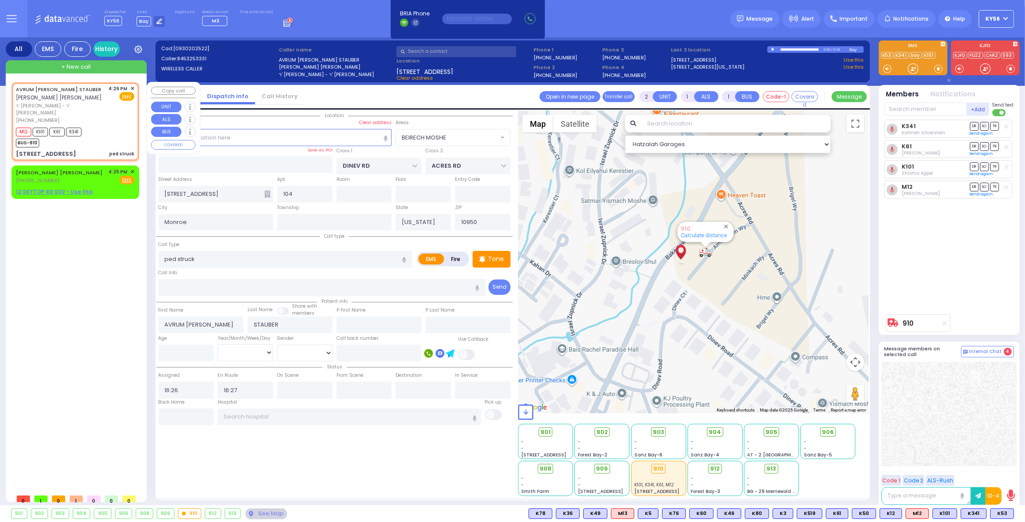
click at [100, 126] on div "M12 K101 K61 K341 BUS-910" at bounding box center [75, 137] width 118 height 22
select select
radio input "true"
select select
select select "BEIRECH MOSHE"
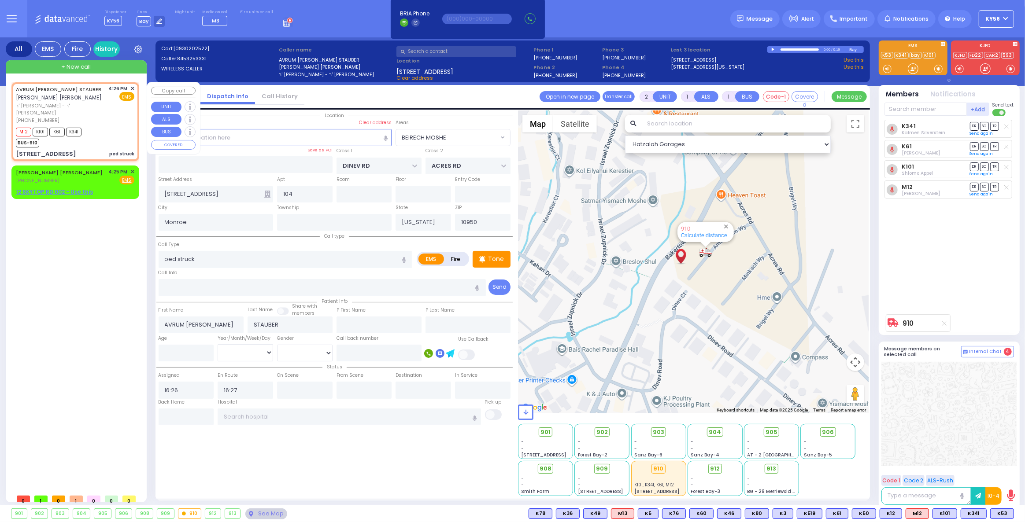
select select "Hatzalah Garages"
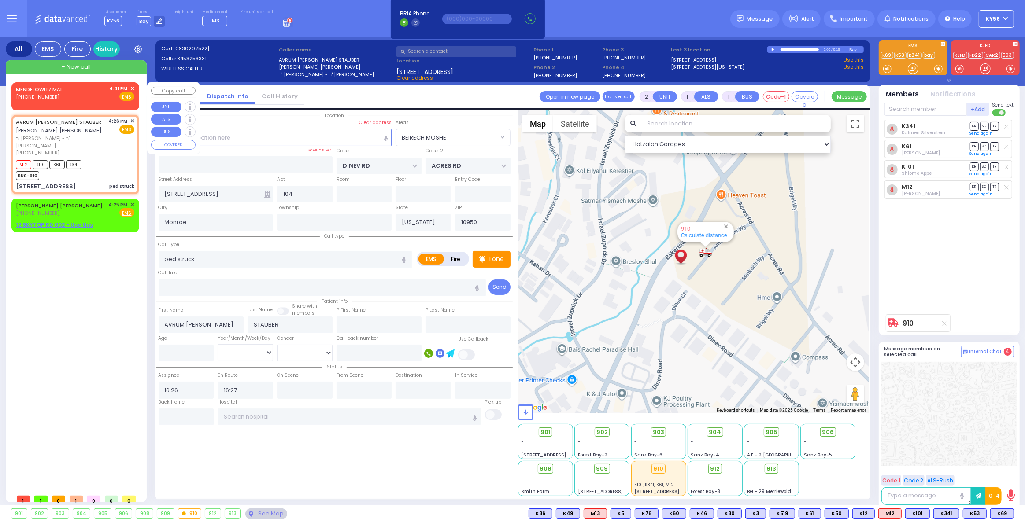
click at [132, 89] on span "✕" at bounding box center [132, 88] width 4 height 7
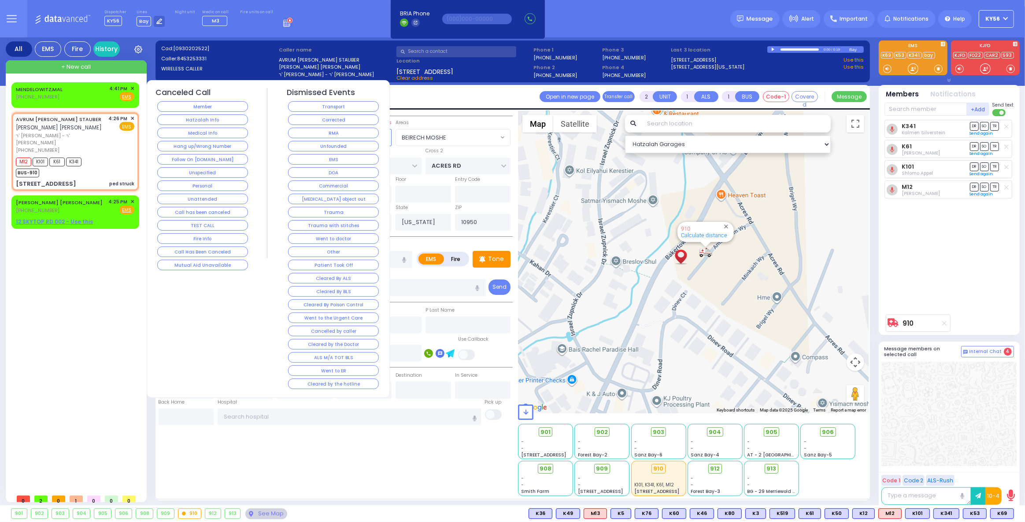
click at [200, 116] on button "Hatzalah Info" at bounding box center [202, 120] width 91 height 11
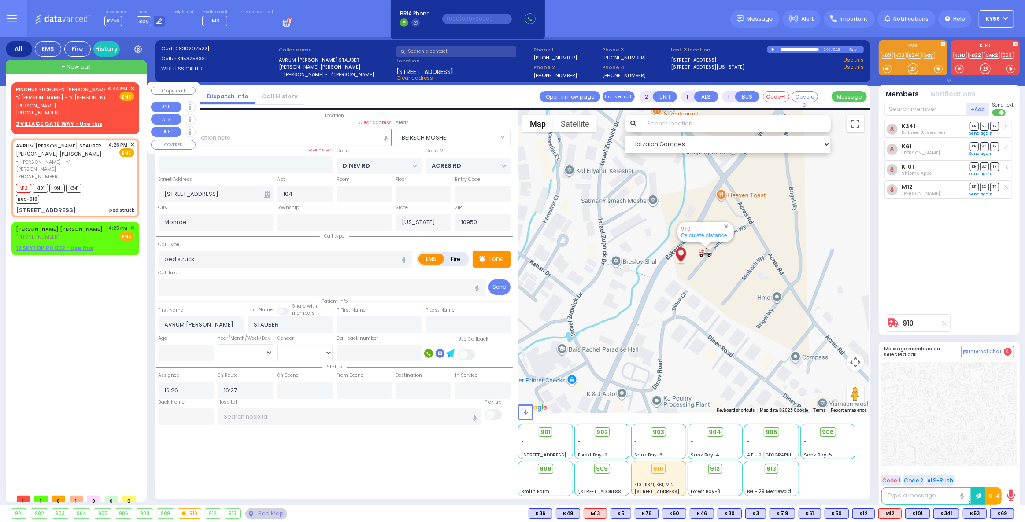
type input "6"
select select
radio input "true"
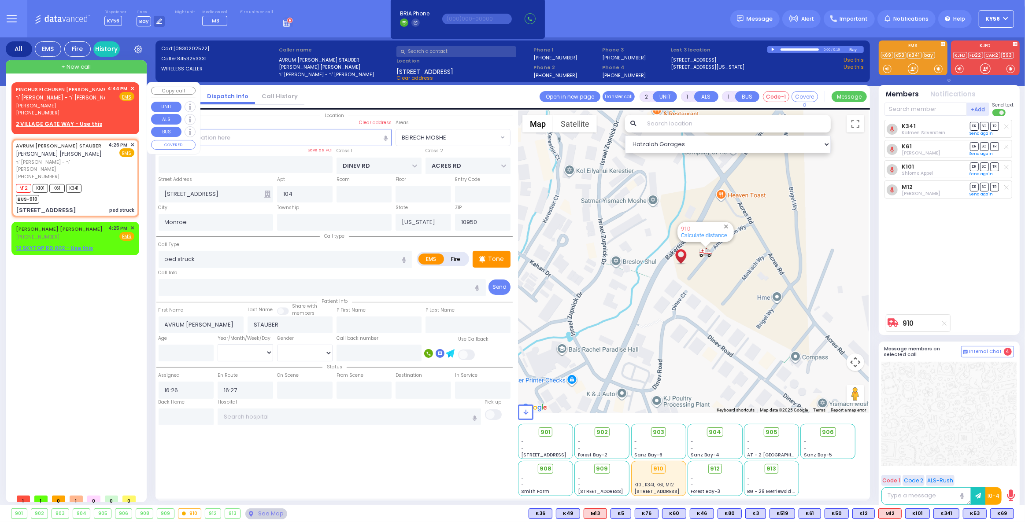
type input "Shulem"
type input "Sofet"
select select "Year"
select select "Hatzalah Garages"
select select "BEIRECH MOSHE"
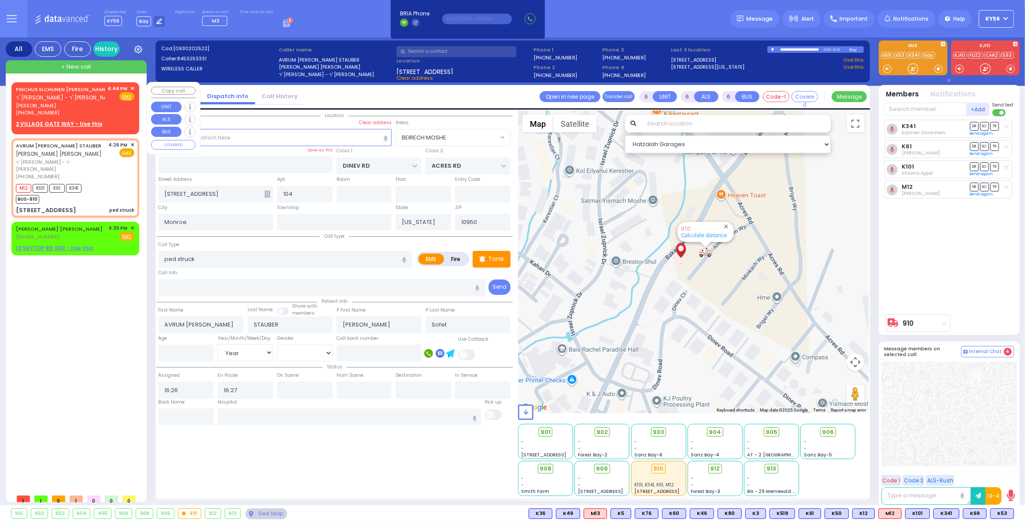
click at [134, 86] on span "✕" at bounding box center [132, 88] width 4 height 7
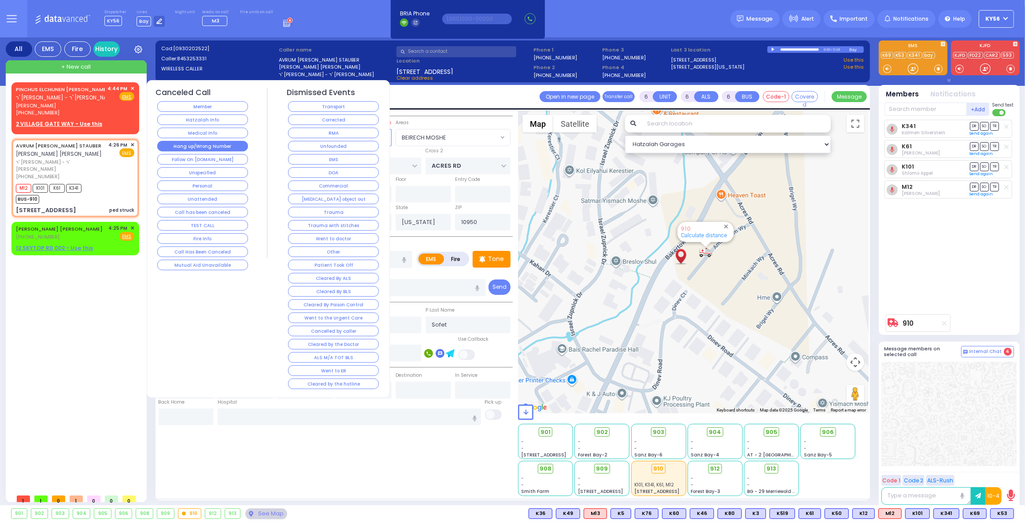
click at [225, 148] on button "Hang up/Wrong Number" at bounding box center [202, 146] width 91 height 11
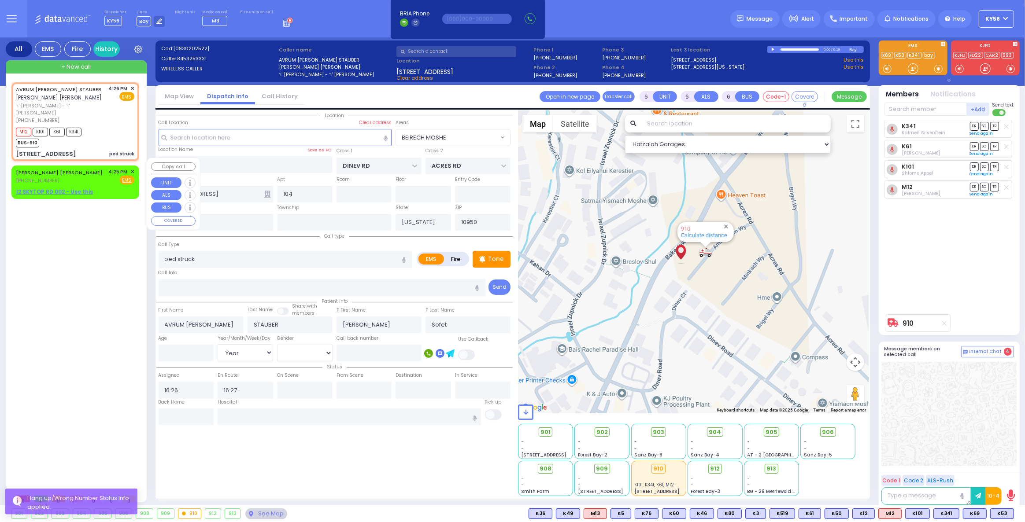
click at [133, 168] on span "✕" at bounding box center [132, 171] width 4 height 7
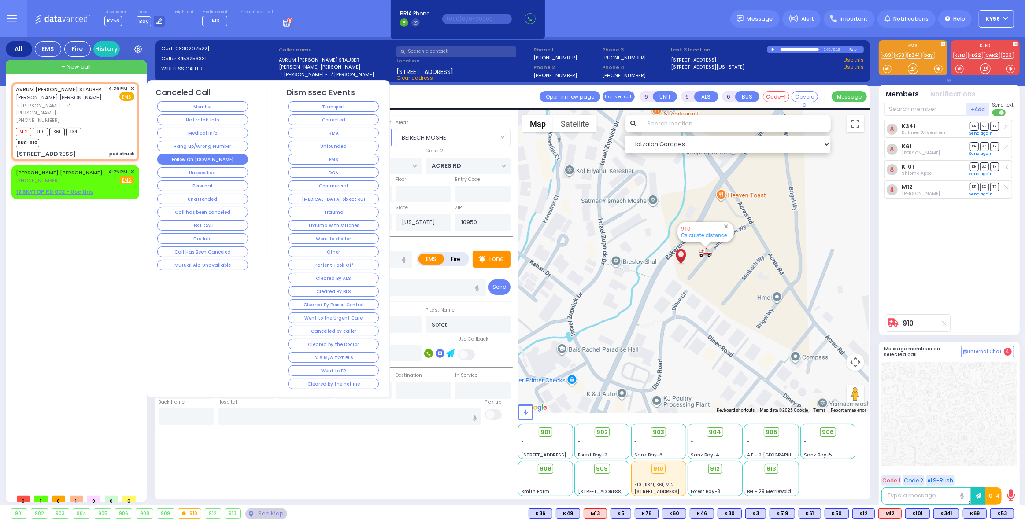
click at [203, 156] on button "Follow On [DOMAIN_NAME]" at bounding box center [202, 159] width 91 height 11
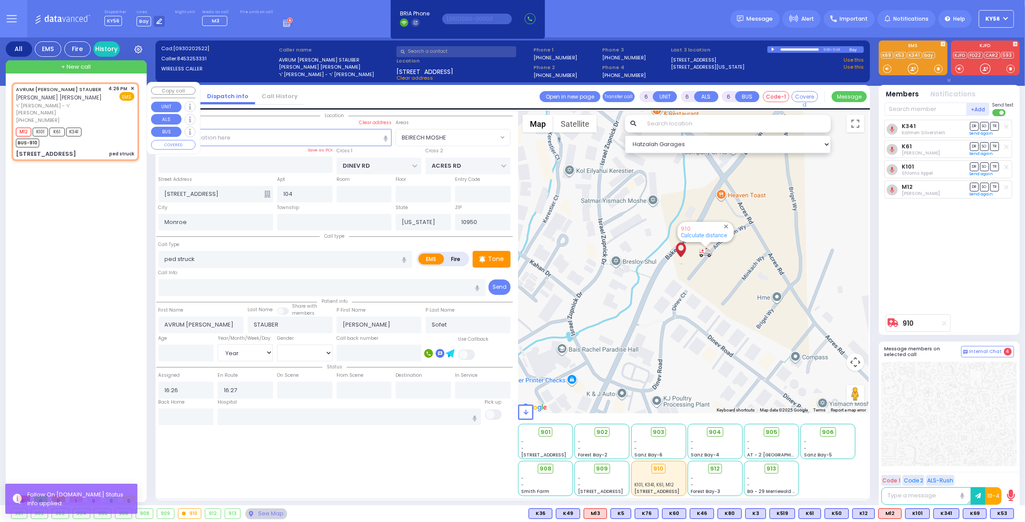
click at [106, 105] on span "ר' יודא - ר' [PERSON_NAME]" at bounding box center [61, 109] width 90 height 15
select select
radio input "true"
select select "Year"
select select "Hatzalah Garages"
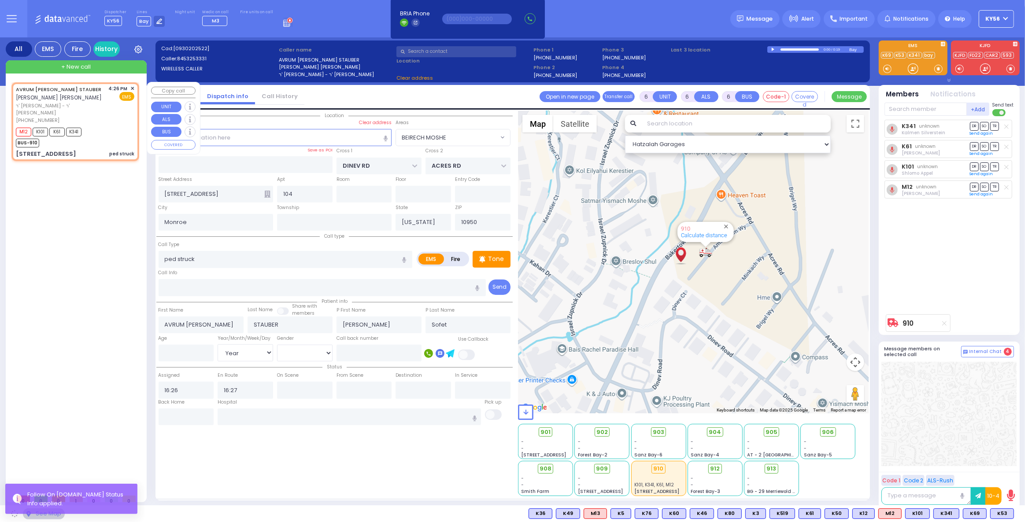
select select "BEIRECH MOSHE"
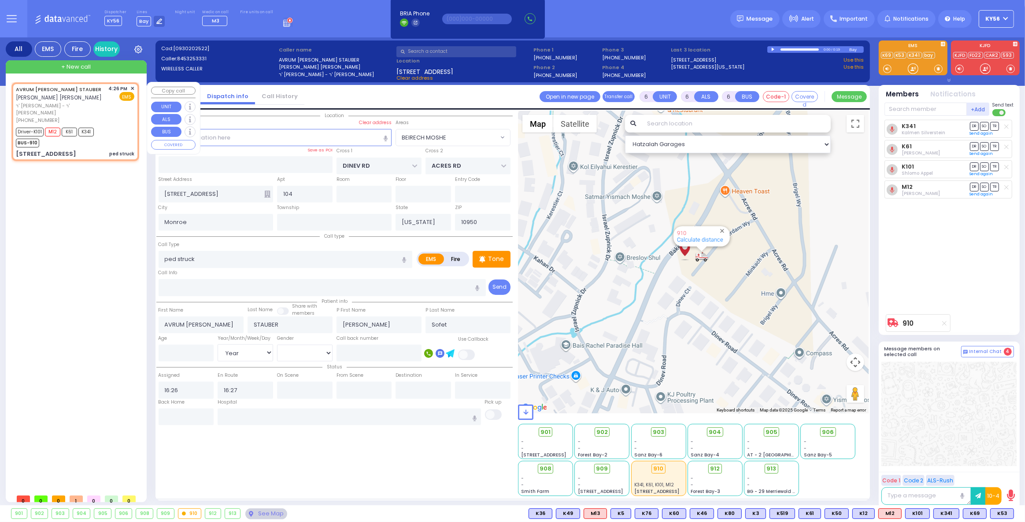
select select
radio input "true"
type input "Sofer"
type input "7"
select select "Year"
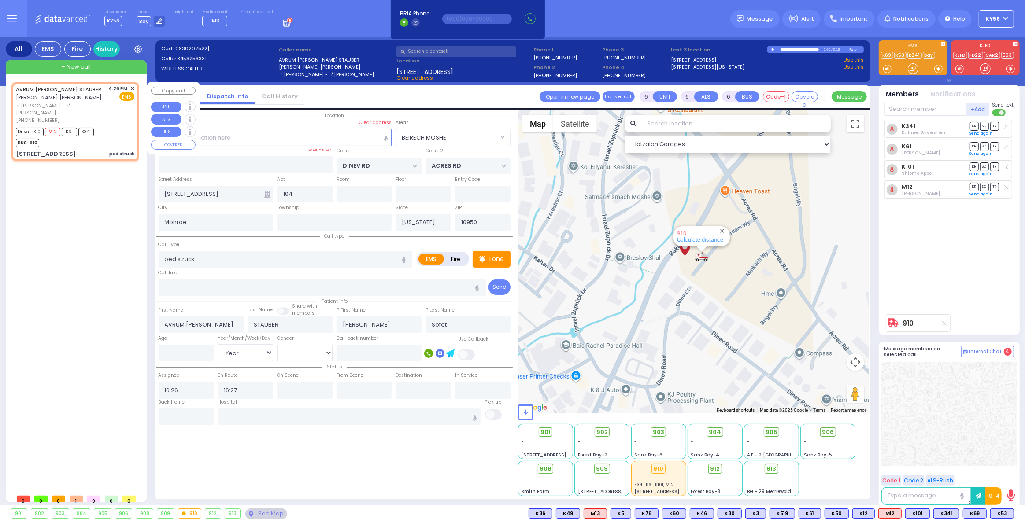
select select "[DEMOGRAPHIC_DATA]"
type input "16:28"
type input "16:45"
type input "16:50"
type input "16:55"
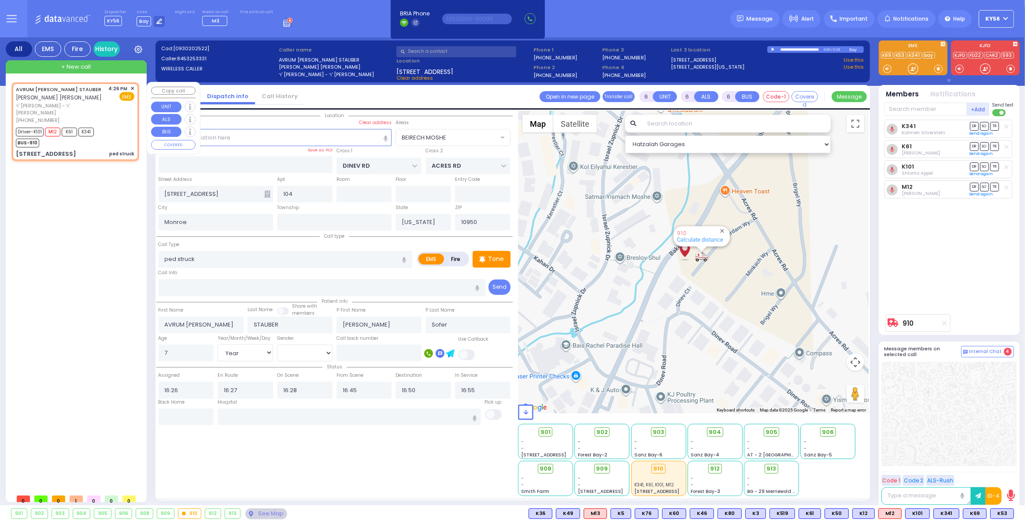
select select "Hatzalah Garages"
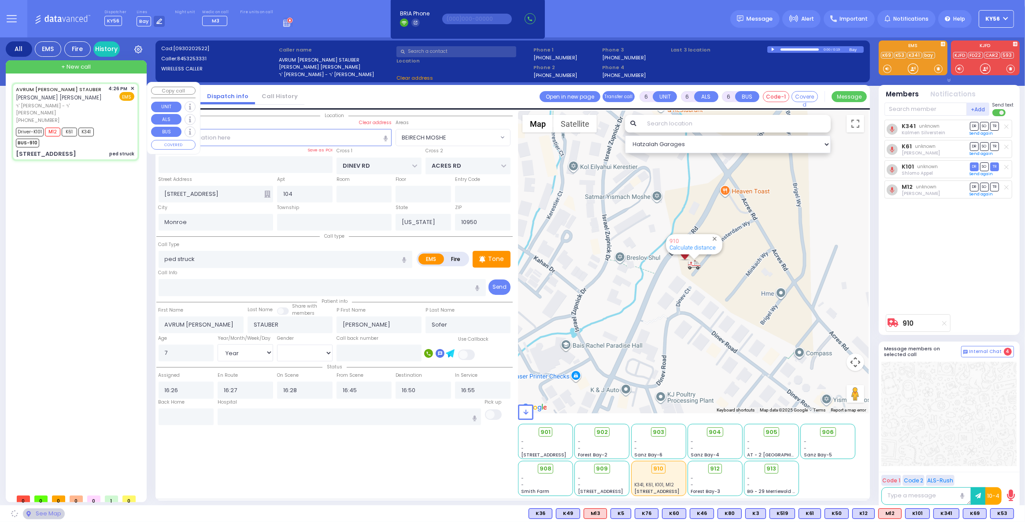
select select
radio input "true"
select select "Year"
select select "[DEMOGRAPHIC_DATA]"
select select "Hatzalah Garages"
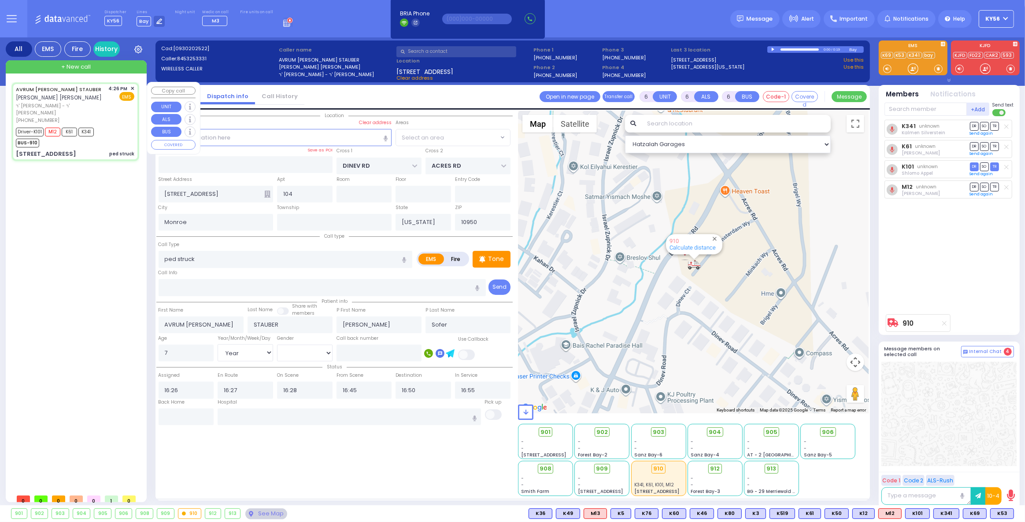
select select "BEIRECH MOSHE"
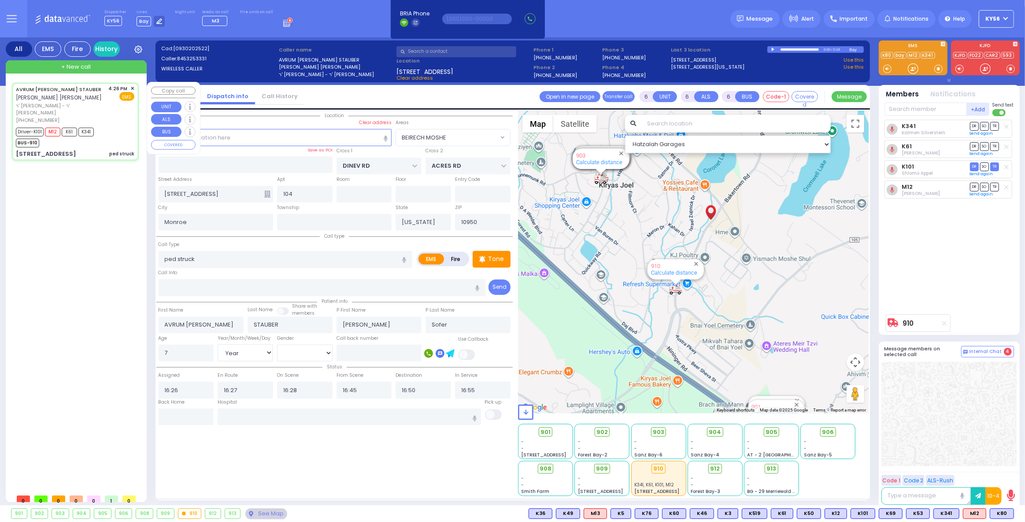
select select
radio input "true"
select select "Year"
select select "[DEMOGRAPHIC_DATA]"
select select "Hatzalah Garages"
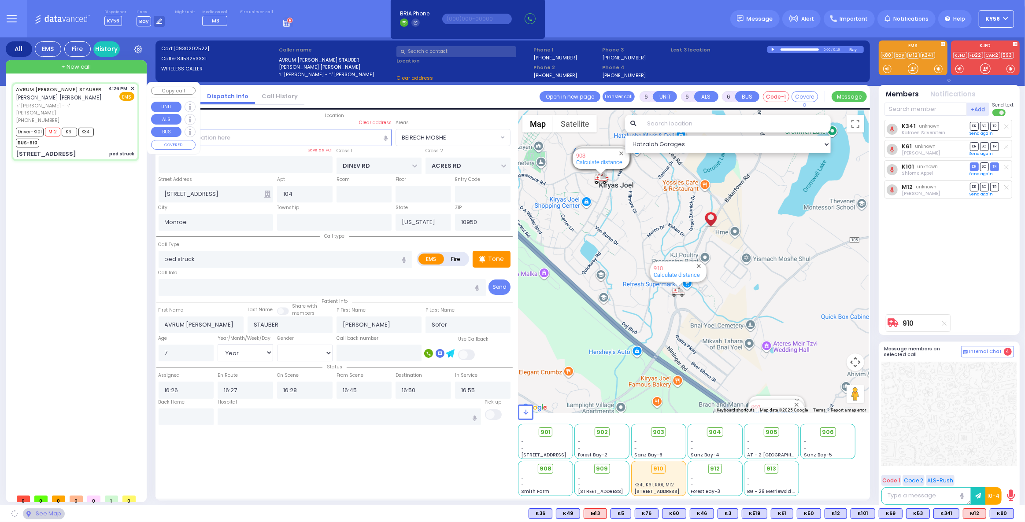
select select "BEIRECH MOSHE"
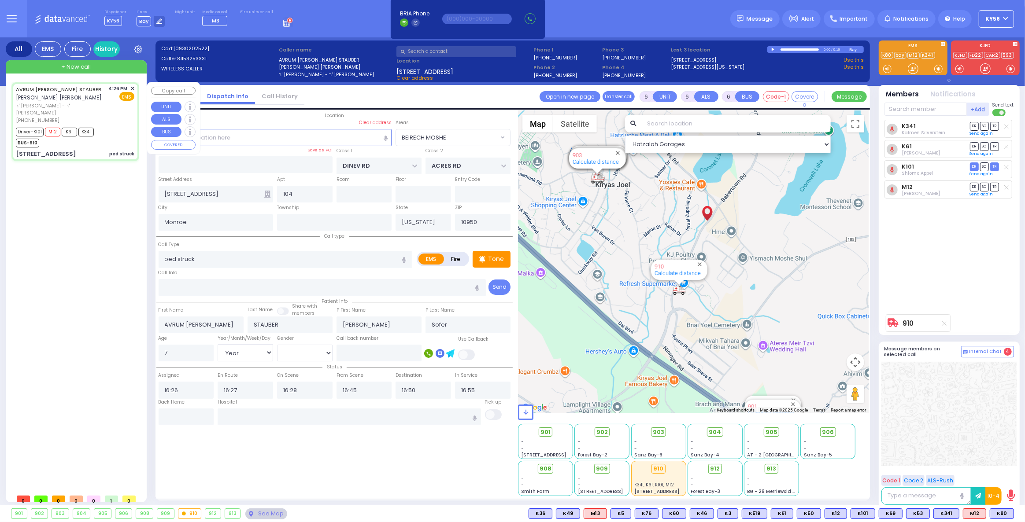
select select
radio input "true"
select select "Year"
select select "[DEMOGRAPHIC_DATA]"
type input "ECHC 49 Forest Rd Monroe"
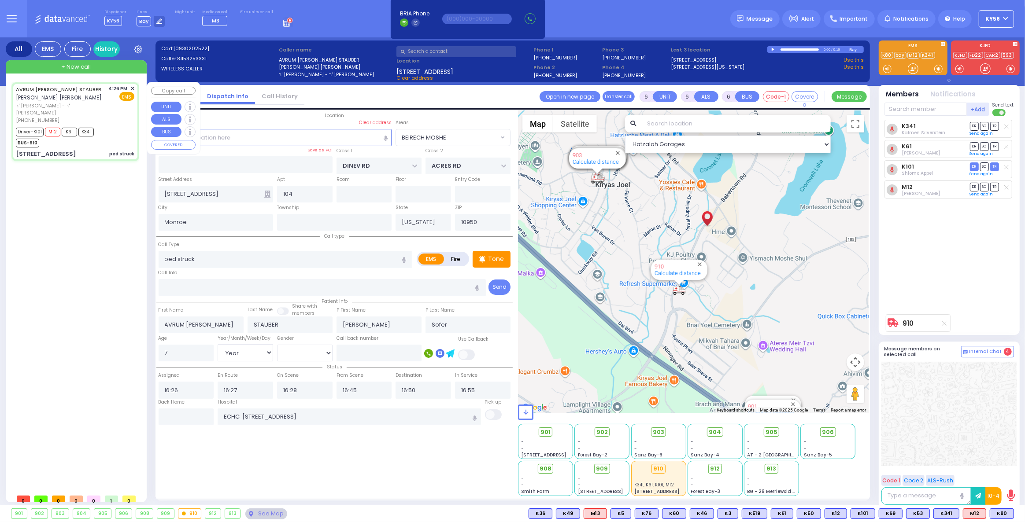
select select "Hatzalah Garages"
select select "BEIRECH MOSHE"
select select
radio input "true"
select select "Year"
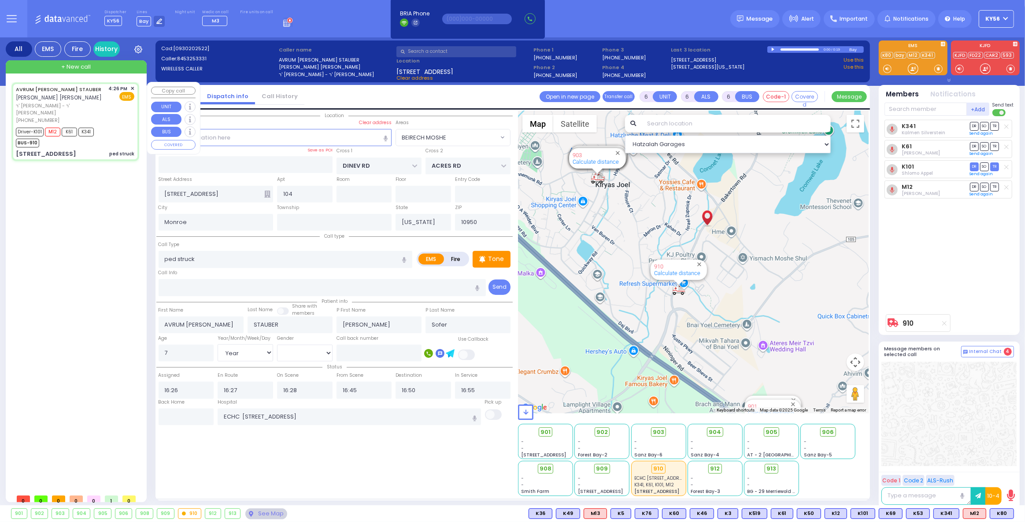
select select "[DEMOGRAPHIC_DATA]"
select select "Hatzalah Garages"
select select "BEIRECH MOSHE"
select select
radio input "true"
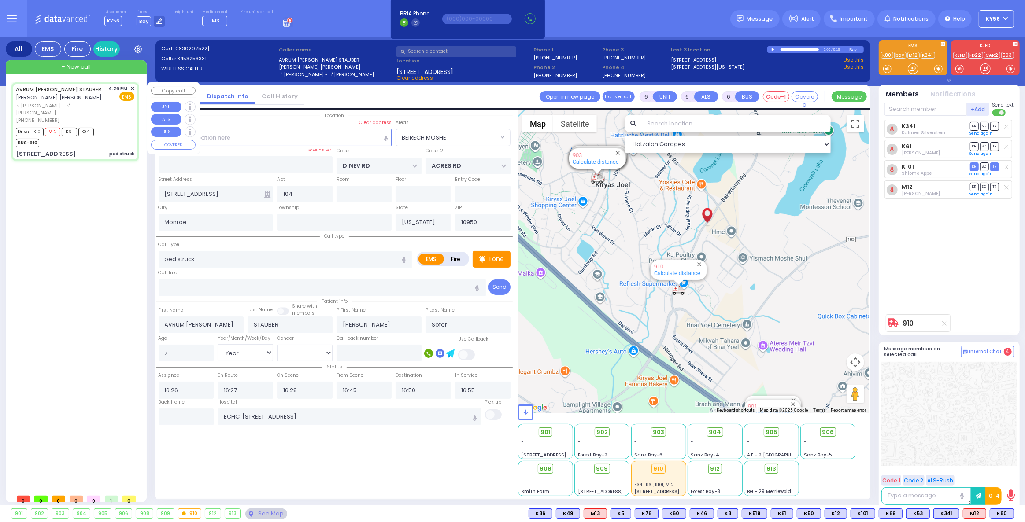
select select "Year"
select select "[DEMOGRAPHIC_DATA]"
select select "Hatzalah Garages"
select select "BEIRECH MOSHE"
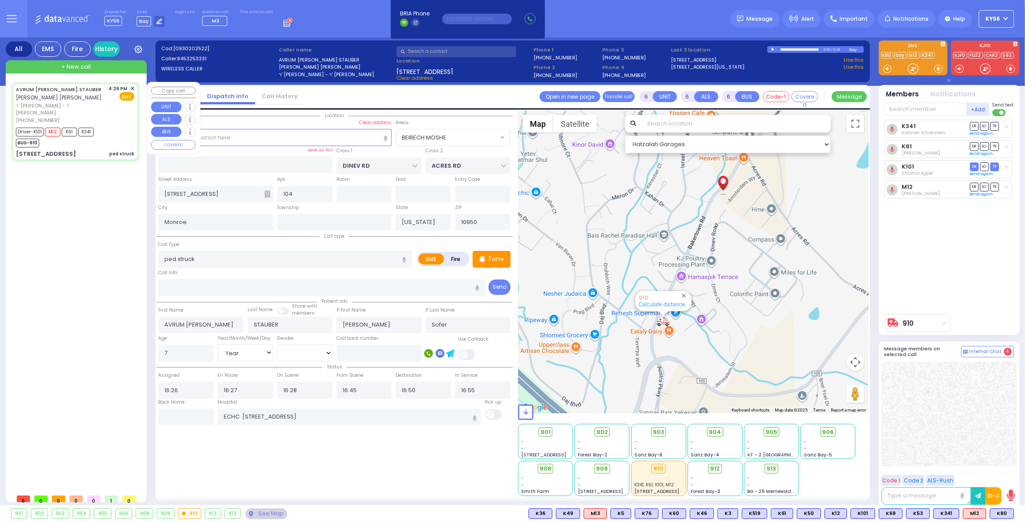
select select
radio input "true"
select select "Year"
select select "[DEMOGRAPHIC_DATA]"
select select "Hatzalah Garages"
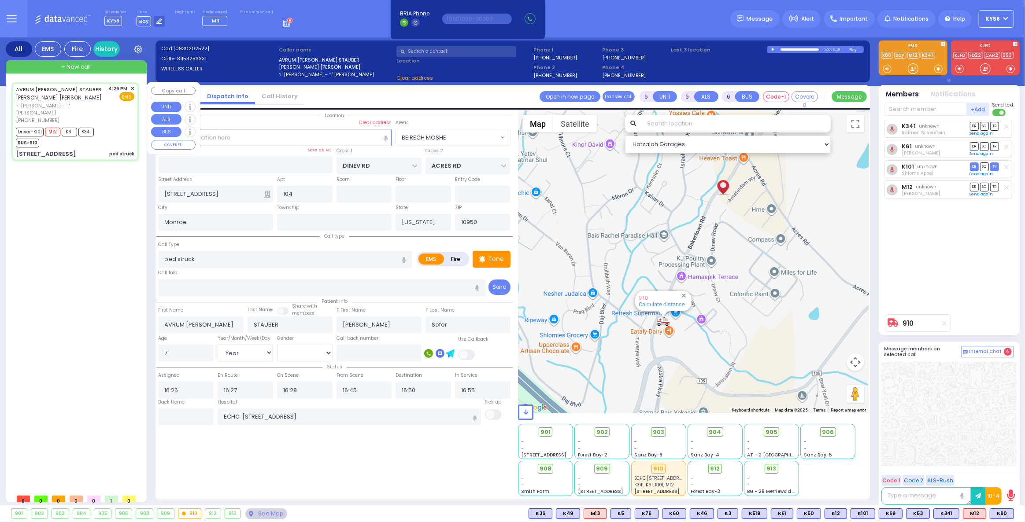
select select "BEIRECH MOSHE"
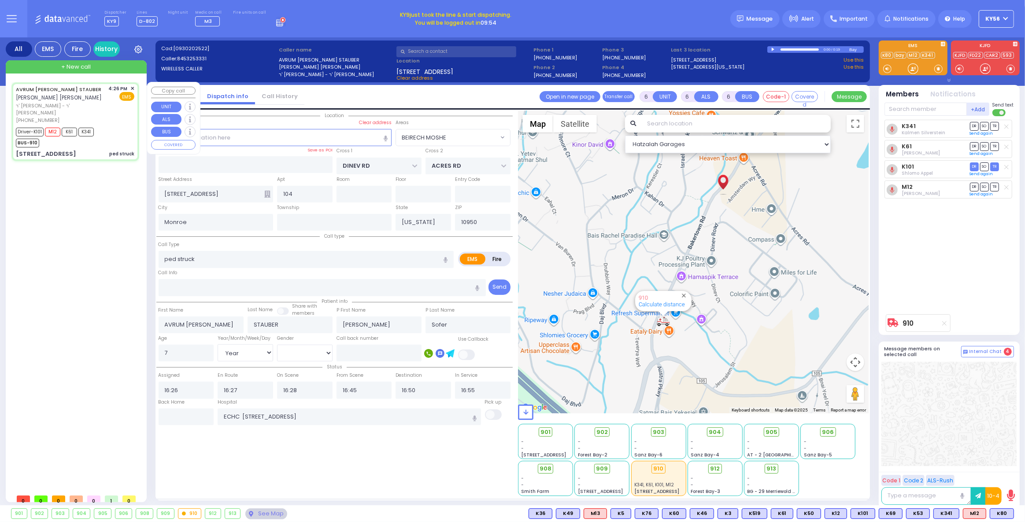
click at [131, 87] on span "✕" at bounding box center [132, 88] width 4 height 7
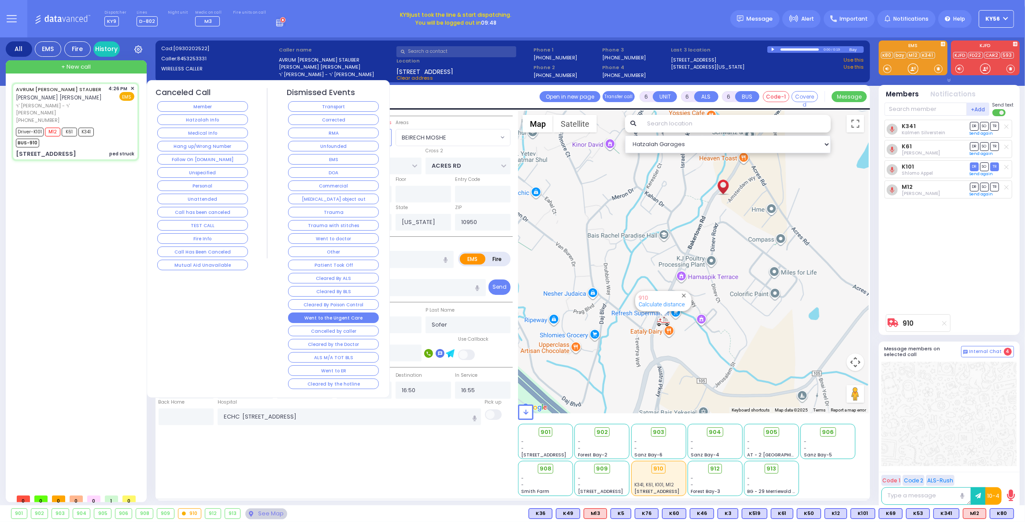
click at [350, 315] on button "Went to the Urgent Care" at bounding box center [333, 318] width 91 height 11
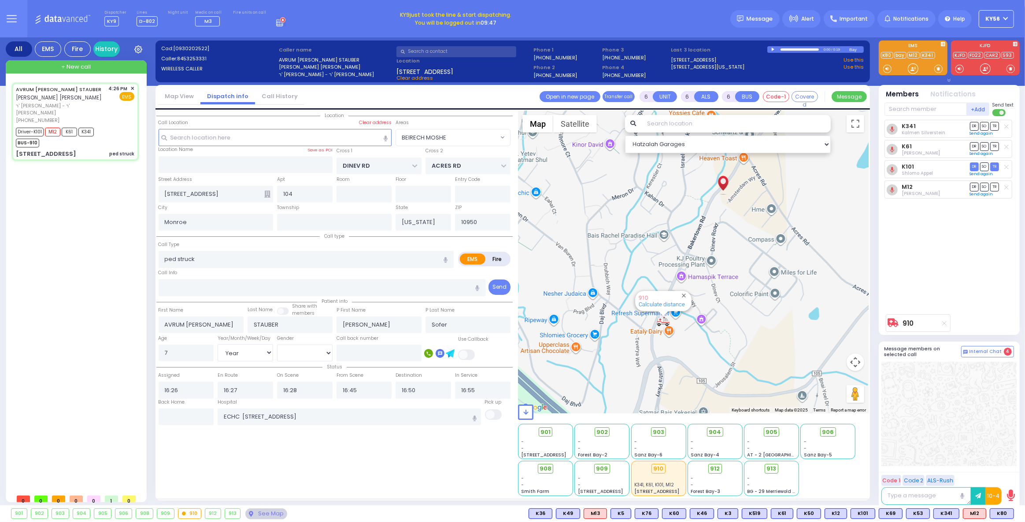
select select
radio input "true"
select select
